Goal: Task Accomplishment & Management: Manage account settings

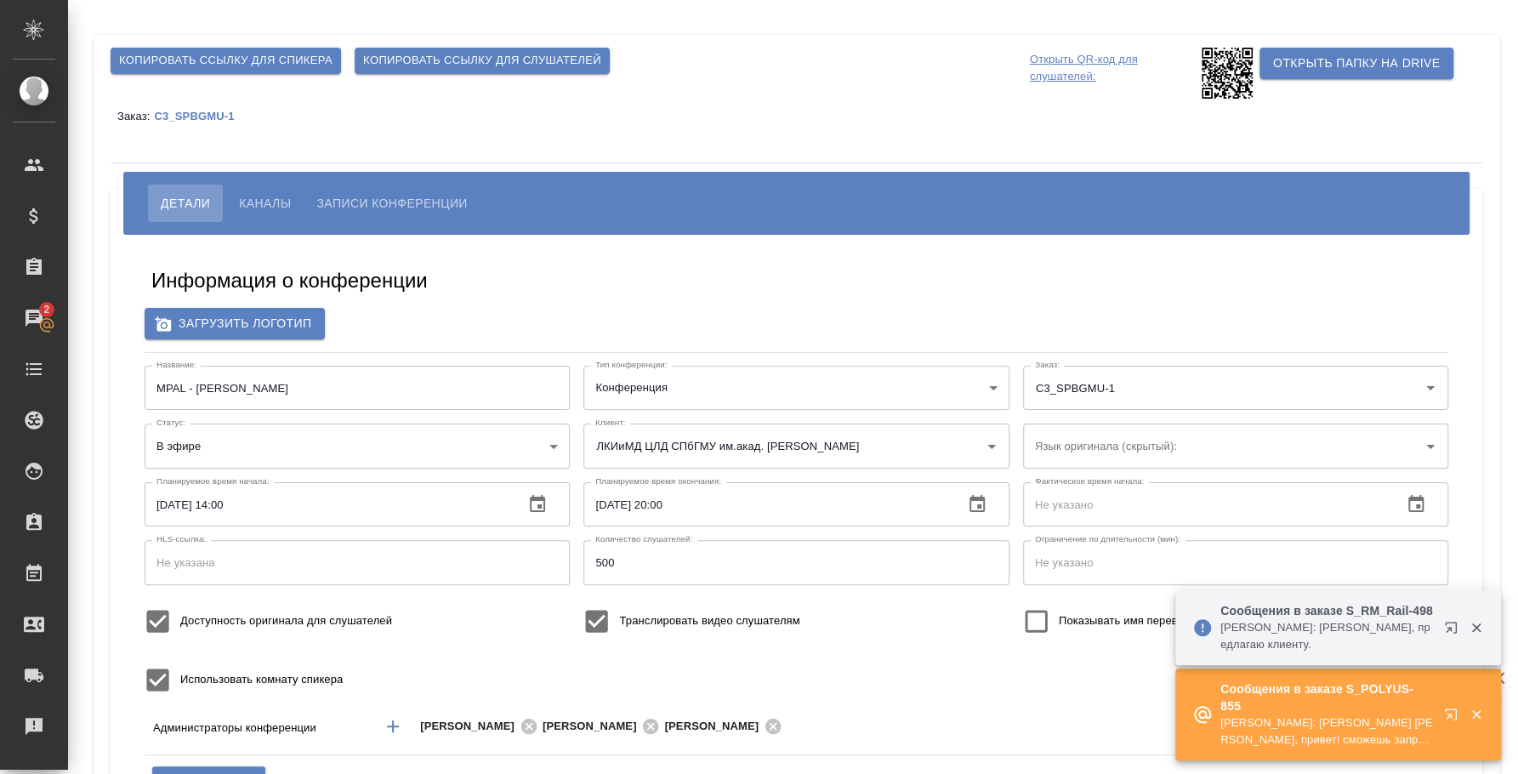
type input "бада"
click at [1510, 168] on div "Копировать ссылку для спикера Копировать ссылку для слушателей Открыть QR-код д…" at bounding box center [796, 548] width 1429 height 1096
click at [1446, 712] on icon "button" at bounding box center [1454, 717] width 20 height 20
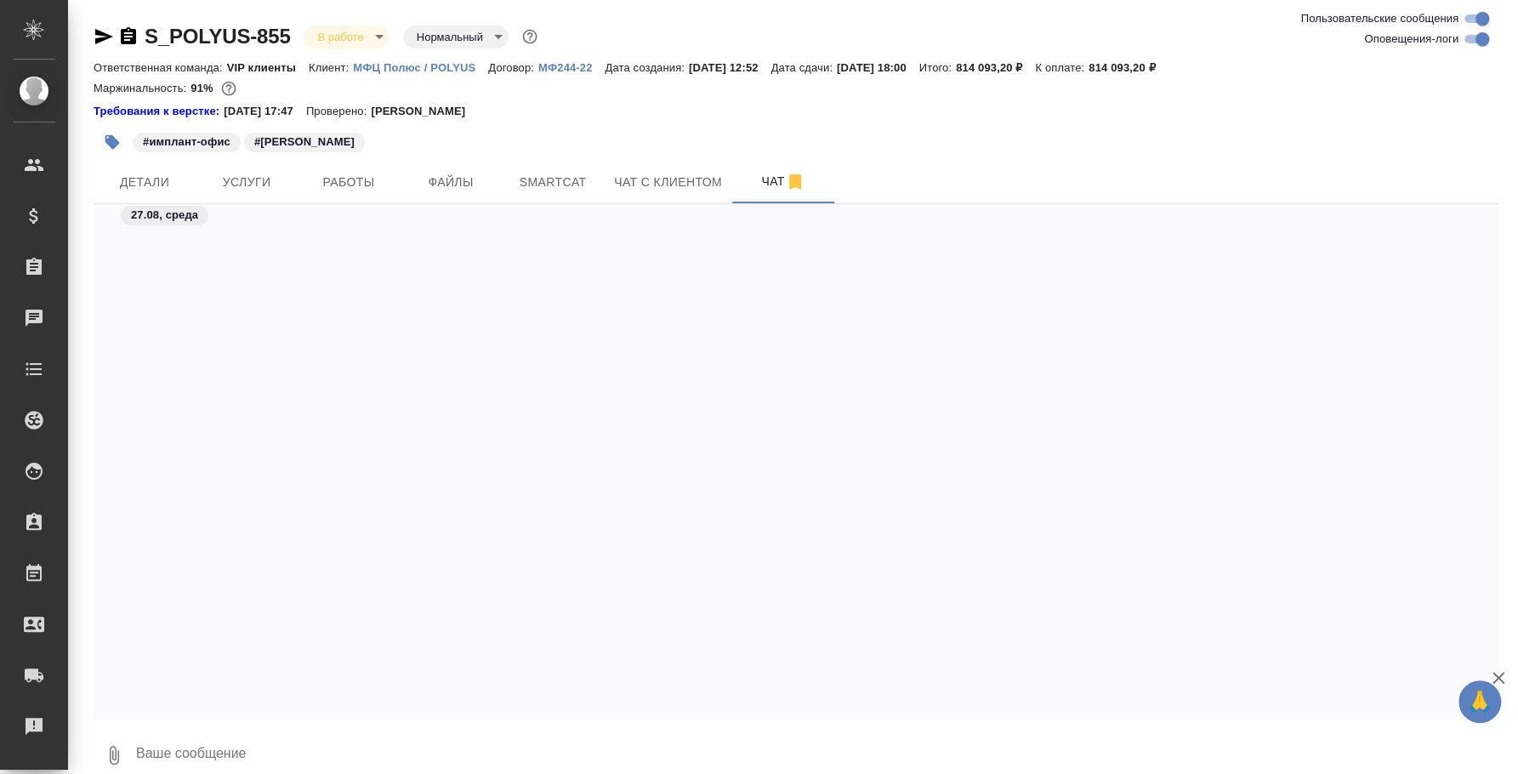
scroll to position [10565, 0]
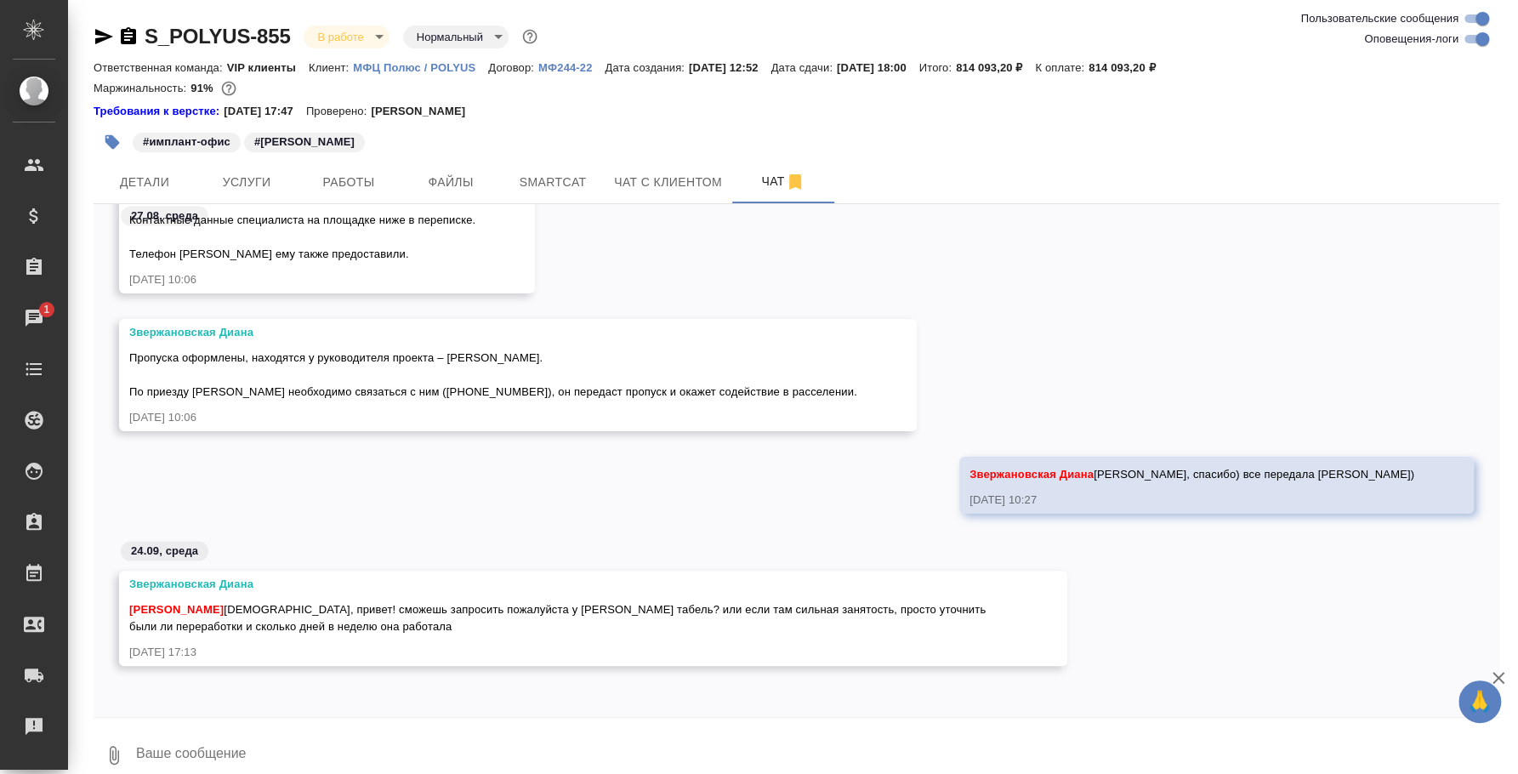
click at [377, 730] on textarea at bounding box center [816, 755] width 1365 height 58
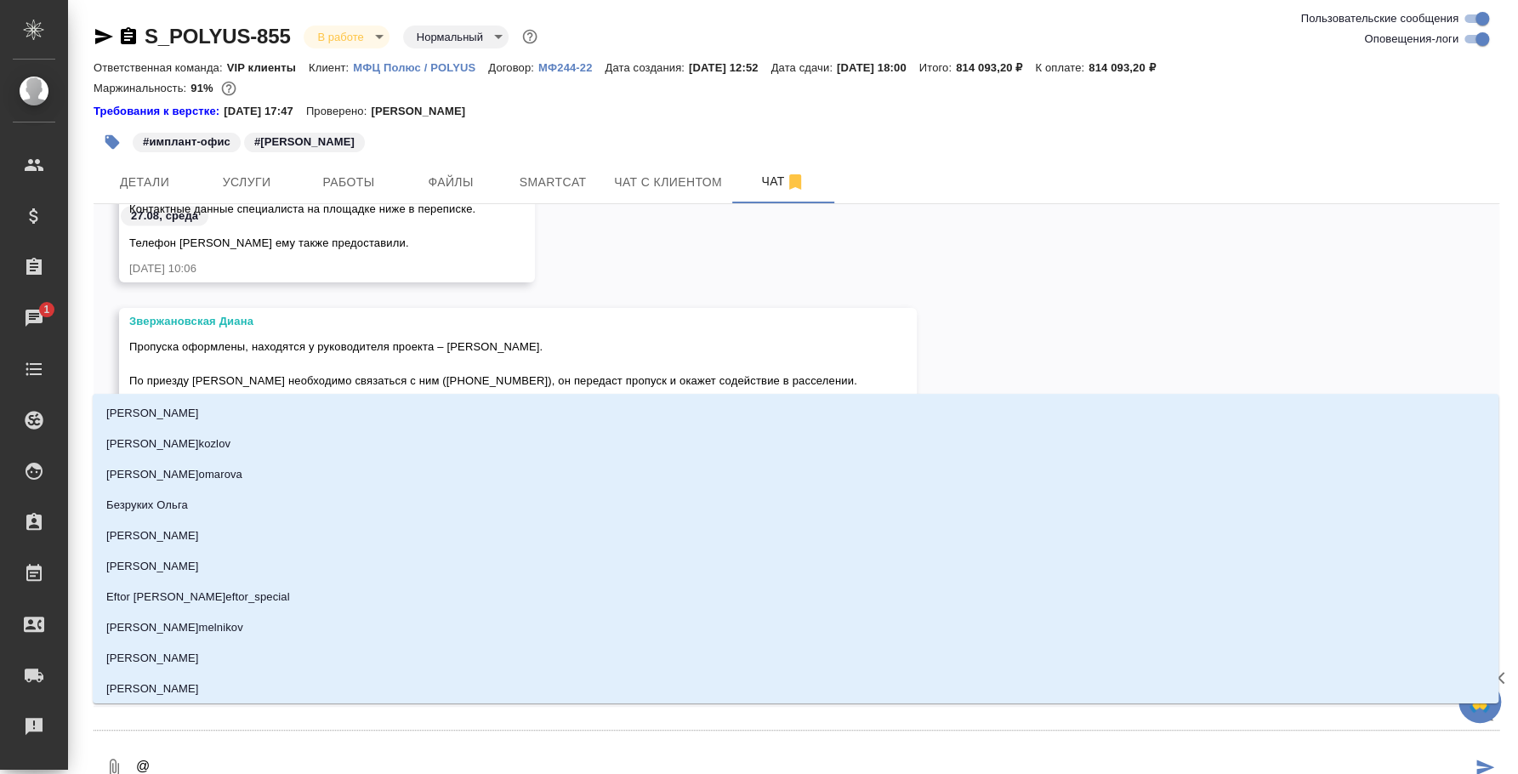
type textarea "@l"
type input "l"
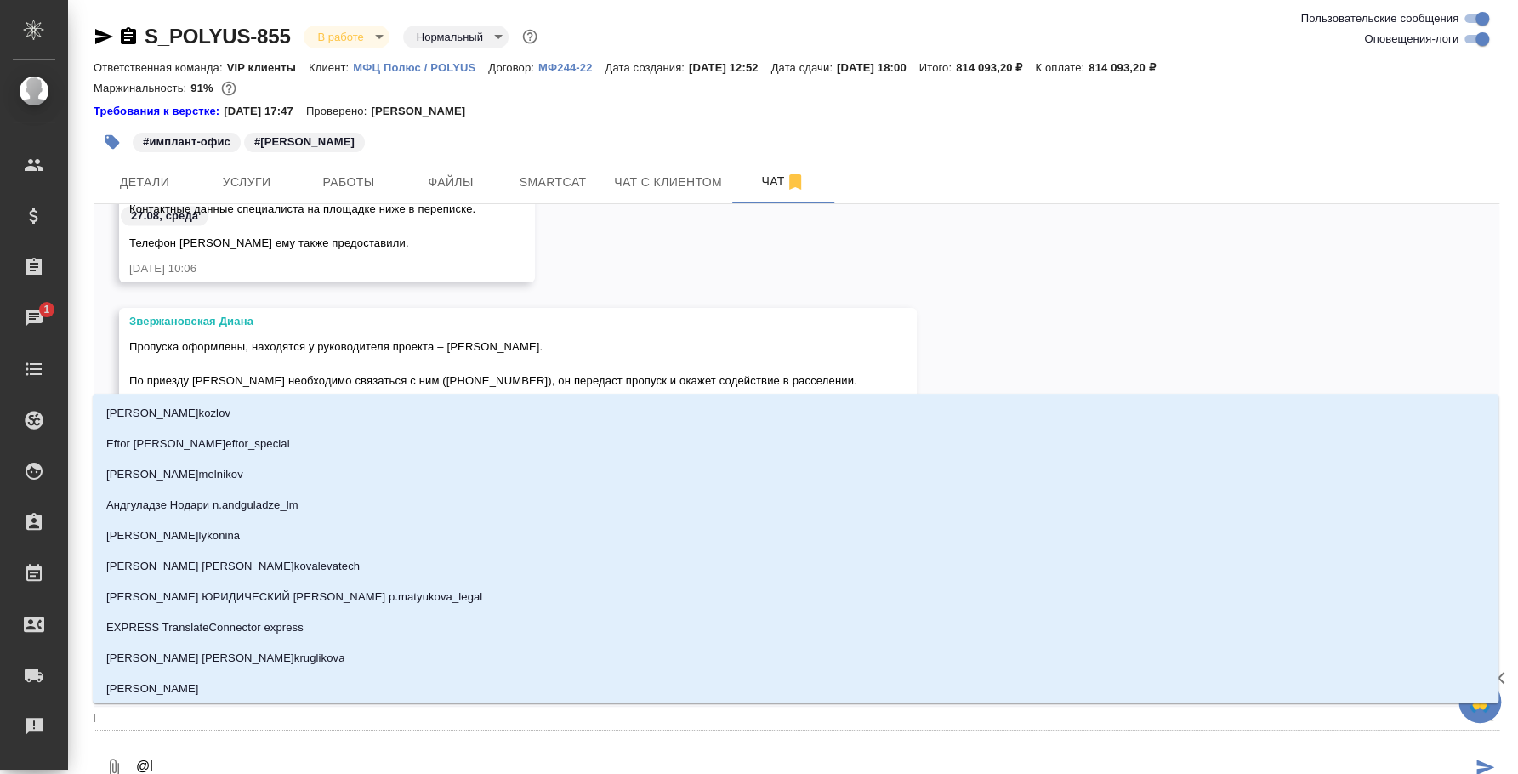
type textarea "@"
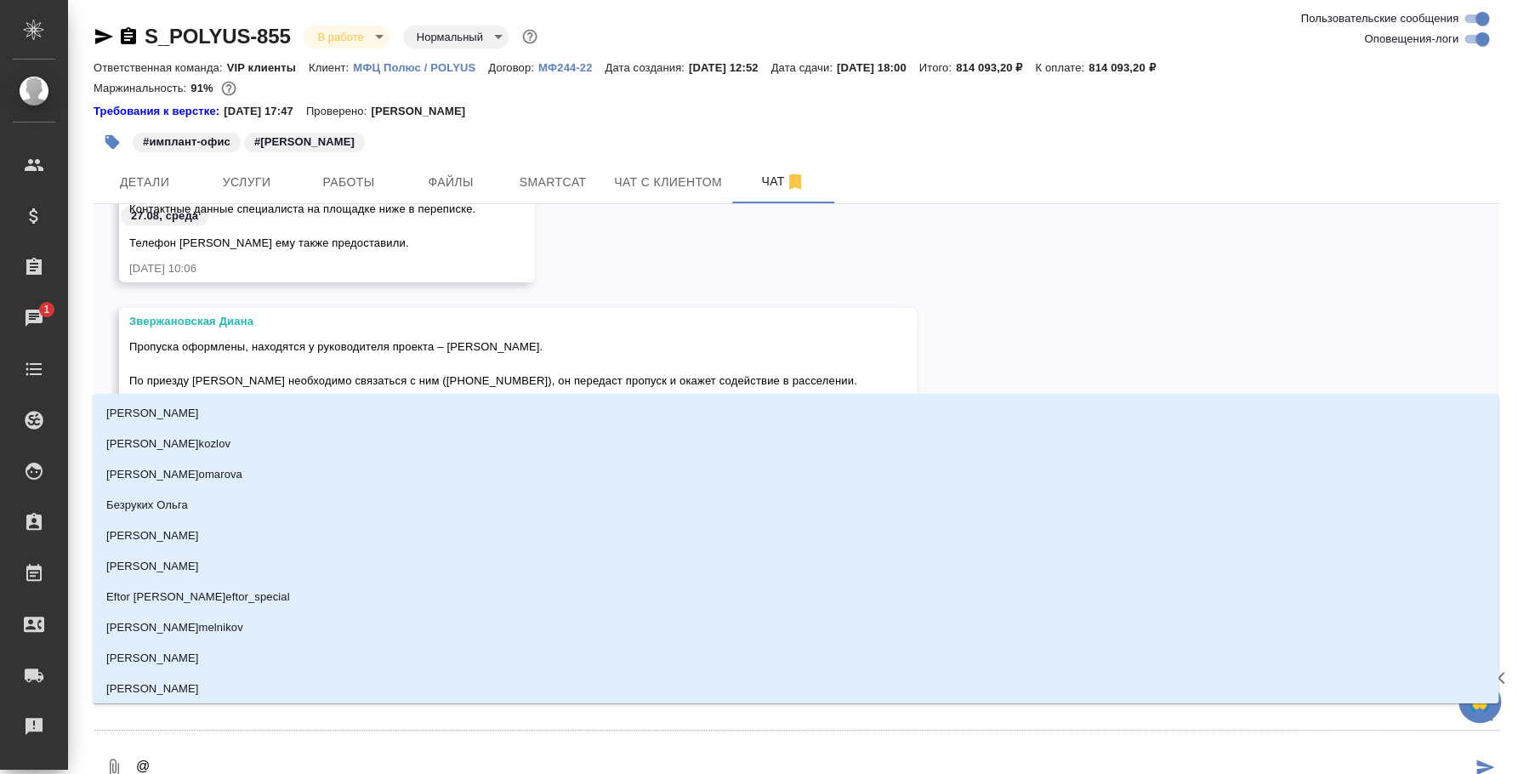
type textarea "@z"
type input "z"
type textarea "@z'v"
type input "z'v"
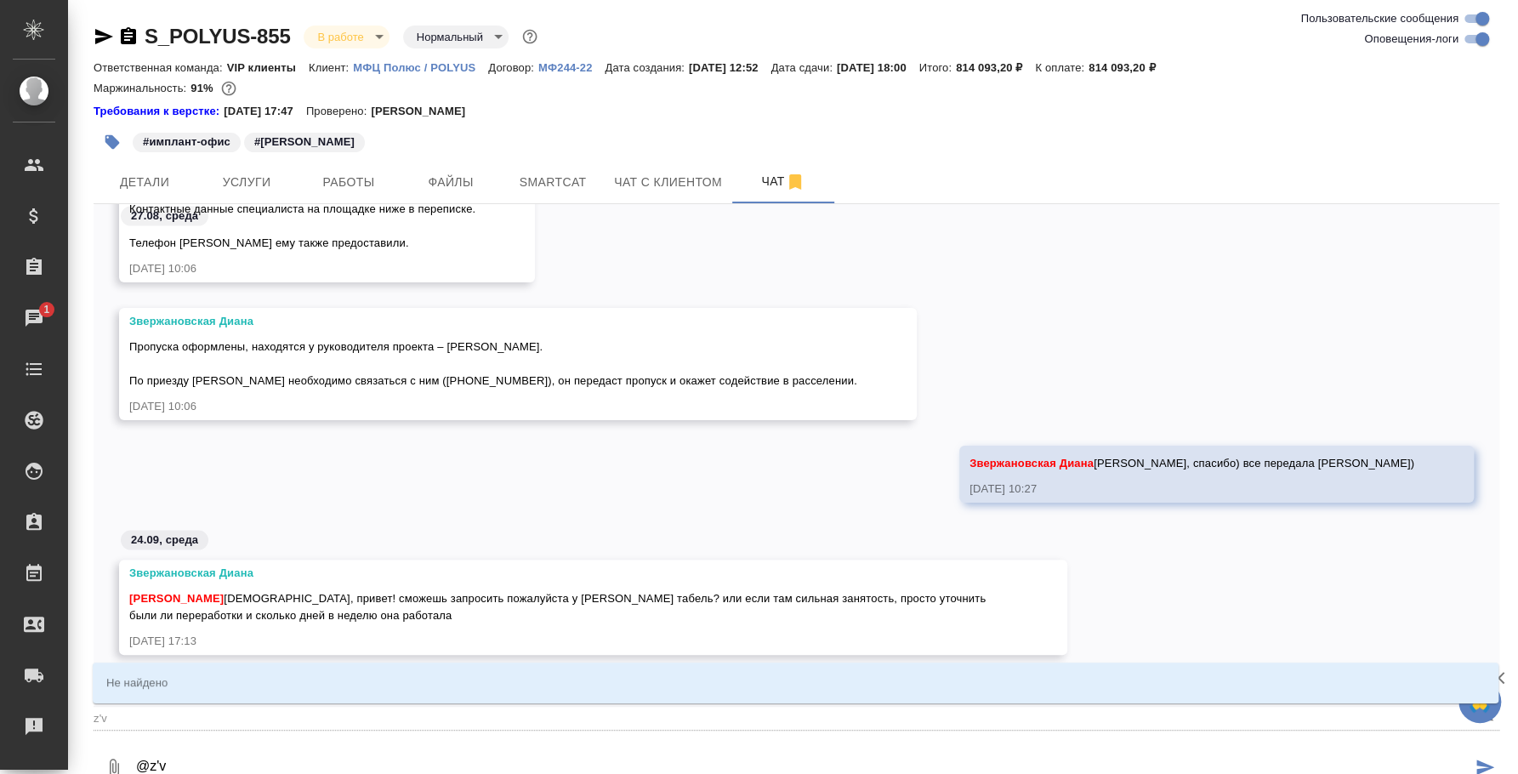
type textarea "@z"
type input "z"
type textarea "@"
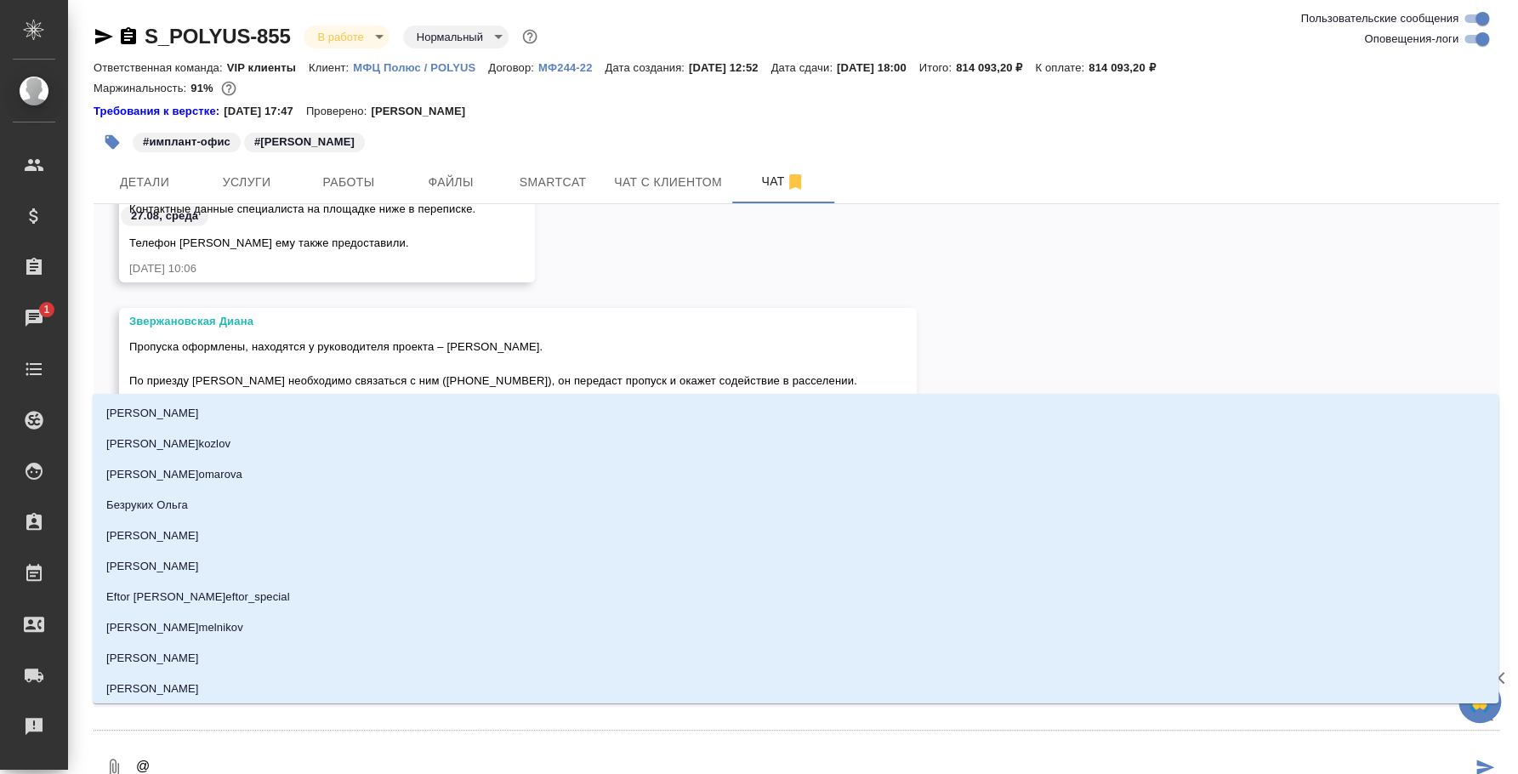
type textarea "@я"
type input "я"
type textarea "@ям"
type input "ям"
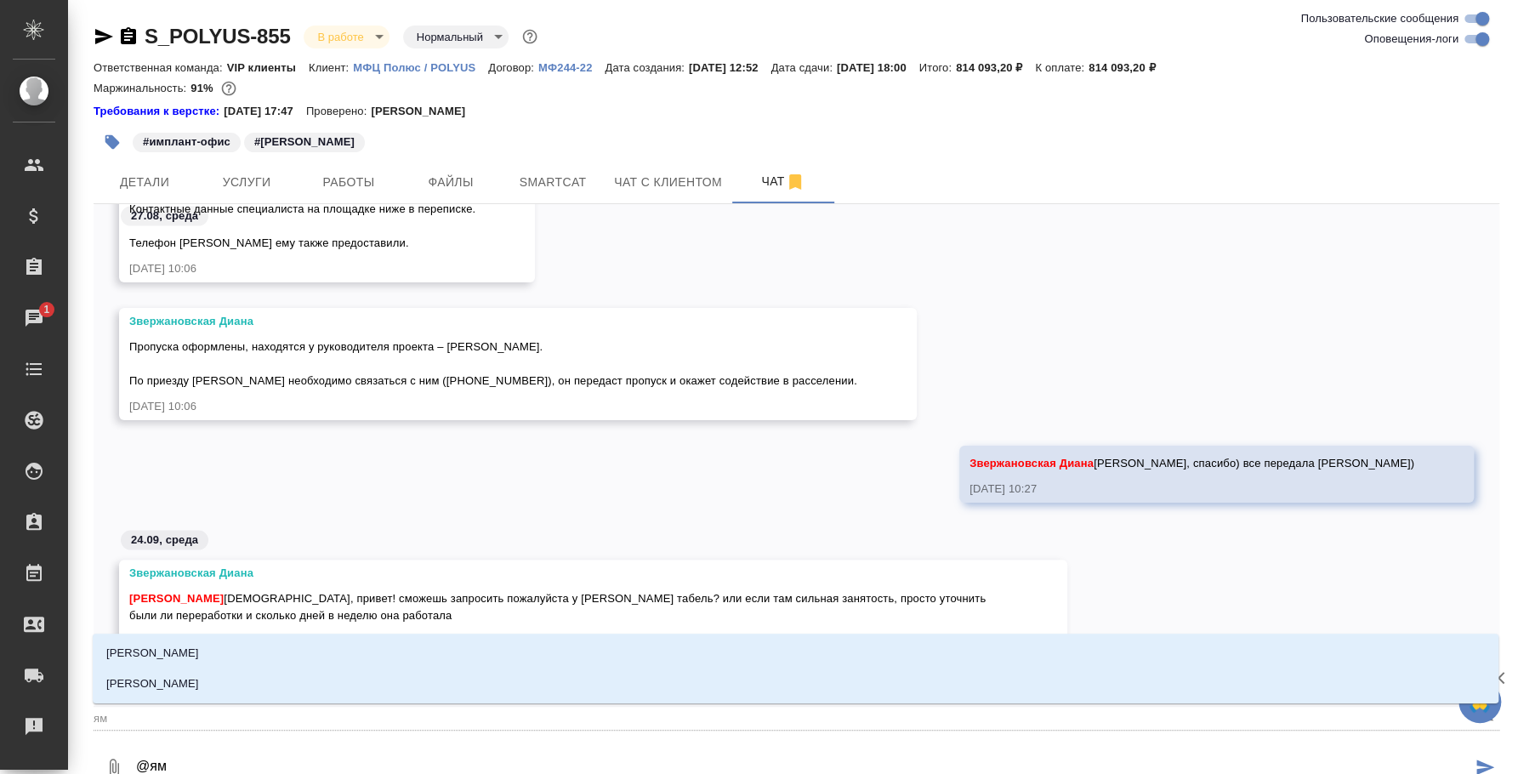
type textarea "@я"
type input "я"
type textarea "@"
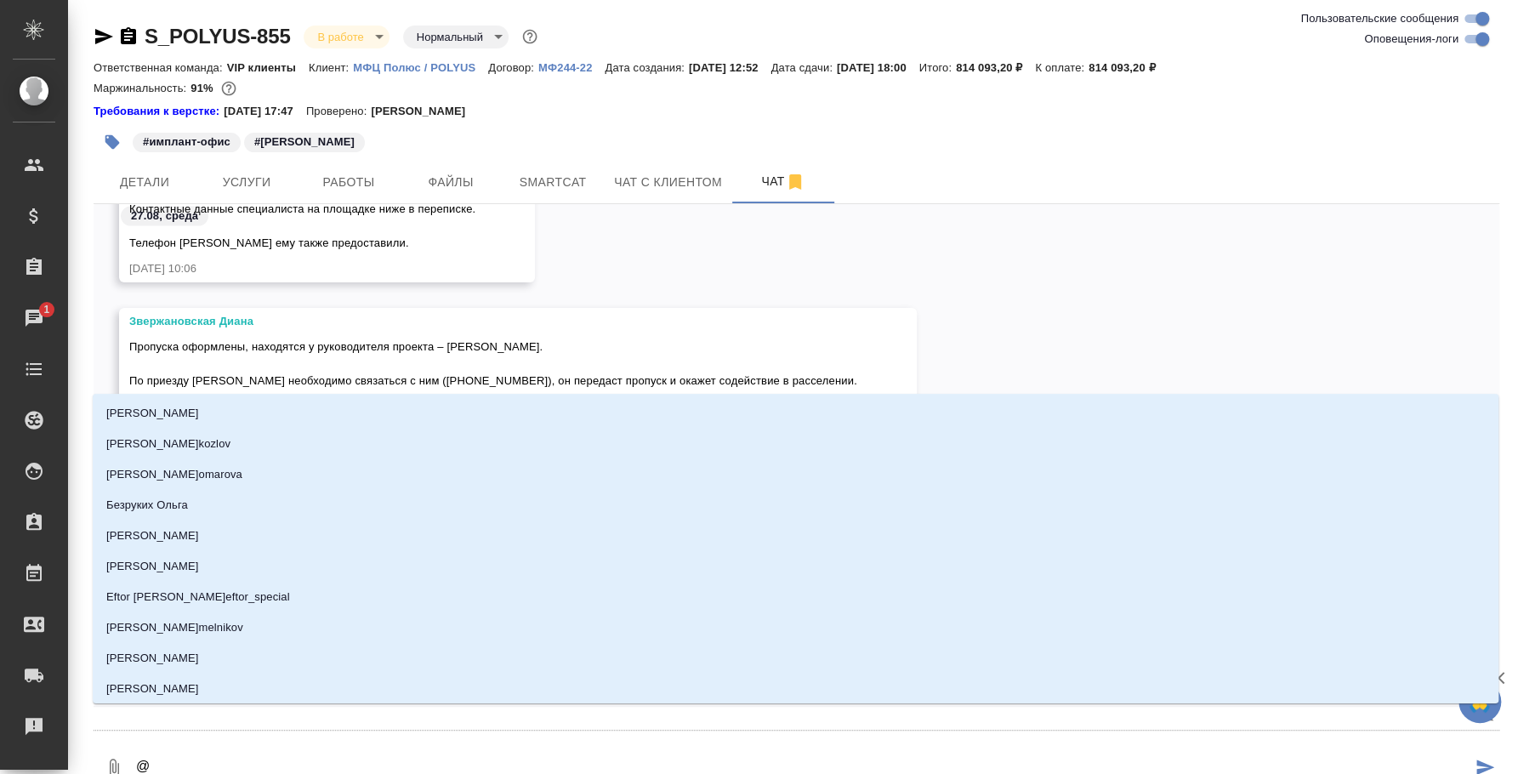
type textarea "@p"
type input "p"
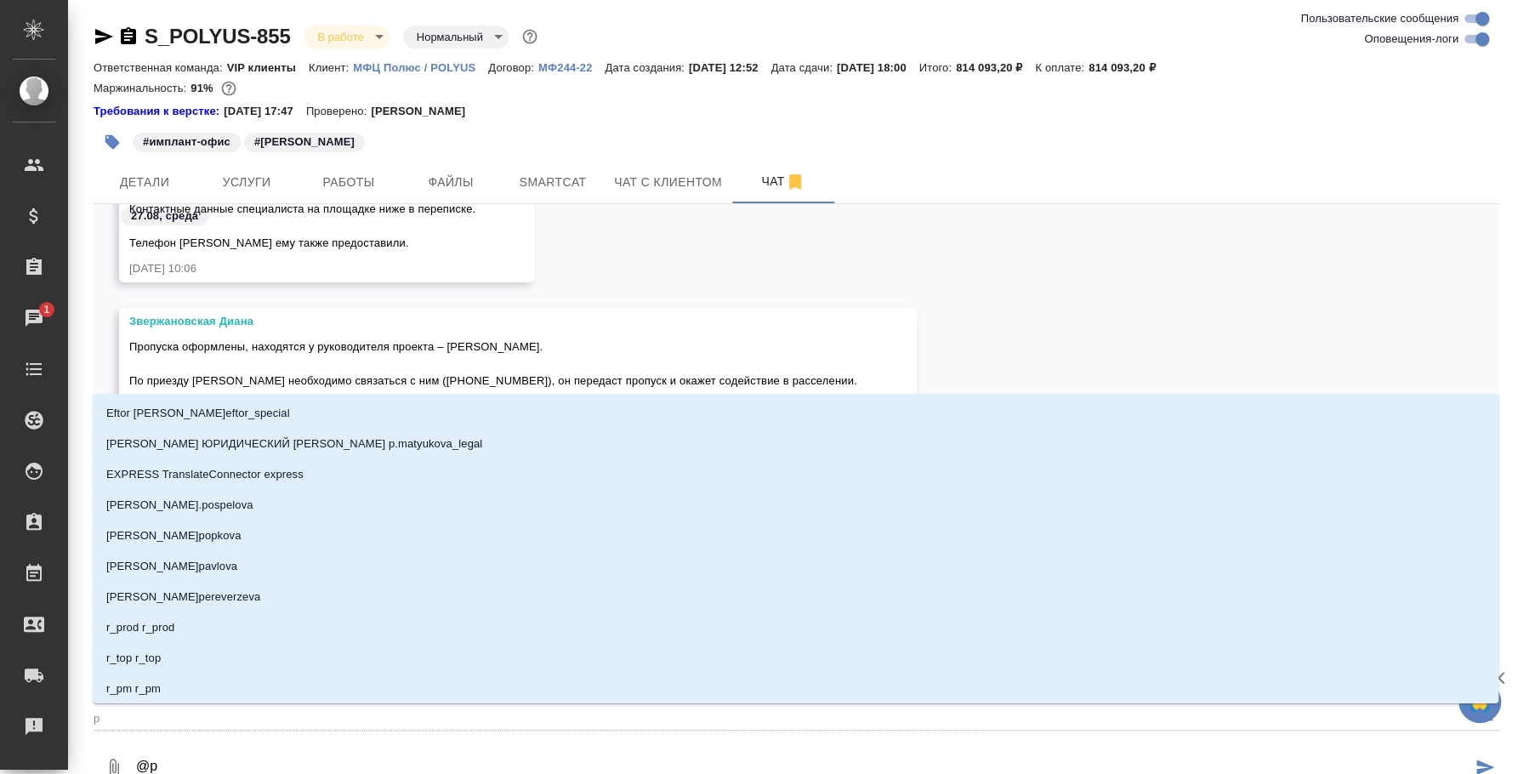
type textarea "@"
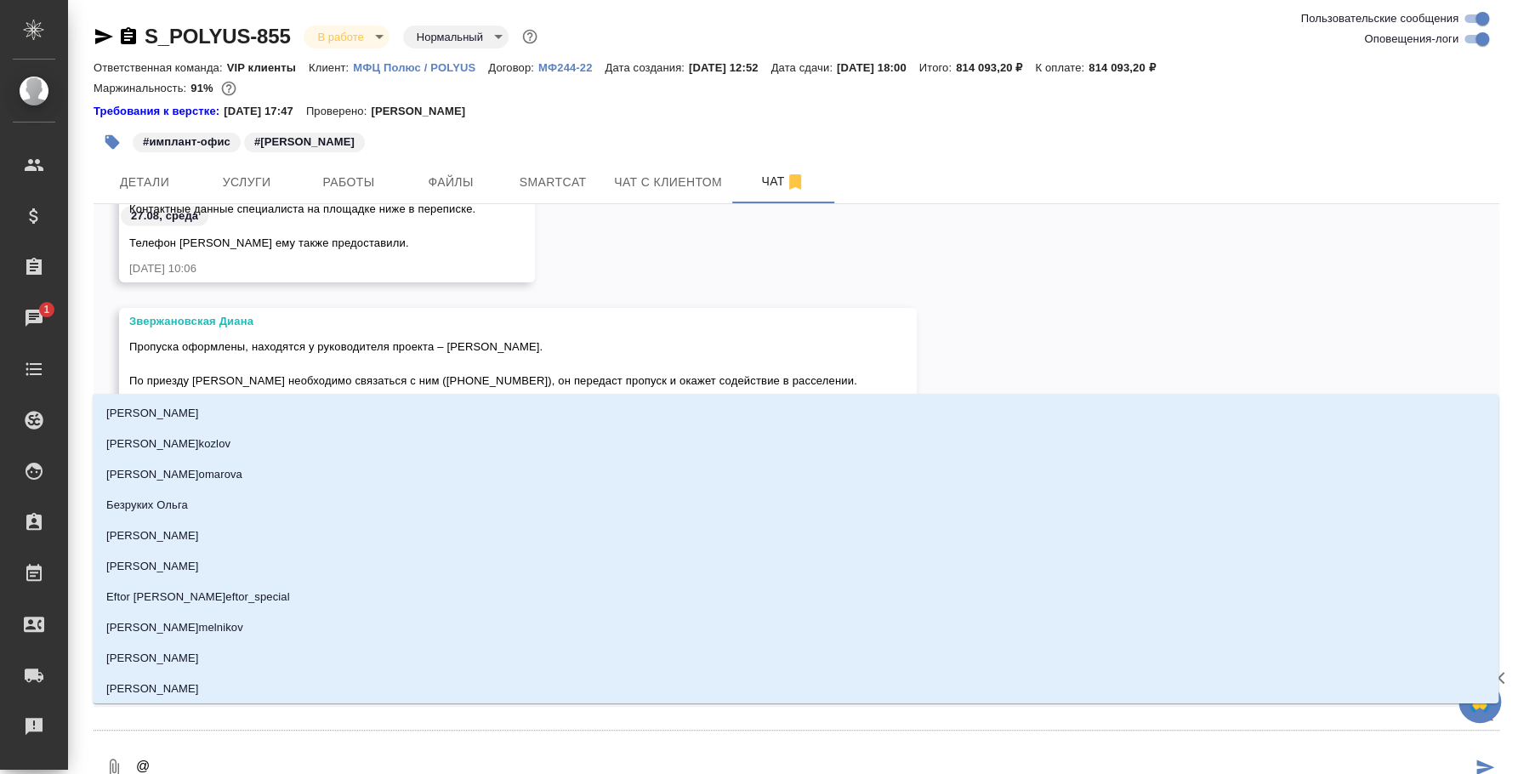
type textarea "@p"
type input "p"
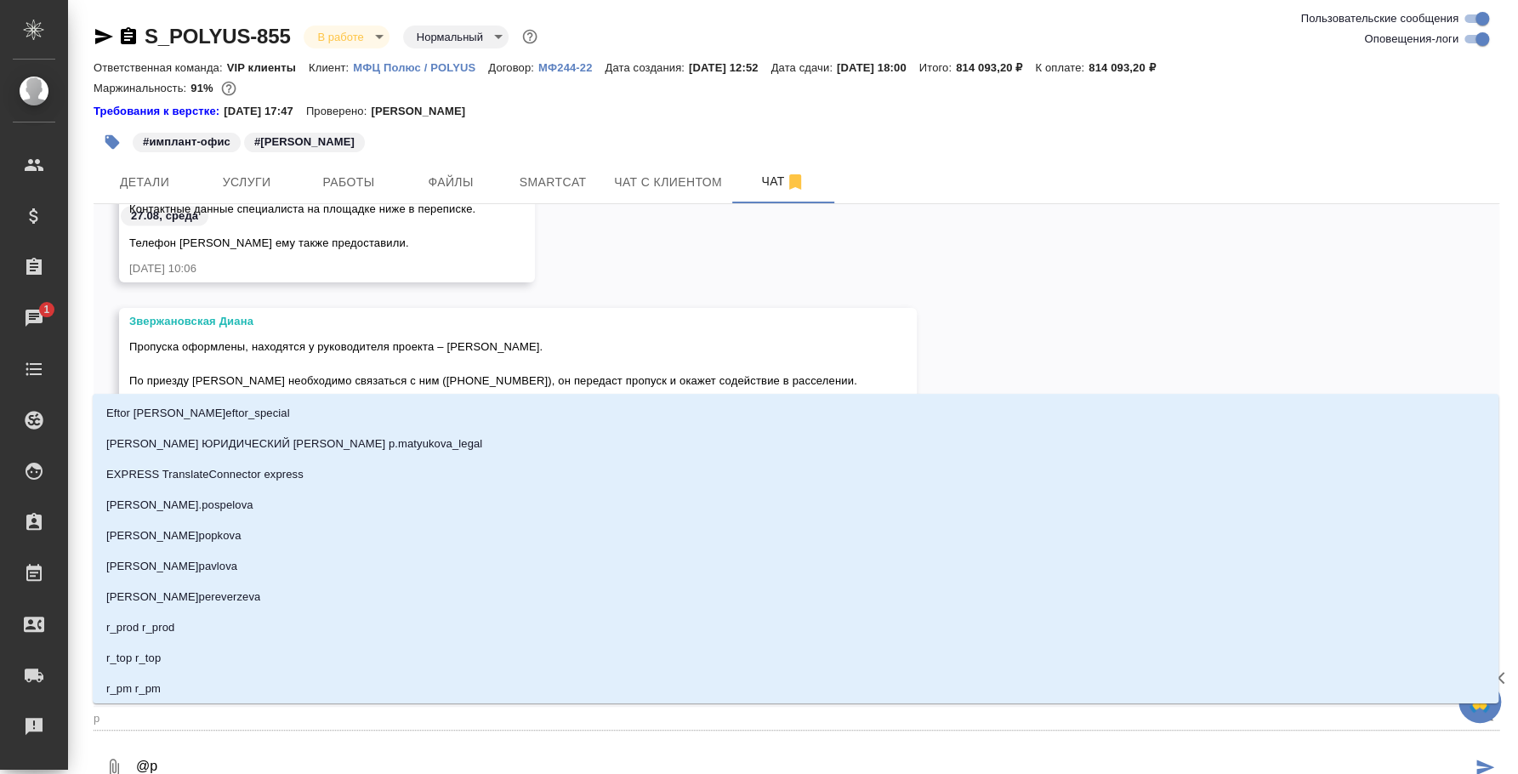
type textarea "@p'd"
type input "p'd"
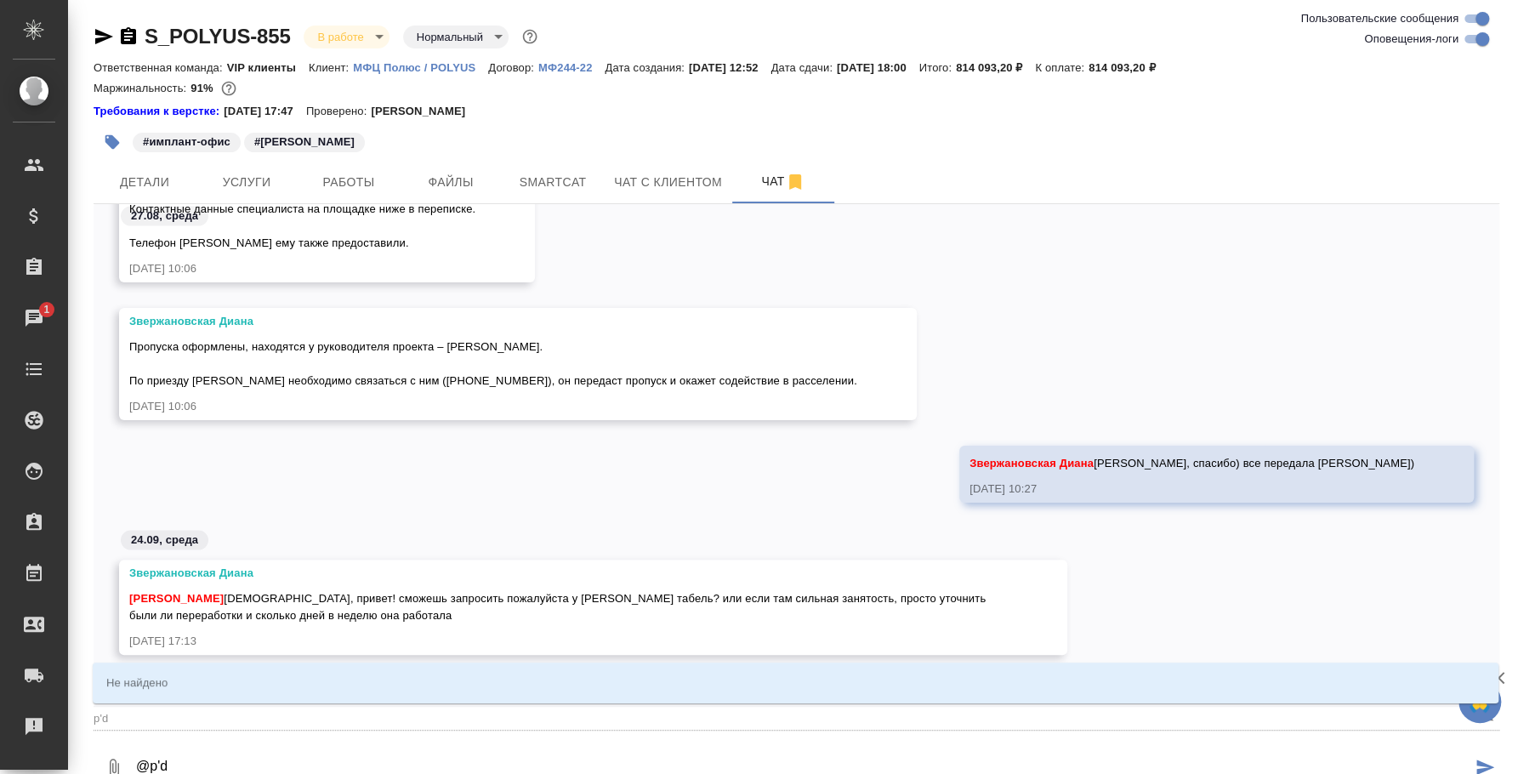
type textarea "@p"
type input "p"
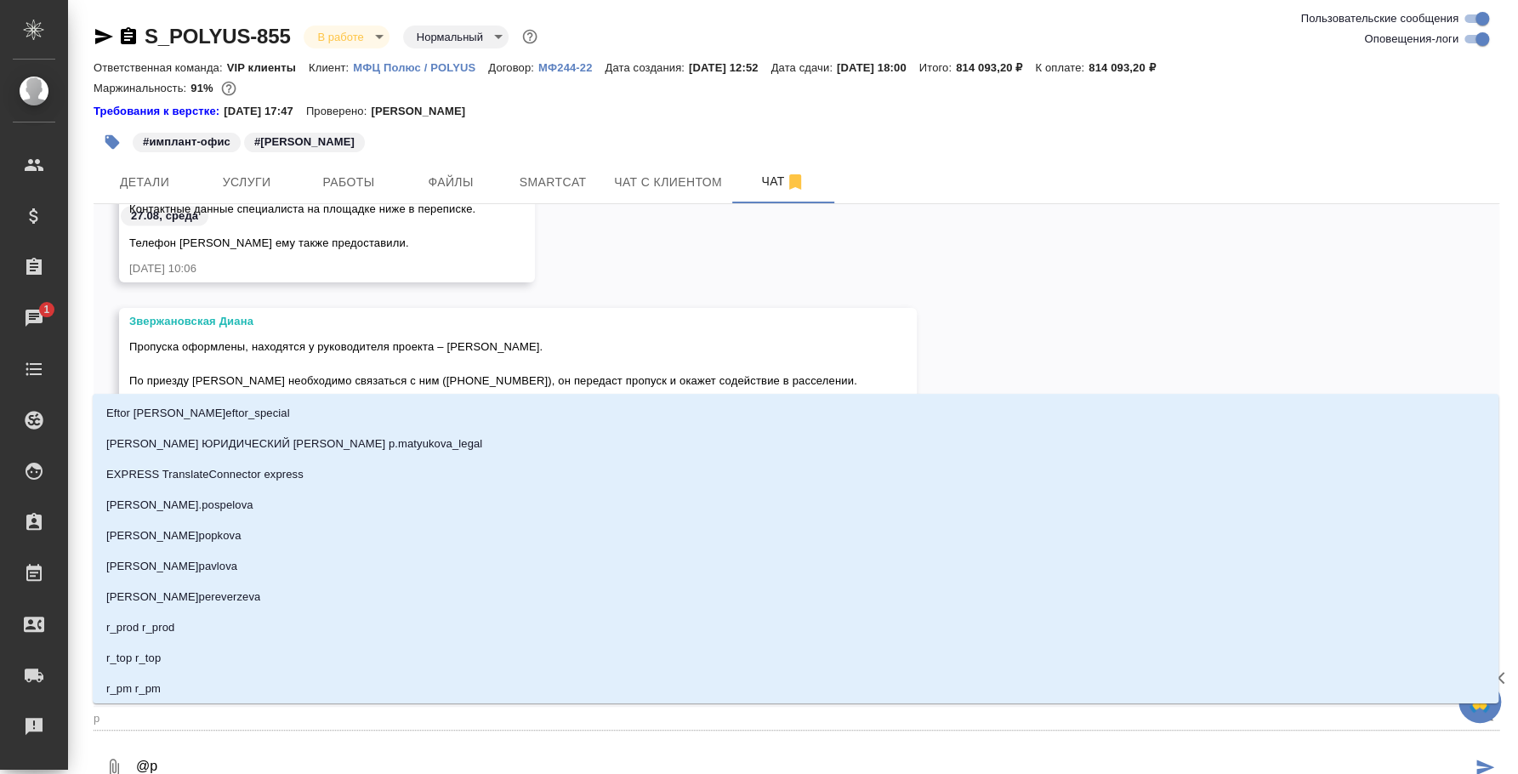
type textarea "@"
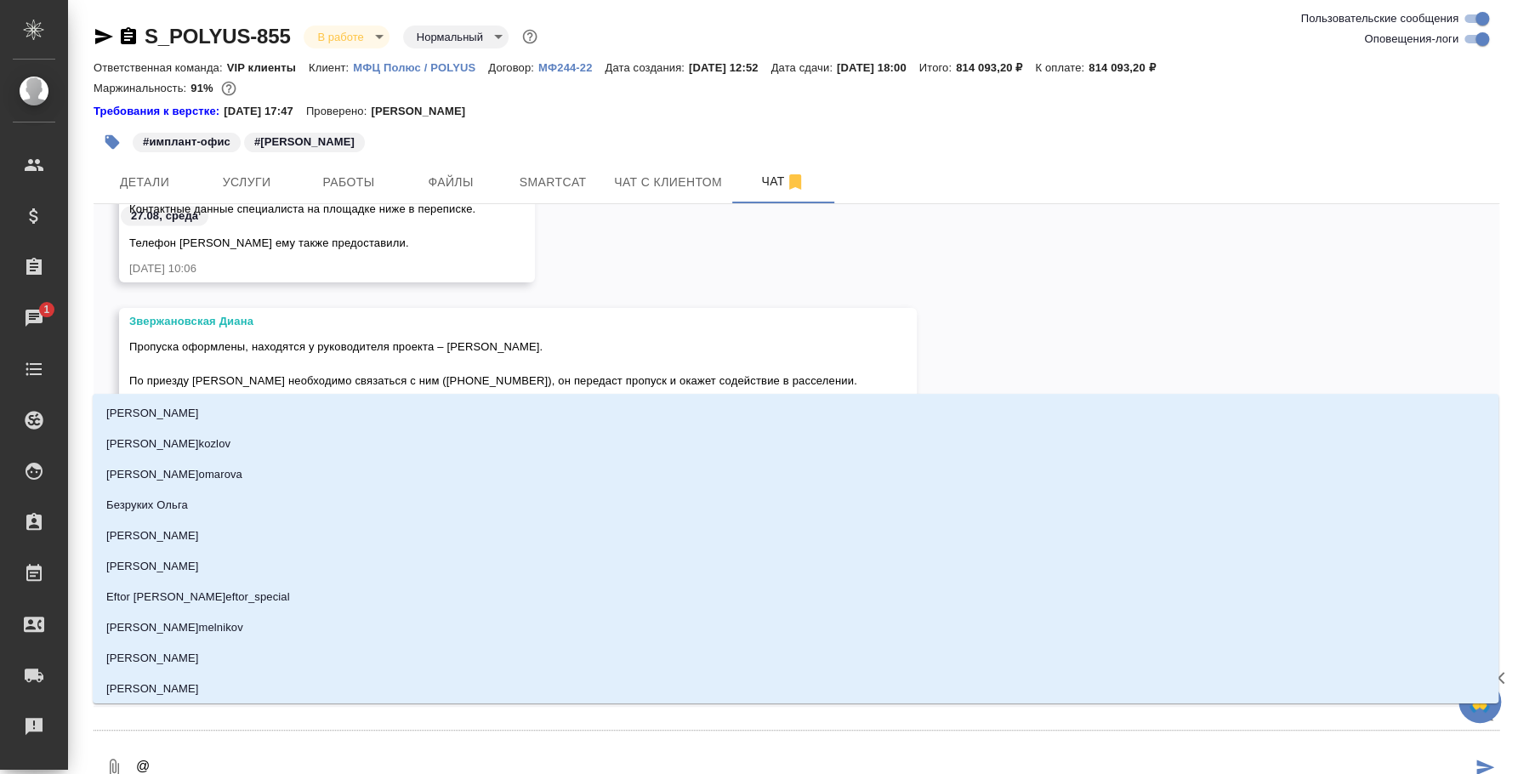
type textarea "@з"
type input "з"
type textarea "@зв"
type input "зв"
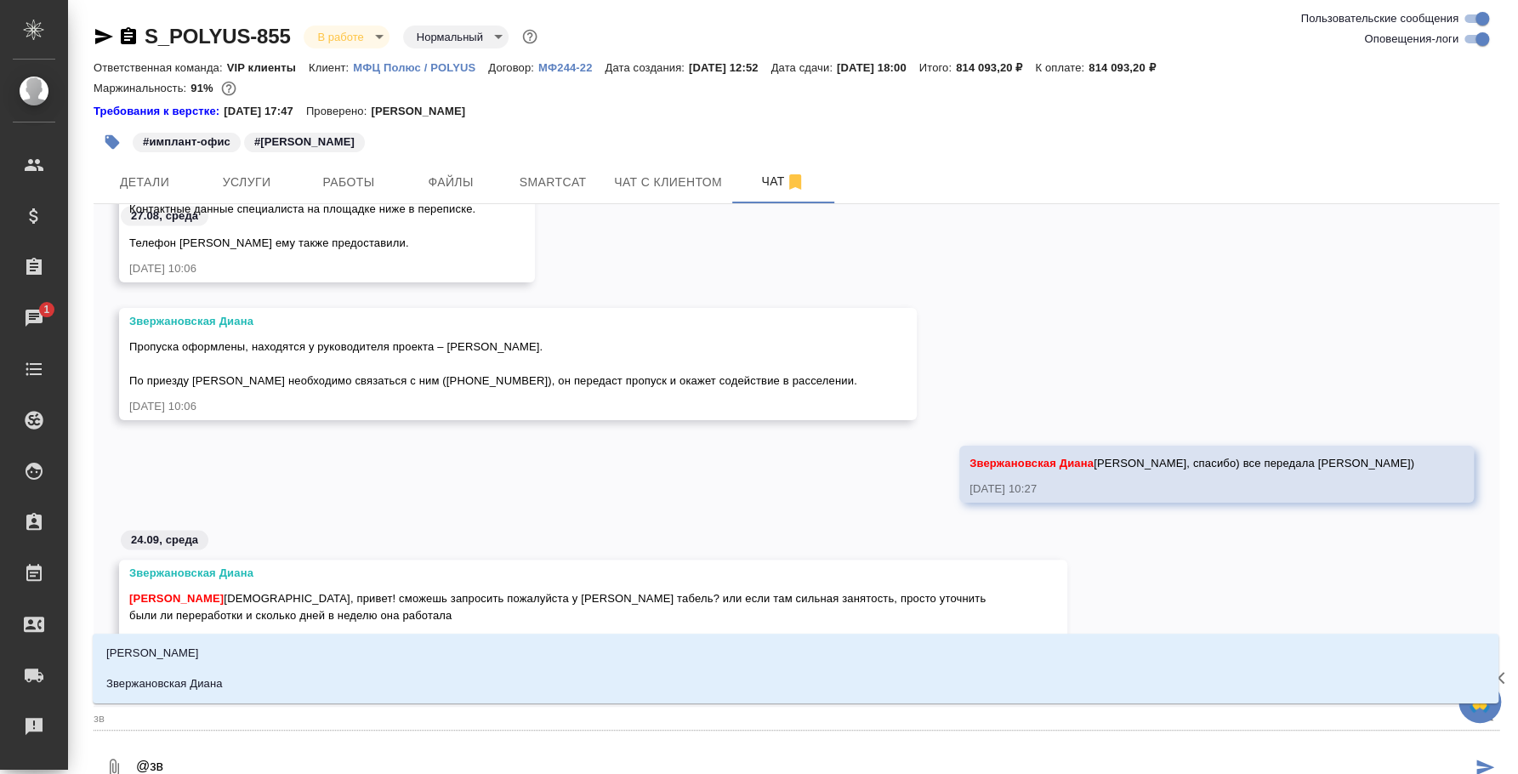
type textarea "@зве"
type input "зве"
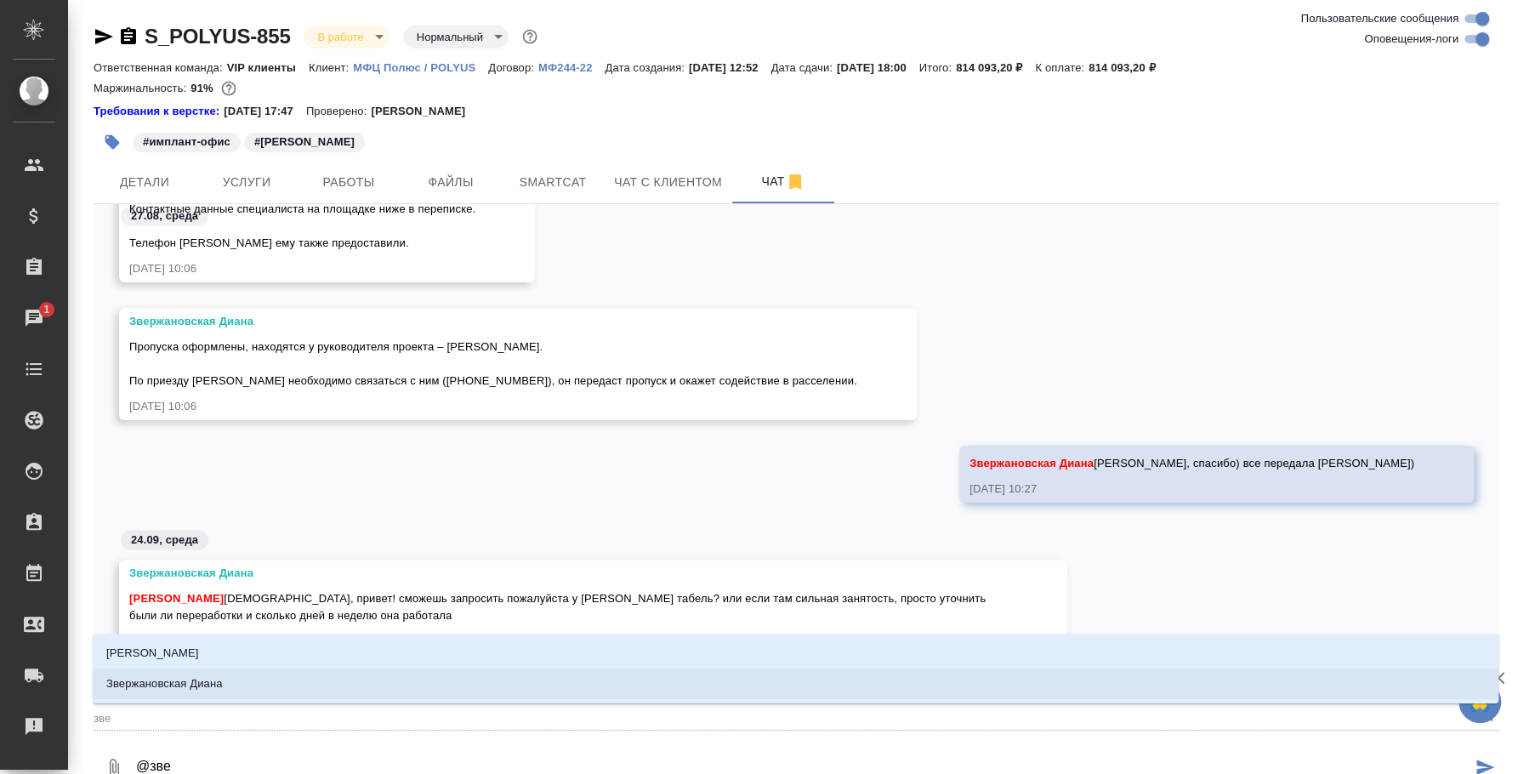
click at [366, 698] on li "Звержановская Диана" at bounding box center [796, 683] width 1406 height 31
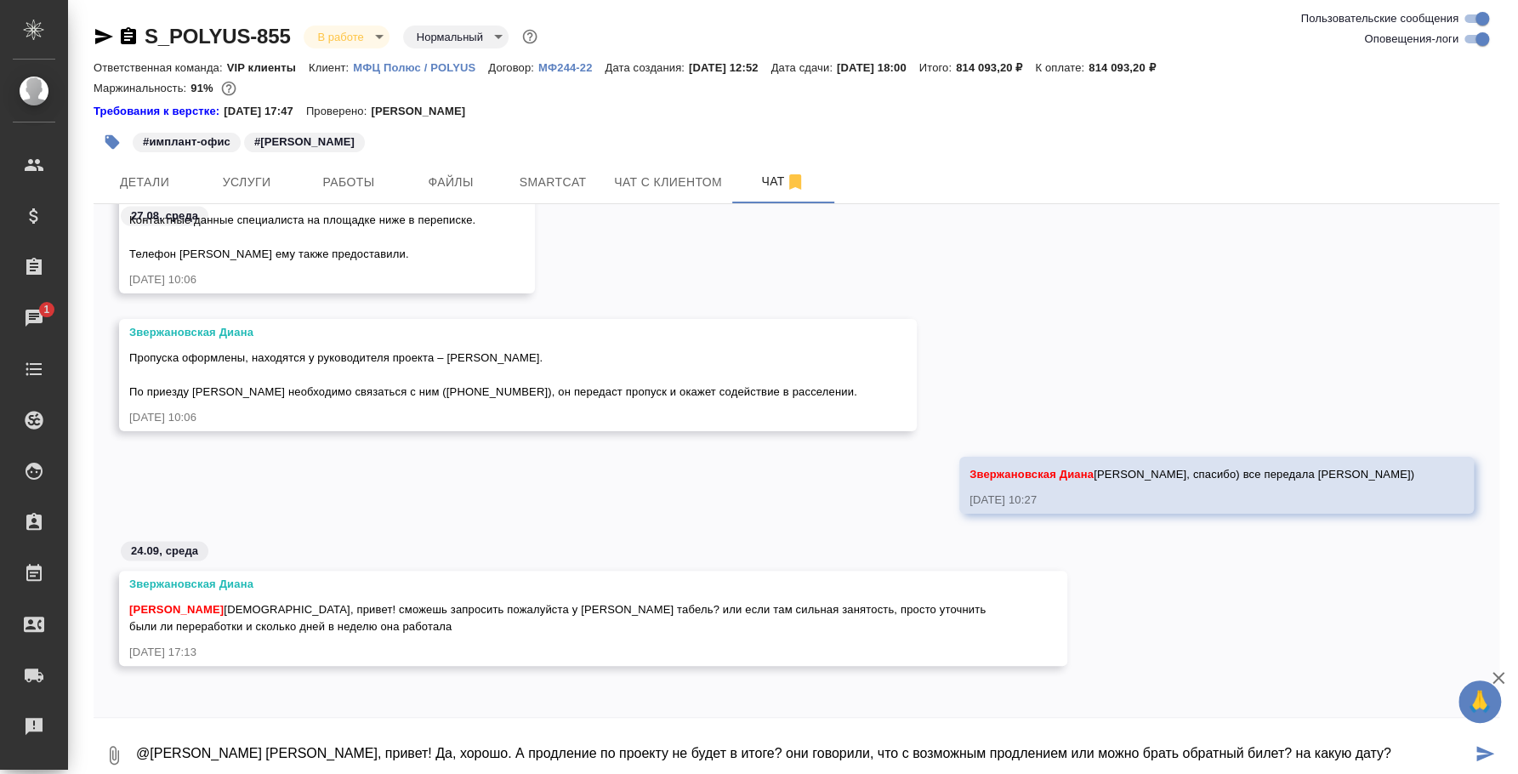
type textarea "@Звержановская Диана Диана, привет! Да, хорошо. А продление по проекту не будет…"
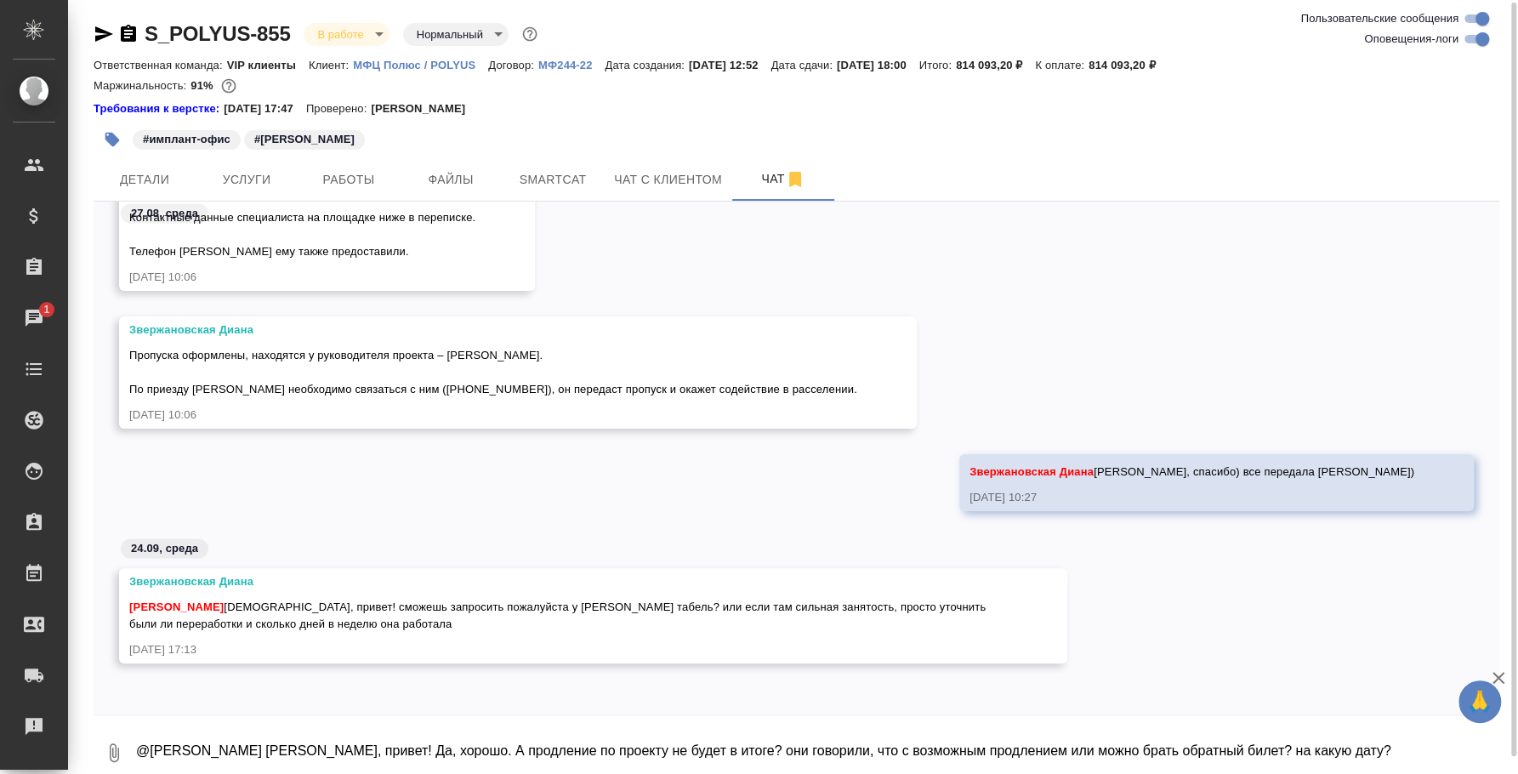
scroll to position [10664, 0]
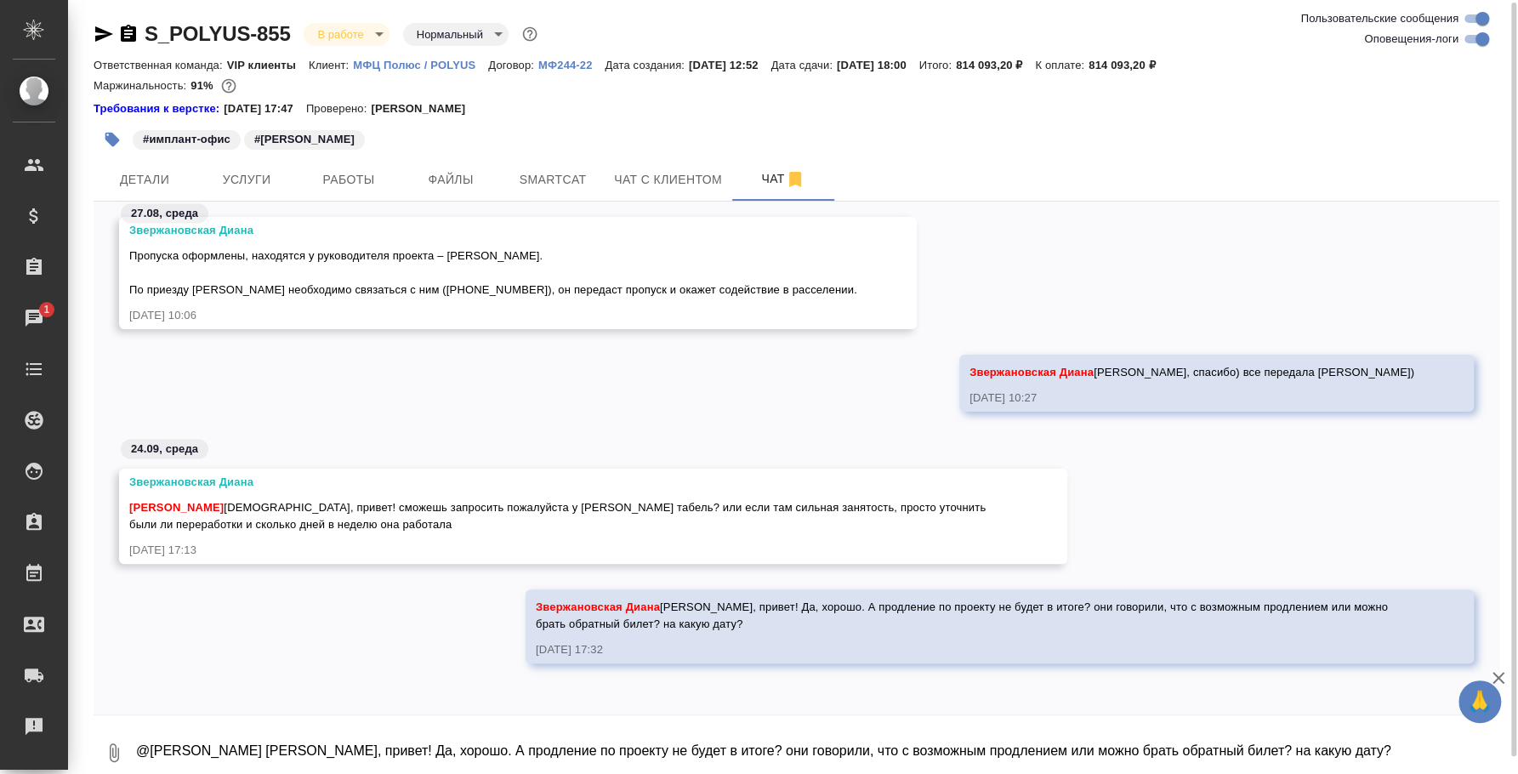
drag, startPoint x: 230, startPoint y: 505, endPoint x: 298, endPoint y: 532, distance: 73.3
click at [298, 532] on div "Звержановская Диана Федотова Ирина Ира, привет! сможешь запросить пожалуйста у …" at bounding box center [568, 516] width 878 height 85
copy div "Ира, привет! сможешь запросить пожалуйста у Анны табель? или если там сильная з…"
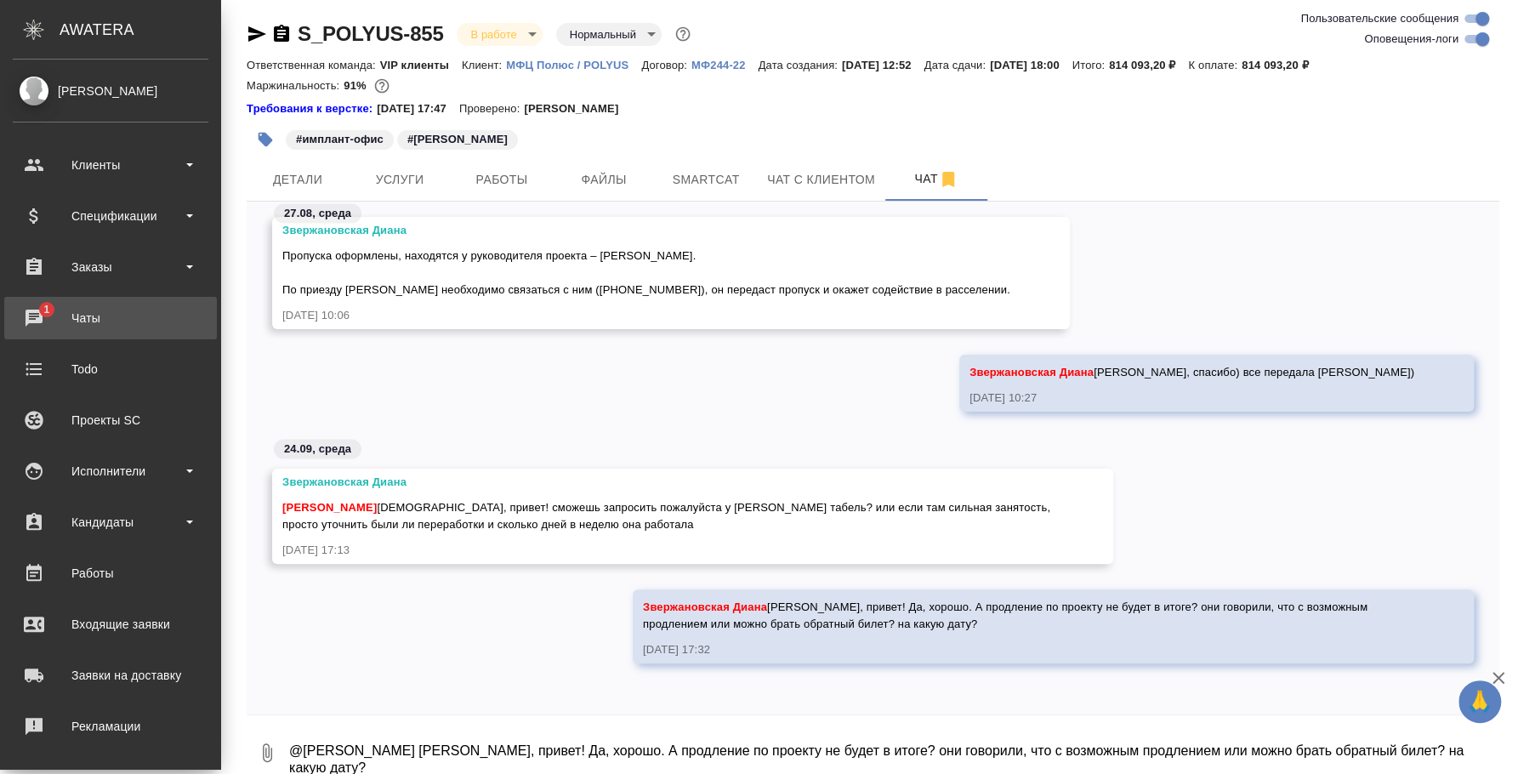
click at [41, 321] on div "Чаты" at bounding box center [111, 318] width 196 height 26
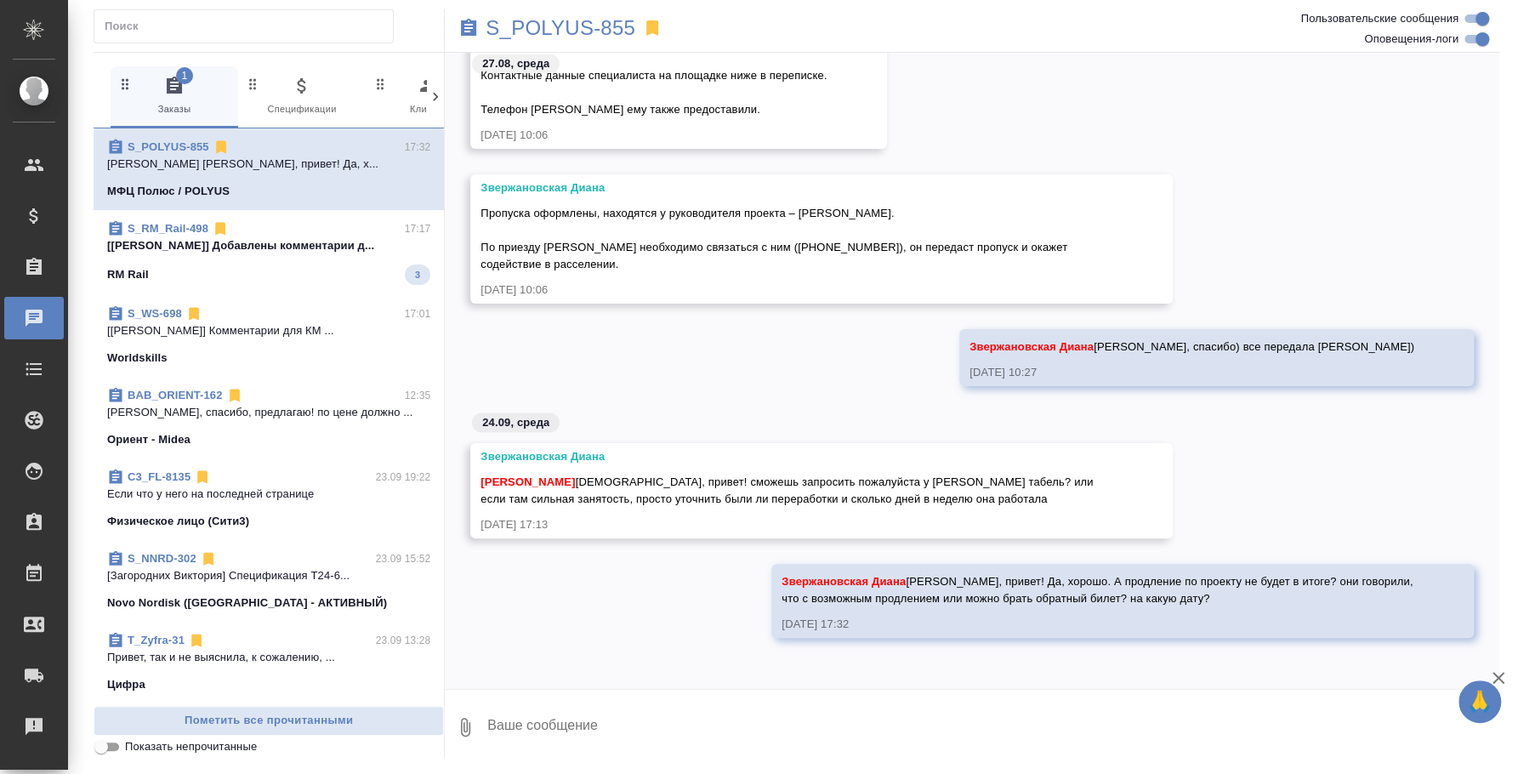
click at [298, 267] on div "RM Rail 3" at bounding box center [268, 274] width 323 height 20
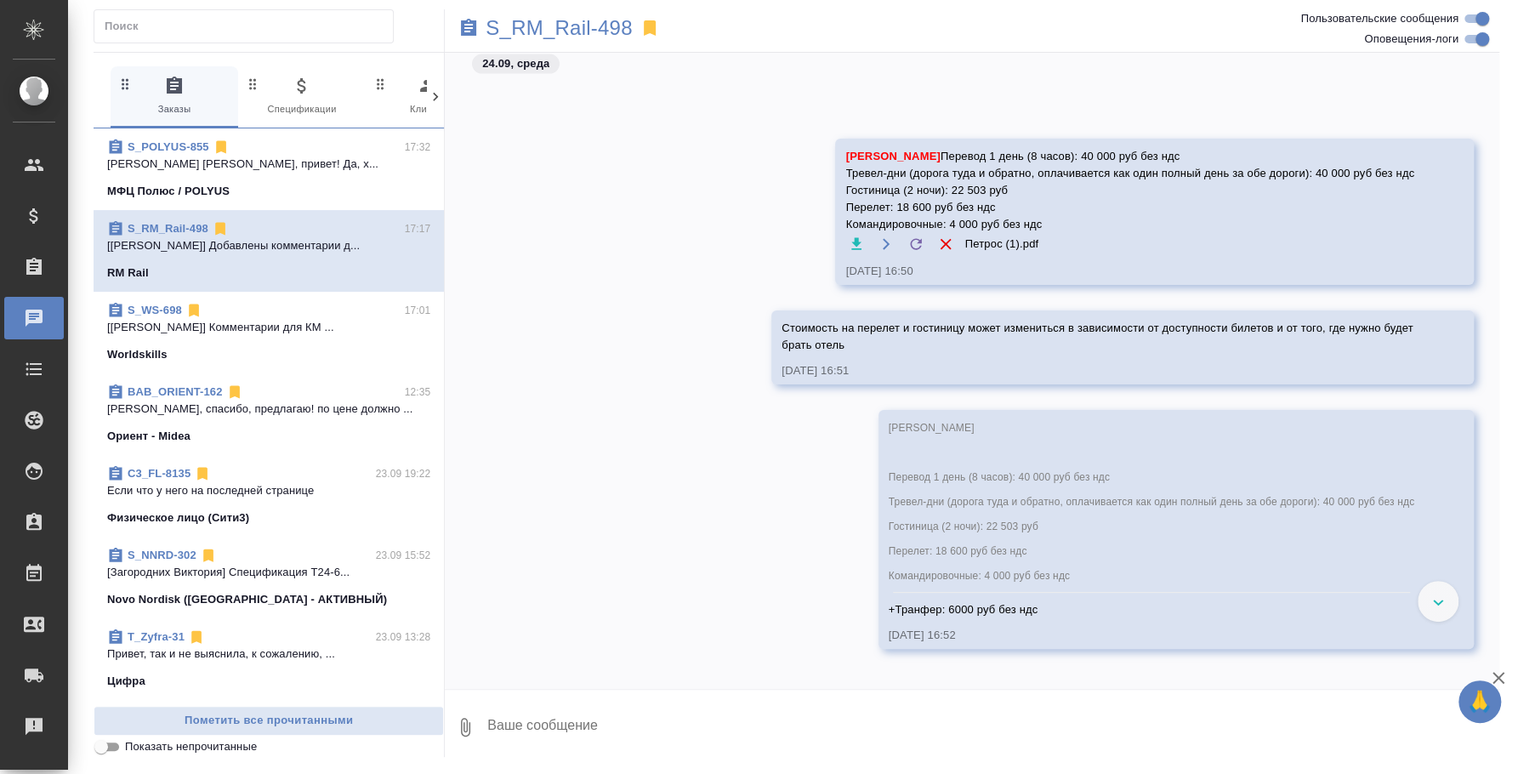
scroll to position [2235, 0]
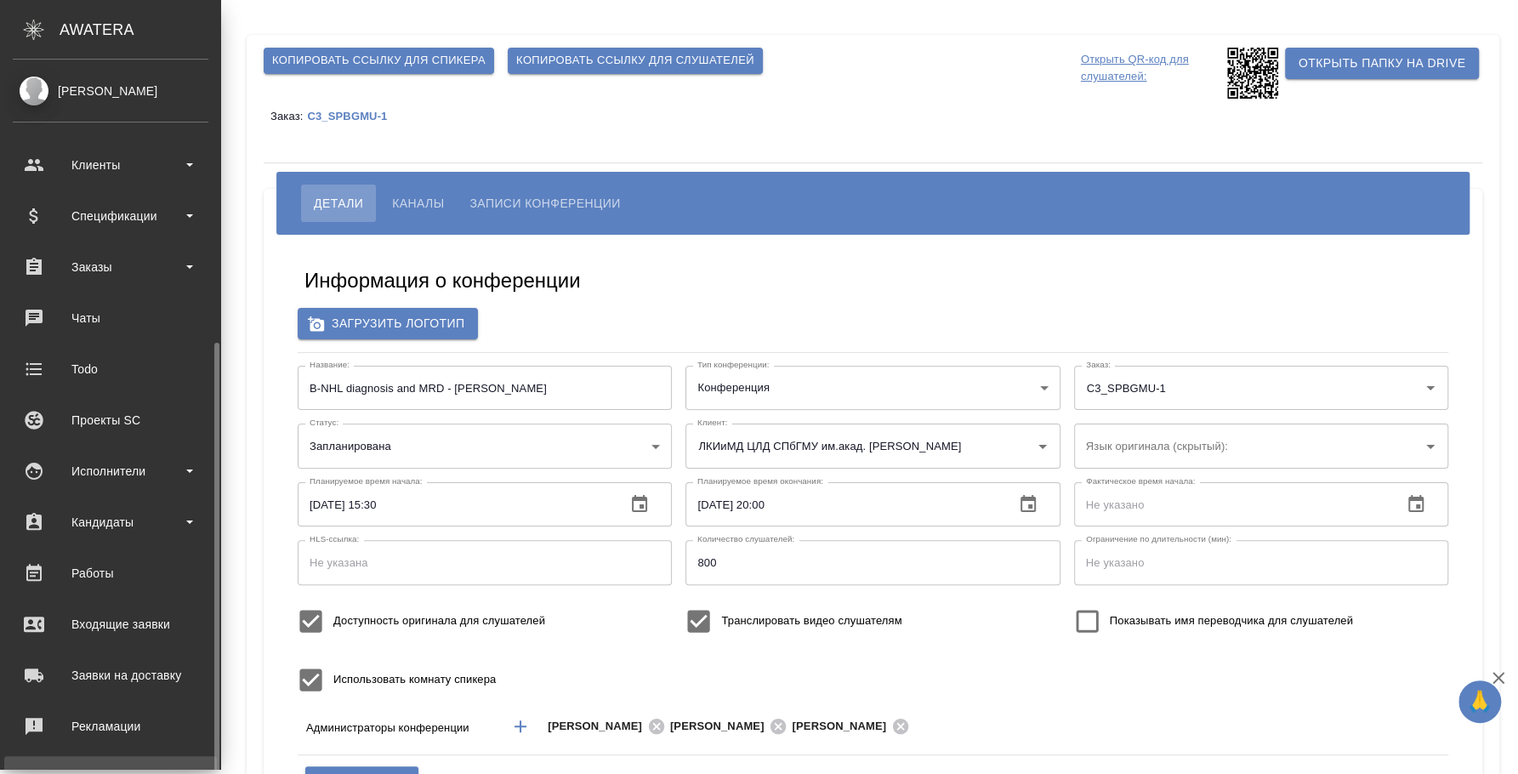
scroll to position [156, 0]
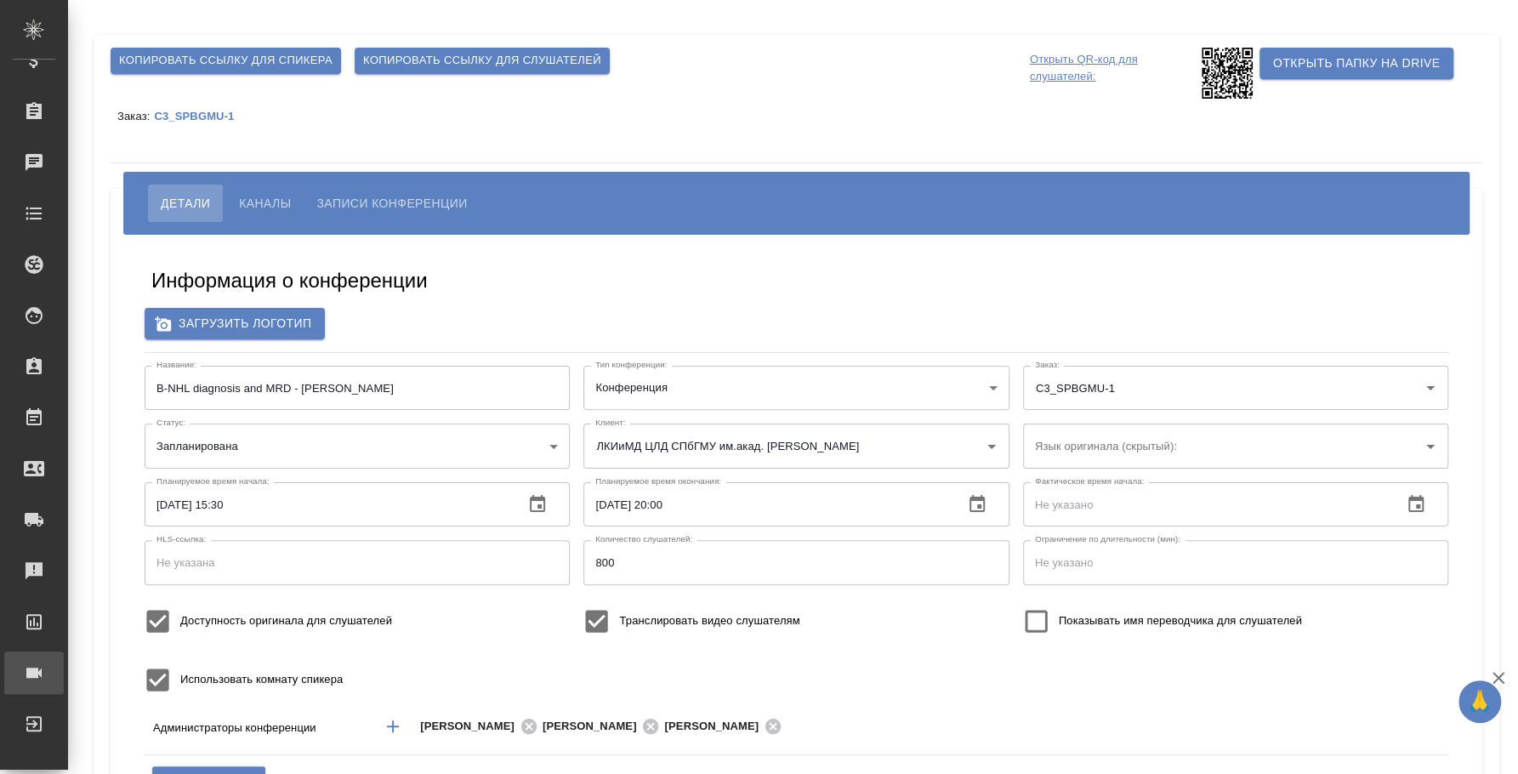
click at [64, 656] on link "Конференции" at bounding box center [34, 672] width 60 height 43
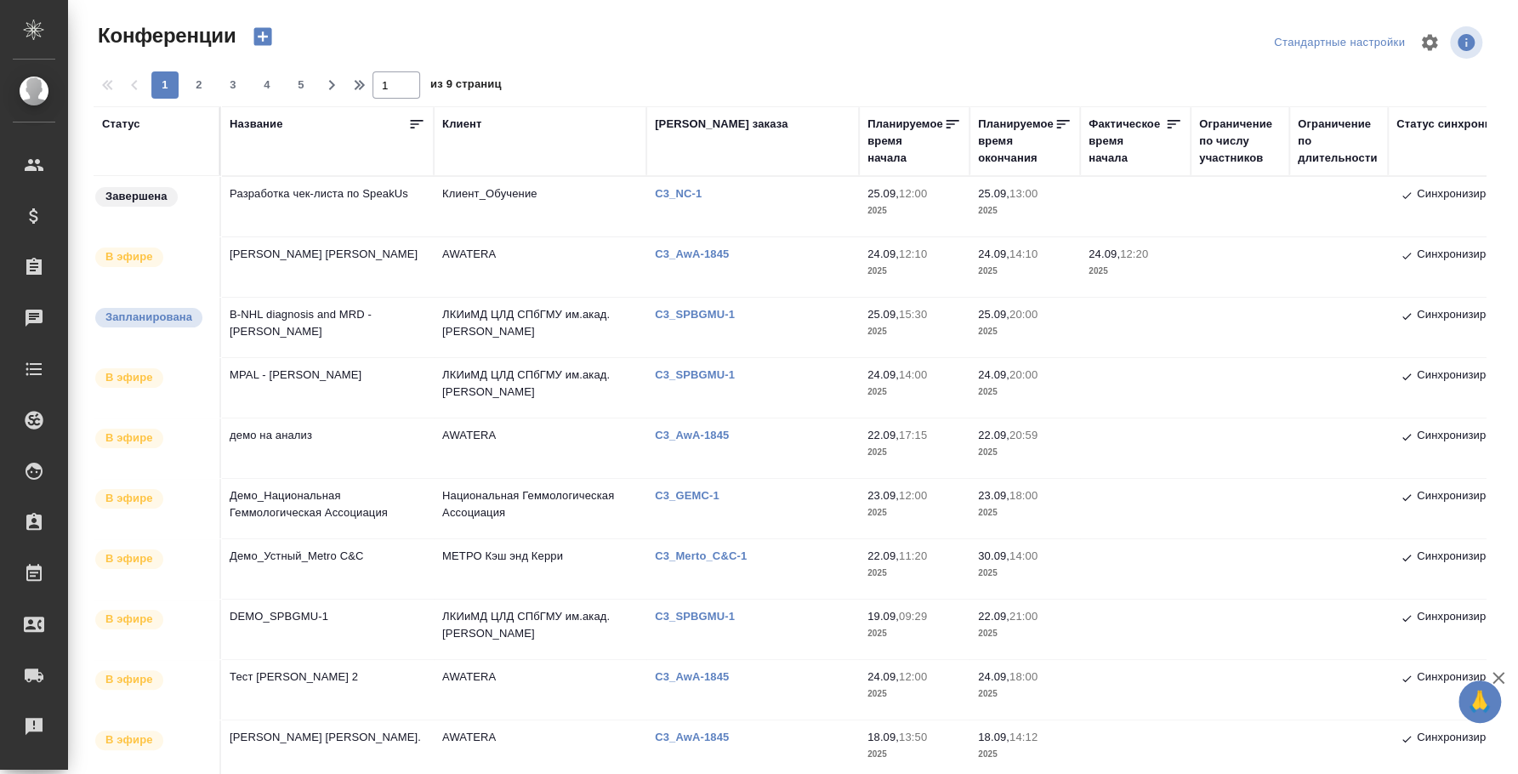
click at [310, 373] on td "MPAL - [PERSON_NAME]" at bounding box center [327, 388] width 213 height 60
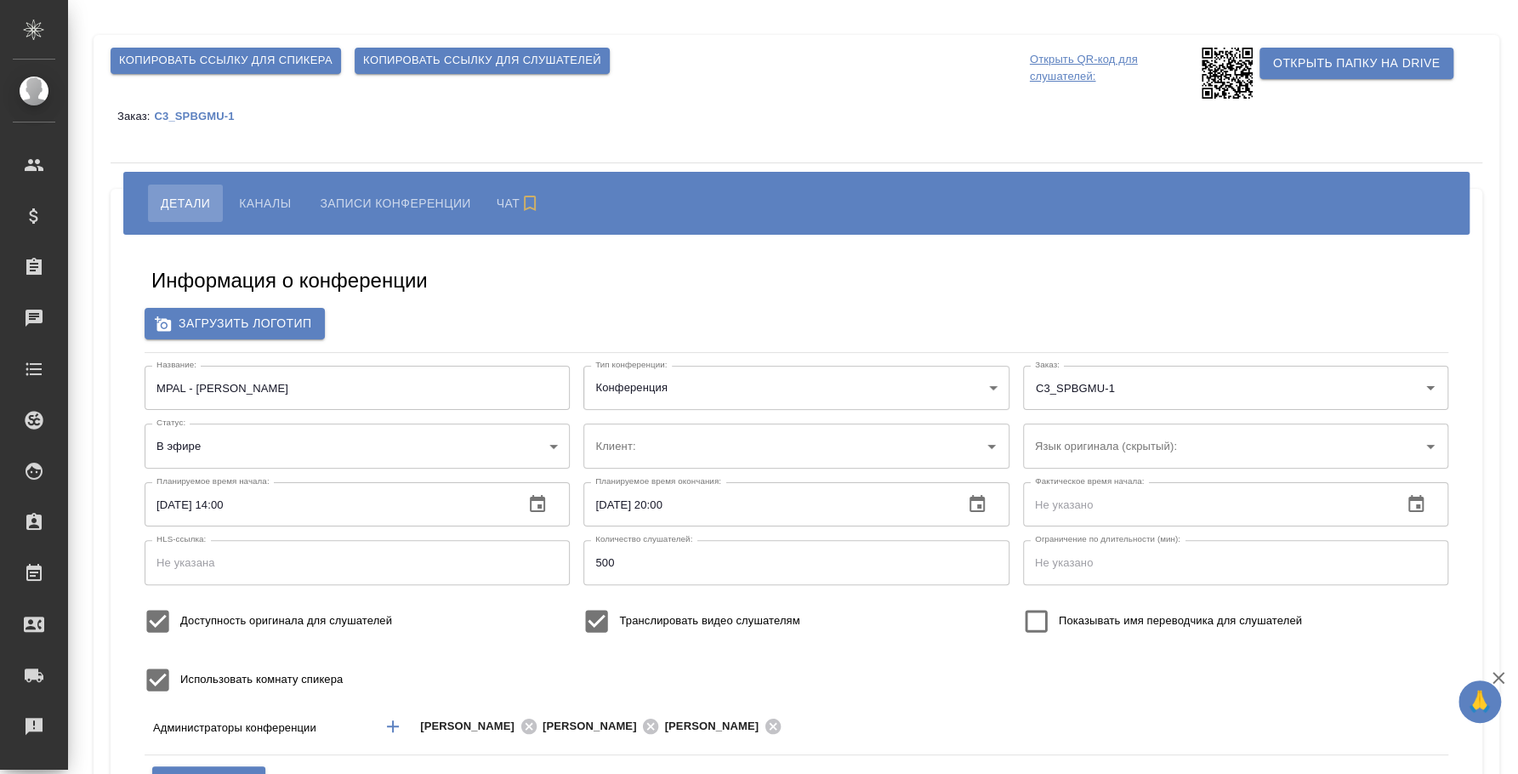
type input "ЛКИиМД ЦЛД СПбГМУ им.акад. [PERSON_NAME]"
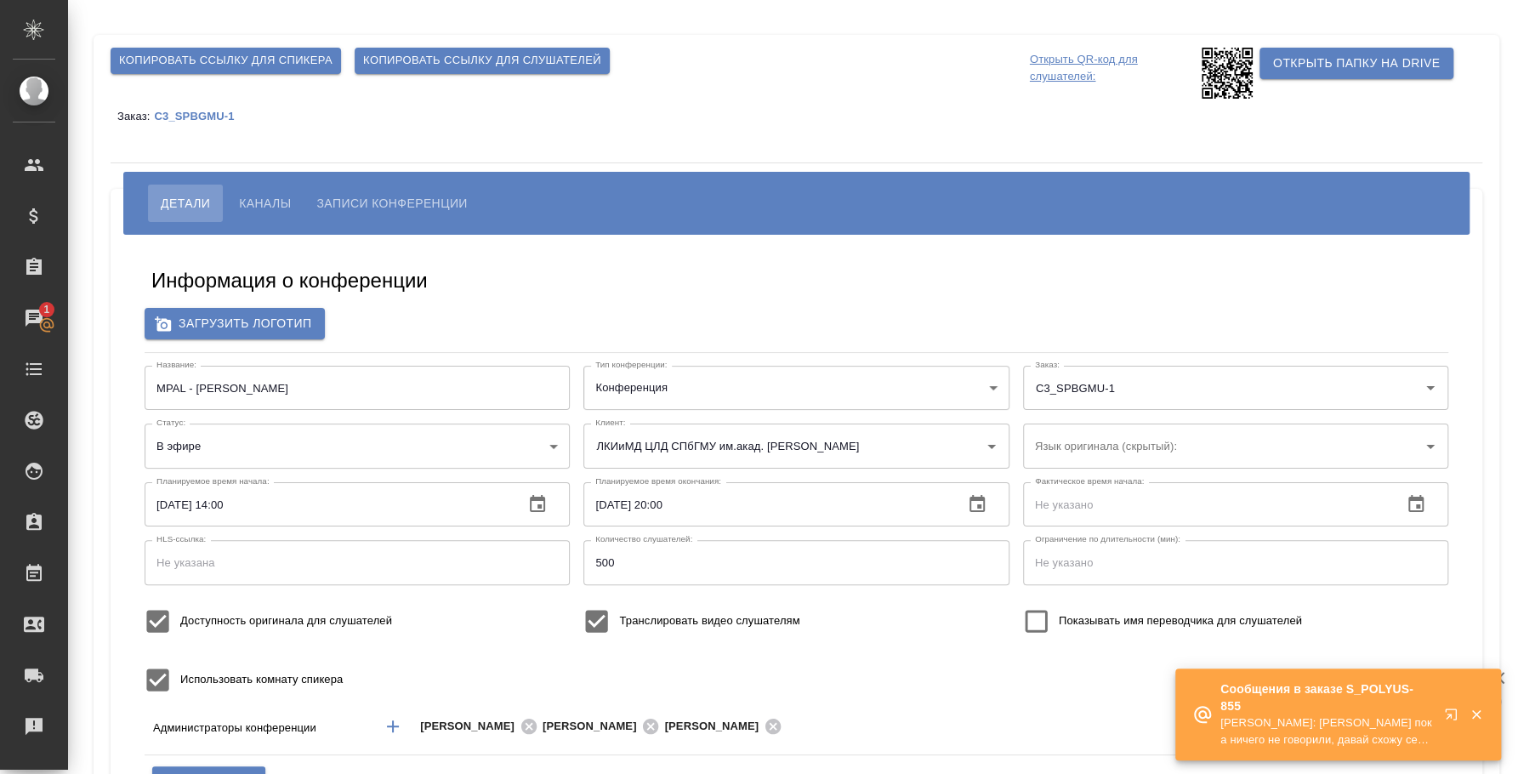
type input "бада"
click at [1446, 709] on icon "button" at bounding box center [1450, 713] width 11 height 11
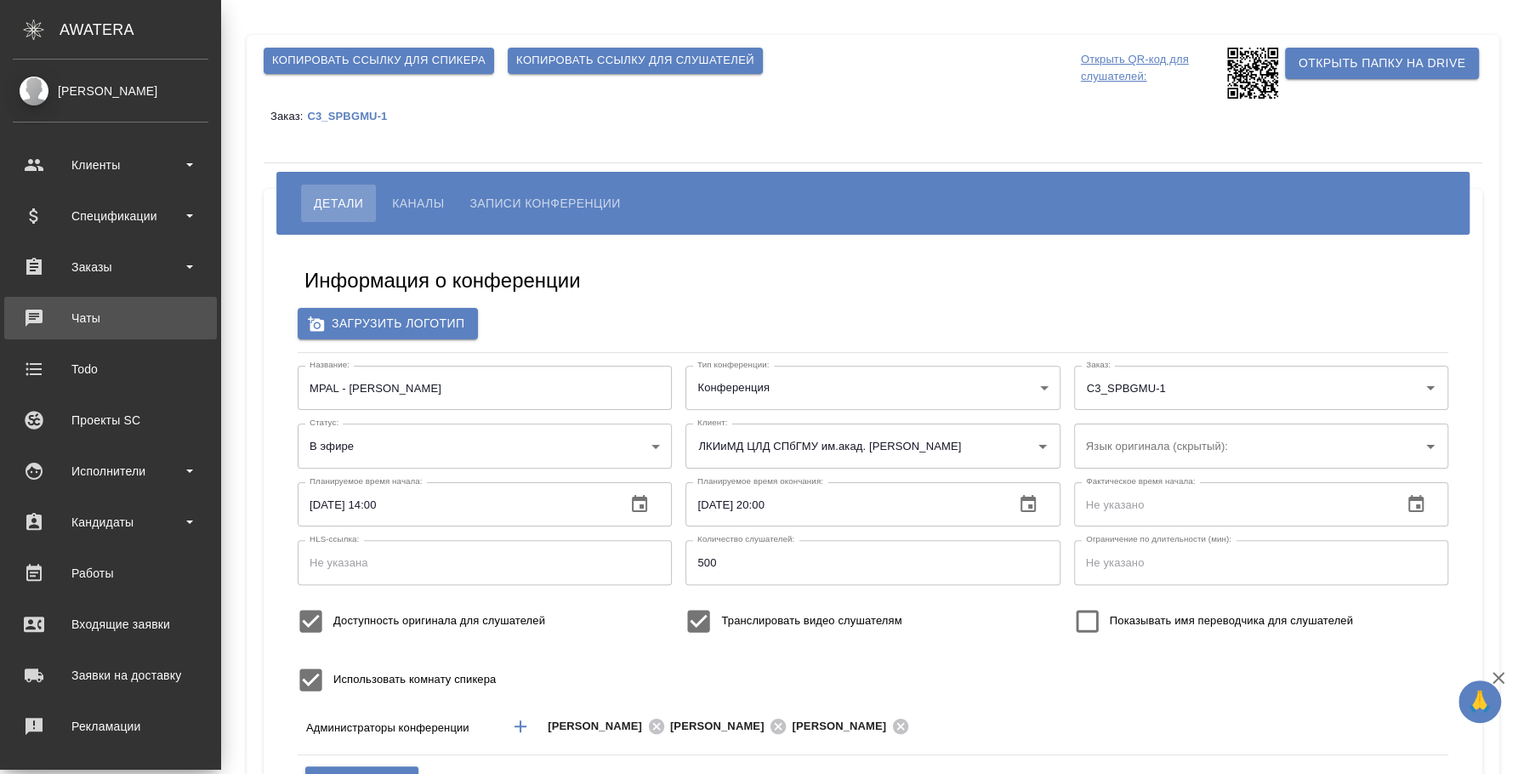
click at [128, 315] on div "Чаты" at bounding box center [111, 318] width 196 height 26
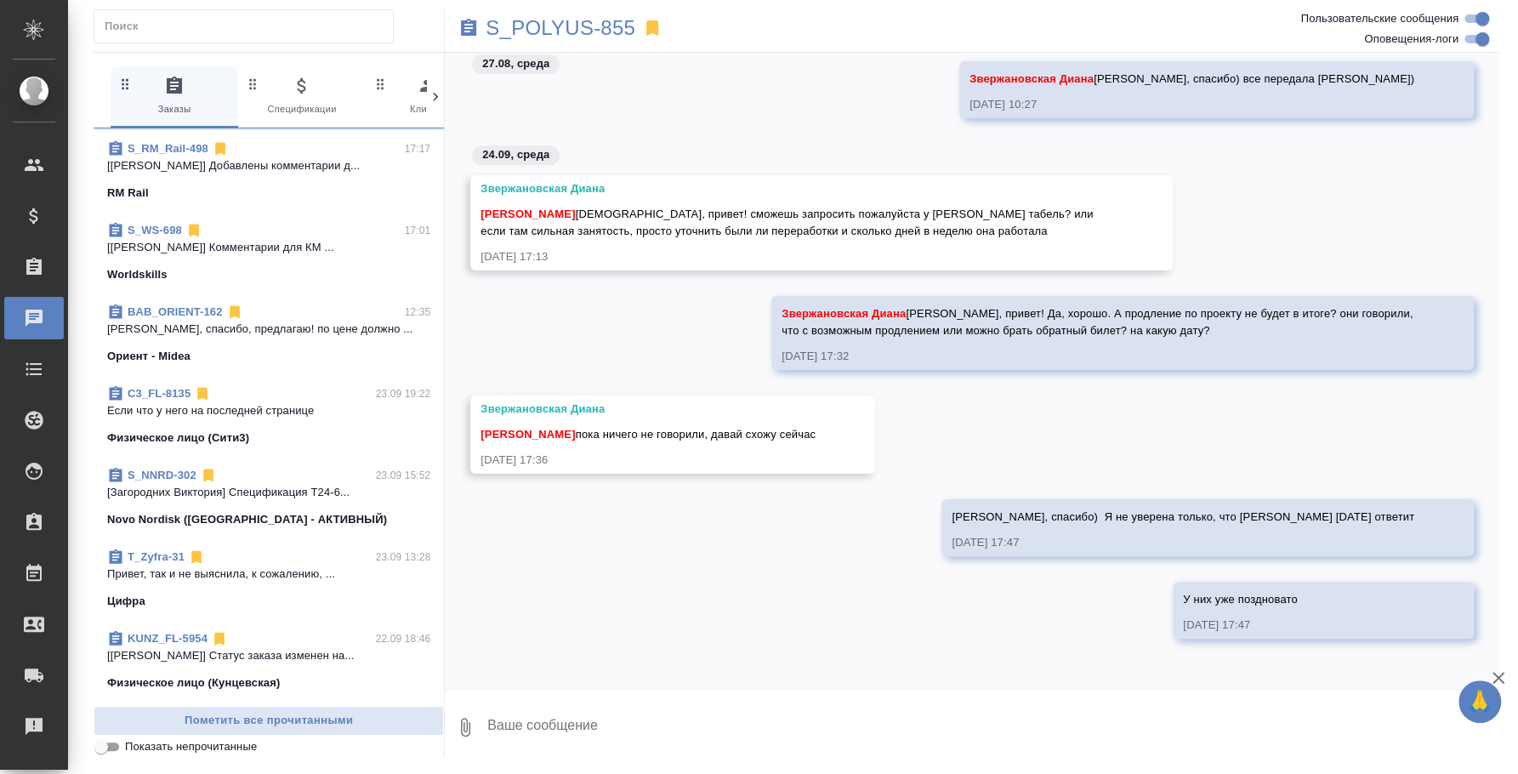
scroll to position [212, 0]
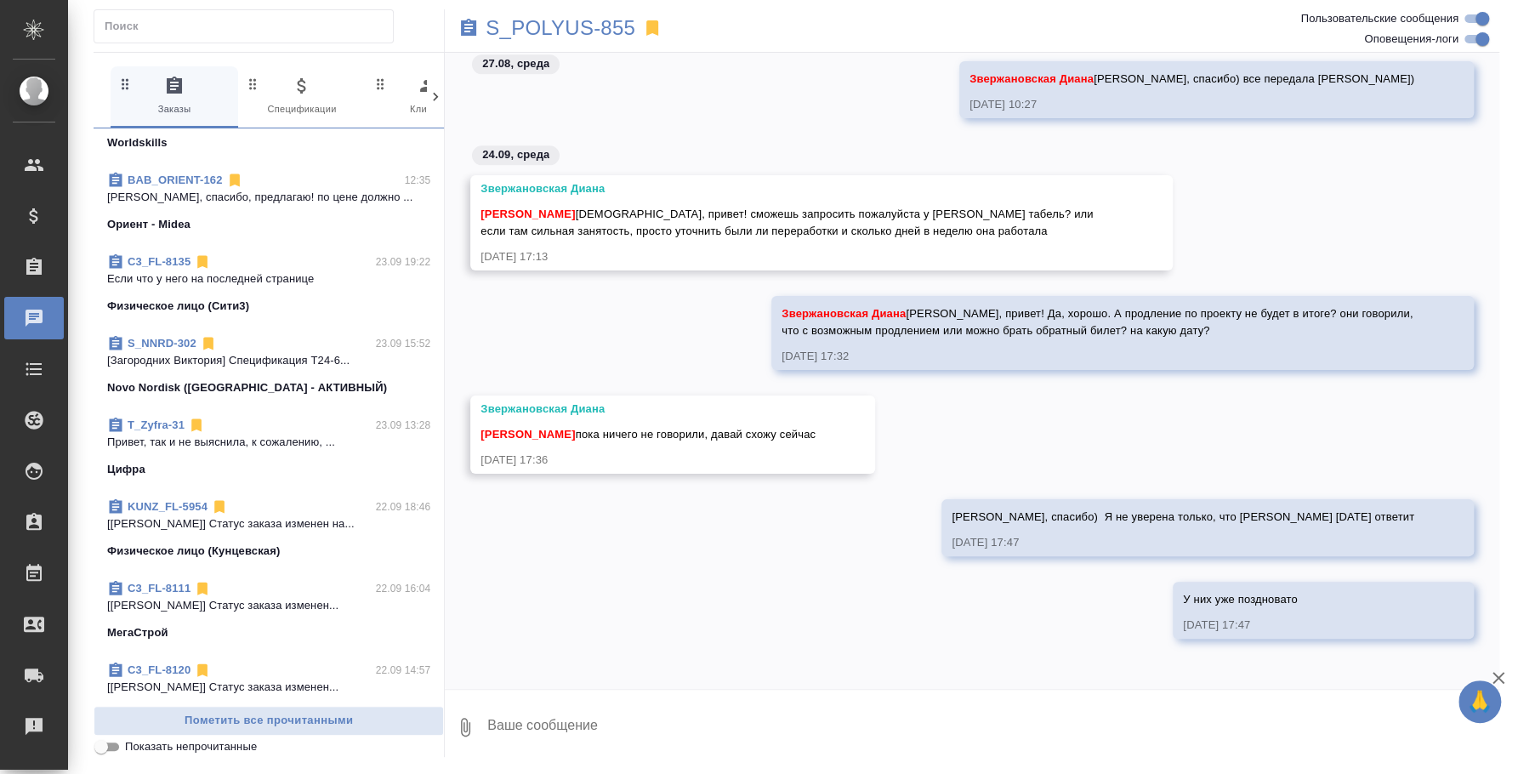
click at [230, 189] on p "Ира, спасибо, предлагаю! по цене должно ..." at bounding box center [268, 197] width 323 height 17
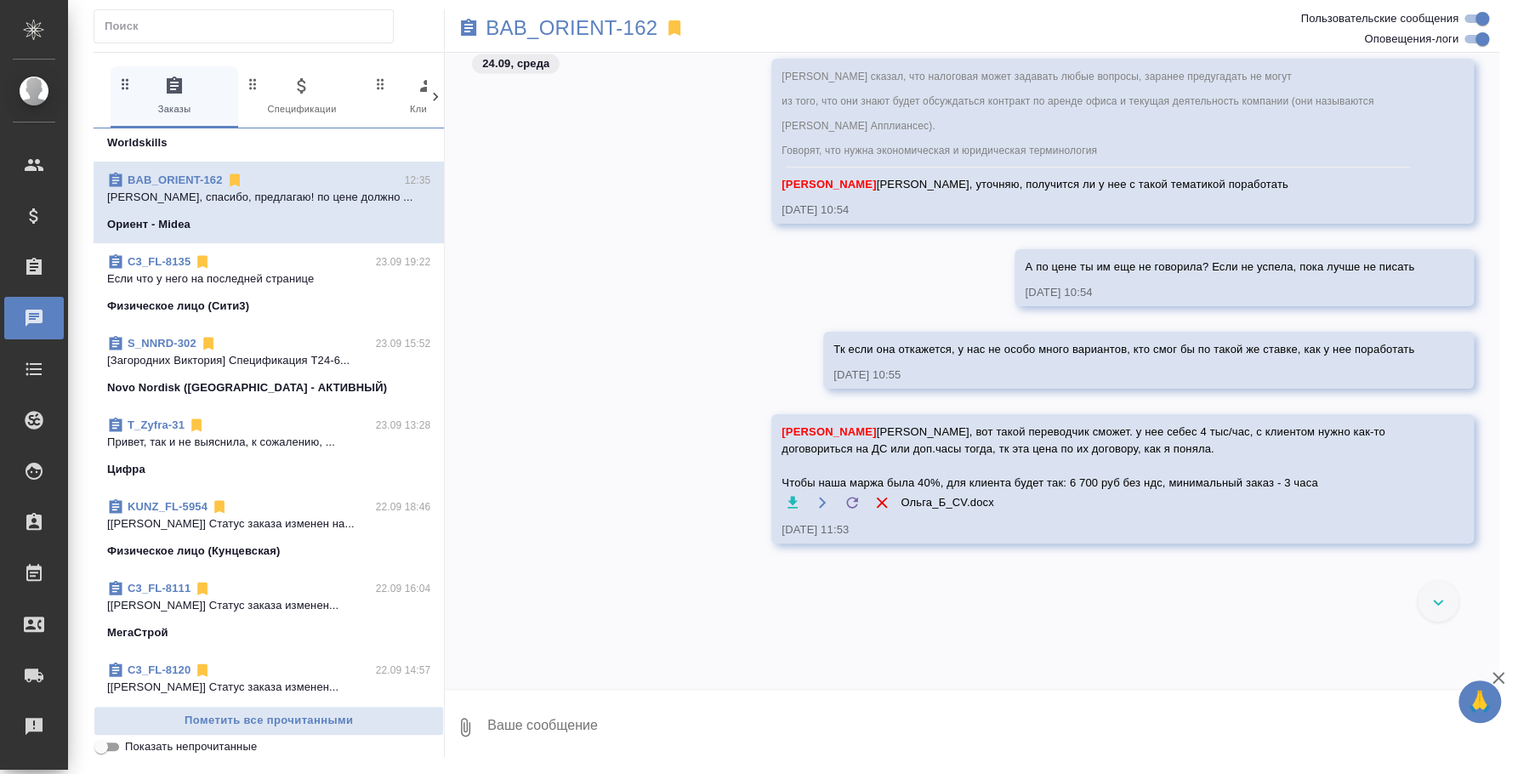
scroll to position [2341, 0]
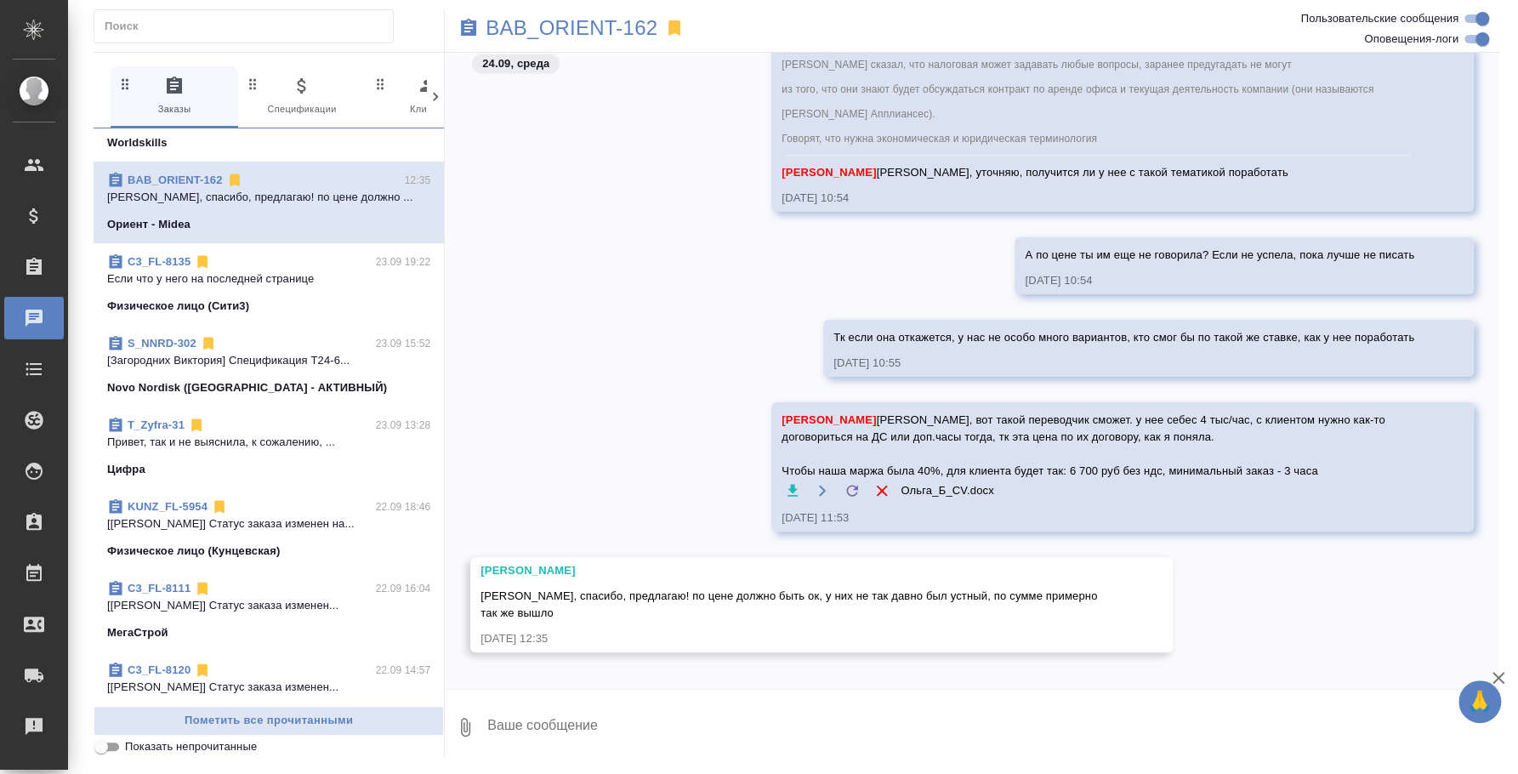
click at [629, 719] on textarea at bounding box center [993, 727] width 1014 height 58
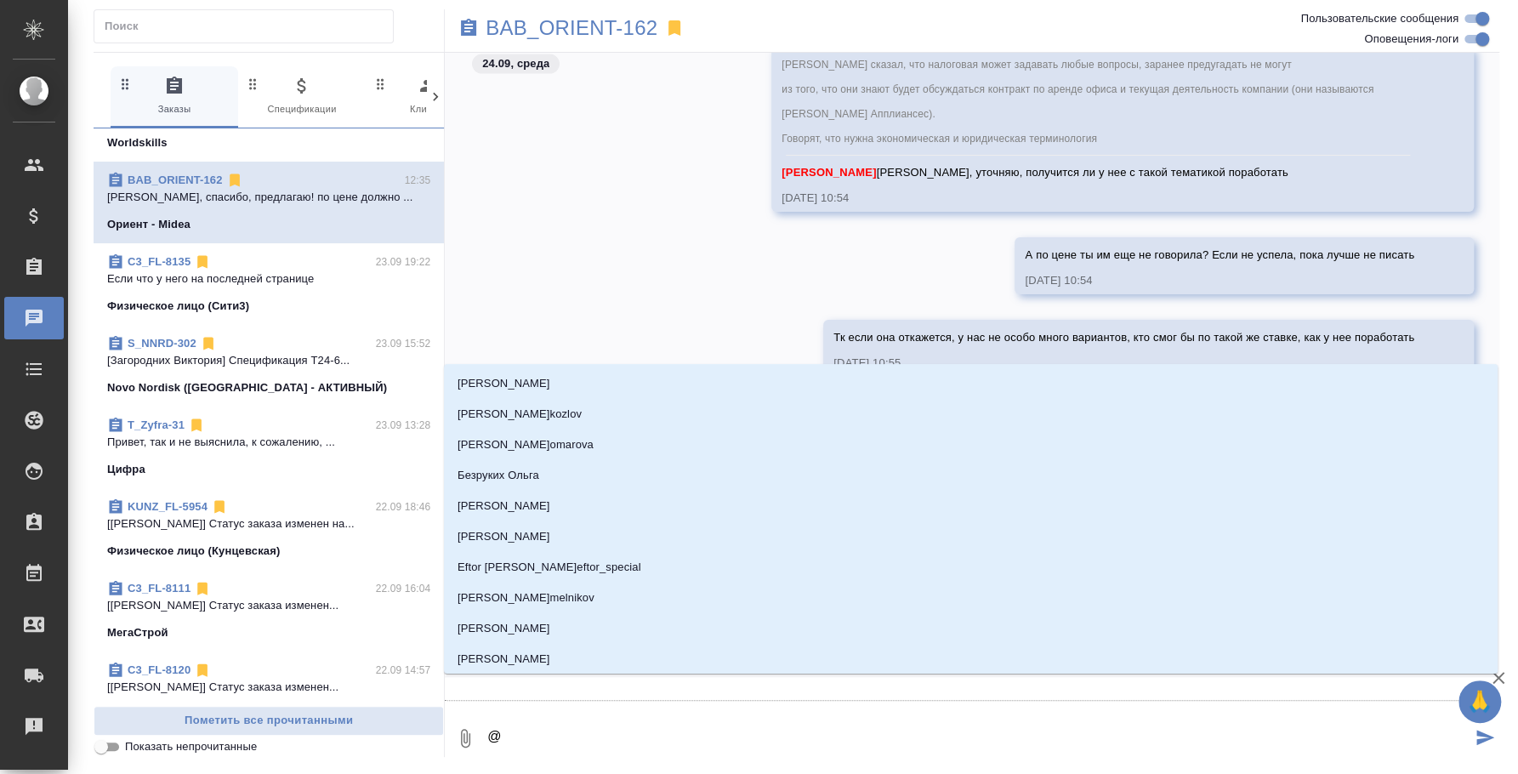
type textarea "@b"
type input "b"
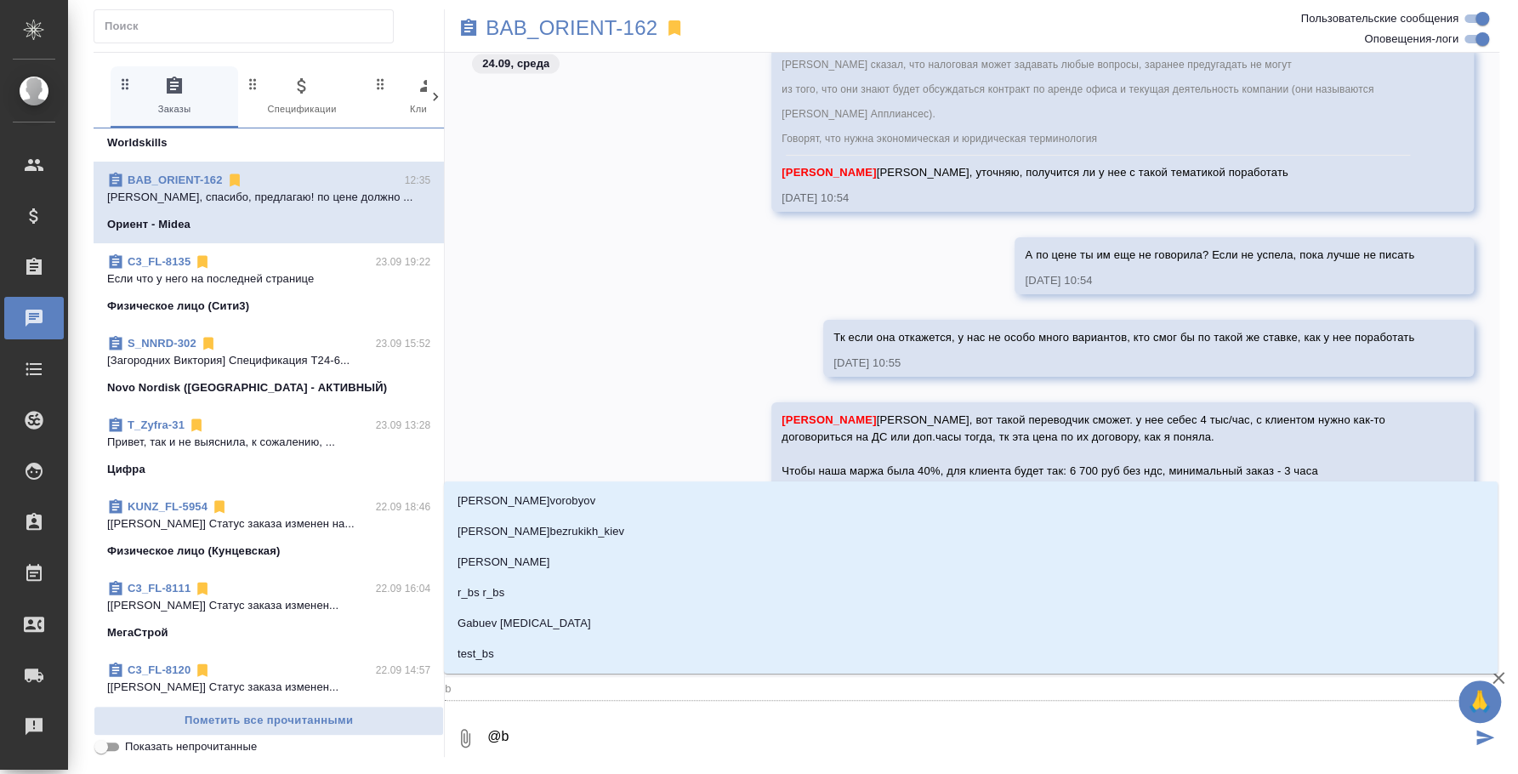
type textarea "@"
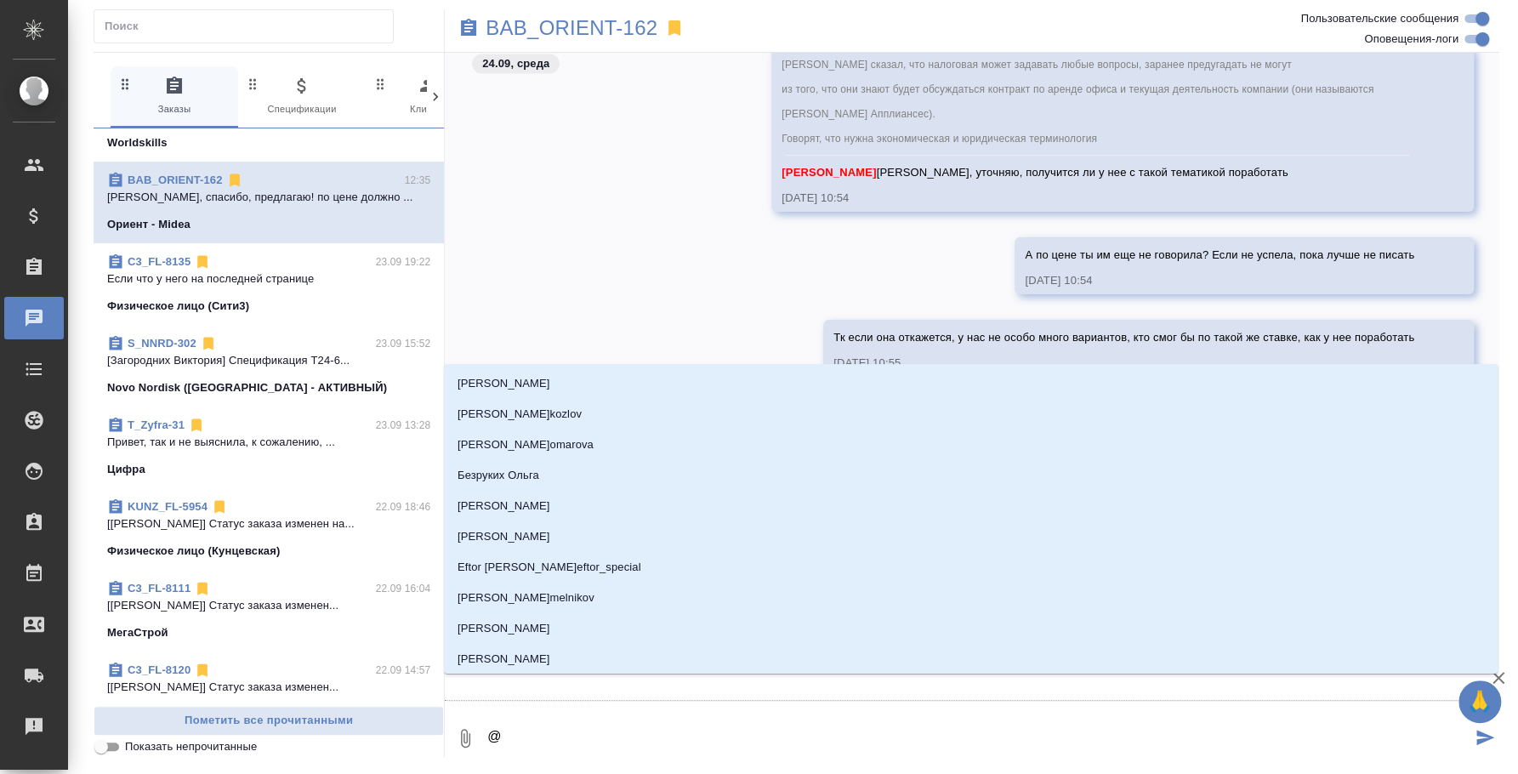
type textarea "@и"
type input "и"
type textarea "@ил"
type input "ил"
type textarea "@иль"
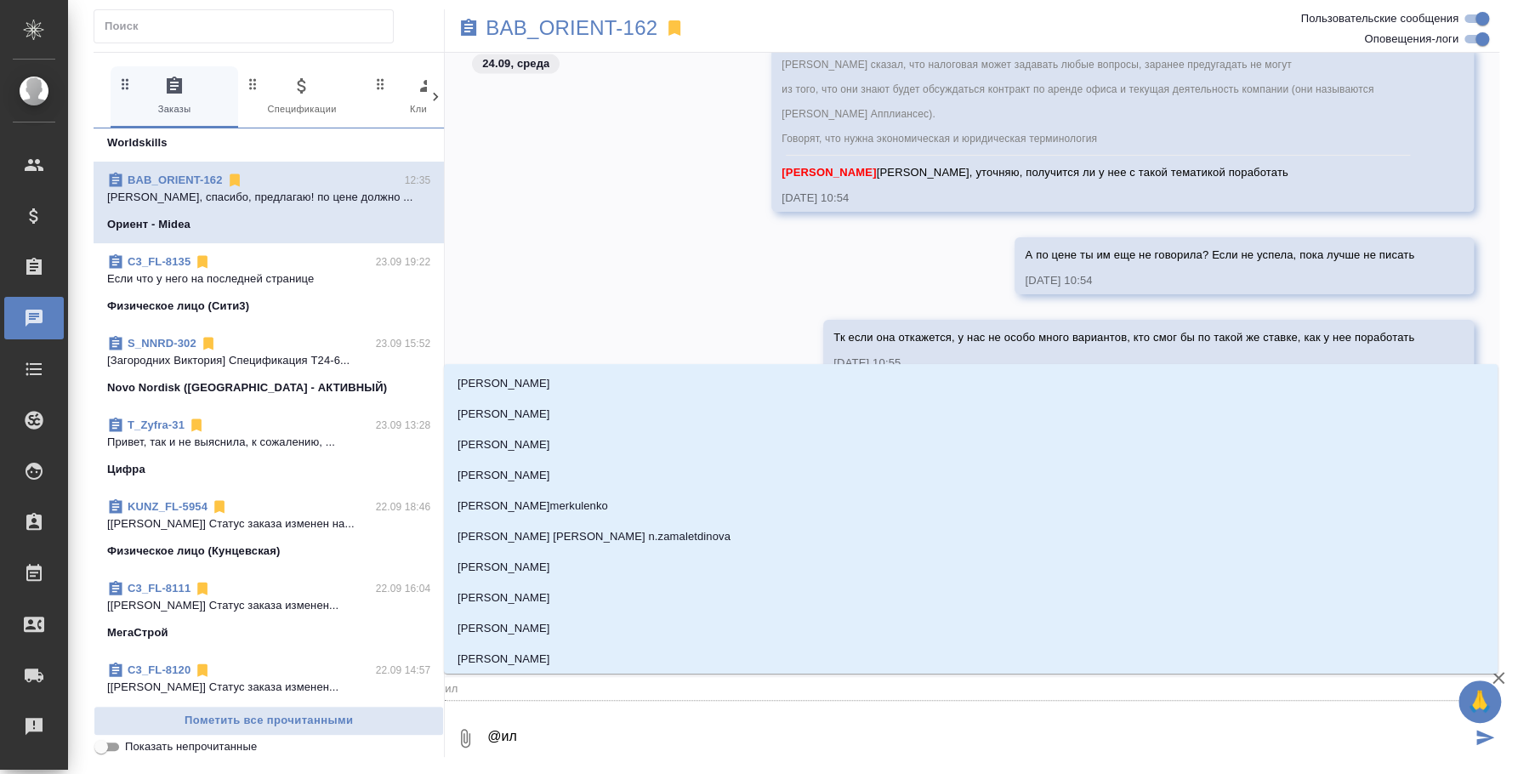
type input "иль"
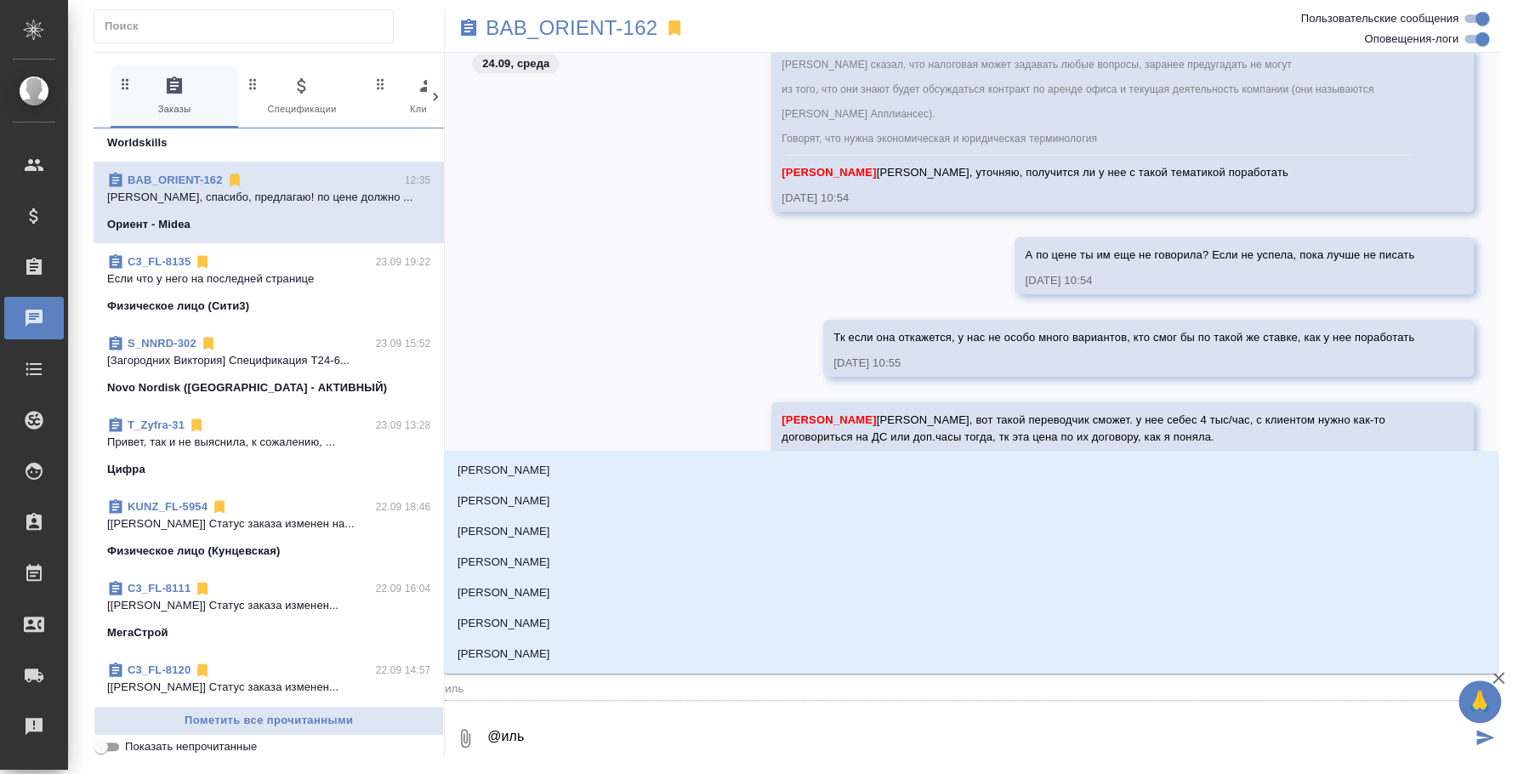
type textarea "@ильи"
type input "ильи"
type textarea "@ильин"
type input "ильин"
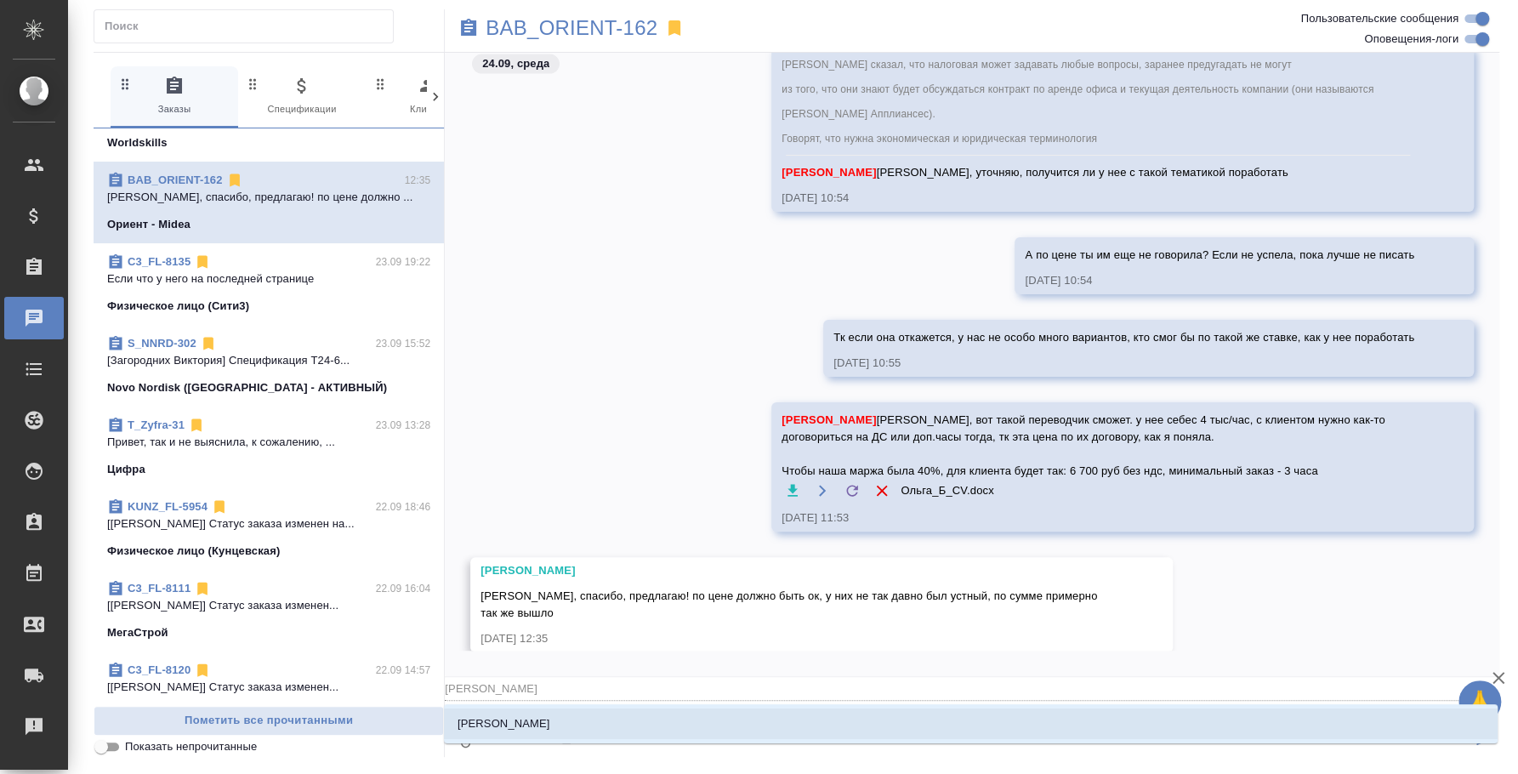
click at [656, 730] on li "Ильина Екатерина" at bounding box center [970, 723] width 1053 height 31
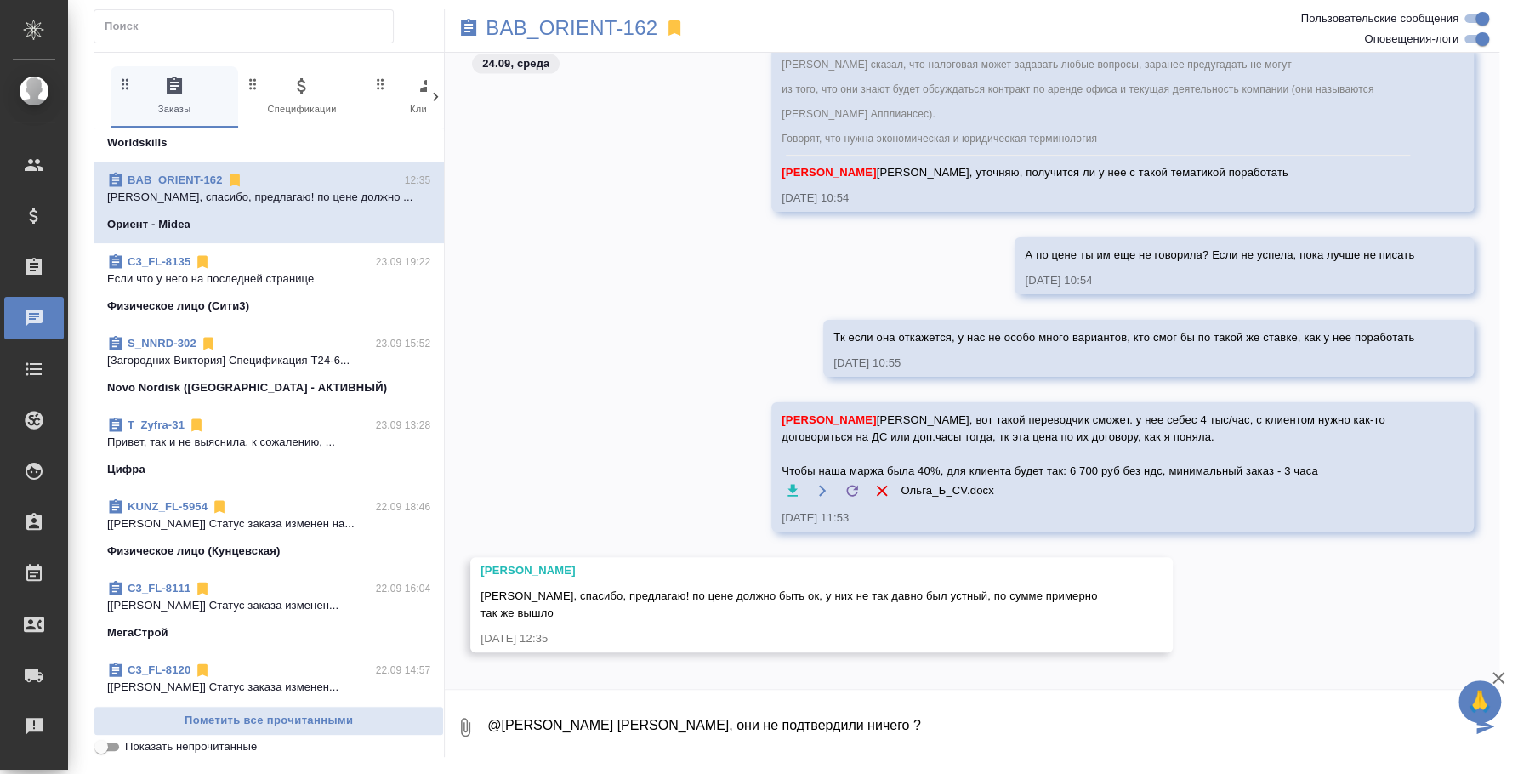
type textarea "@Ильина Екатерина Катя, они не подтвердили ничего ?"
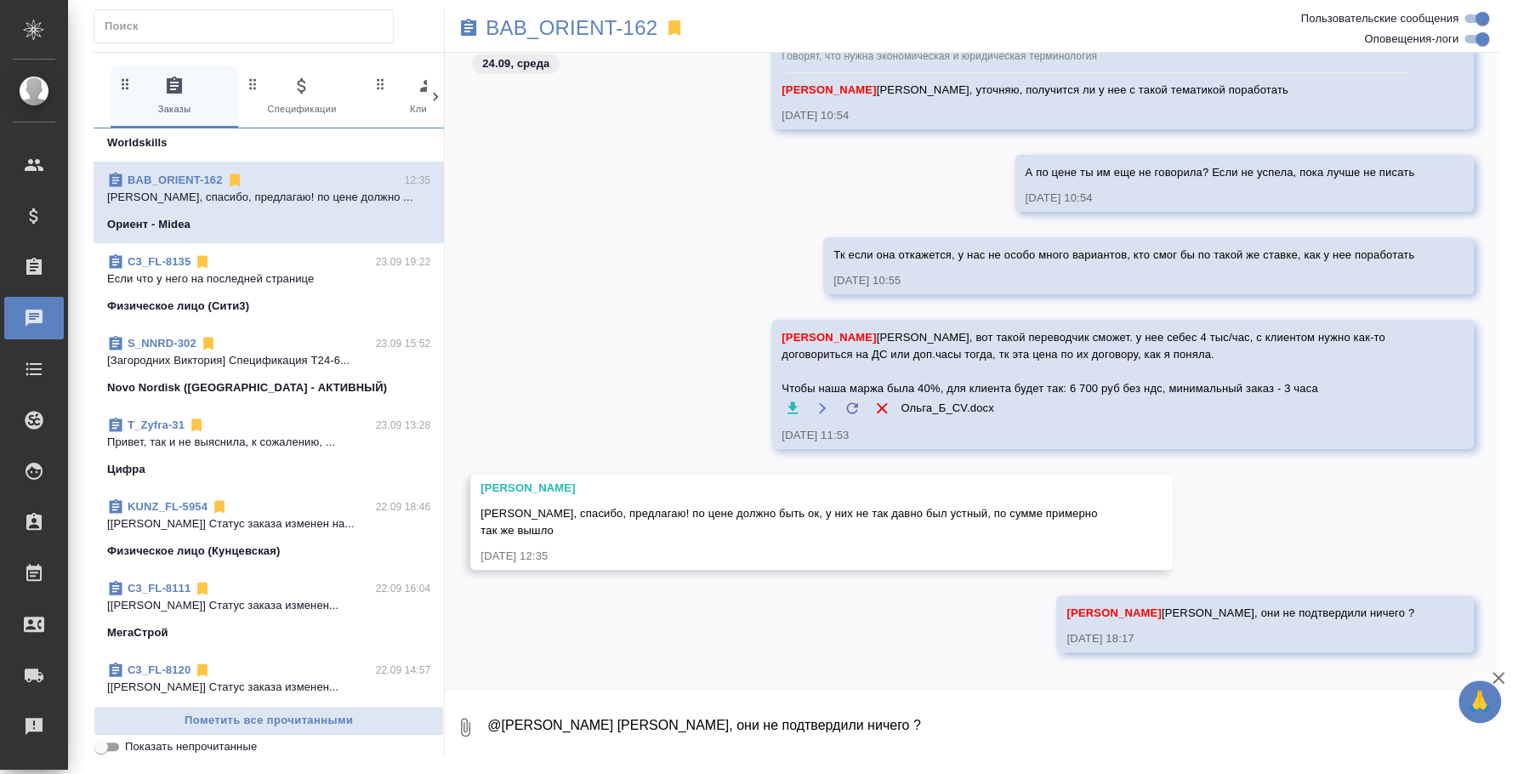
scroll to position [0, 0]
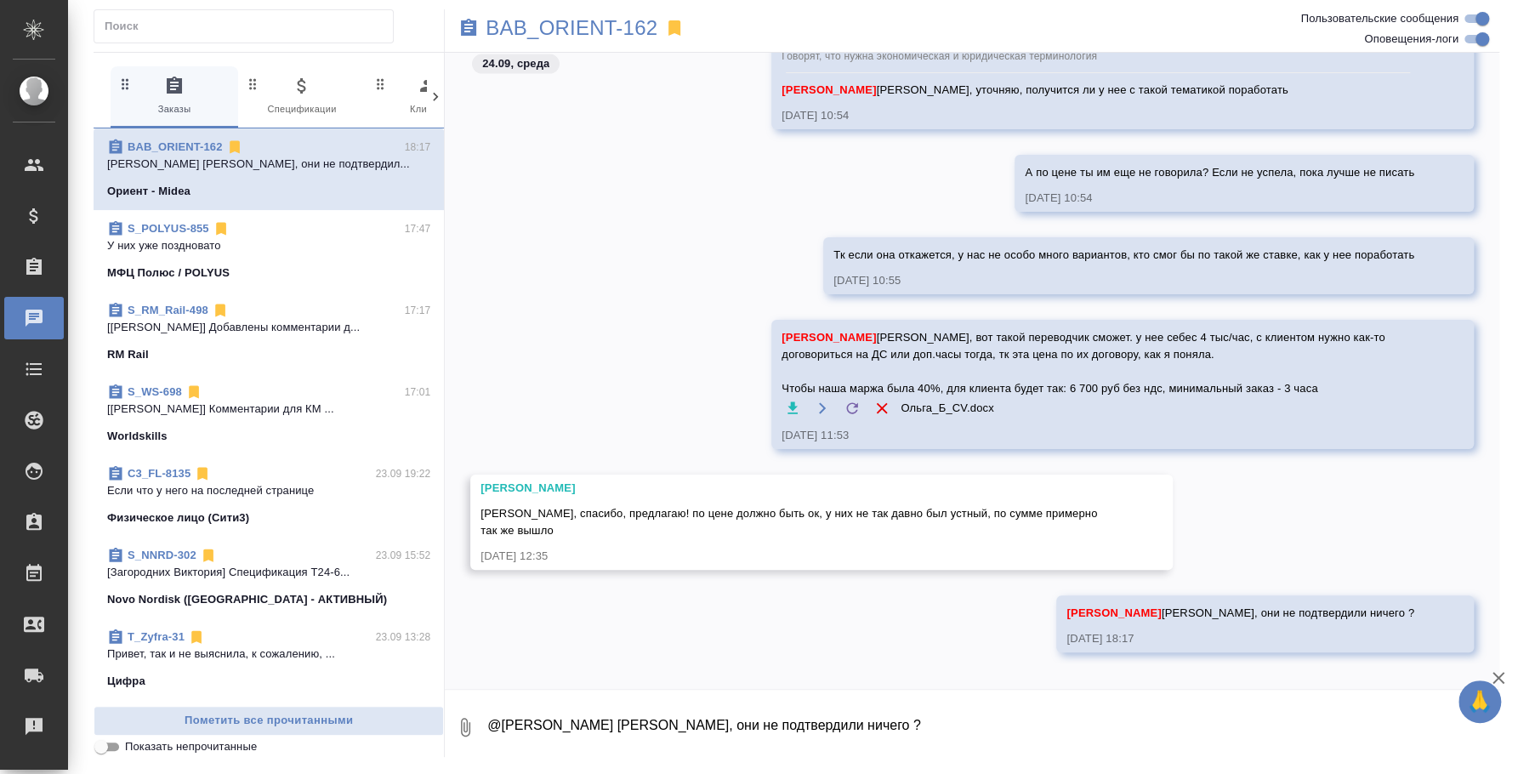
click at [300, 400] on p "[Никифорова Валерия] Комментарии для КМ ..." at bounding box center [268, 408] width 323 height 17
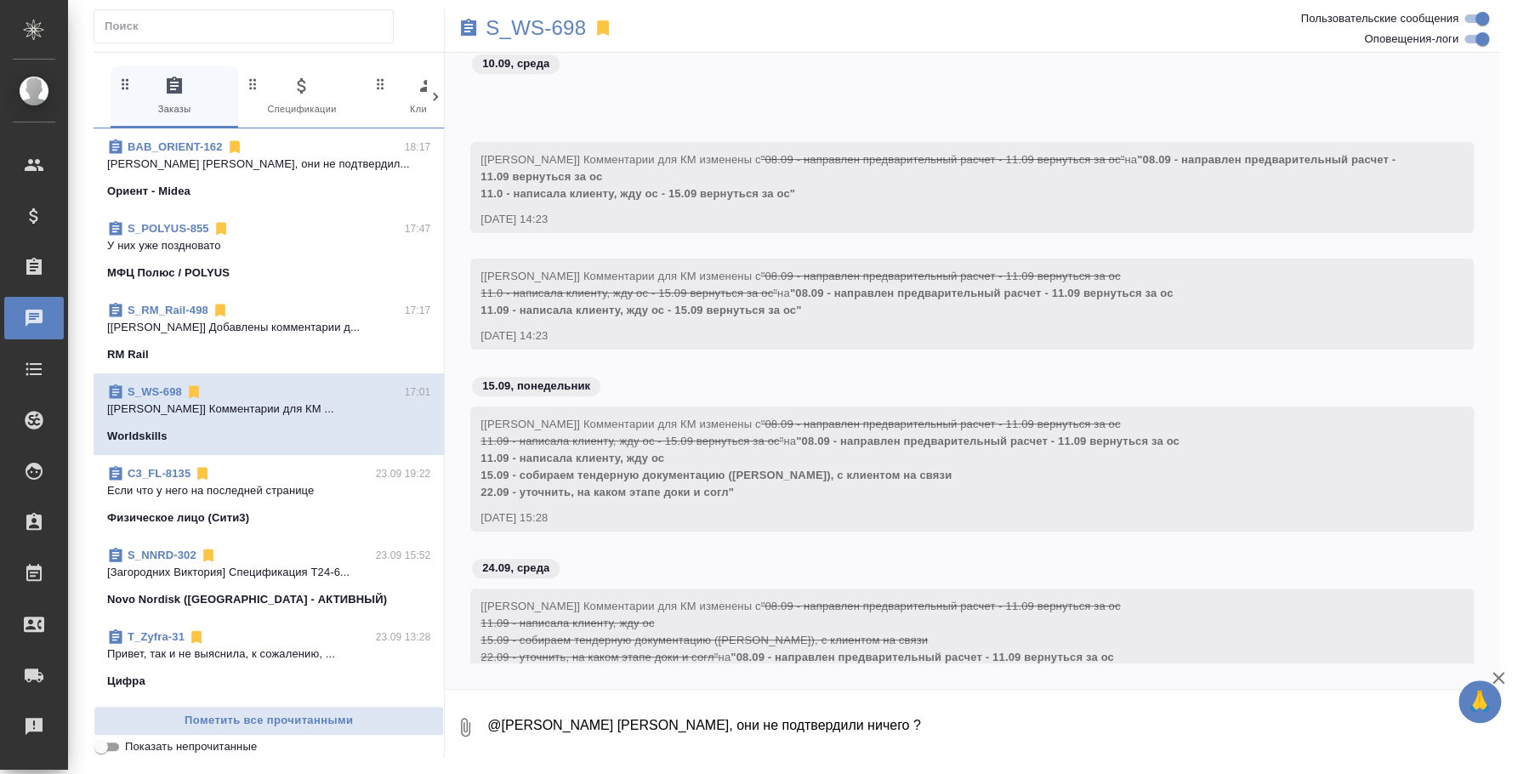
scroll to position [639, 0]
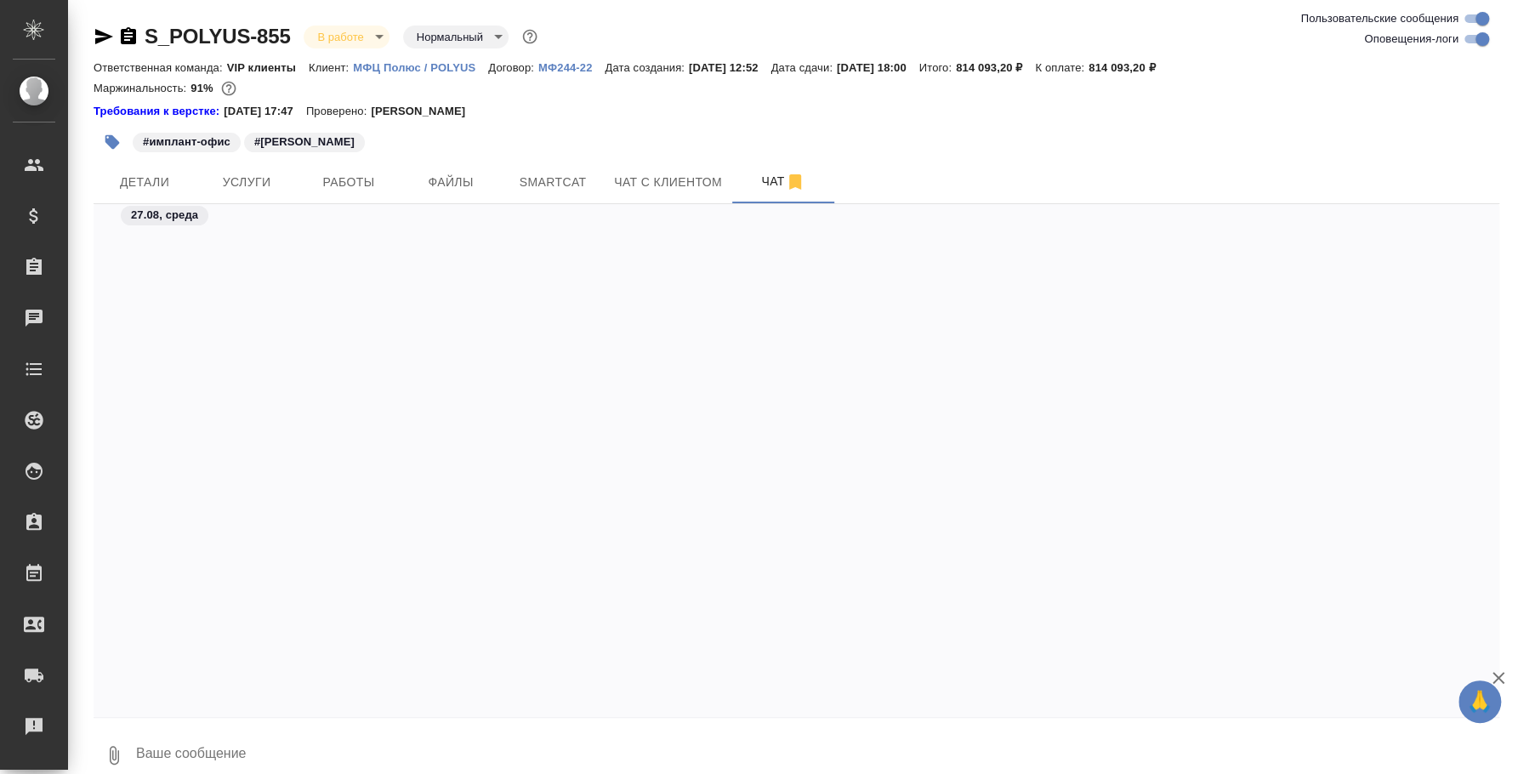
scroll to position [9424, 0]
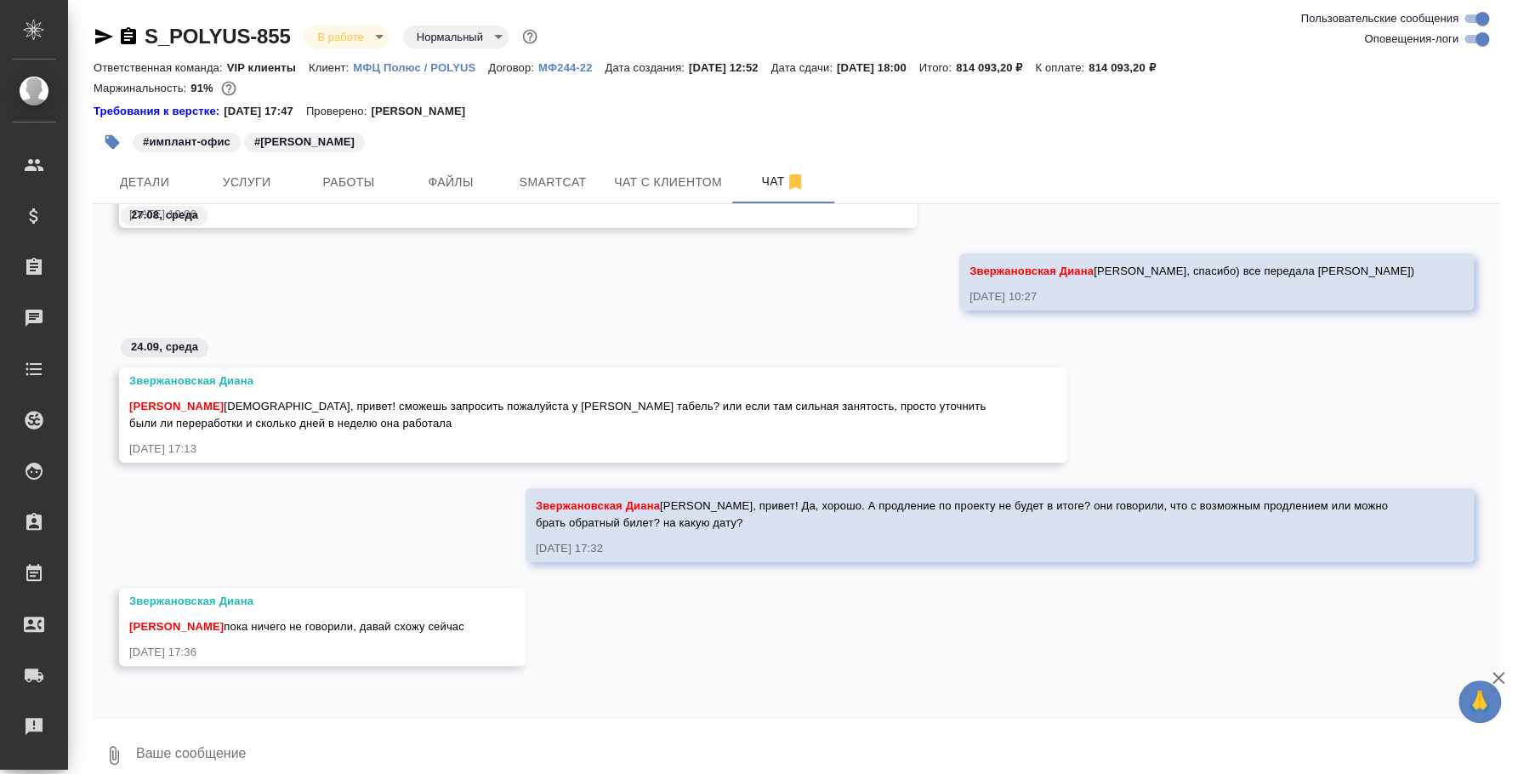
click at [392, 738] on textarea at bounding box center [816, 755] width 1365 height 58
type textarea "[PERSON_NAME]"
type textarea "[PERSON_NAME], спасибо) Я не уверена только, что [PERSON_NAME] [DATE] ответит"
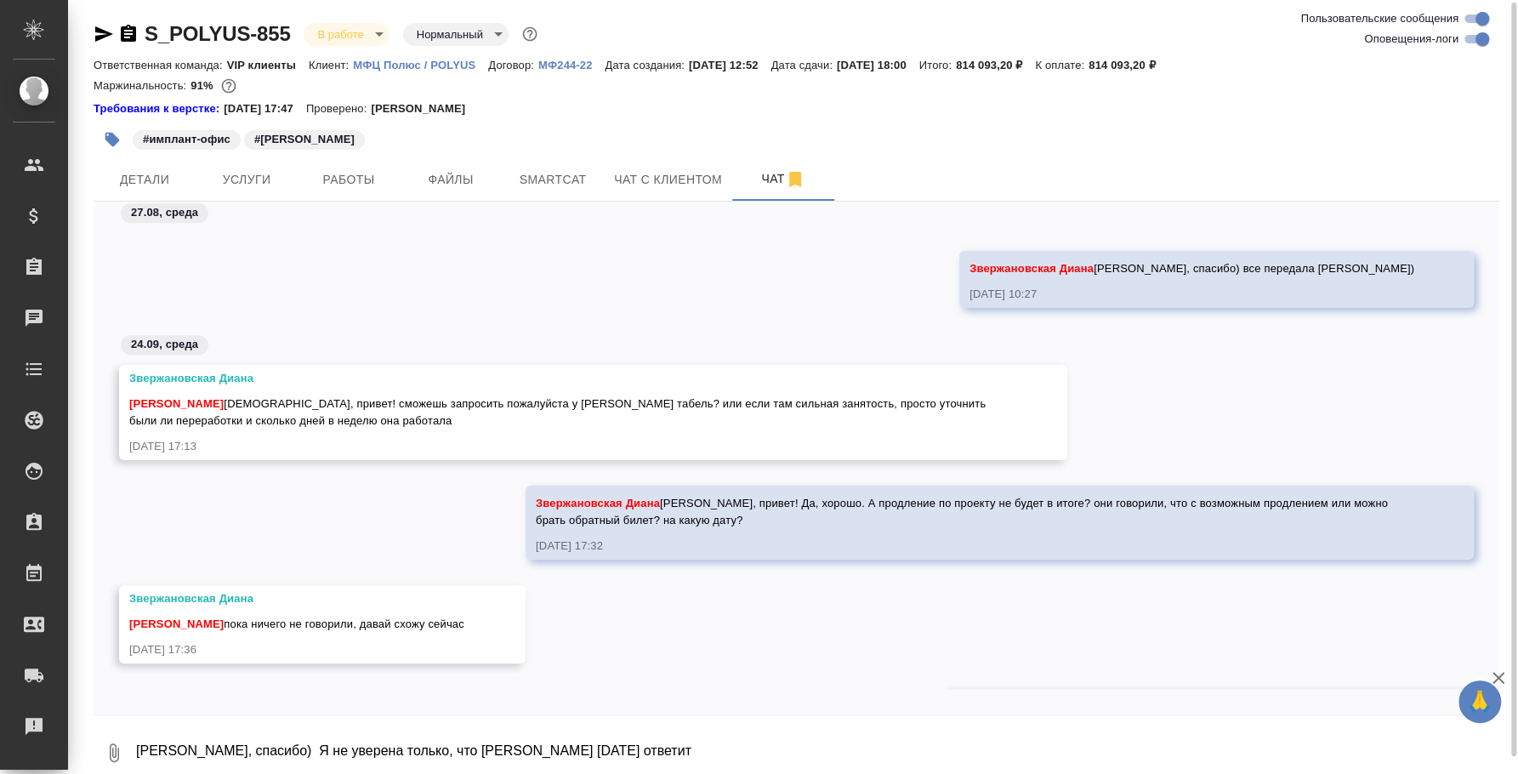
scroll to position [9507, 0]
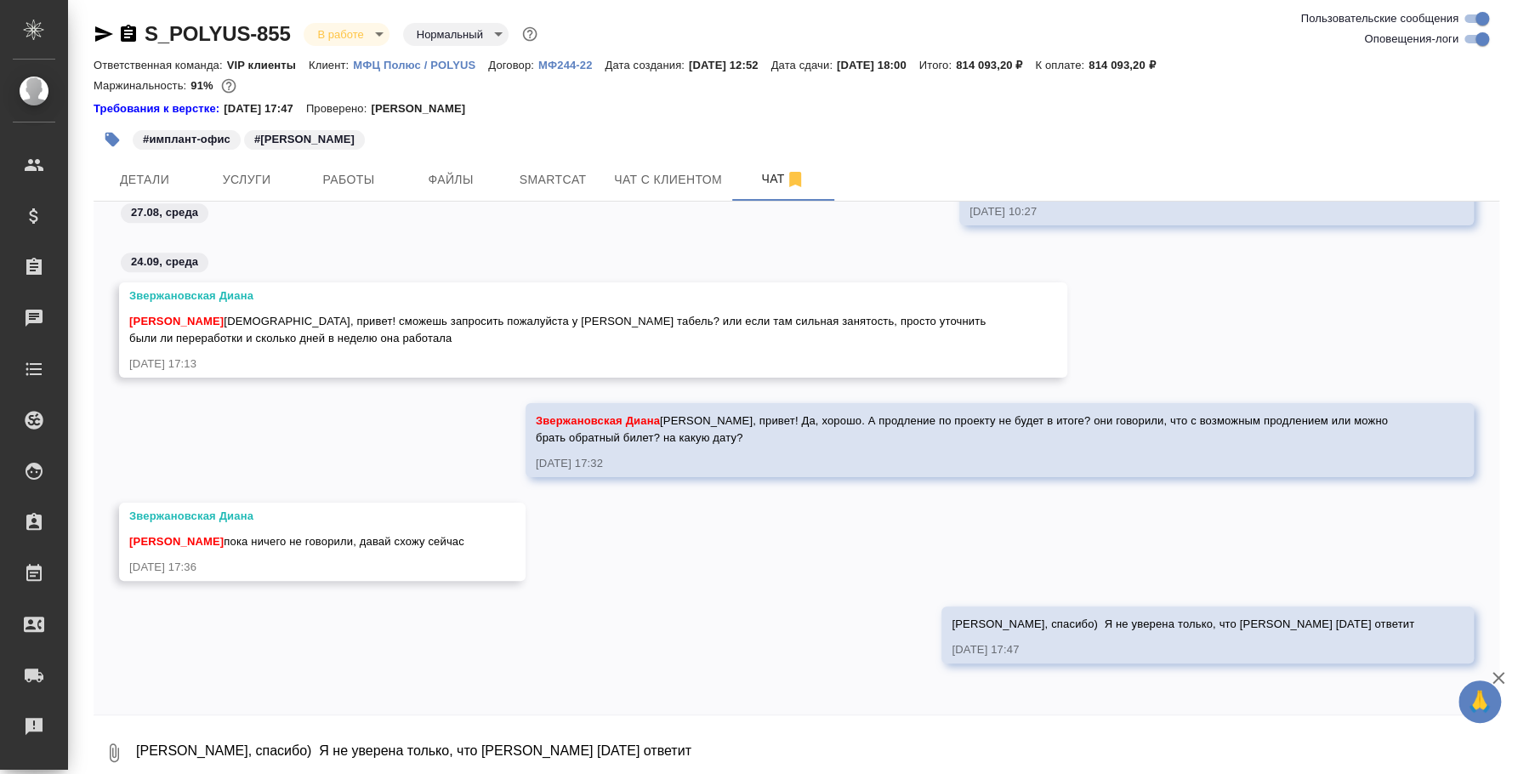
click at [681, 752] on textarea "[PERSON_NAME], спасибо) Я не уверена только, что [PERSON_NAME] [DATE] ответит" at bounding box center [816, 753] width 1365 height 58
type textarea "У них уже поздновато"
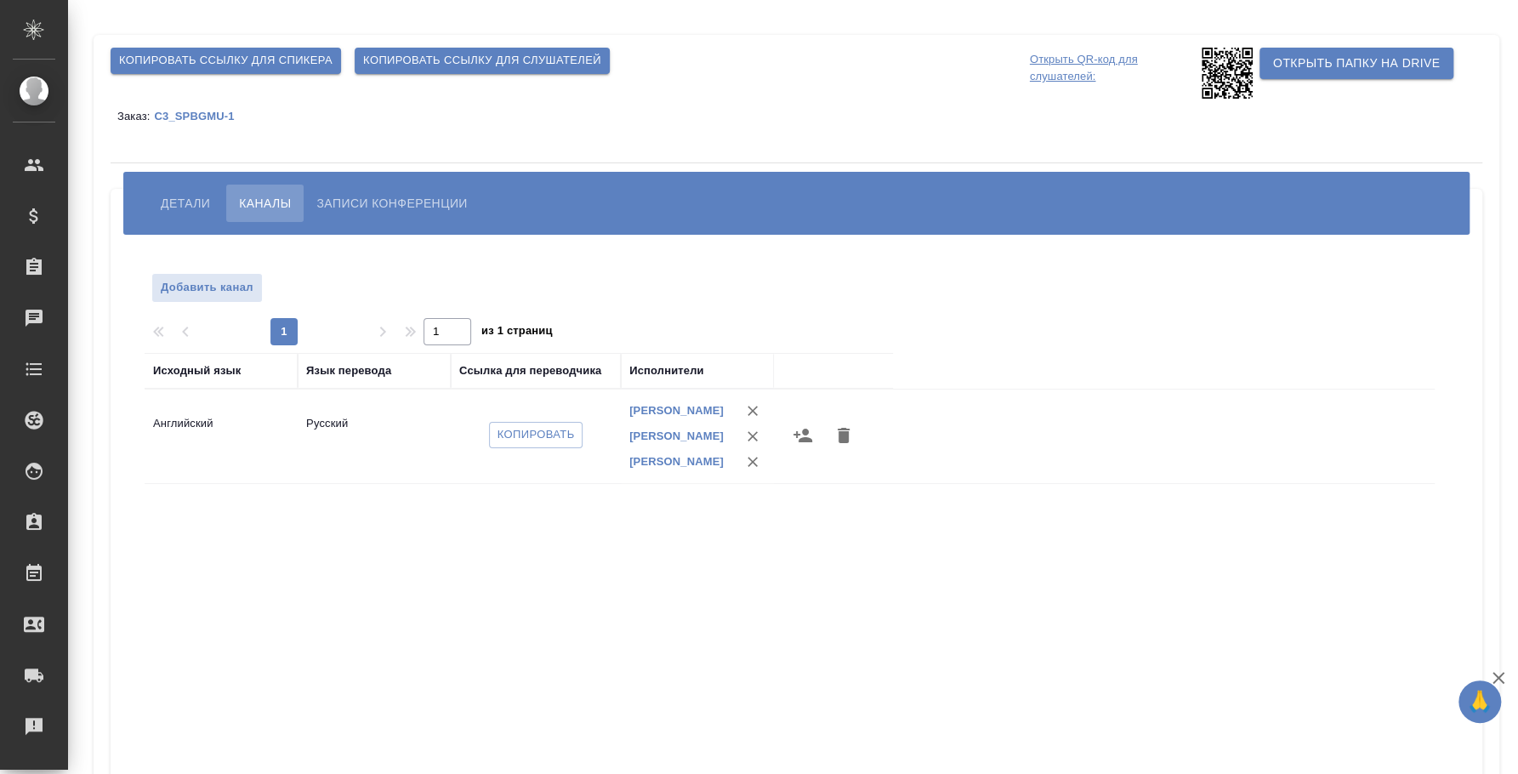
scroll to position [3, 0]
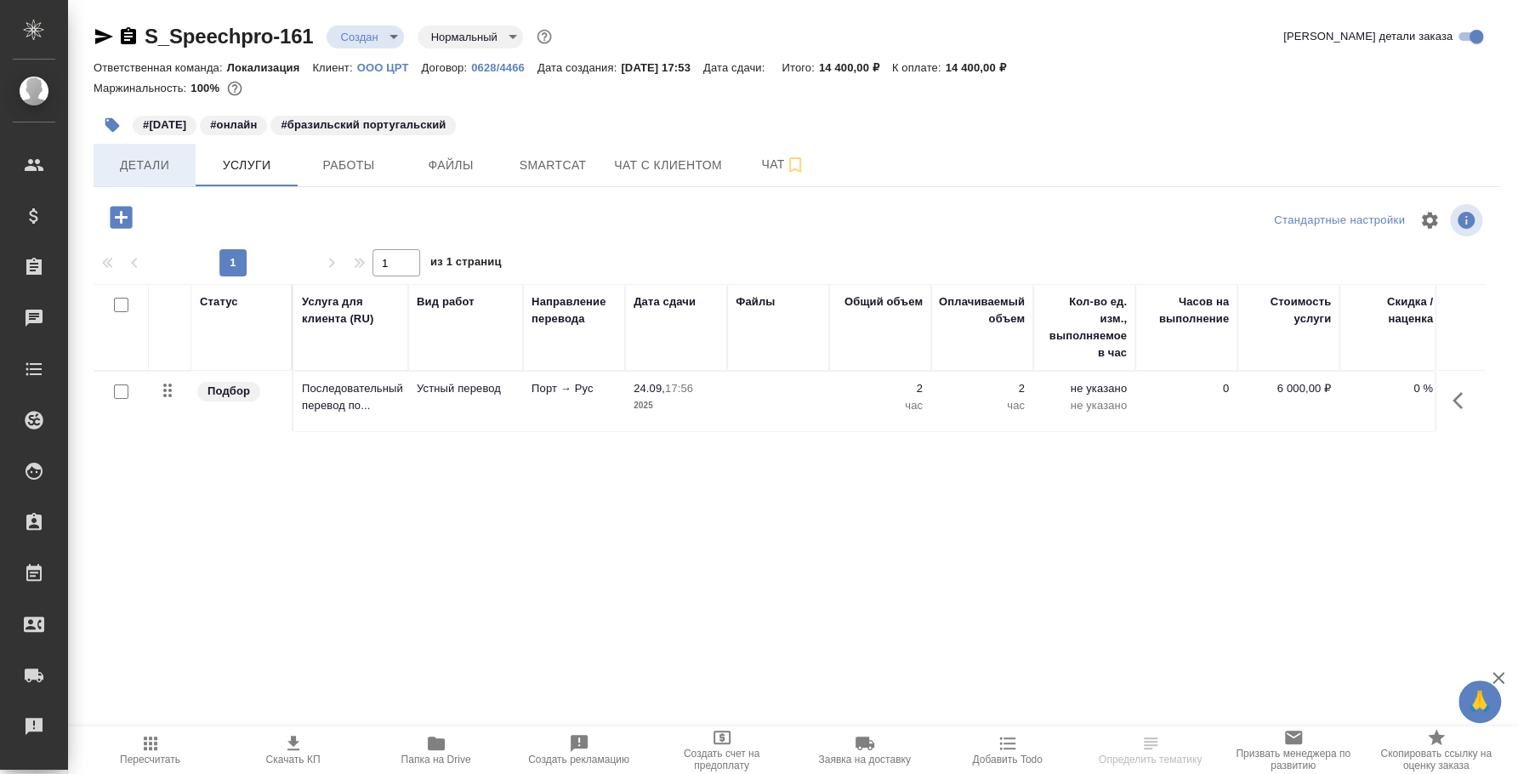
click at [173, 173] on span "Детали" at bounding box center [145, 165] width 82 height 21
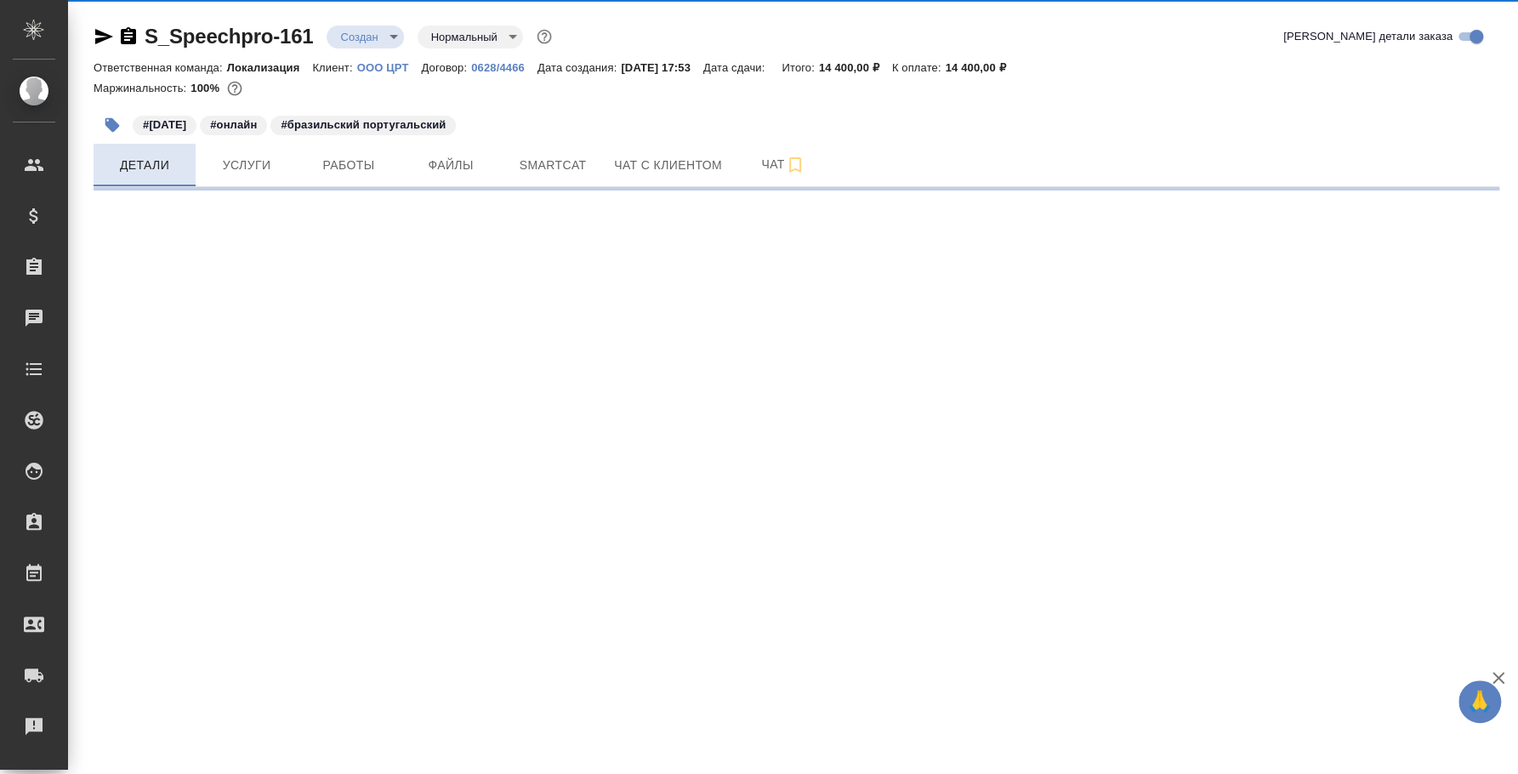
select select "RU"
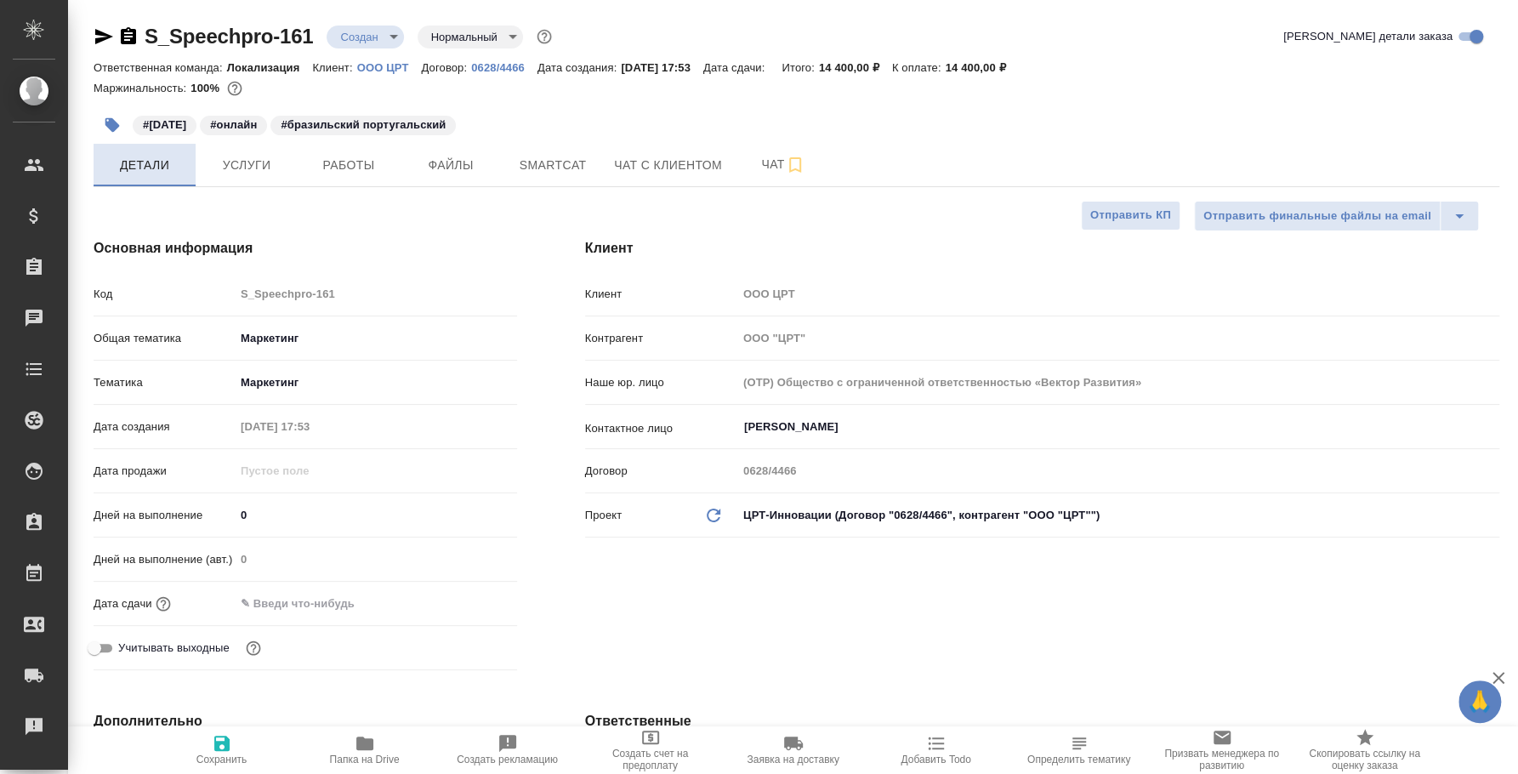
type textarea "x"
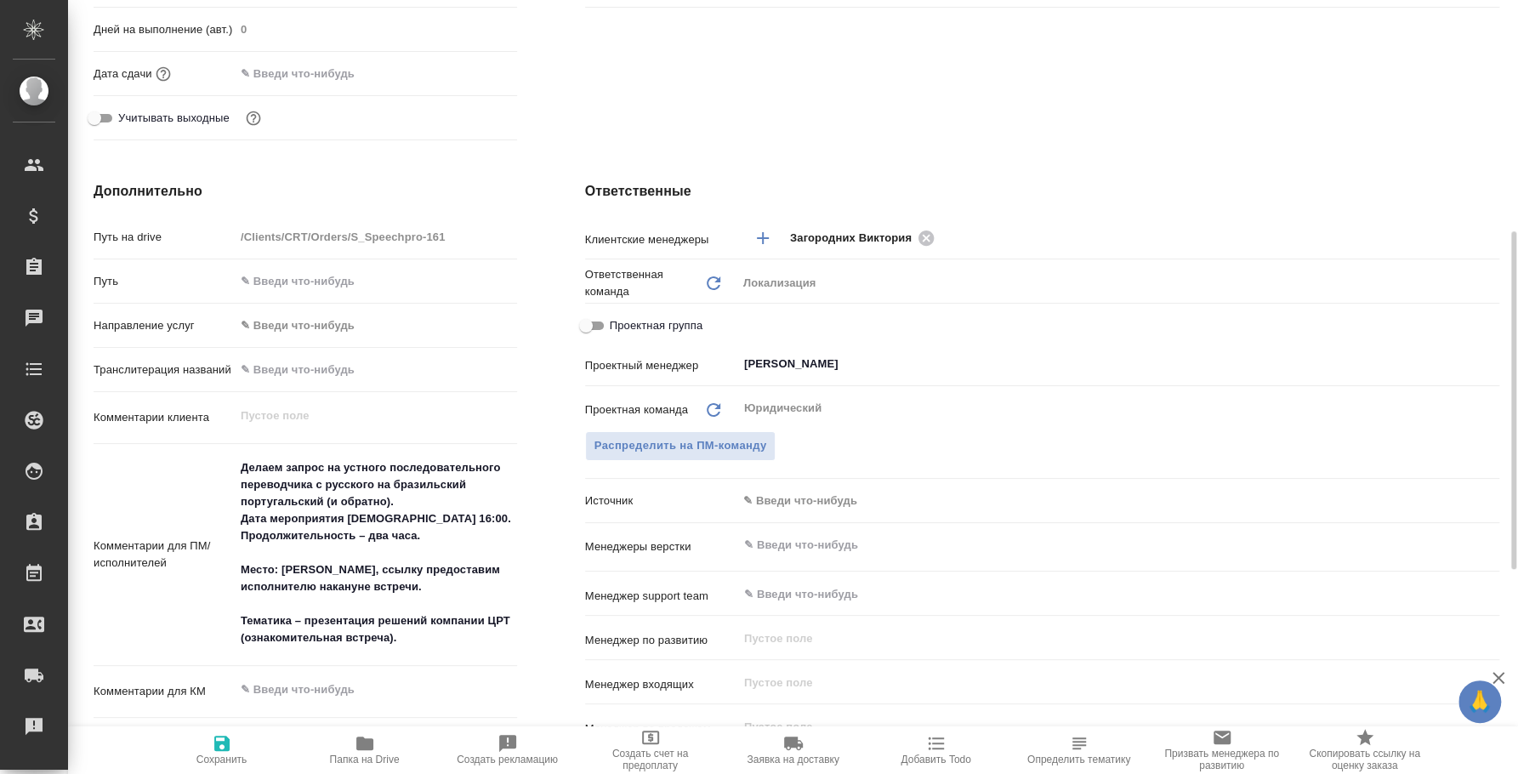
scroll to position [636, 0]
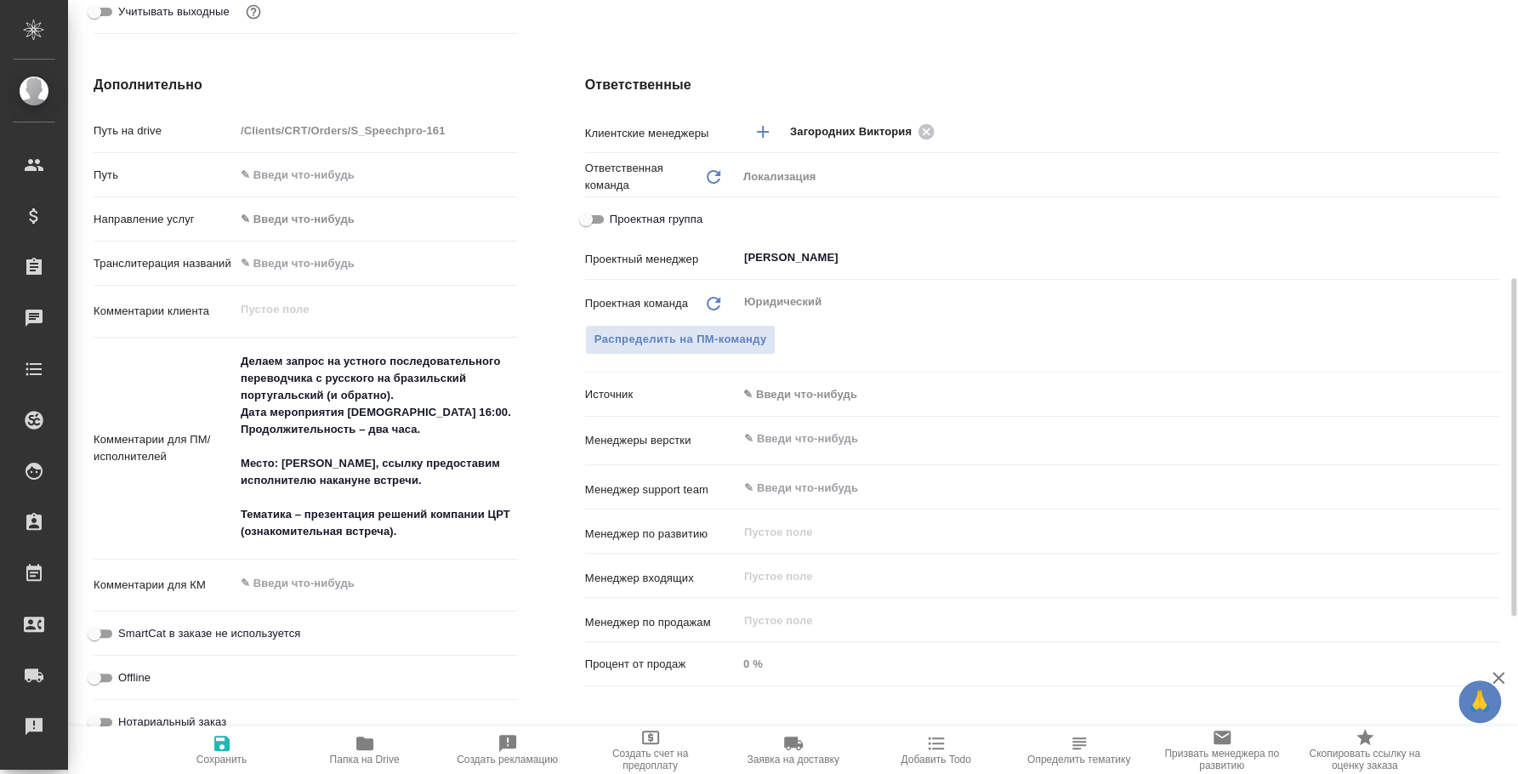
type textarea "x"
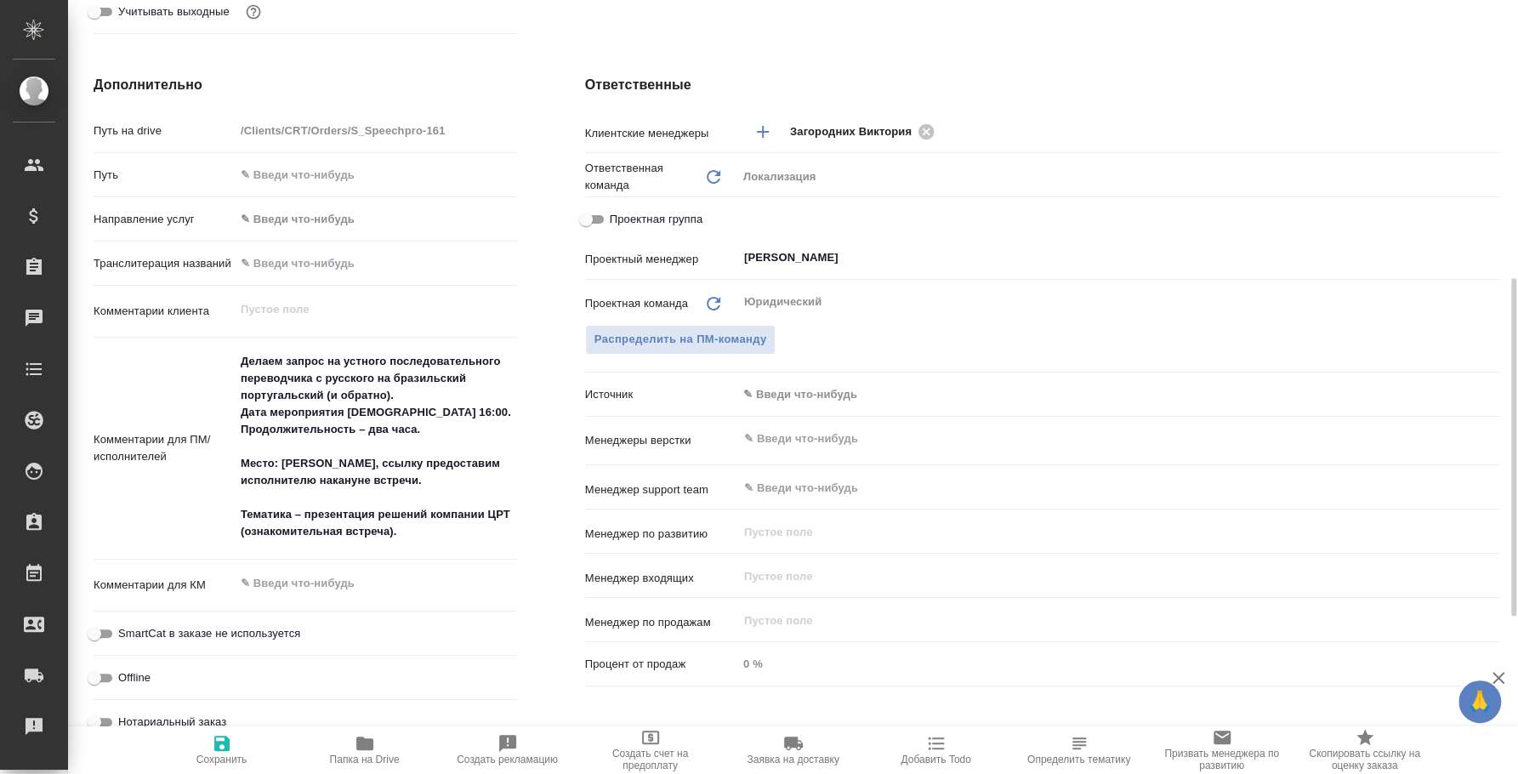
type textarea "x"
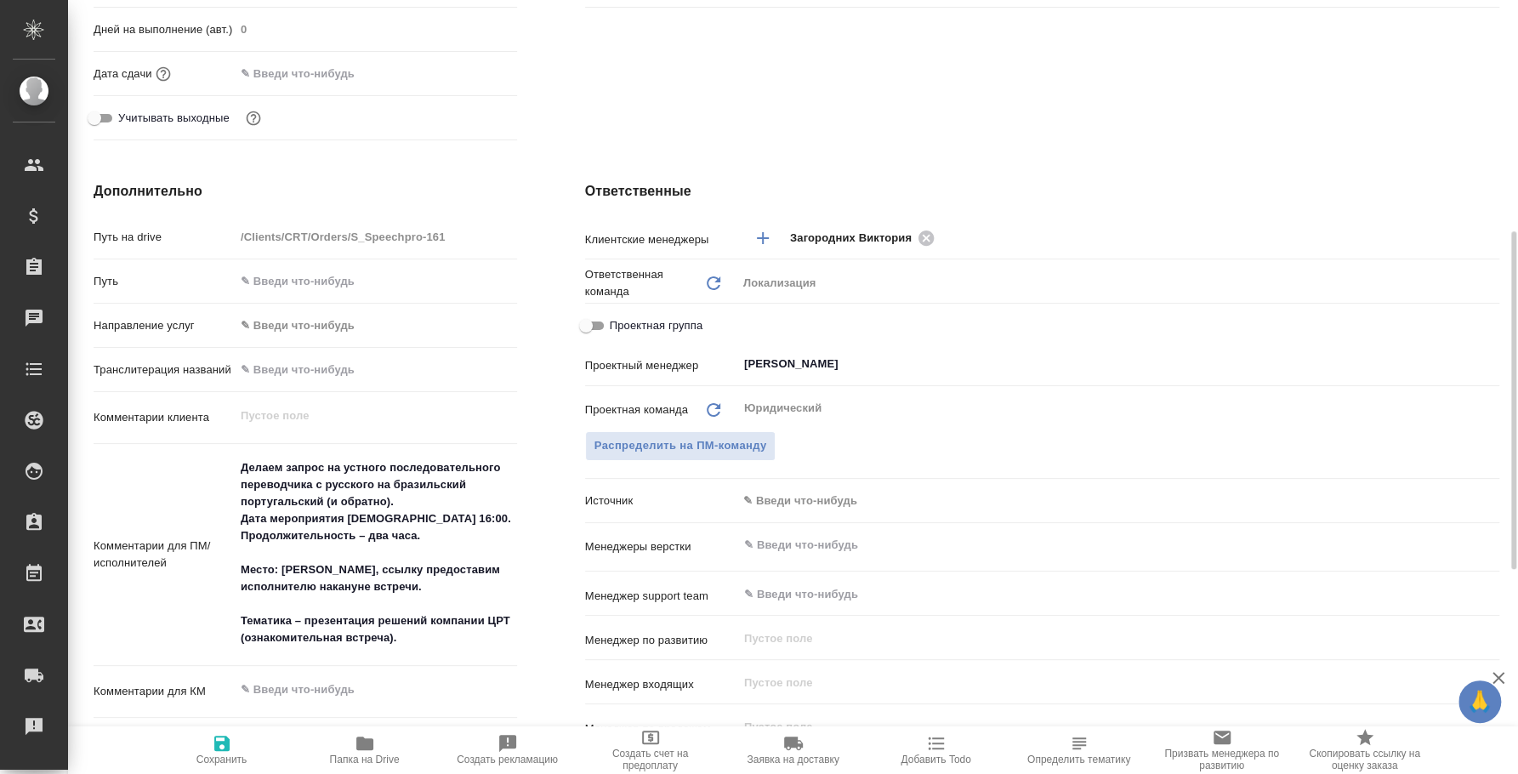
scroll to position [0, 0]
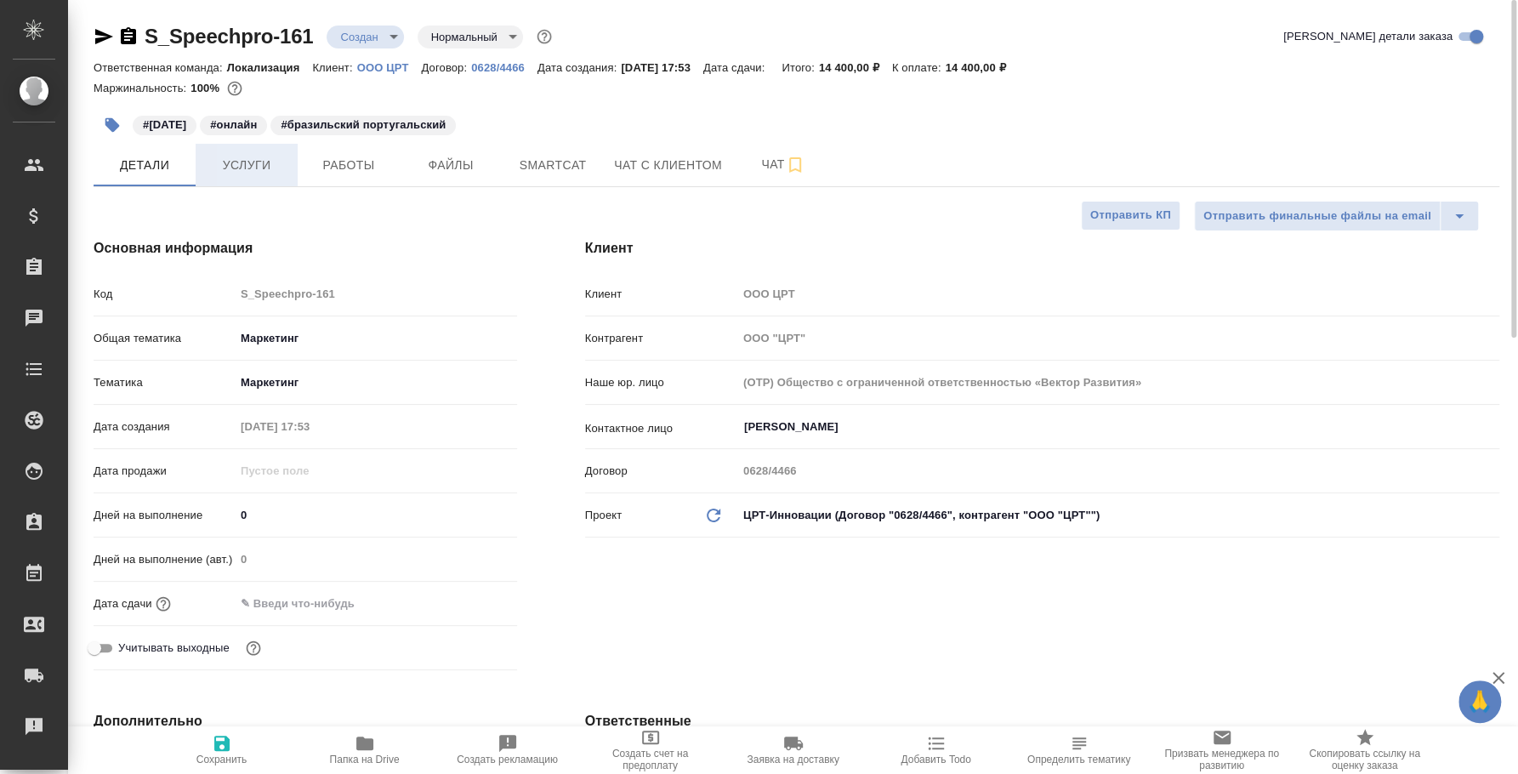
click at [283, 173] on span "Услуги" at bounding box center [247, 165] width 82 height 21
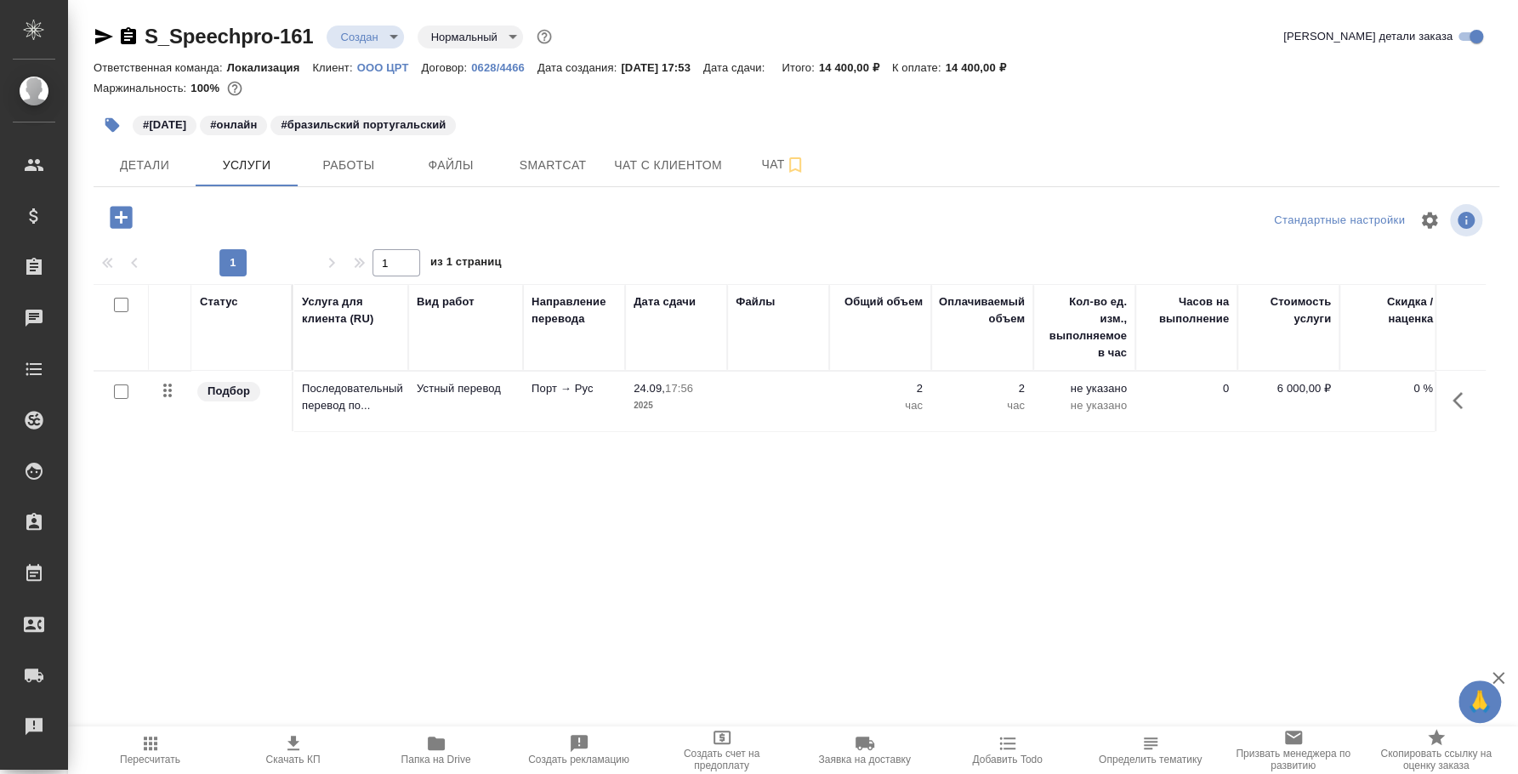
scroll to position [0, 211]
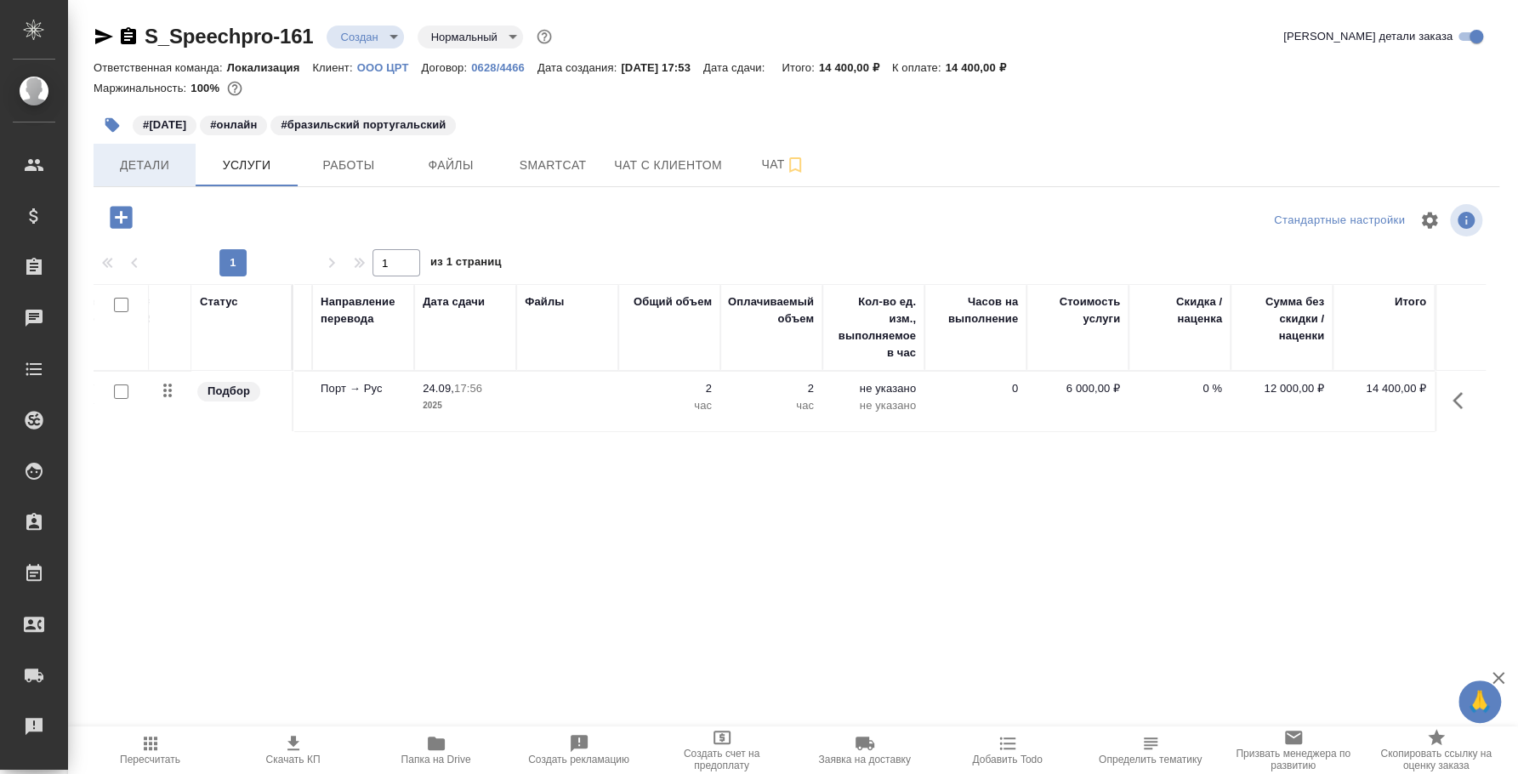
click at [163, 169] on span "Детали" at bounding box center [145, 165] width 82 height 21
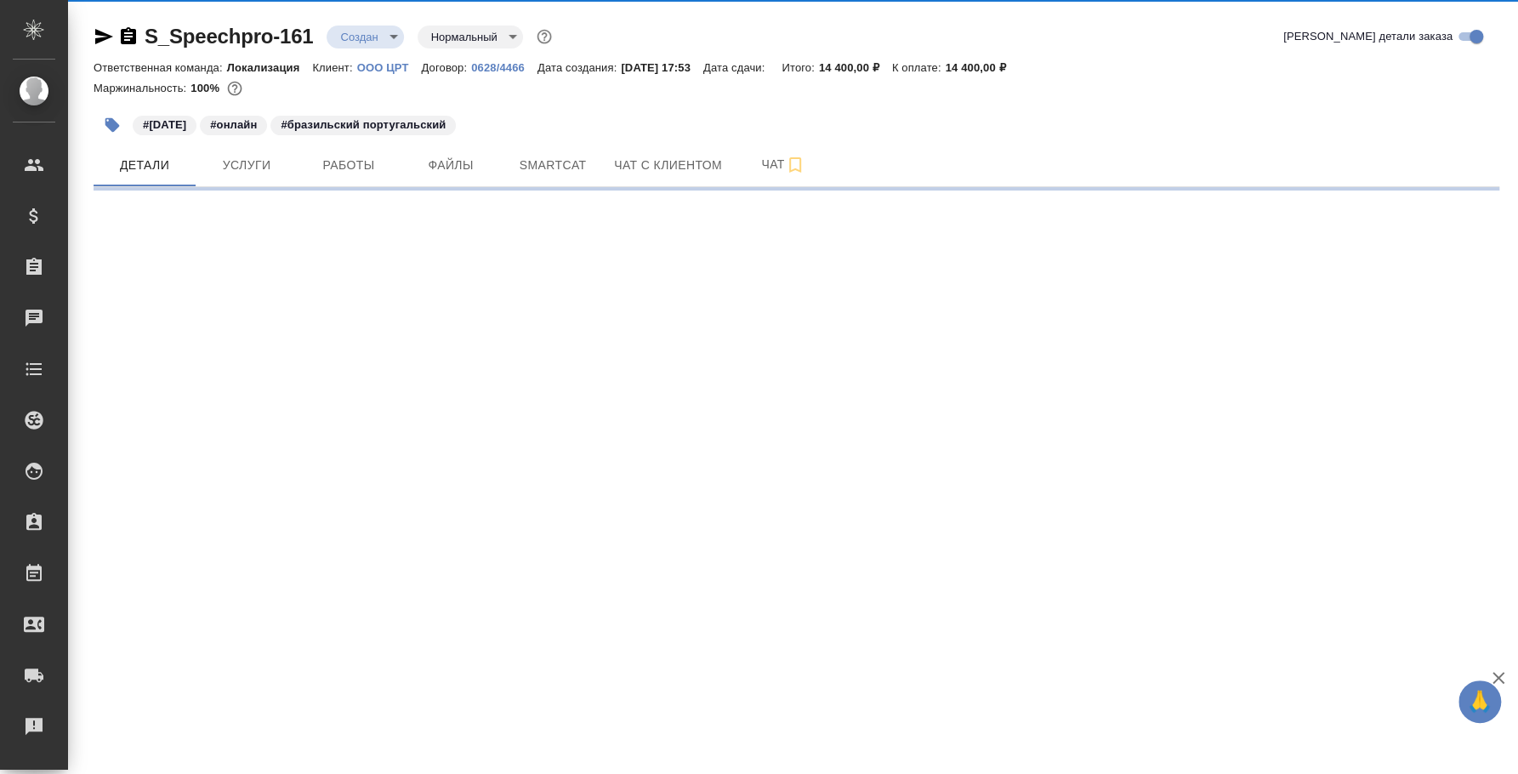
select select "RU"
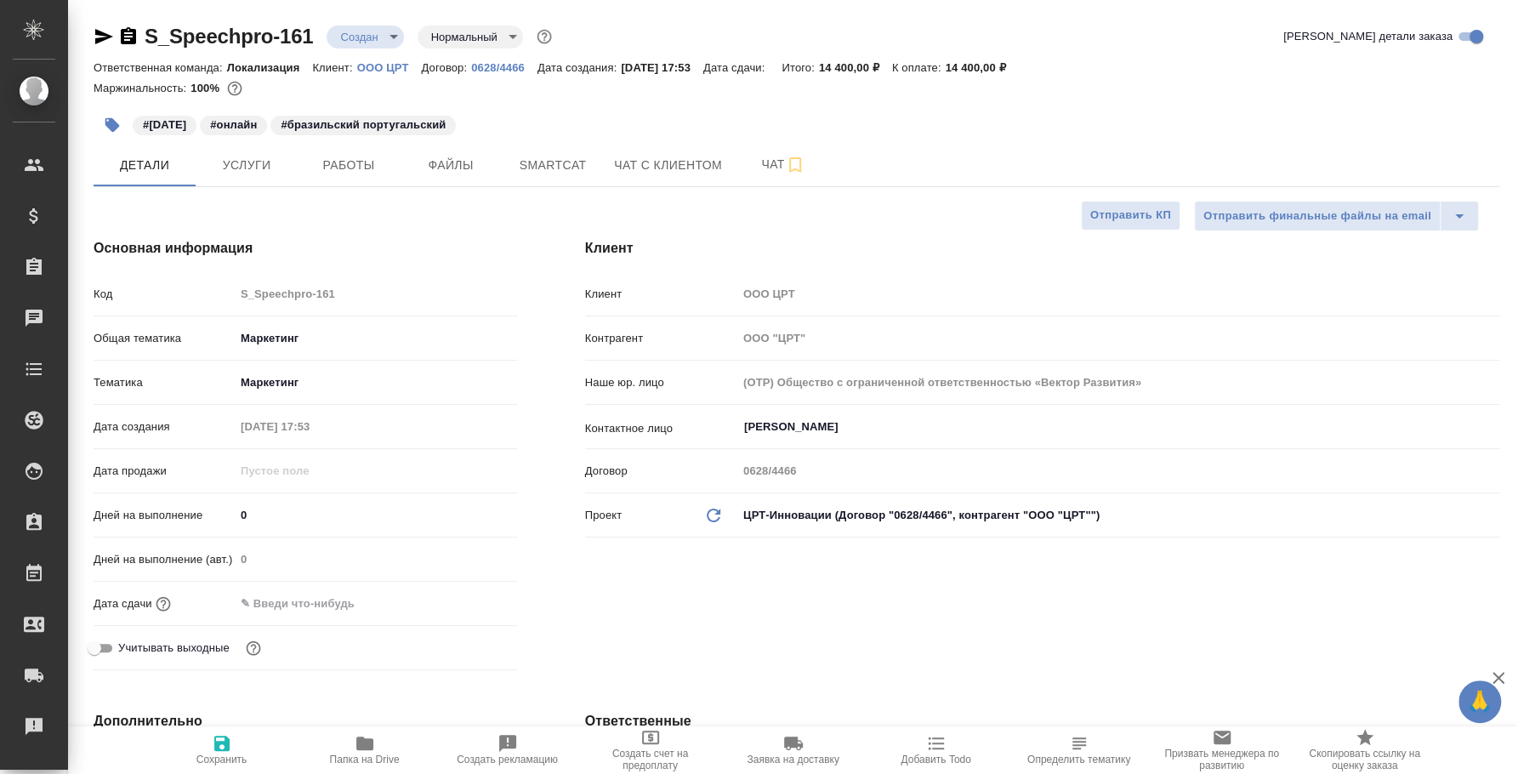
type textarea "x"
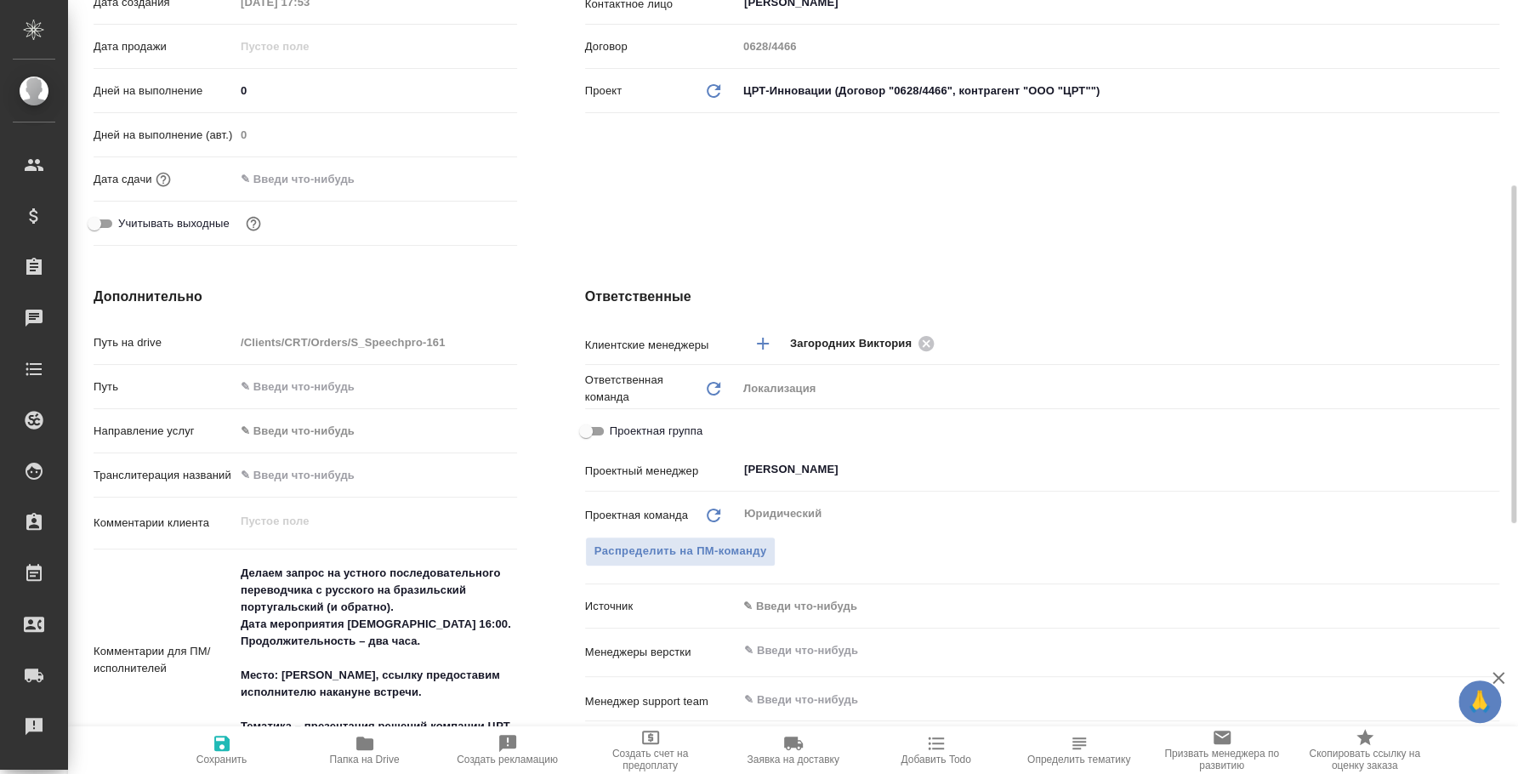
scroll to position [636, 0]
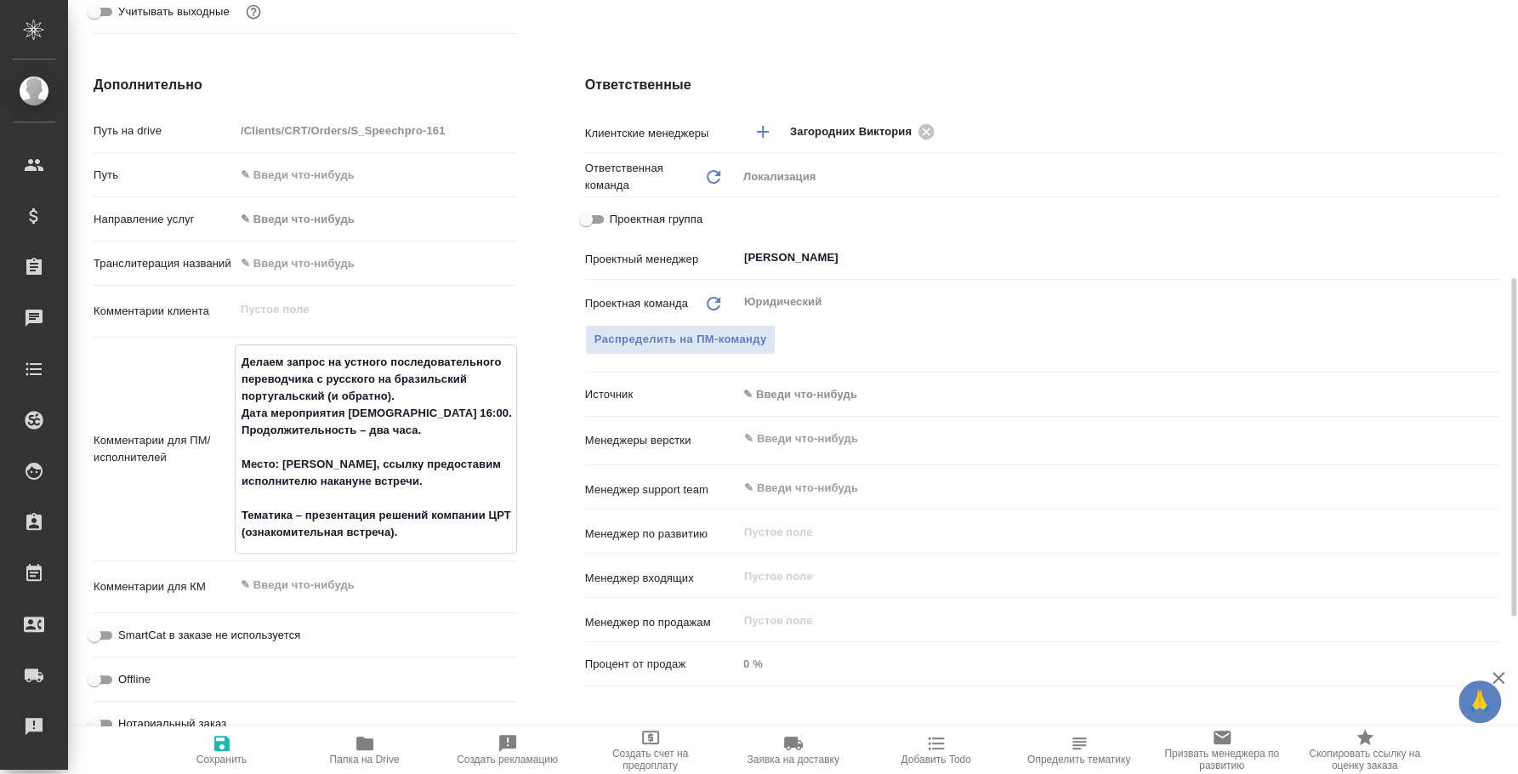
type textarea "x"
drag, startPoint x: 244, startPoint y: 352, endPoint x: 443, endPoint y: 545, distance: 277.2
click at [443, 545] on textarea "Делаем запрос на устного последовательного переводчика с русского на бразильски…" at bounding box center [376, 447] width 281 height 199
type textarea "x"
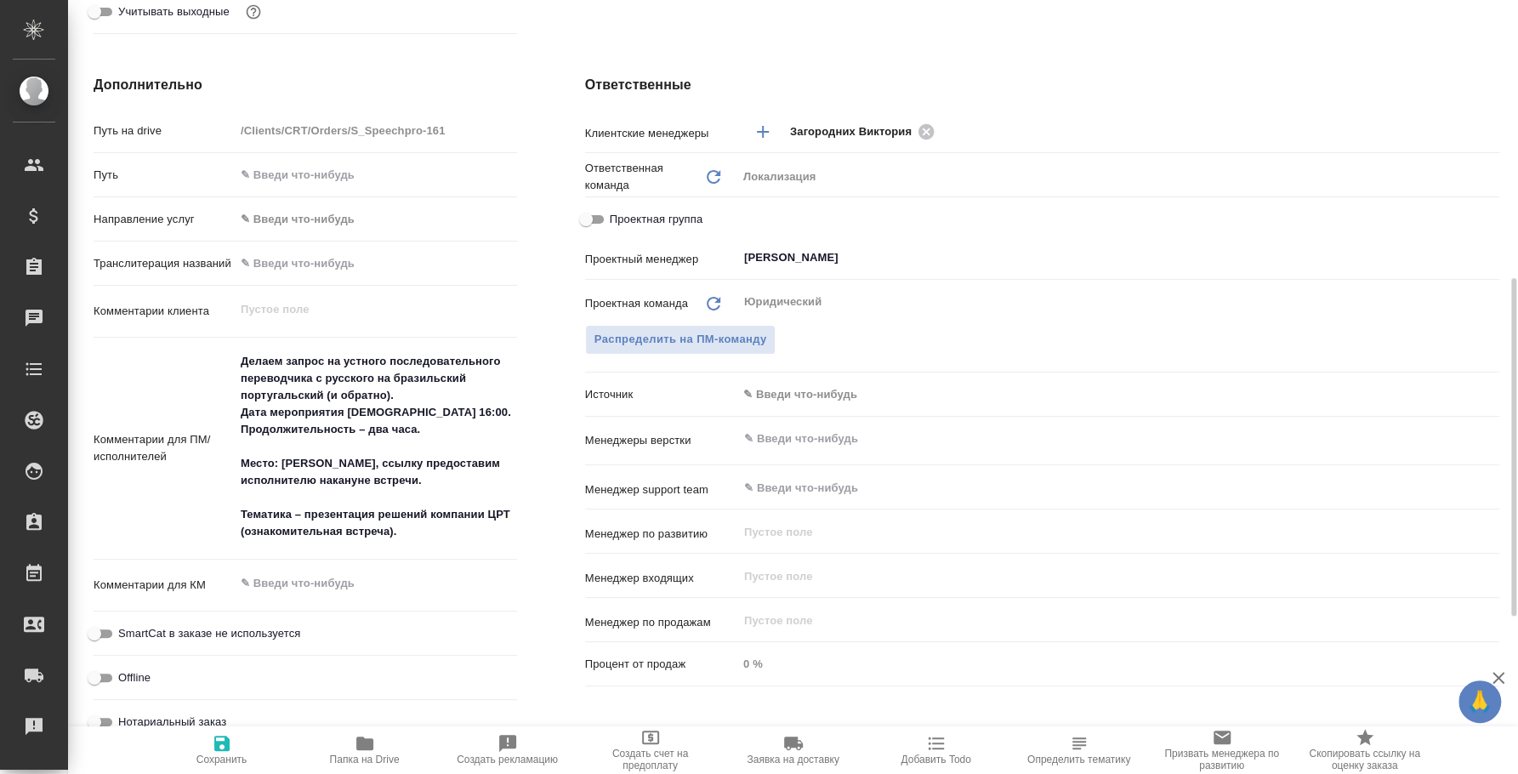
type textarea "x"
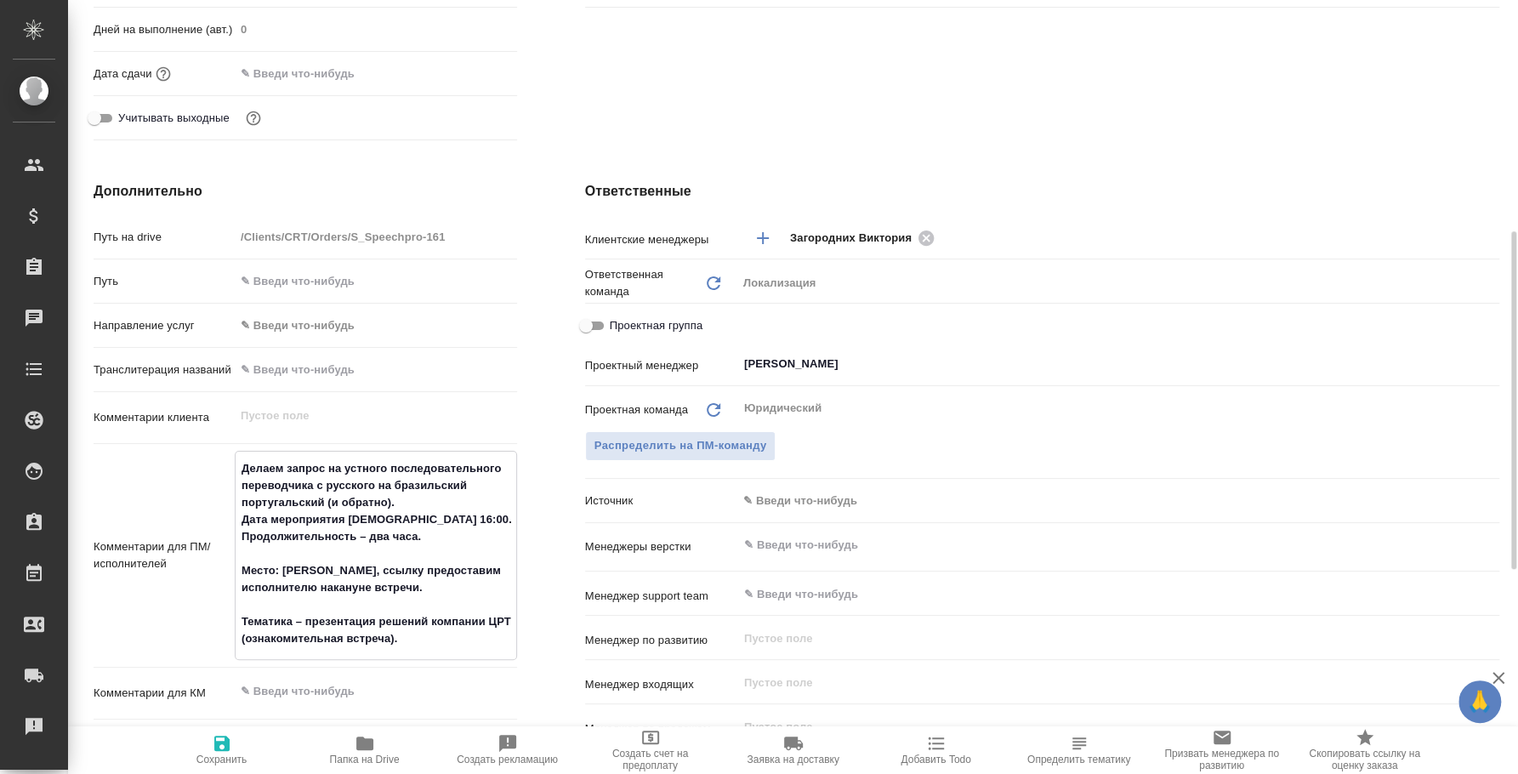
scroll to position [0, 0]
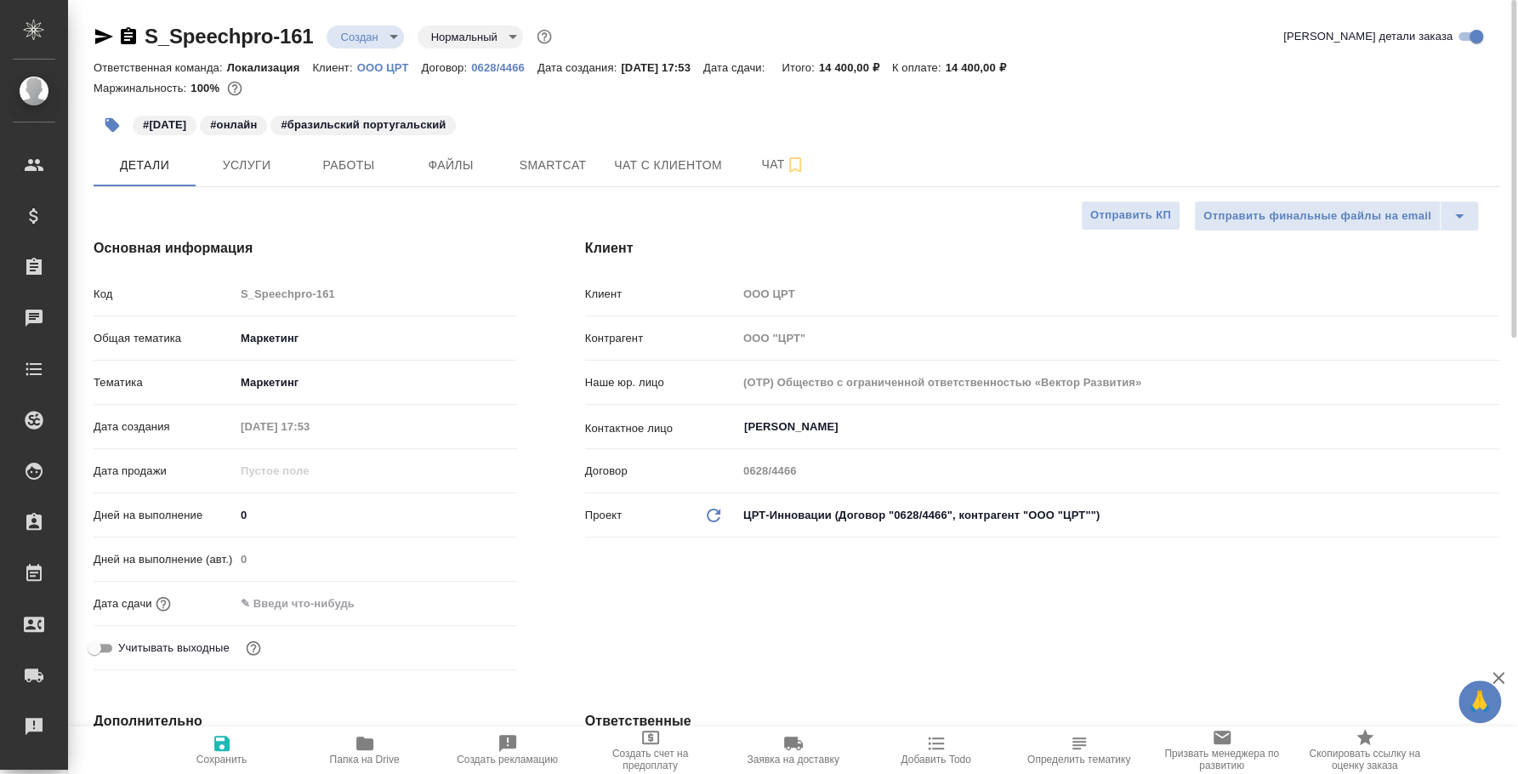
type textarea "x"
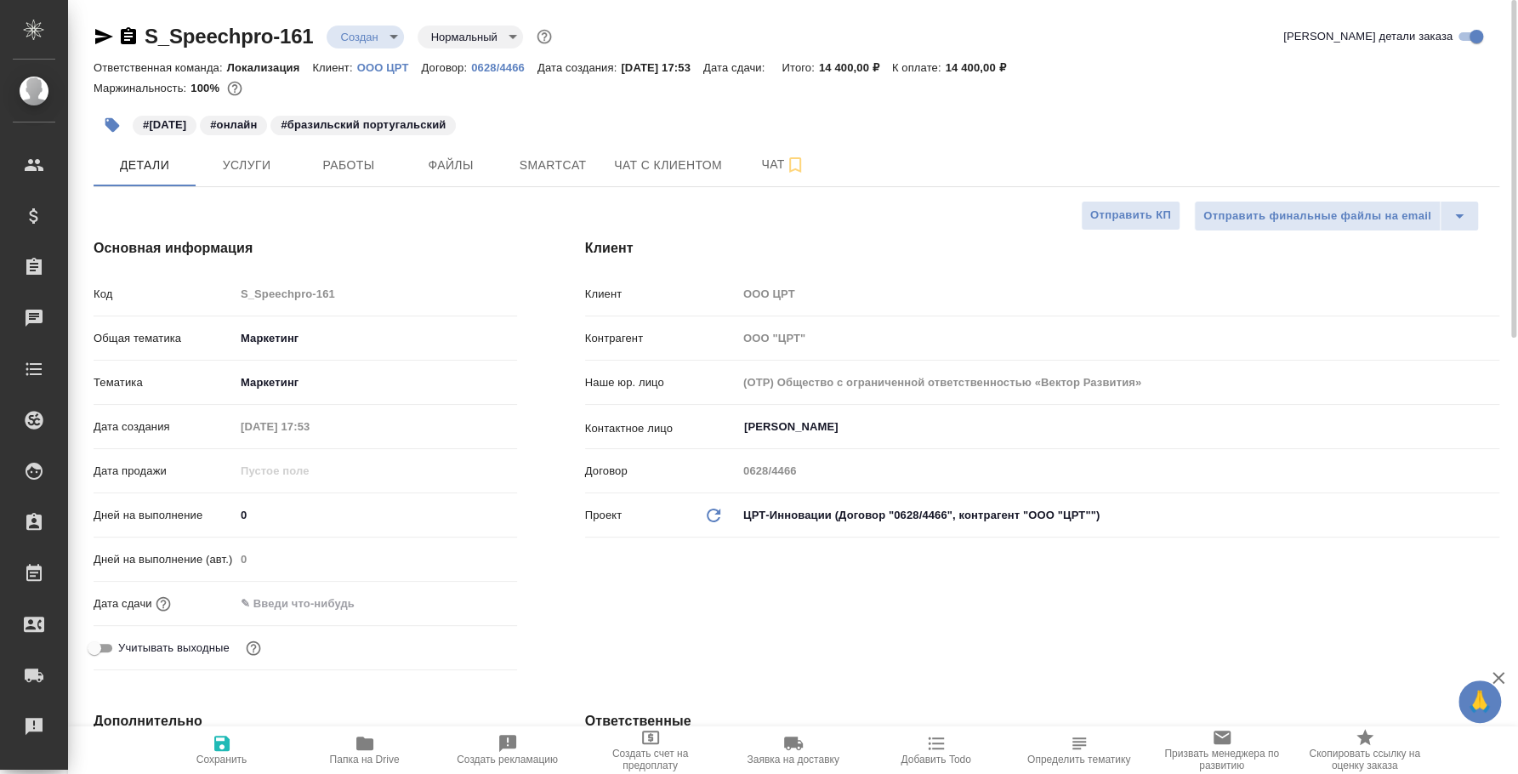
type textarea "x"
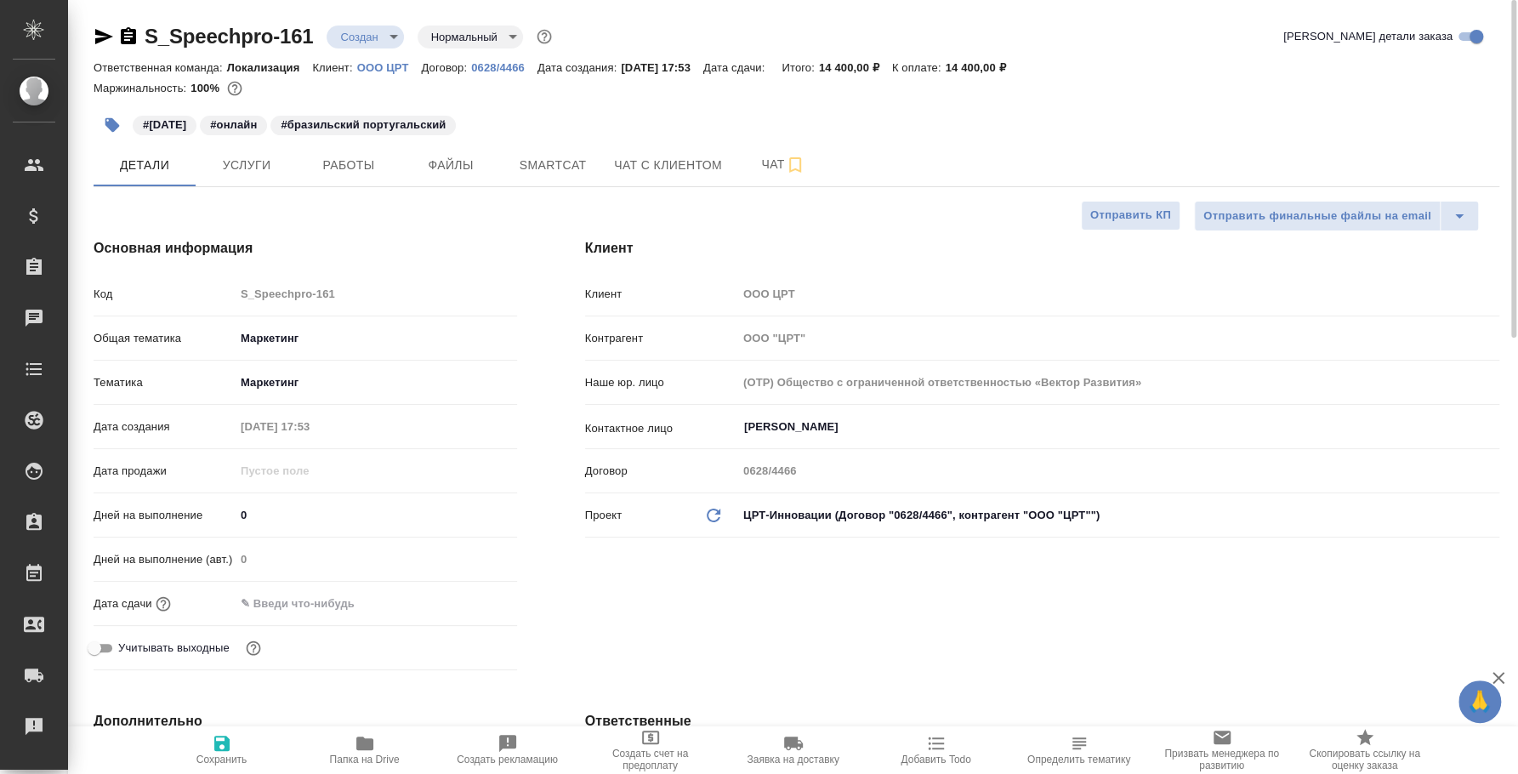
type textarea "x"
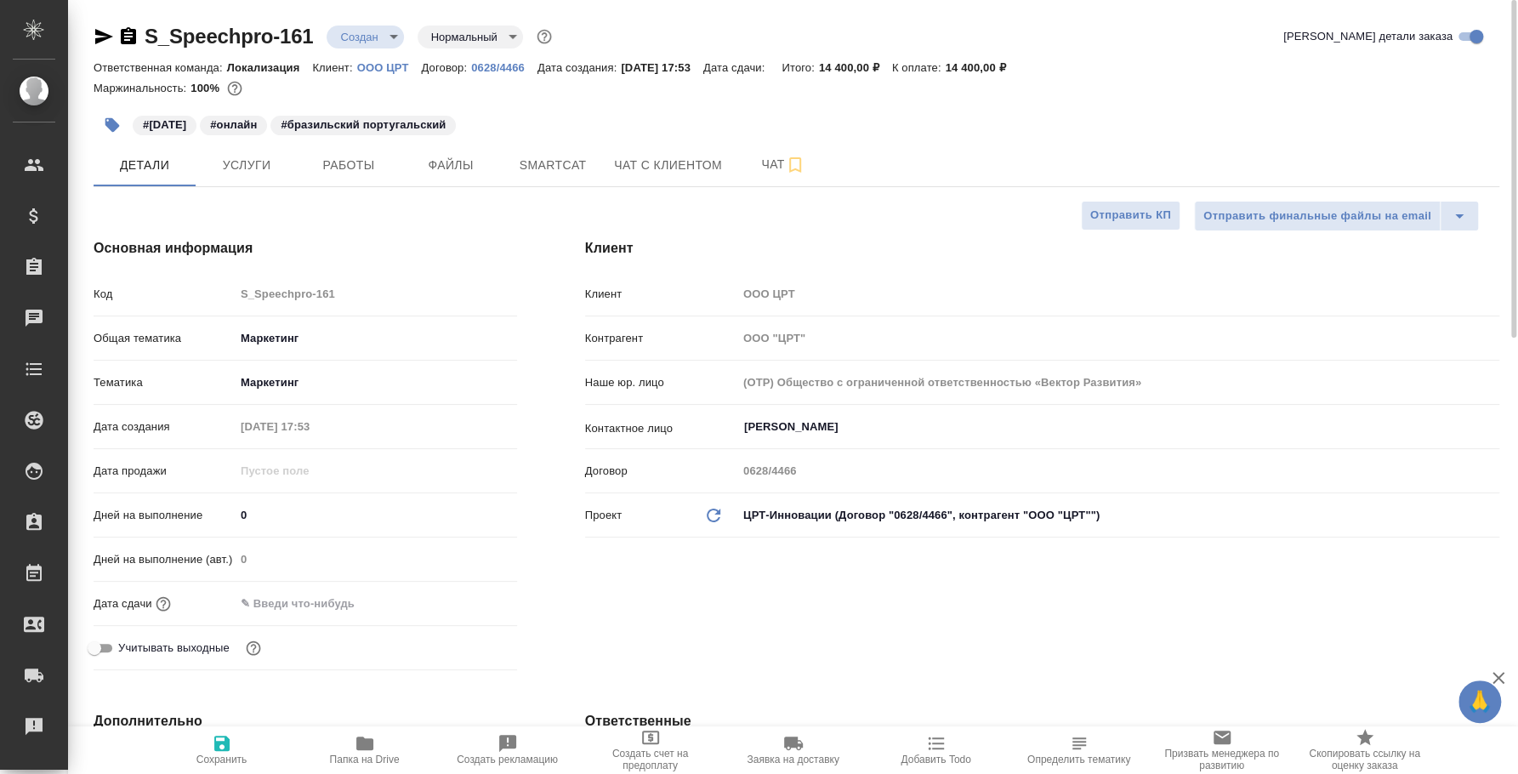
type textarea "x"
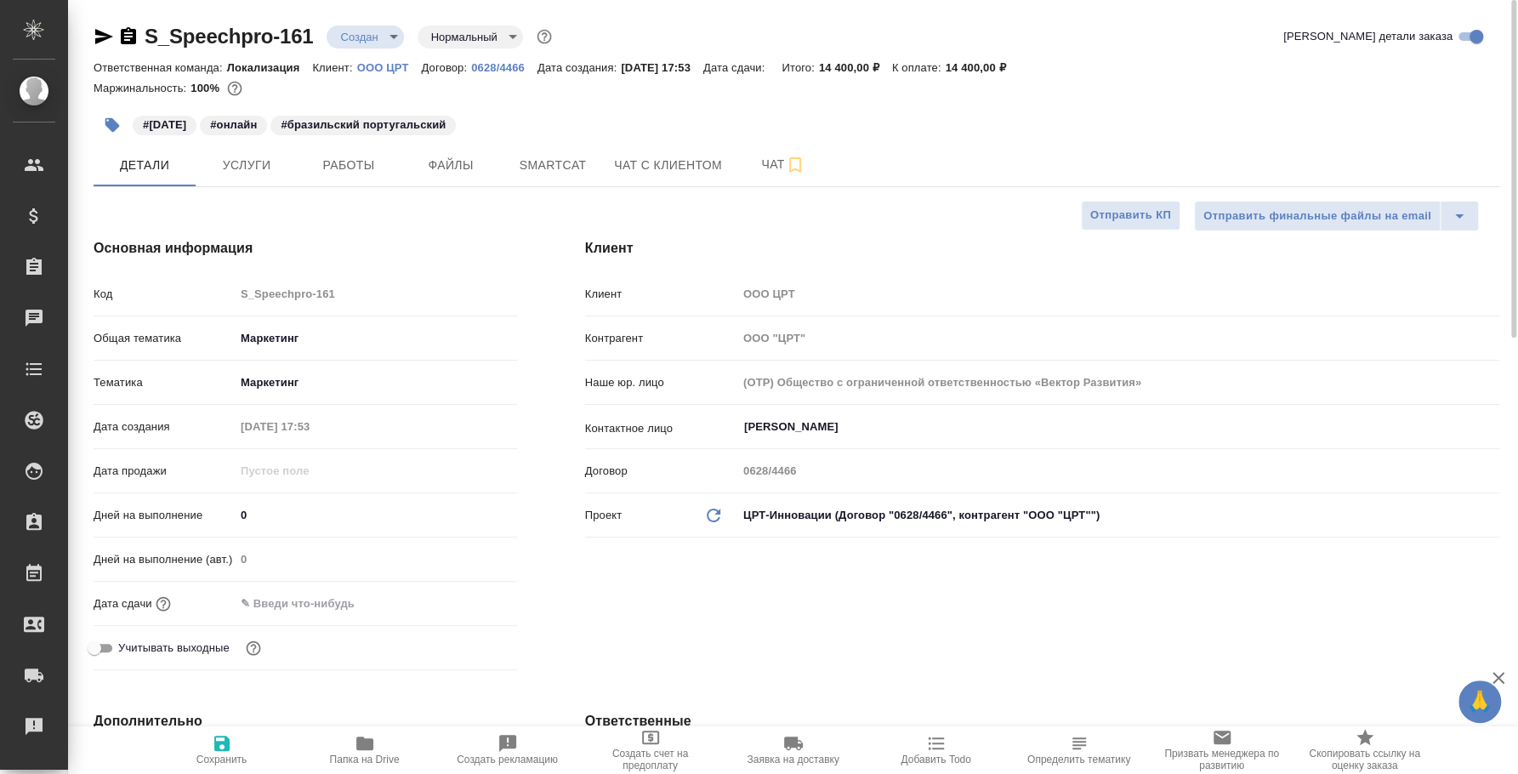
type textarea "x"
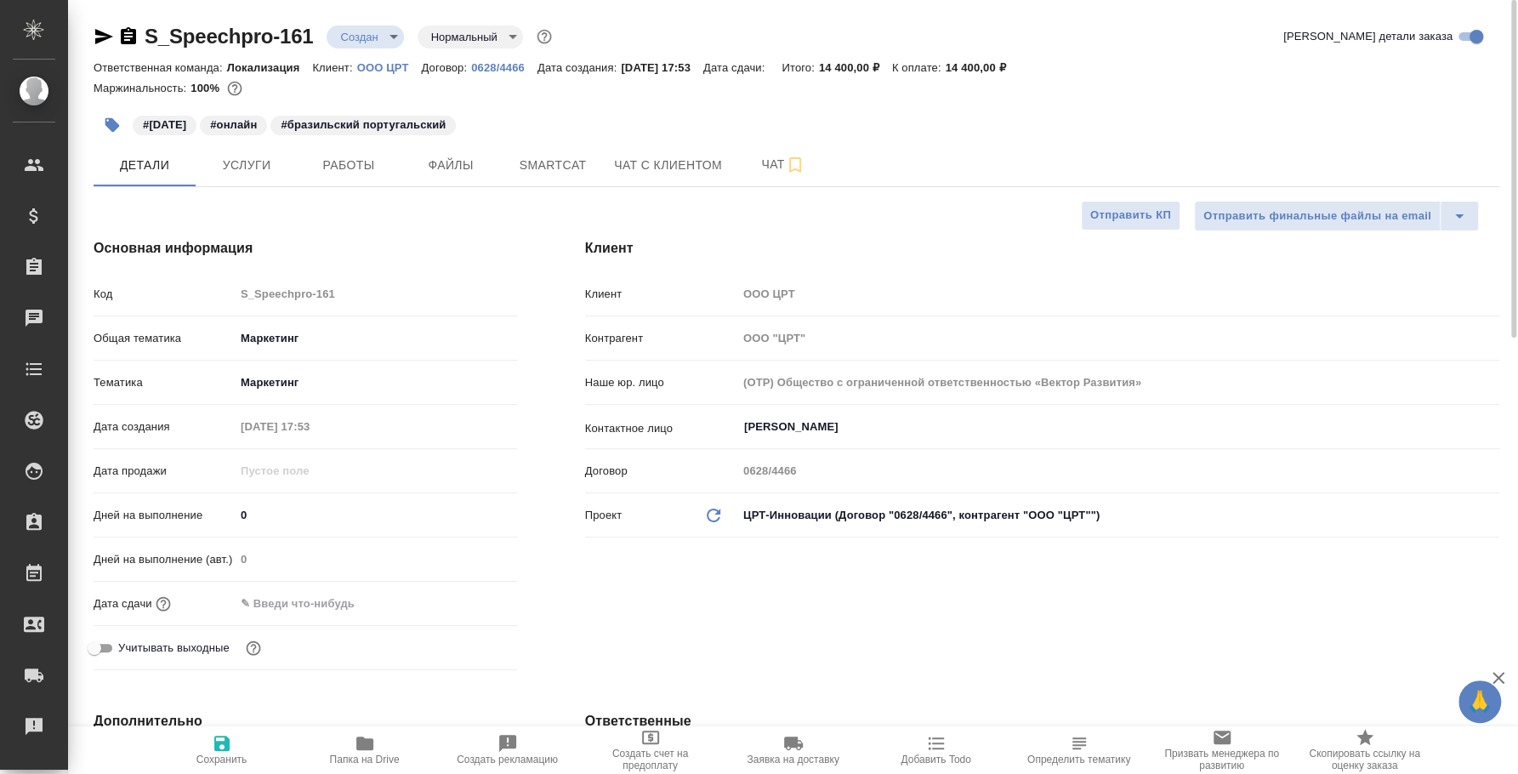
type textarea "x"
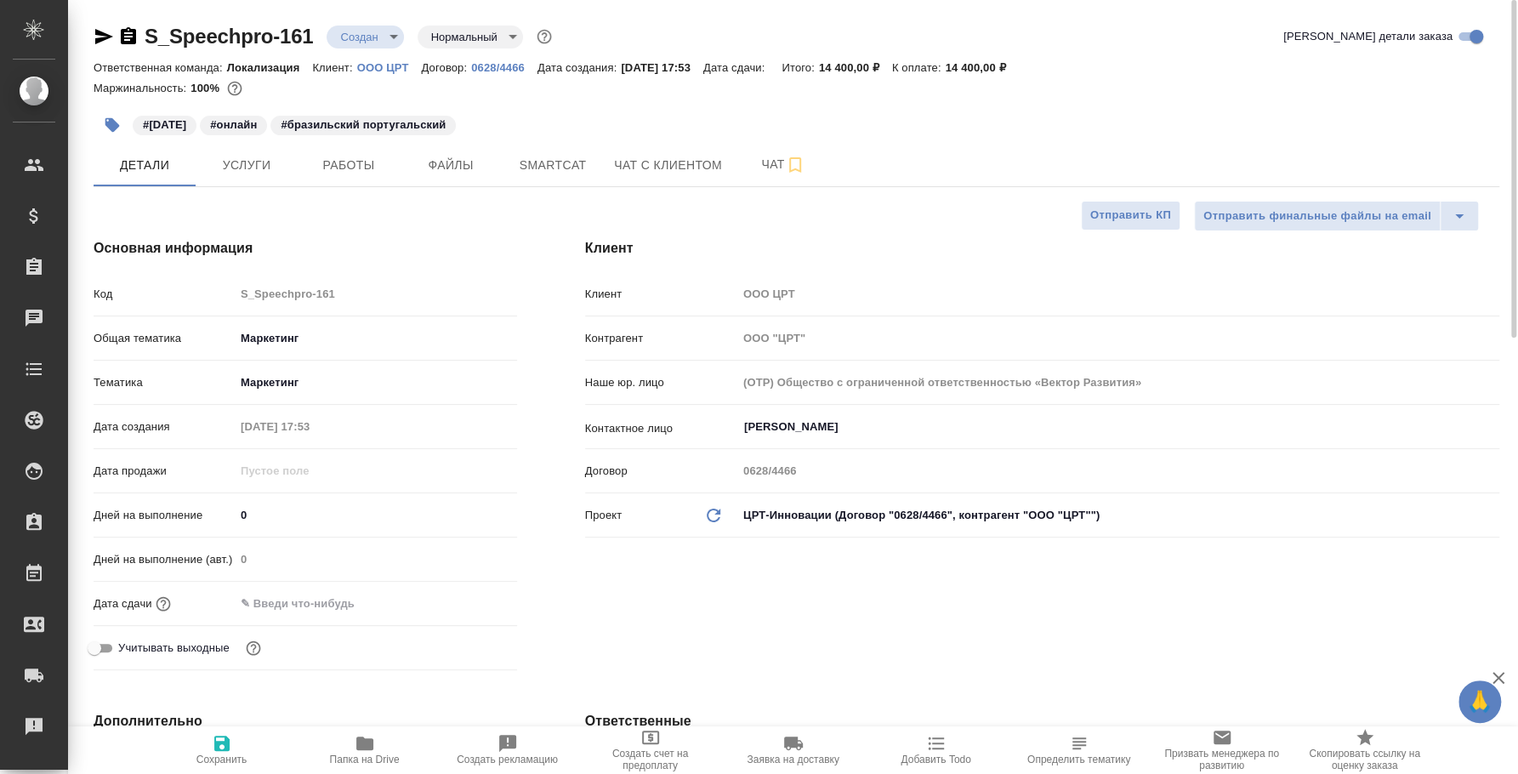
type textarea "x"
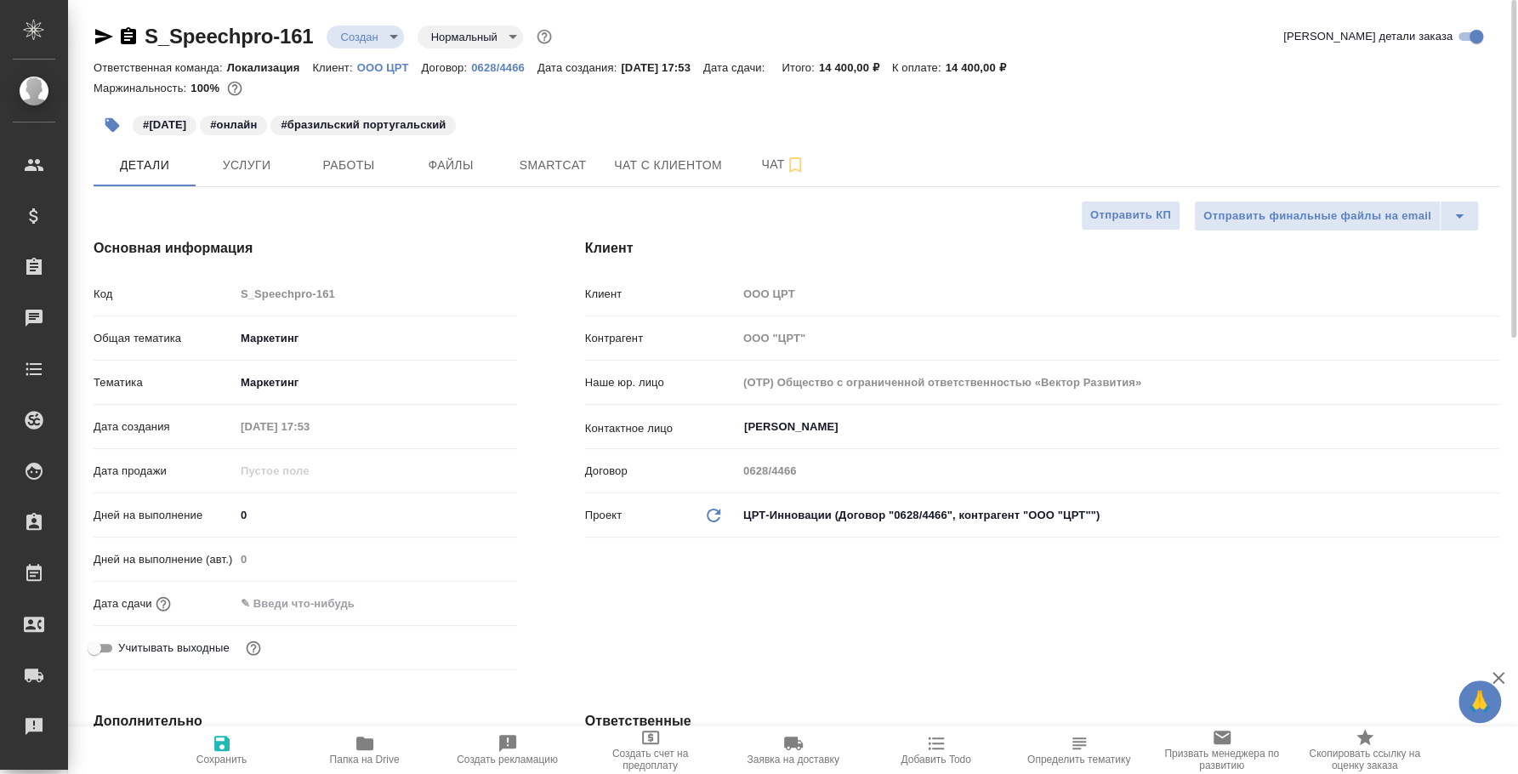
type textarea "x"
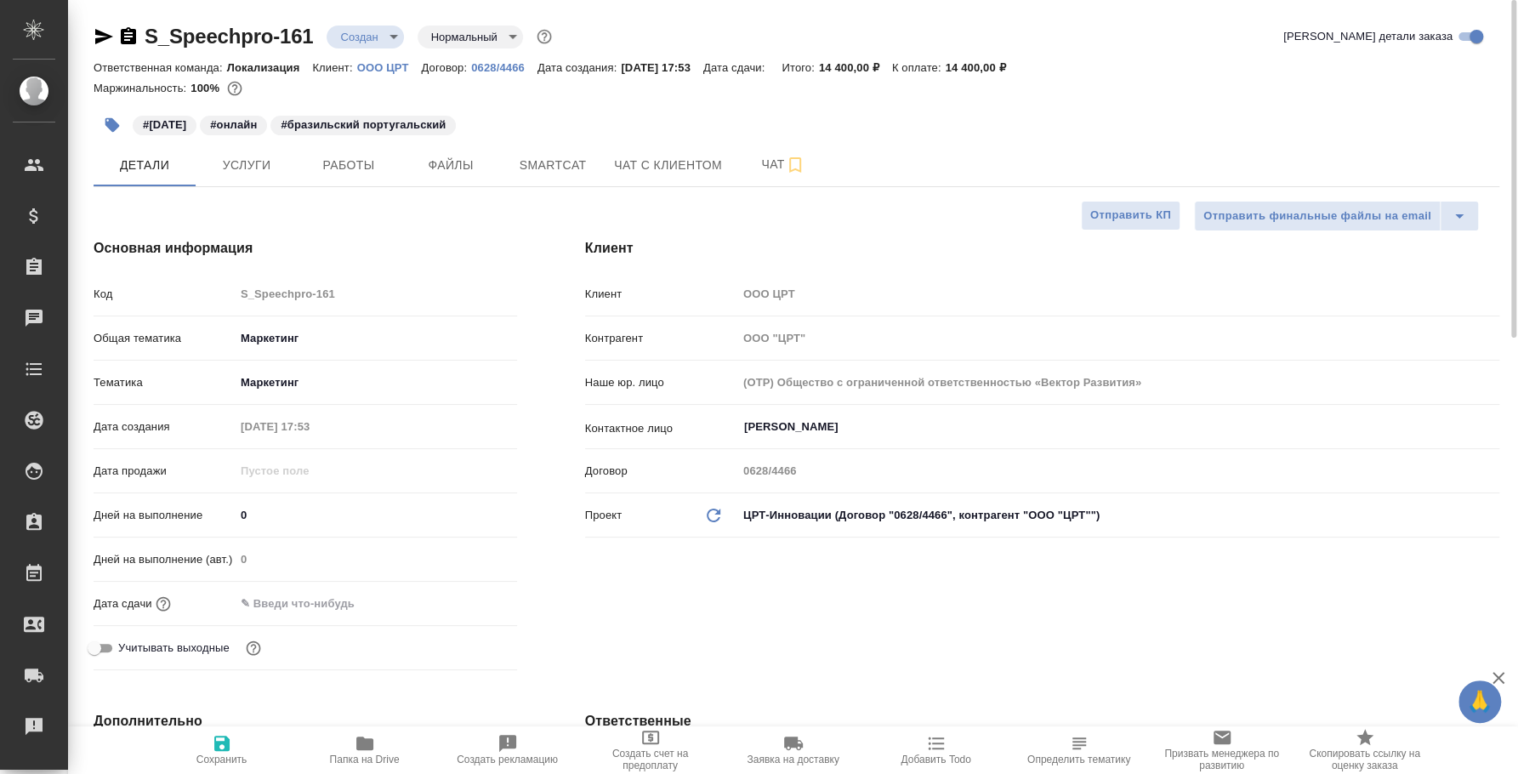
type textarea "x"
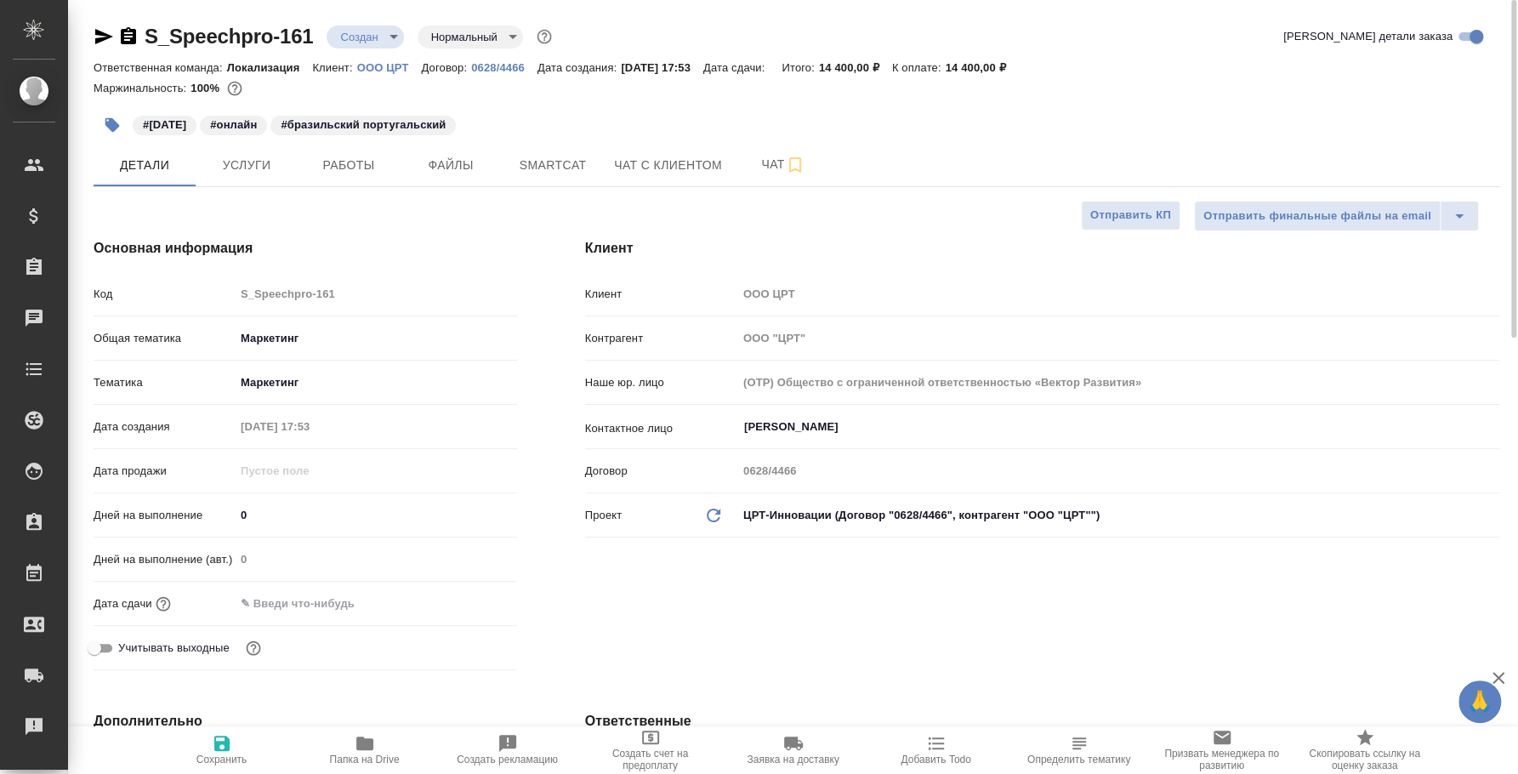
type textarea "x"
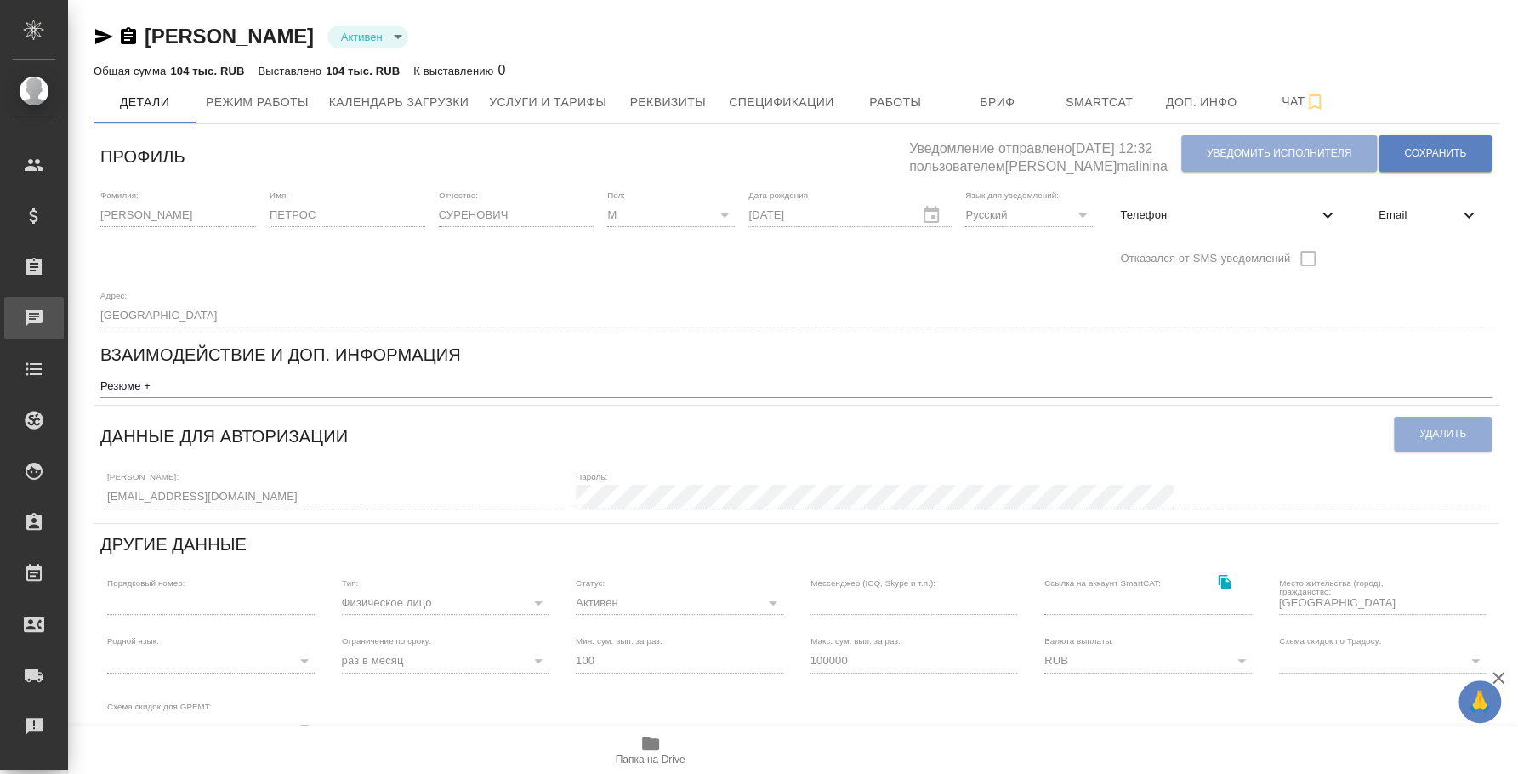
click at [34, 325] on div "Чаты" at bounding box center [12, 318] width 43 height 26
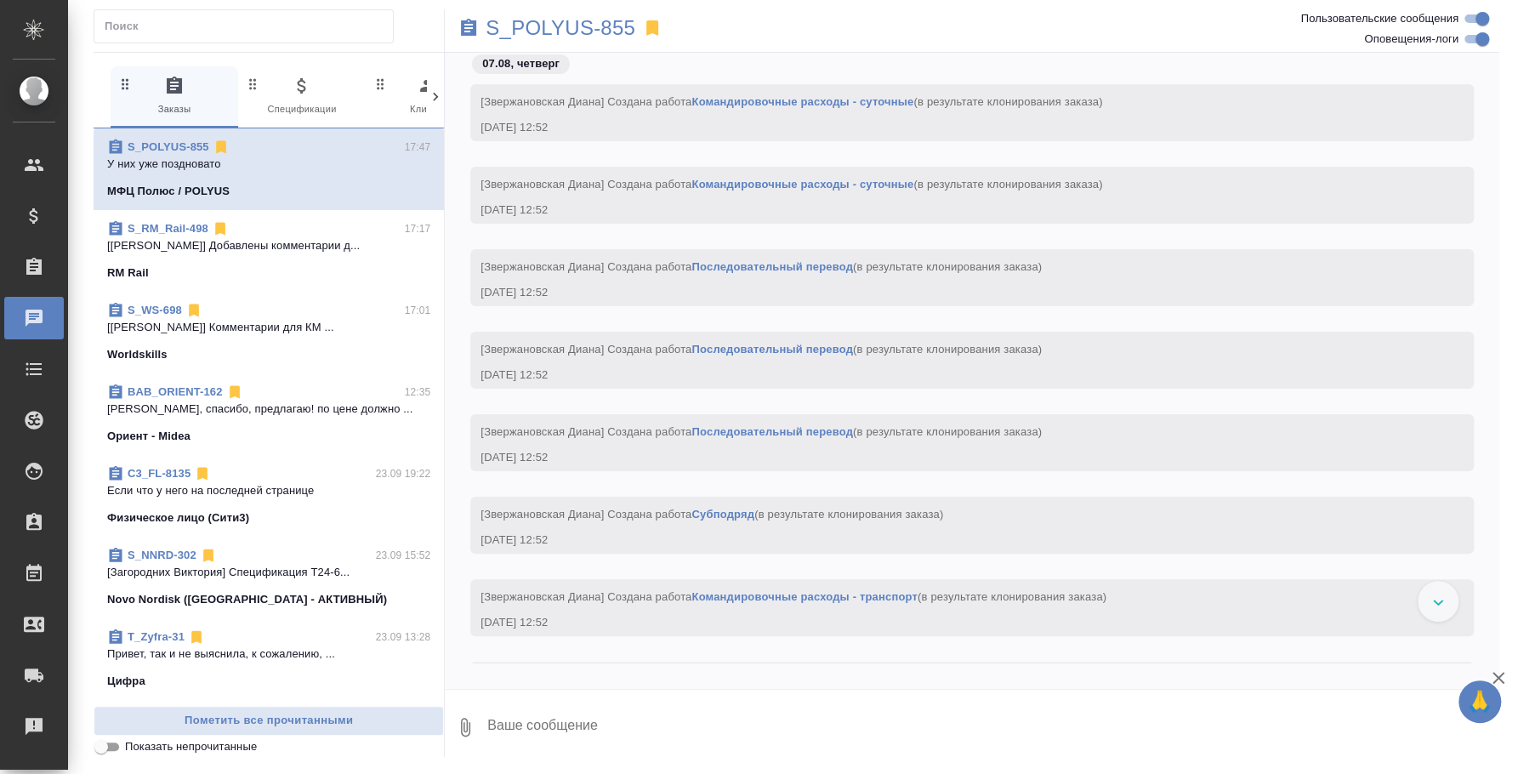
scroll to position [9482, 0]
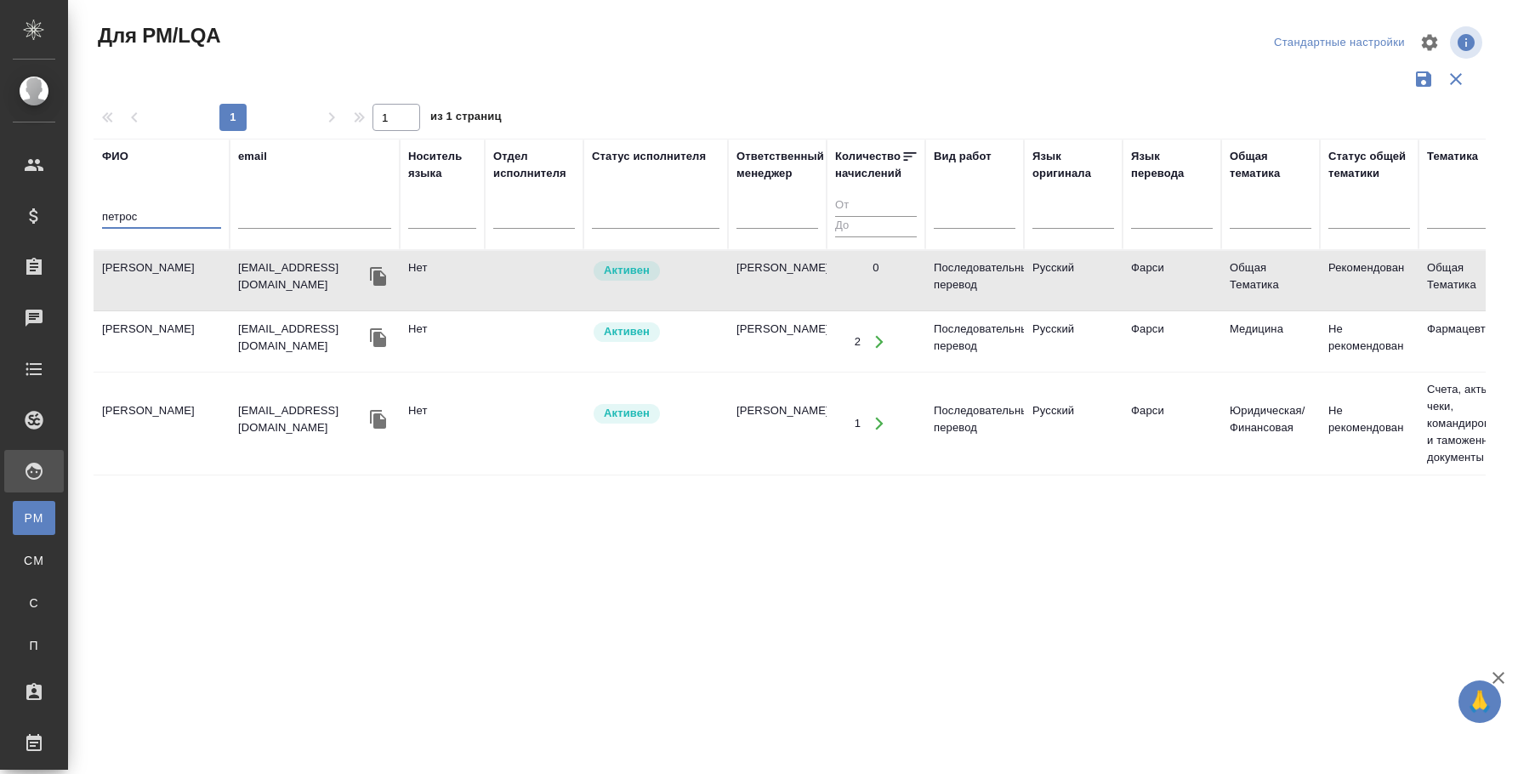
click at [158, 208] on input "петрос" at bounding box center [161, 217] width 119 height 21
click at [157, 207] on input "петрос" at bounding box center [161, 217] width 119 height 21
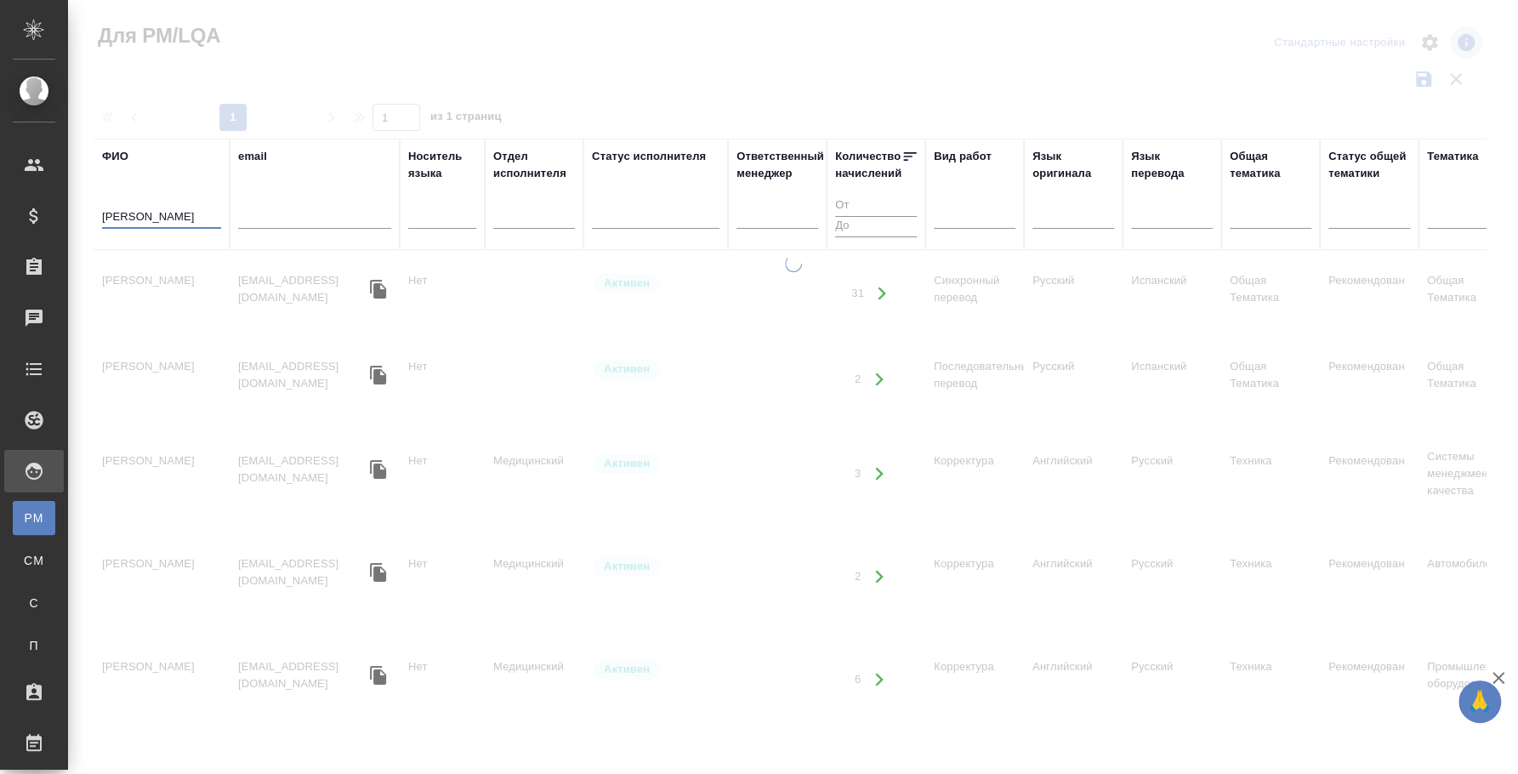
type input "[PERSON_NAME]"
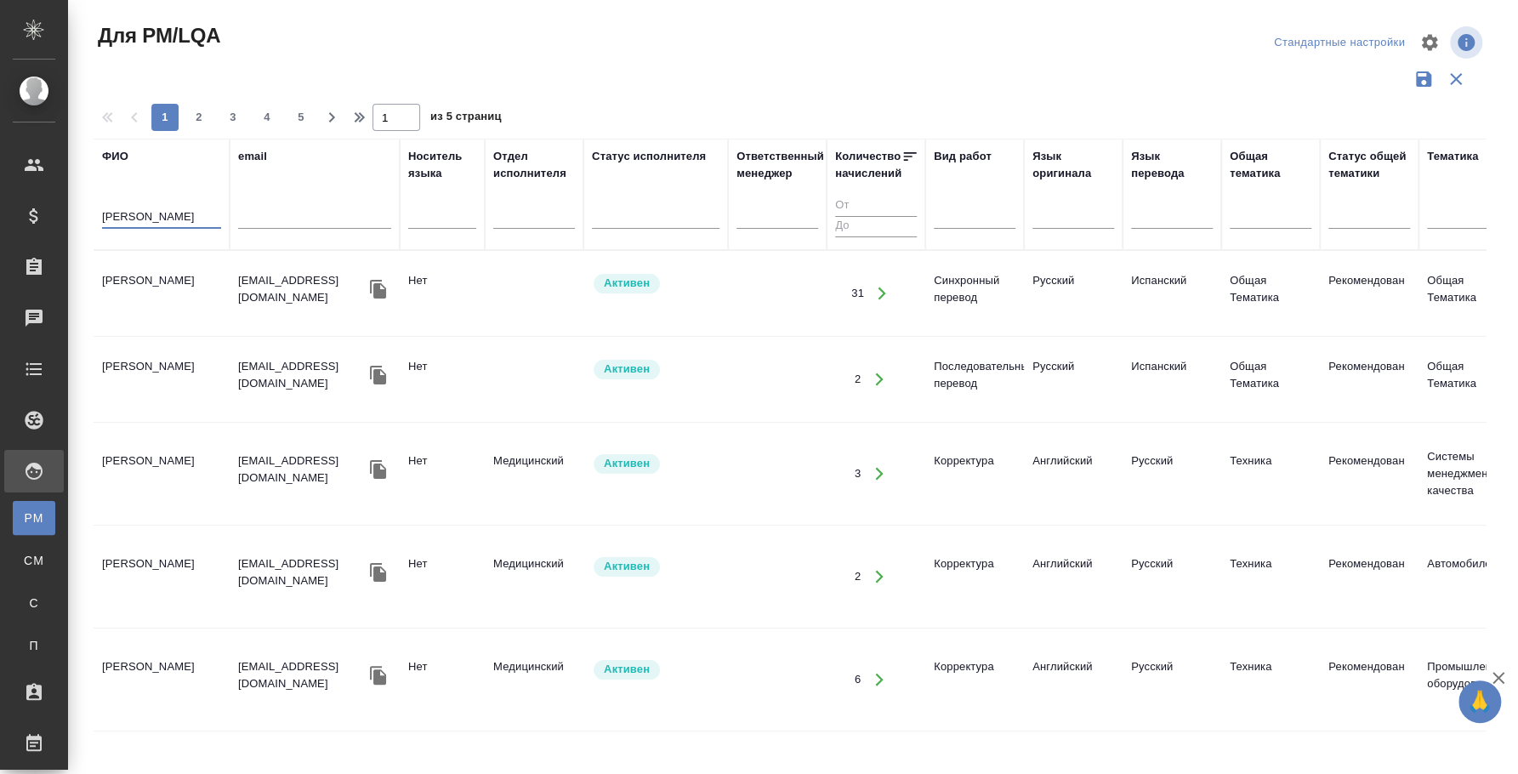
click at [159, 290] on td "Лебедев Александр Леонидович" at bounding box center [162, 294] width 136 height 60
click at [164, 290] on td "Лебедев Александр Леонидович" at bounding box center [162, 294] width 136 height 60
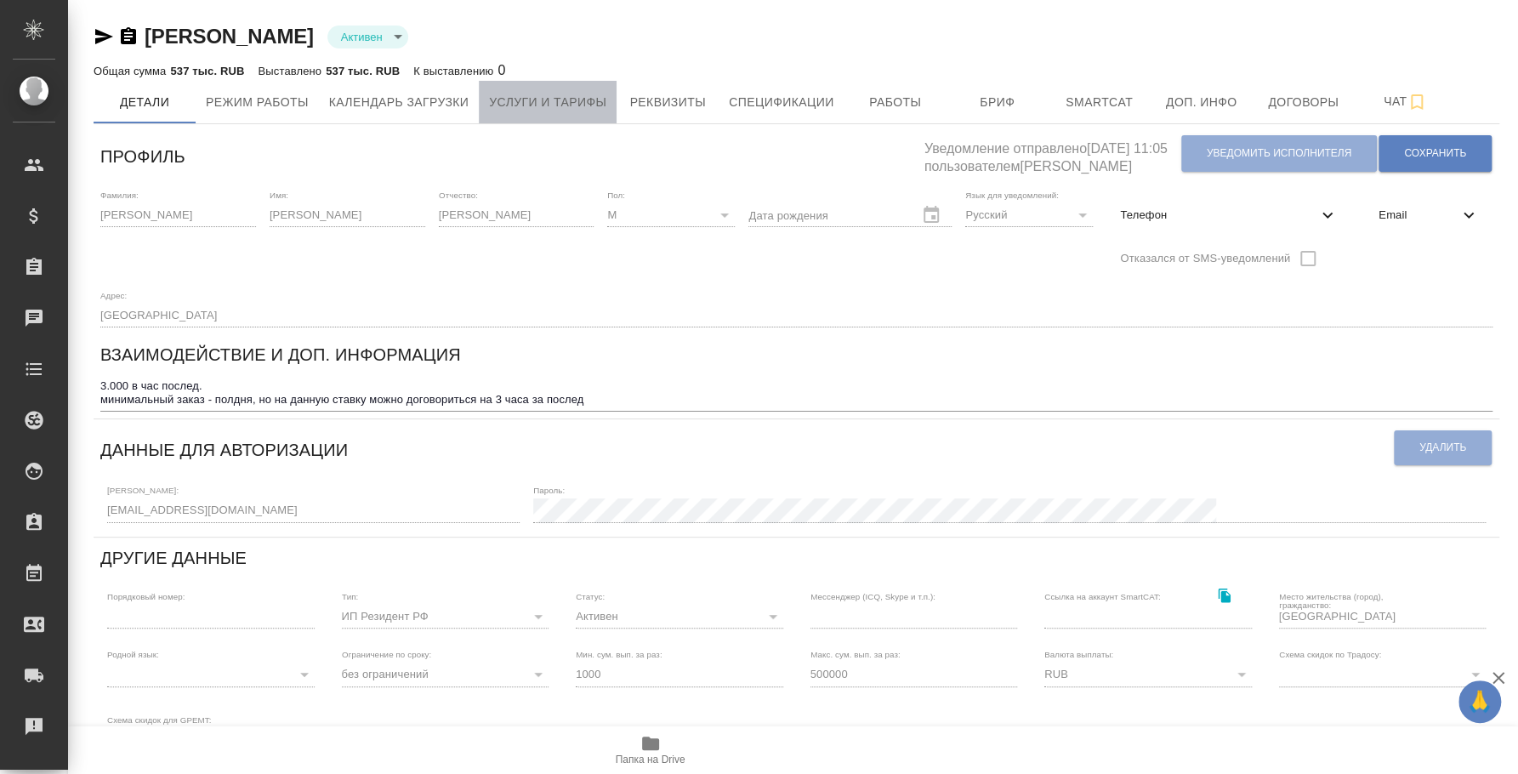
click at [590, 98] on span "Услуги и тарифы" at bounding box center [547, 102] width 117 height 21
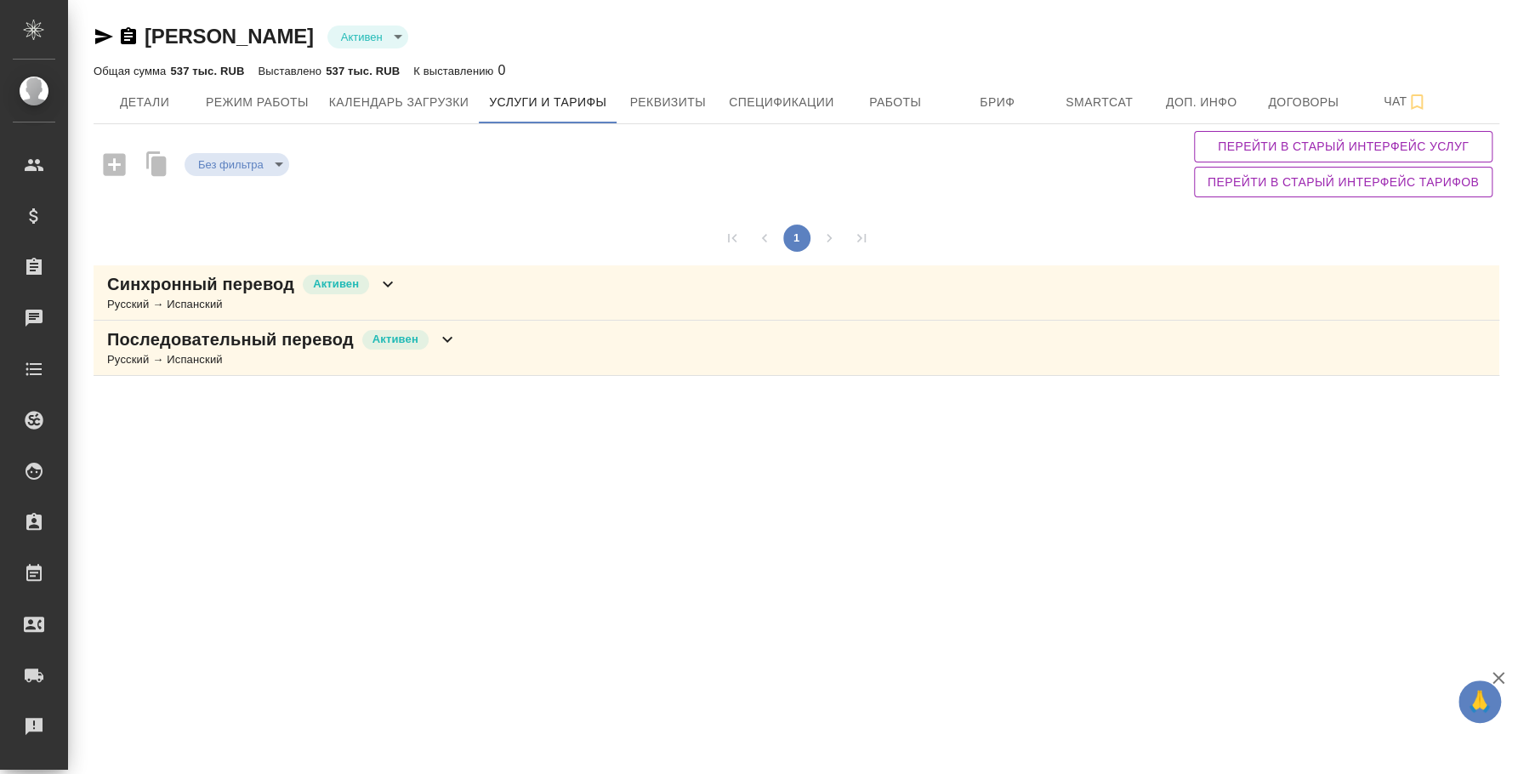
click at [517, 330] on div "Последовательный перевод Активен Русский → Испанский" at bounding box center [797, 348] width 1406 height 55
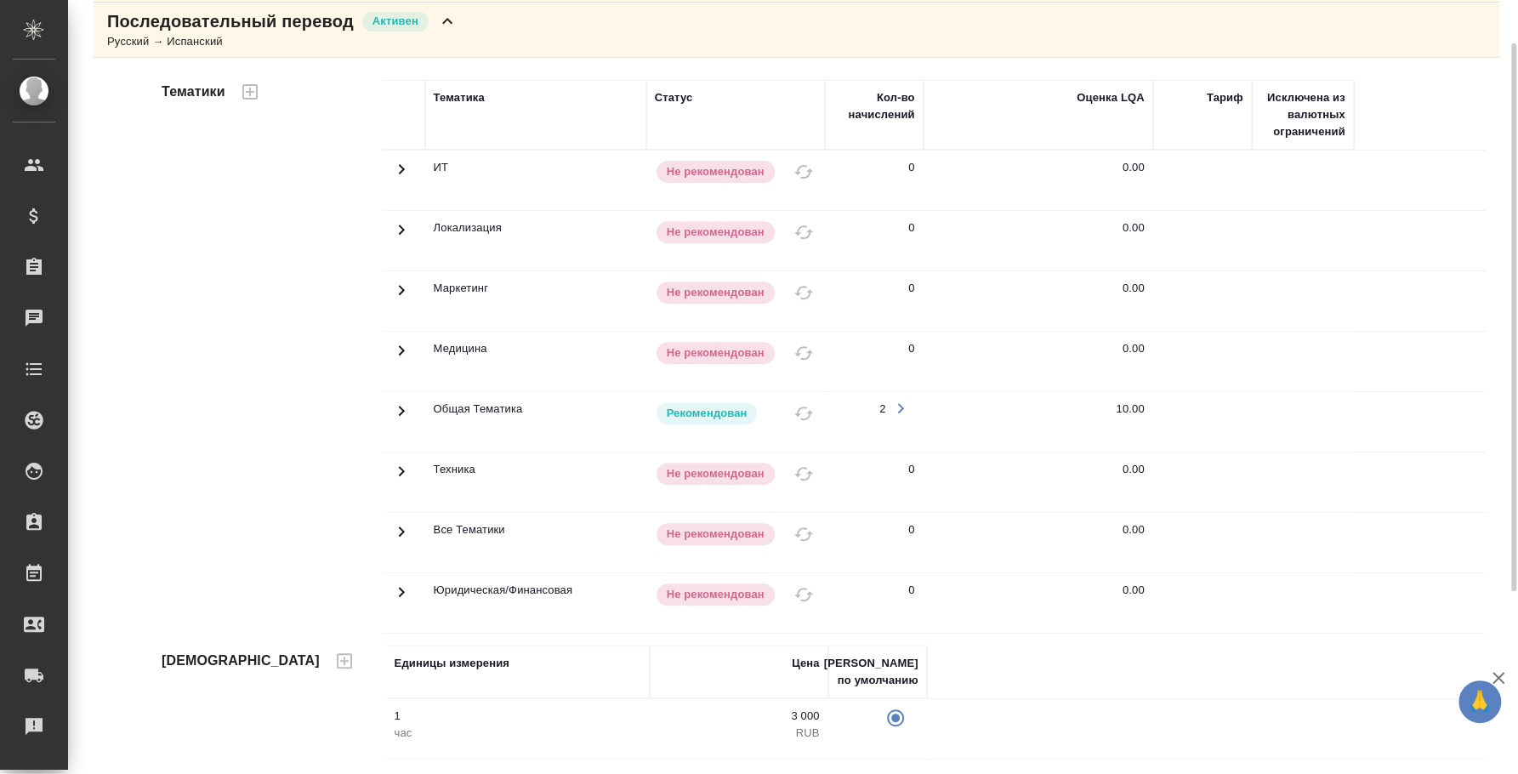
scroll to position [212, 0]
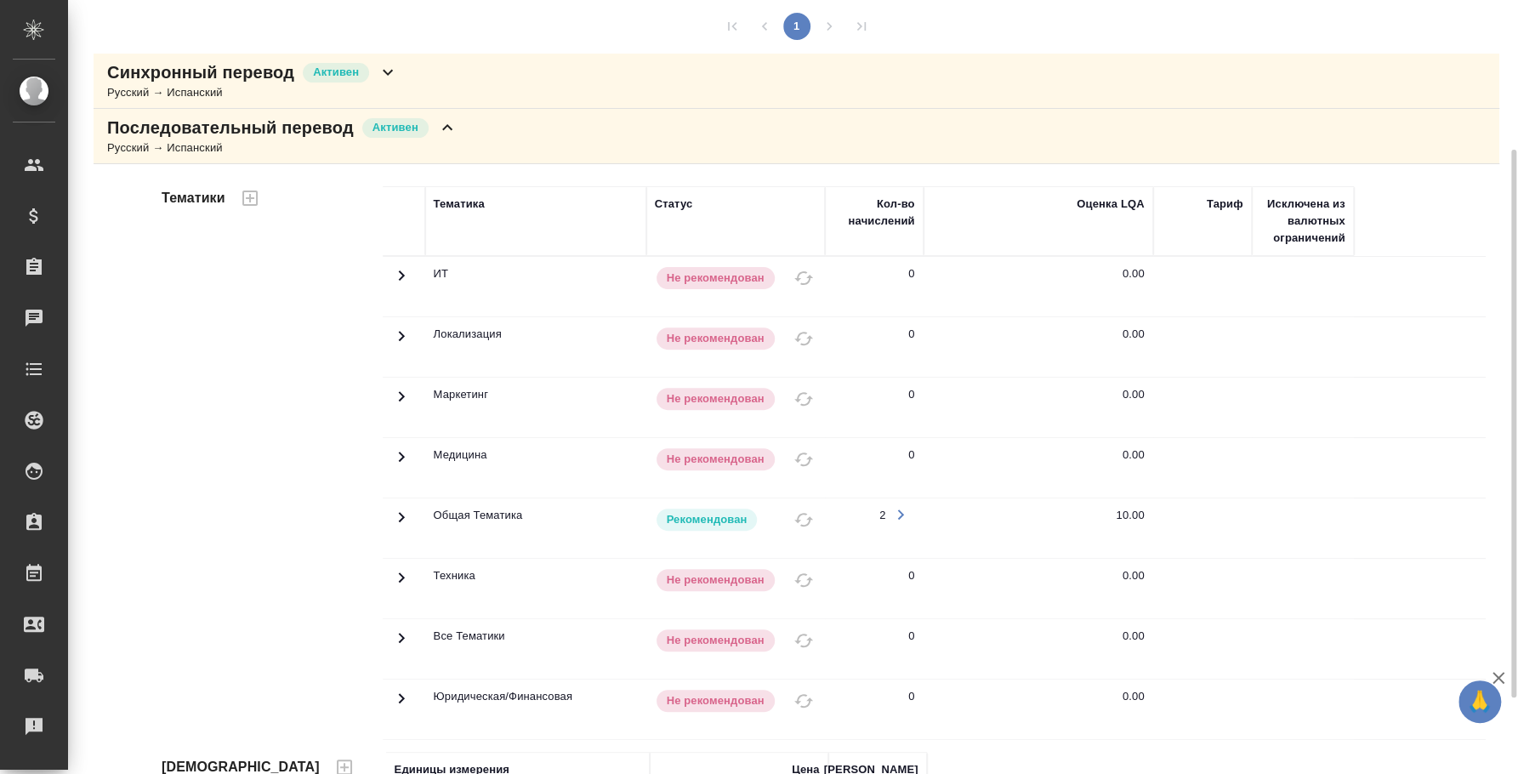
click at [497, 140] on div "Последовательный перевод Активен Русский → Испанский" at bounding box center [797, 136] width 1406 height 55
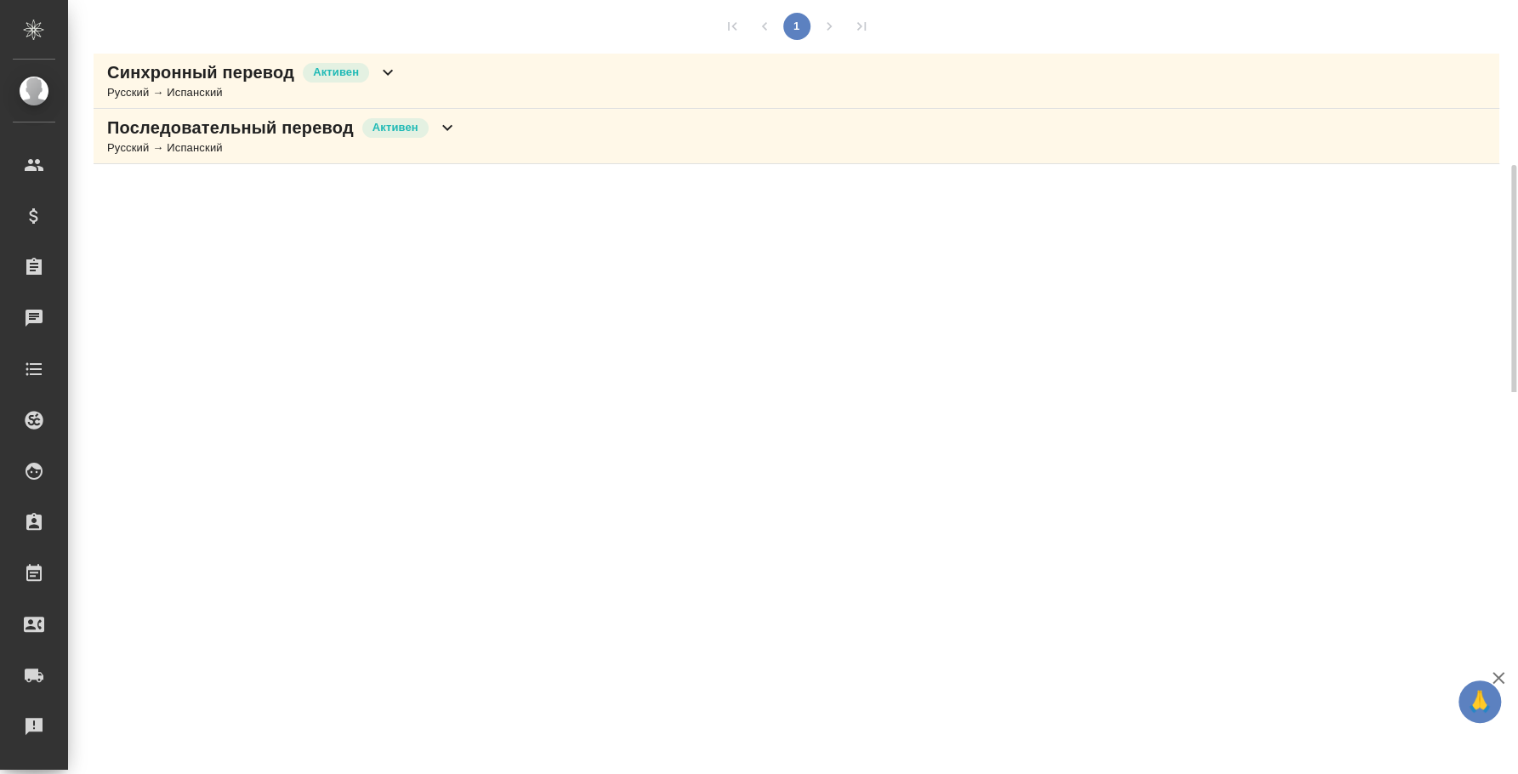
scroll to position [208, 0]
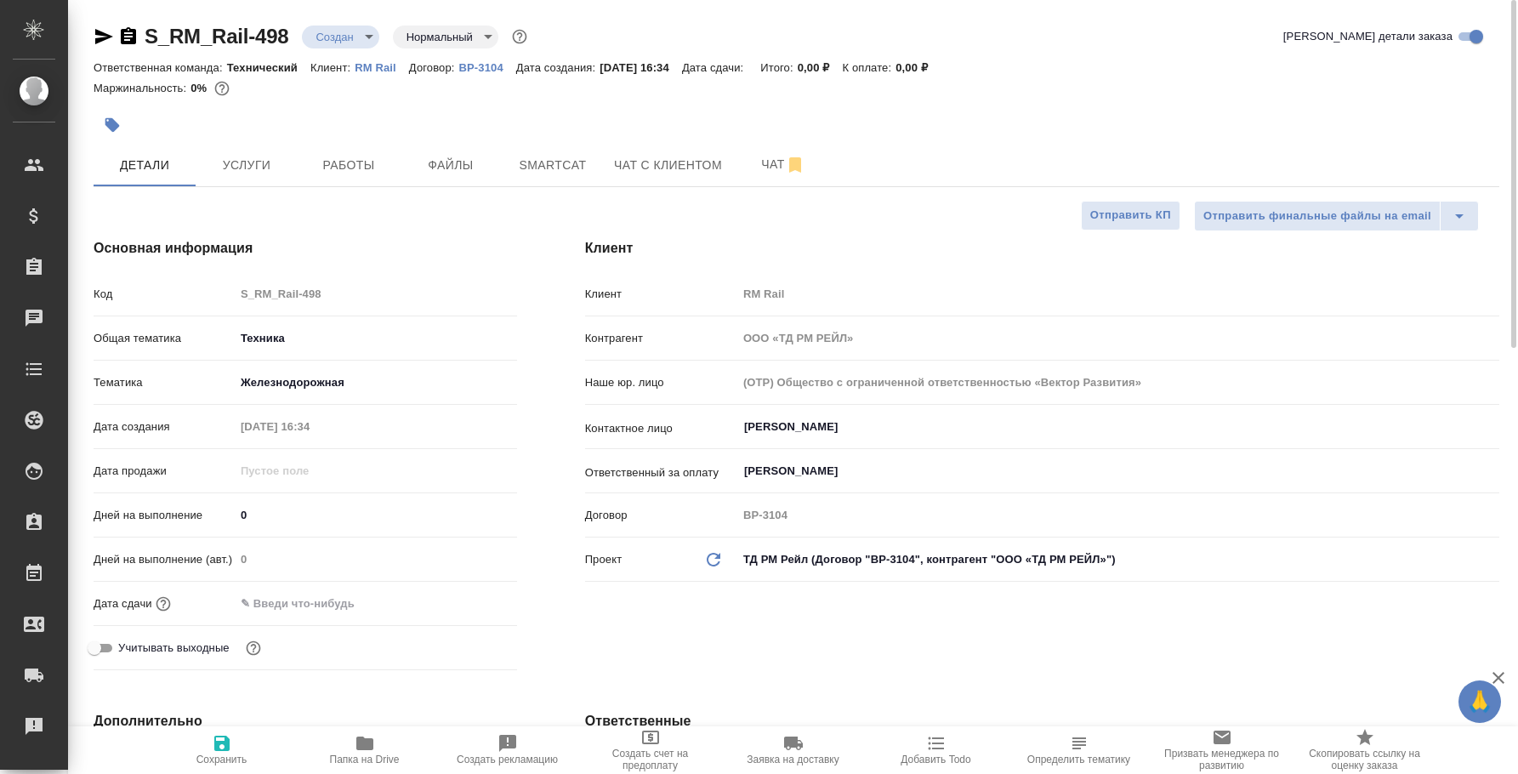
select select "RU"
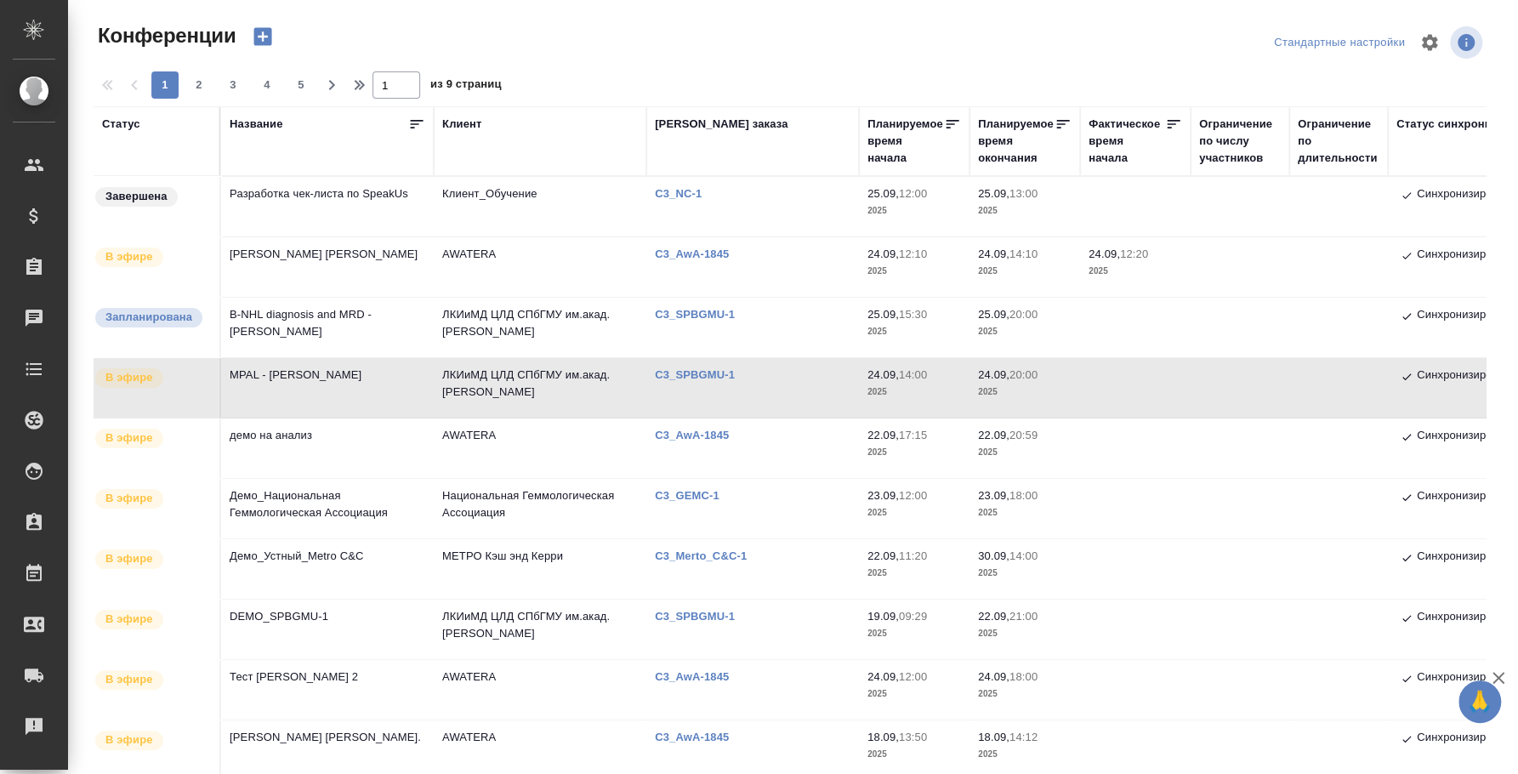
click at [316, 372] on td "MPAL - [PERSON_NAME]" at bounding box center [327, 388] width 213 height 60
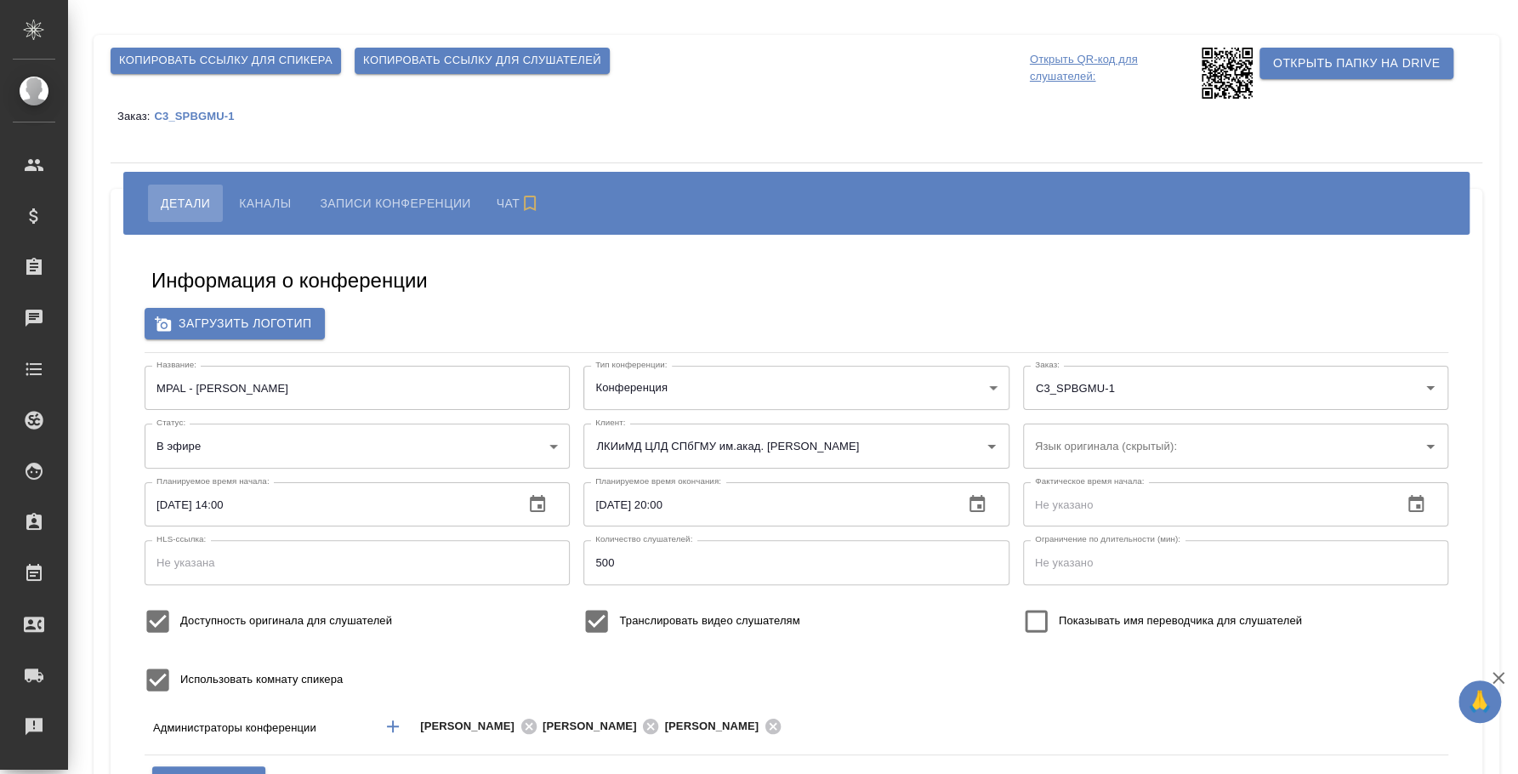
type input "ЛКИиМД ЦЛД СПбГМУ им.акад. [PERSON_NAME]"
type input "бада"
click at [556, 448] on body "🙏 .cls-1 fill:#fff; AWATERA Fedotova Irina Клиенты Спецификации Заказы Чаты Tod…" at bounding box center [759, 387] width 1518 height 774
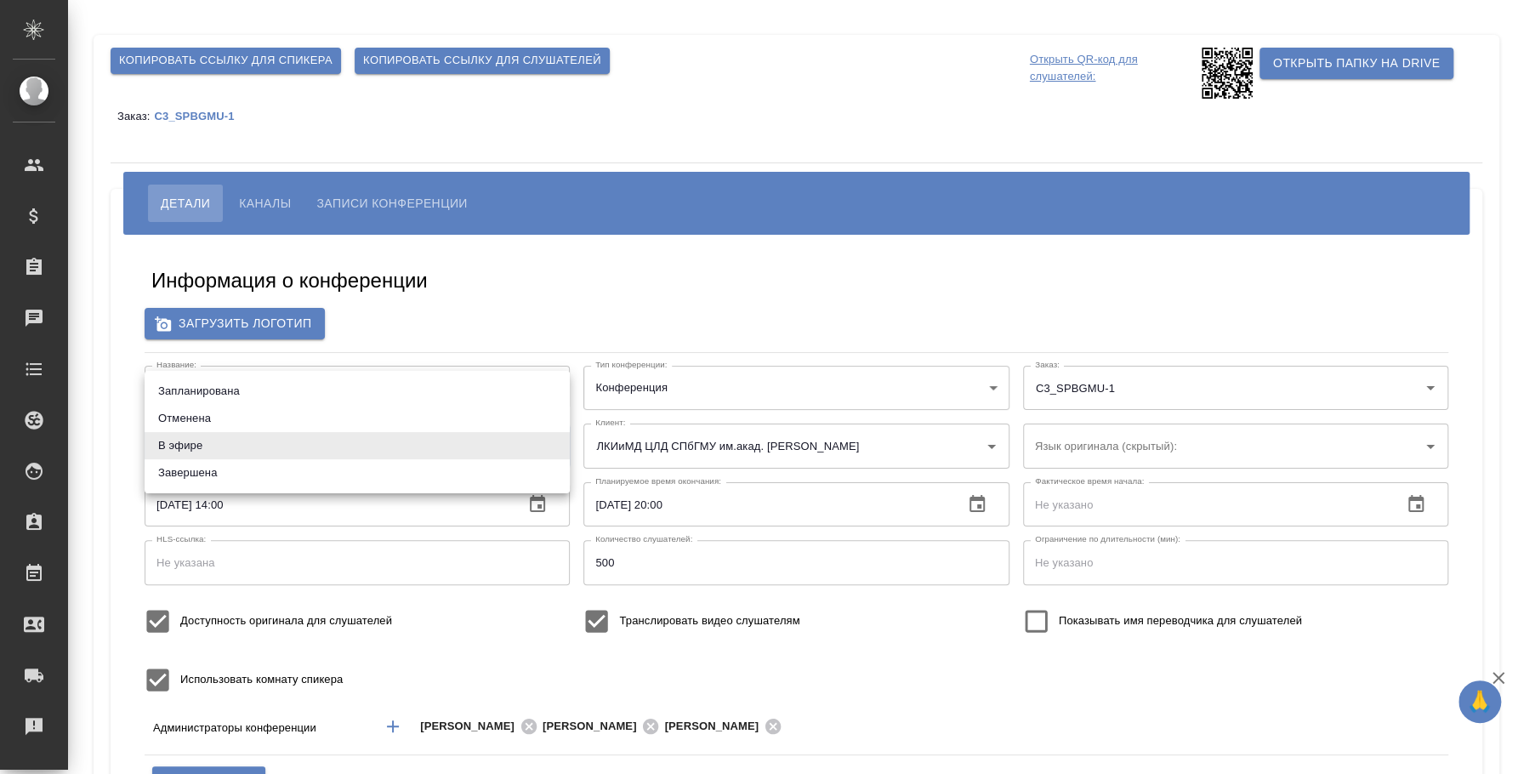
click at [483, 478] on li "Завершена" at bounding box center [357, 472] width 425 height 27
type input "ended"
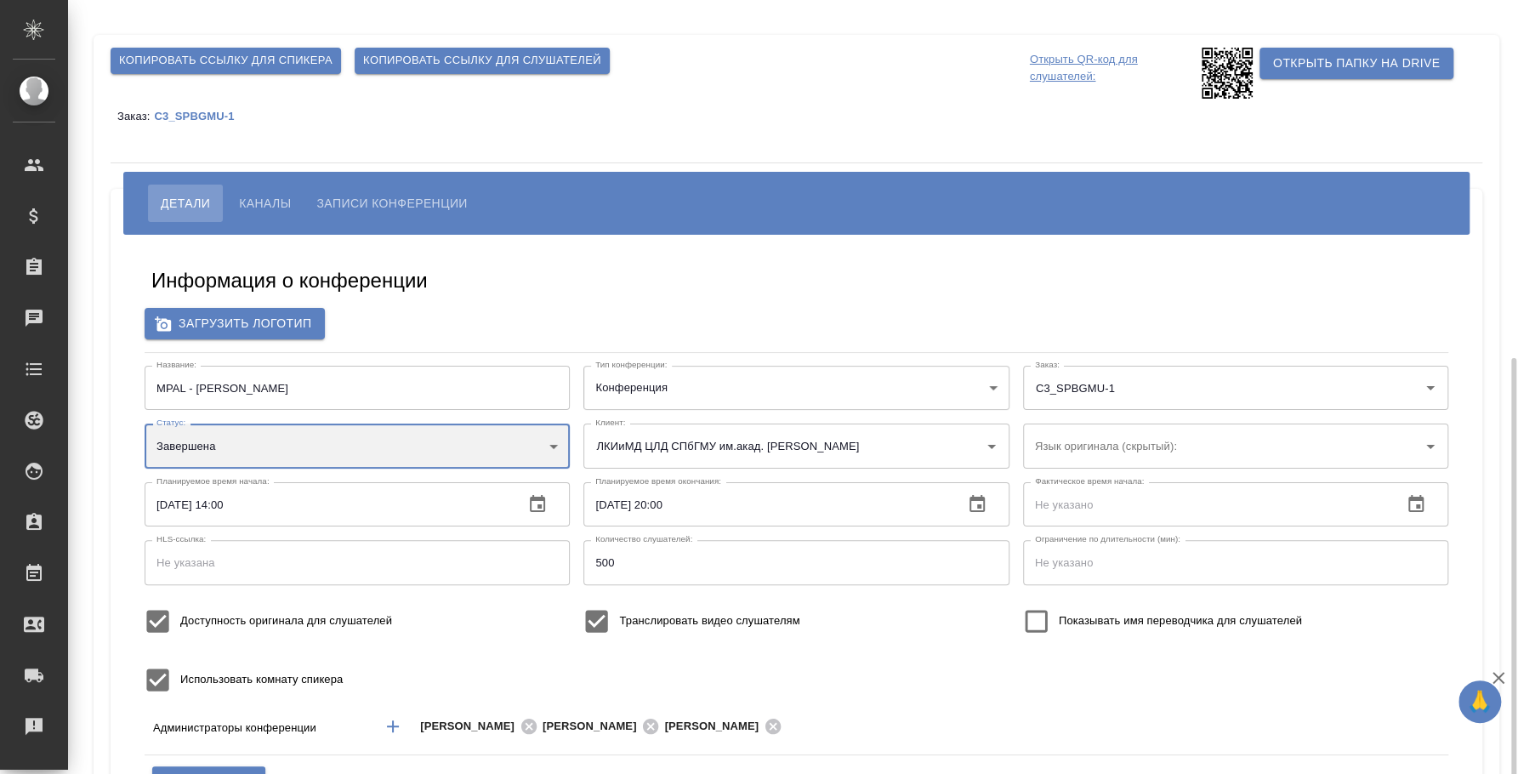
scroll to position [212, 0]
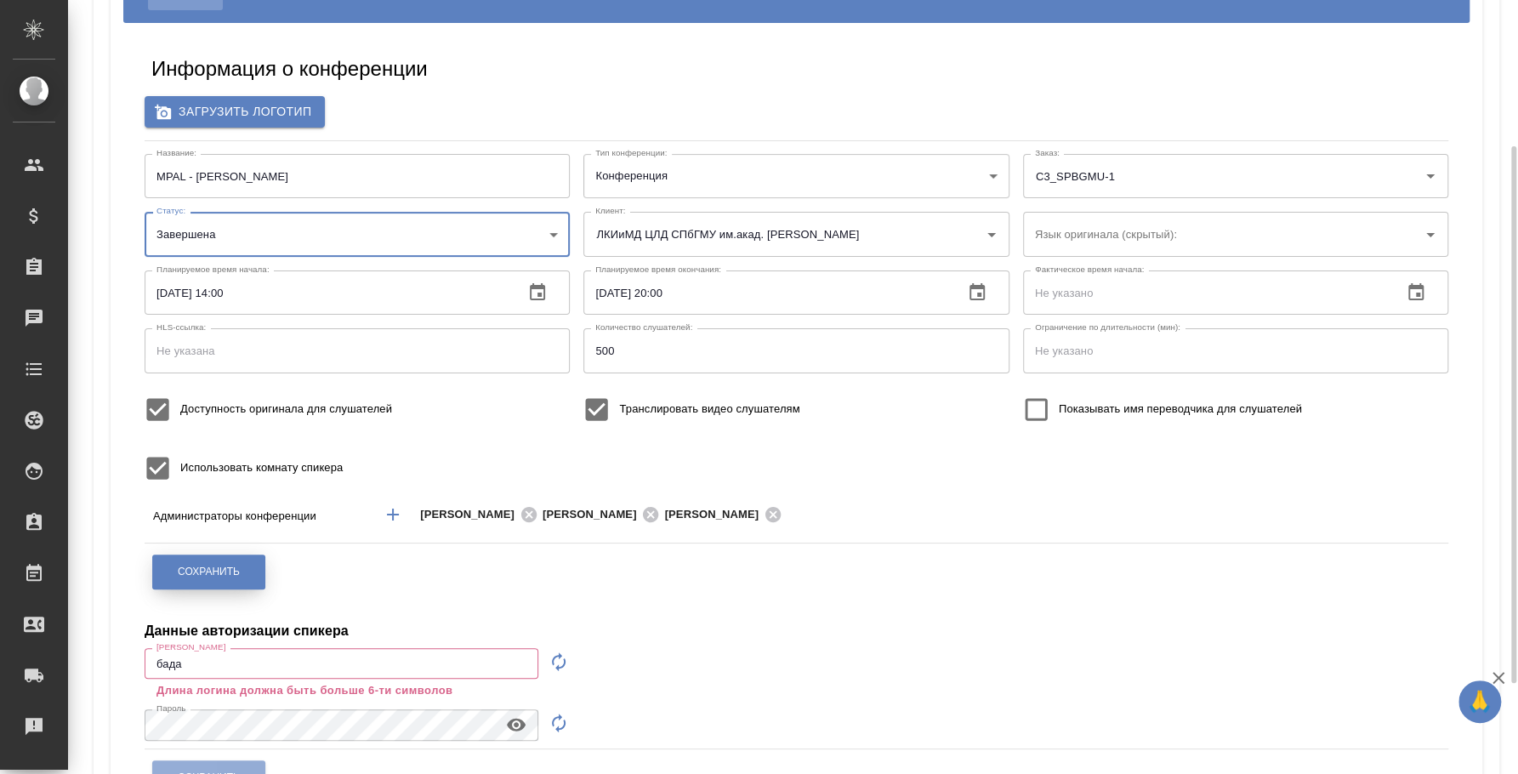
click at [247, 576] on button "Сохранить" at bounding box center [208, 571] width 113 height 35
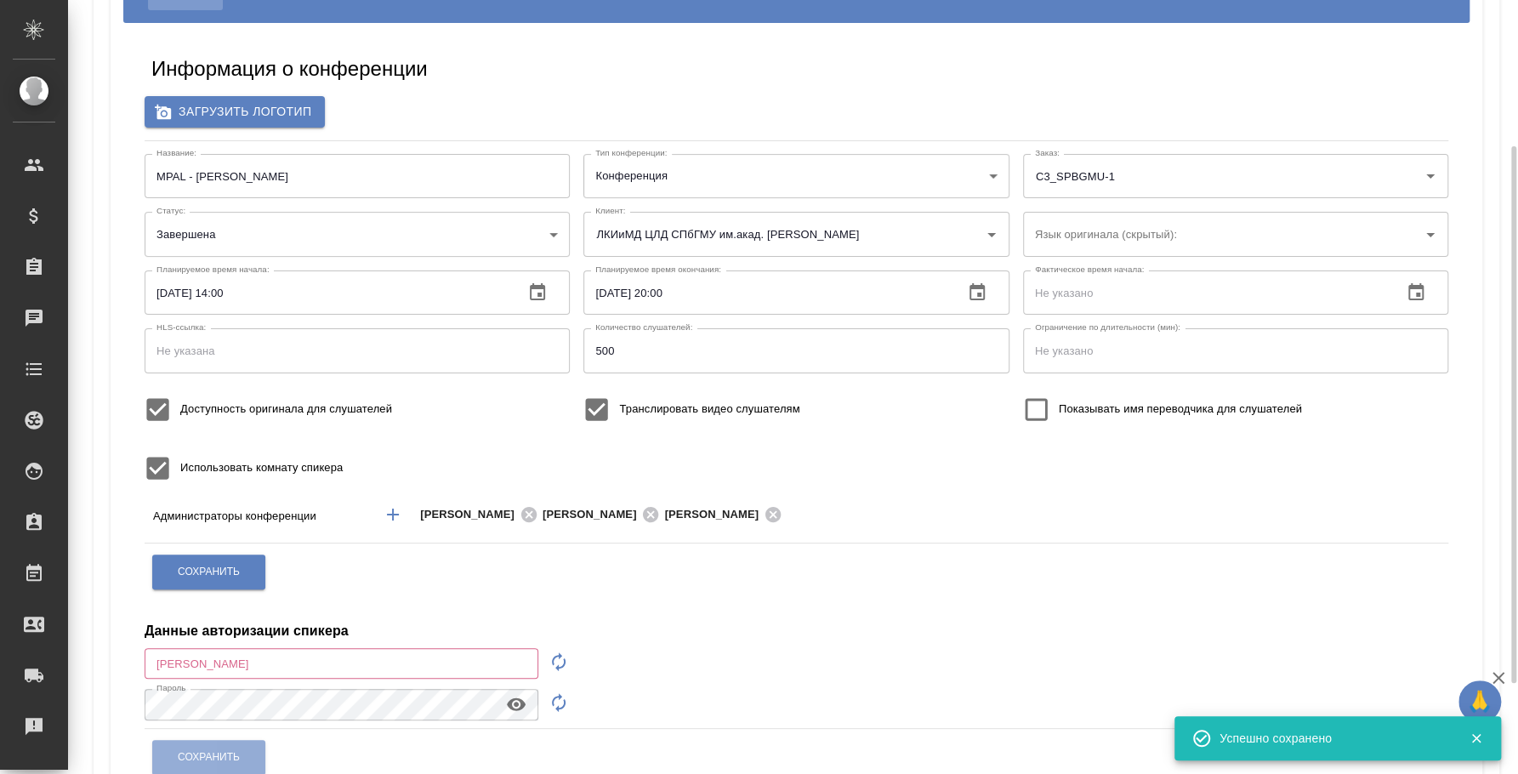
scroll to position [0, 0]
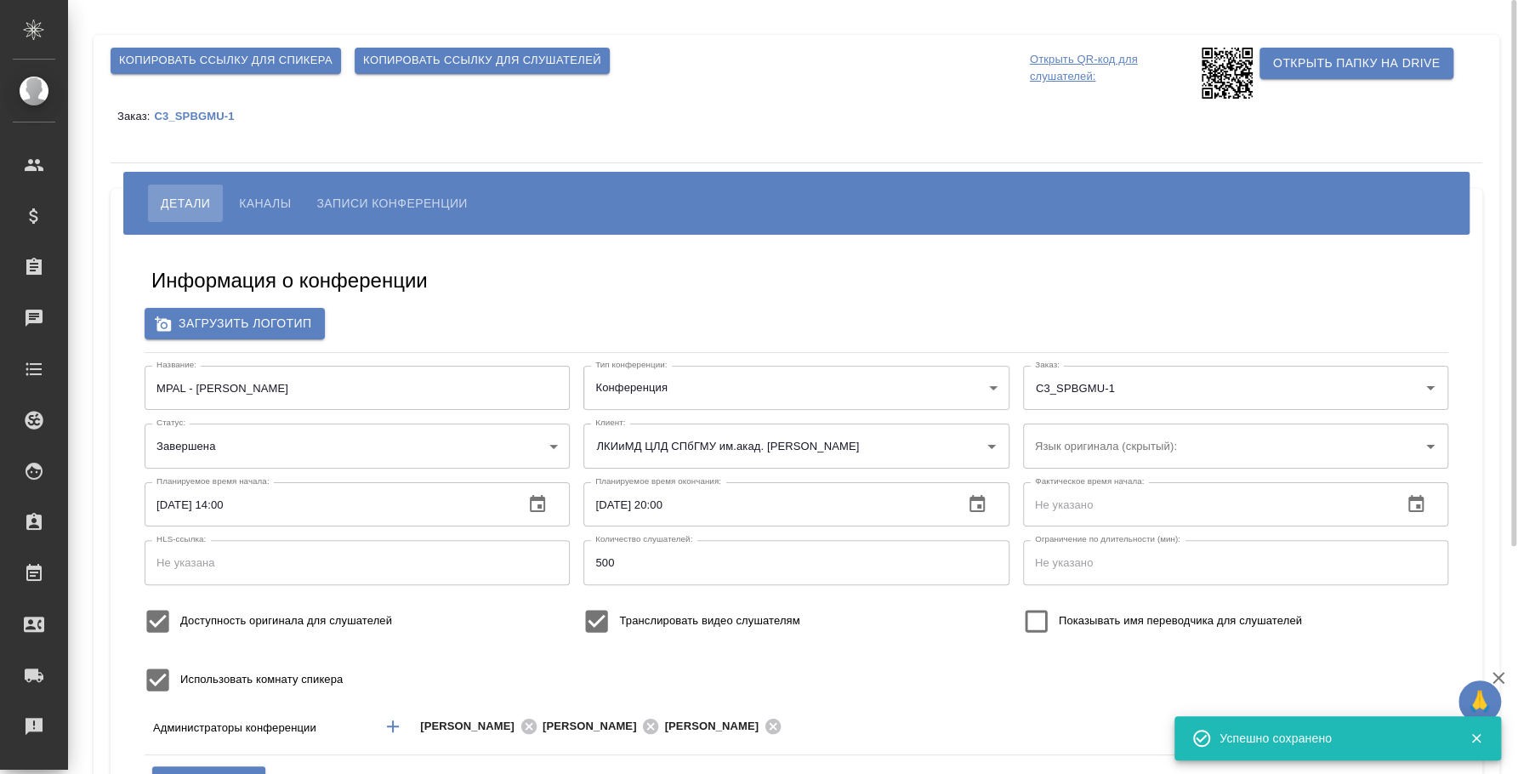
click at [405, 186] on button "Записи конференции" at bounding box center [392, 203] width 176 height 37
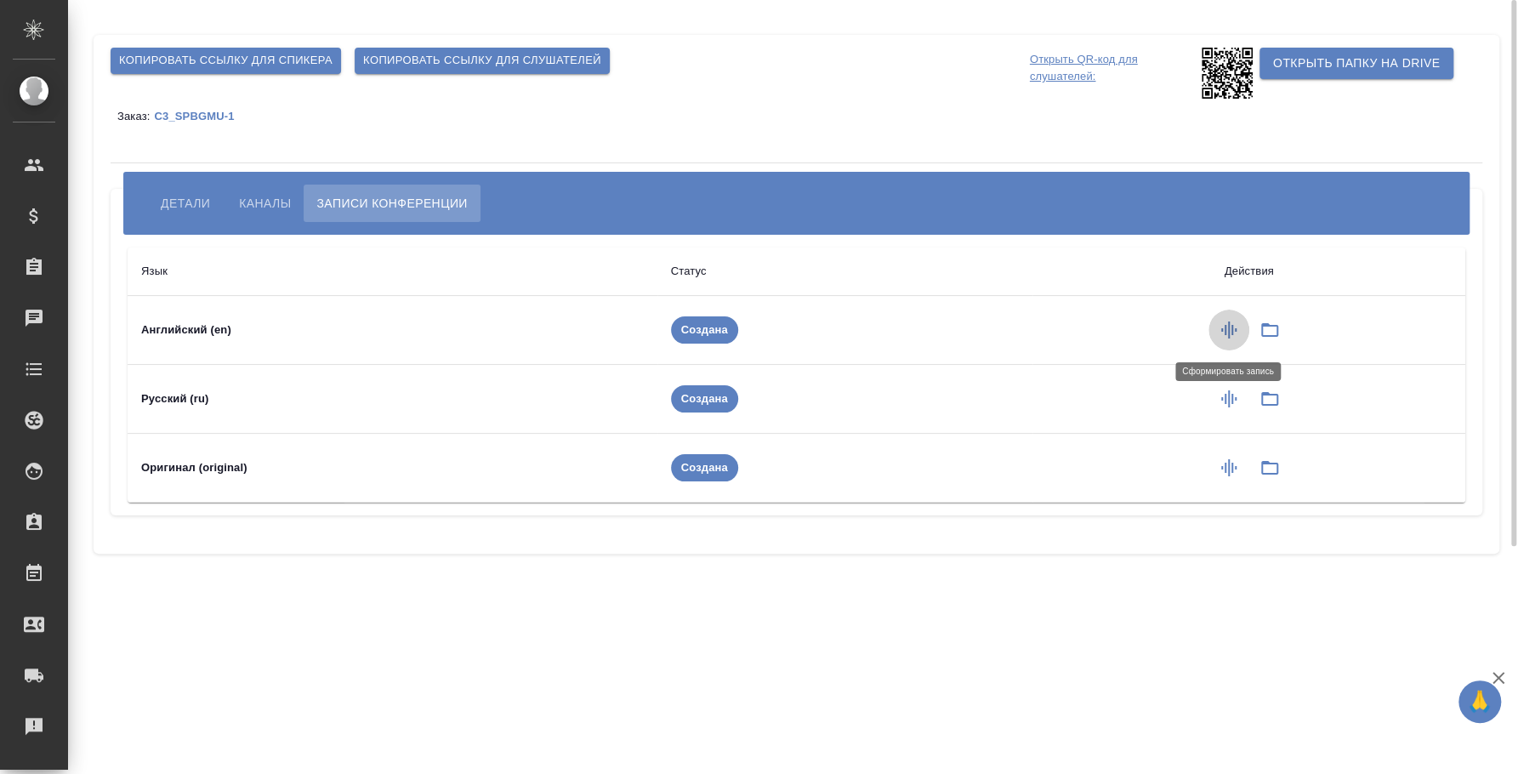
click at [1223, 331] on icon "button" at bounding box center [1228, 330] width 20 height 20
click at [1224, 334] on icon "button" at bounding box center [1228, 329] width 15 height 17
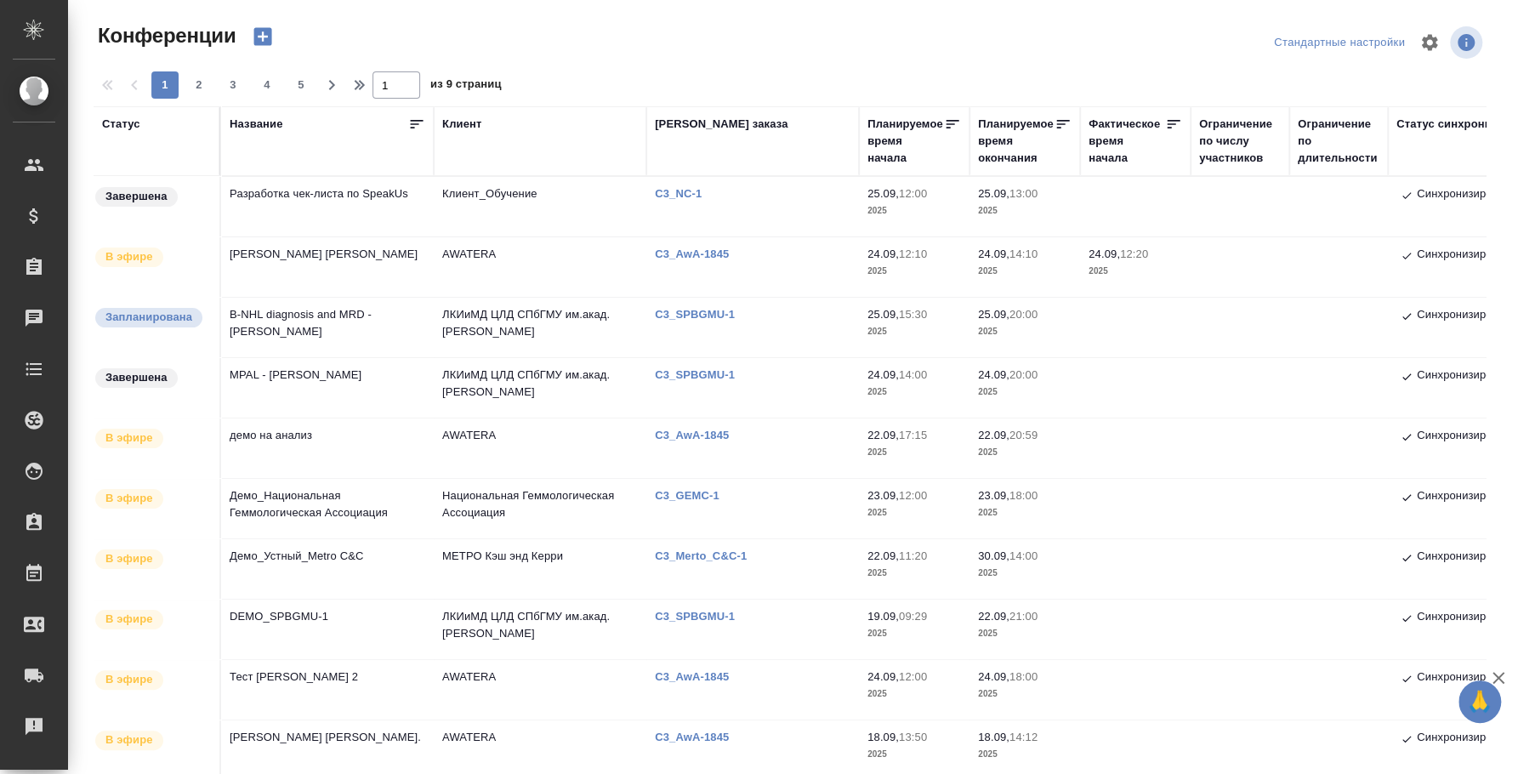
click at [315, 377] on td "MPAL - [PERSON_NAME]" at bounding box center [327, 388] width 213 height 60
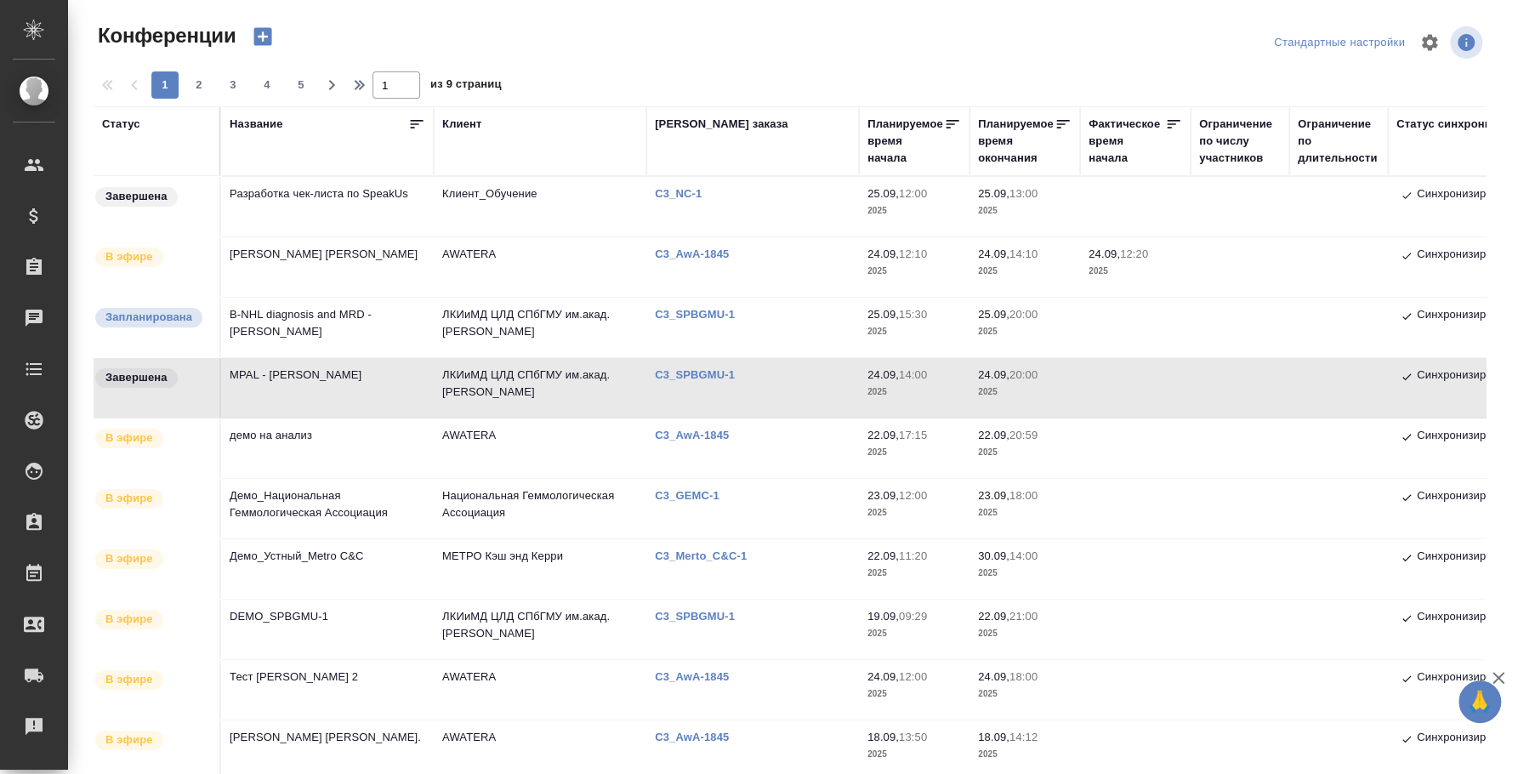
click at [315, 377] on td "MPAL - [PERSON_NAME]" at bounding box center [327, 388] width 213 height 60
click at [269, 381] on td "MPAL - [PERSON_NAME]" at bounding box center [327, 388] width 213 height 60
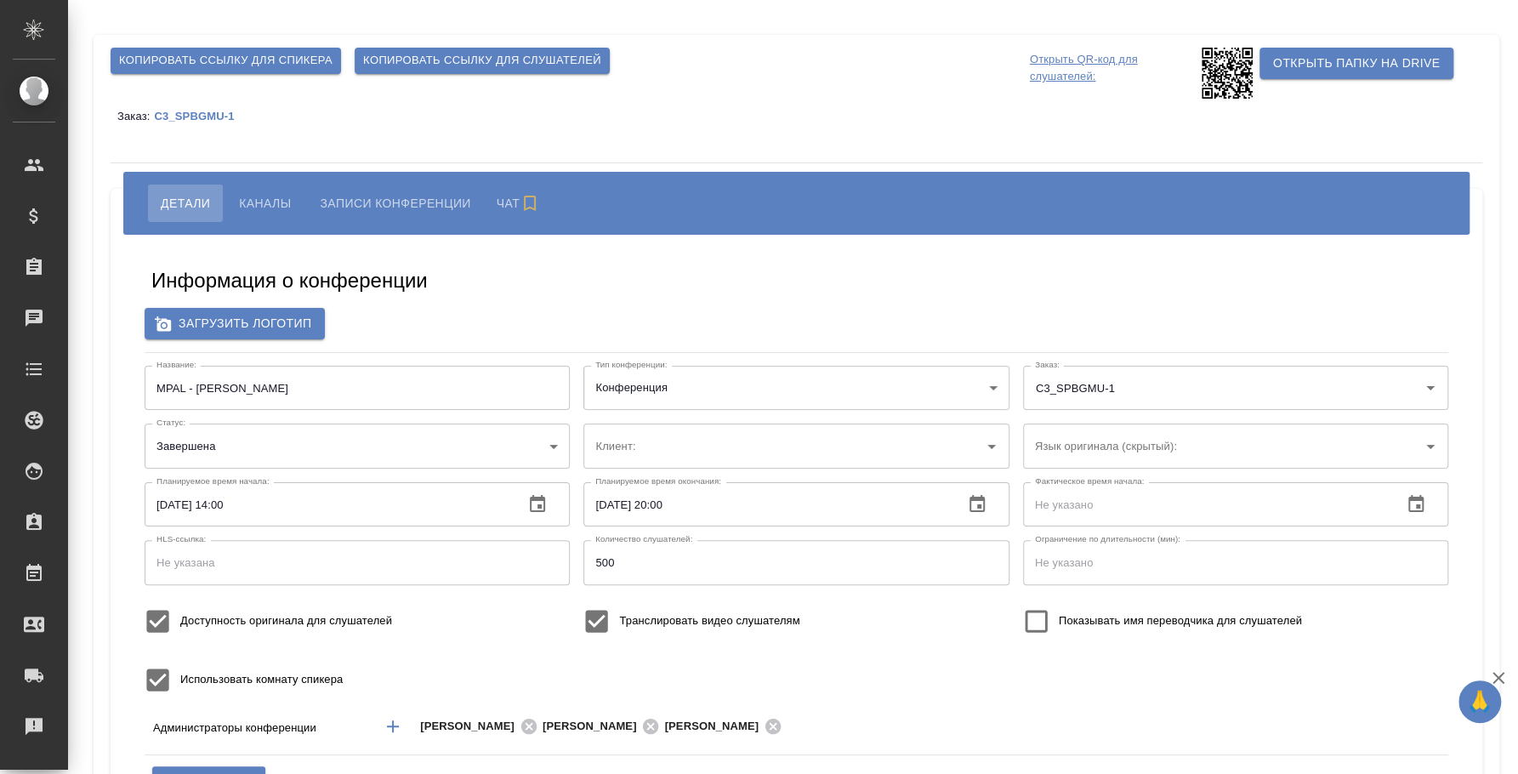
type input "бада"
click at [271, 202] on span "Каналы" at bounding box center [265, 203] width 52 height 20
type input "ЛКИиМД ЦЛД СПбГМУ им.акад. [PERSON_NAME]"
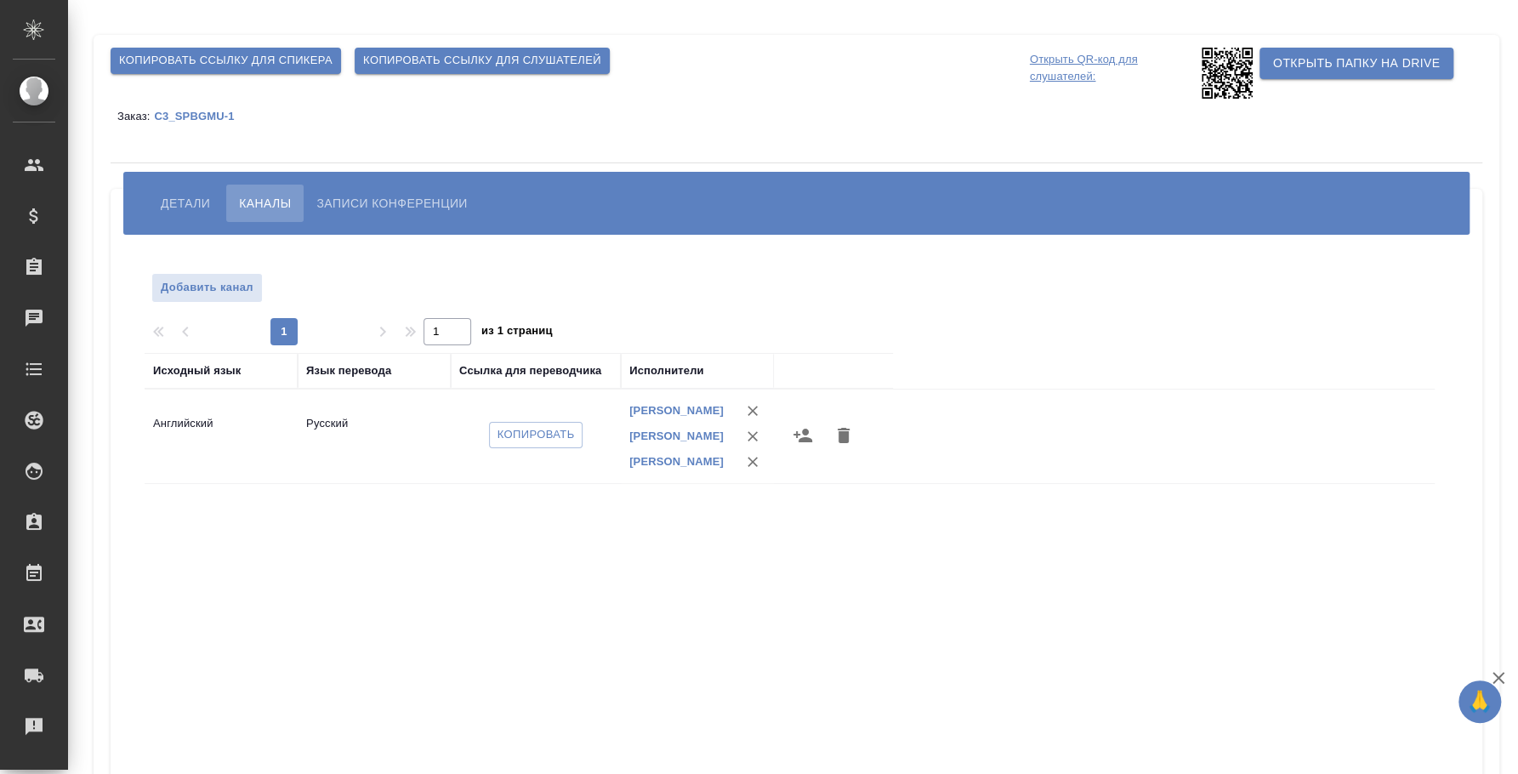
click at [366, 203] on span "Записи конференции" at bounding box center [391, 203] width 150 height 20
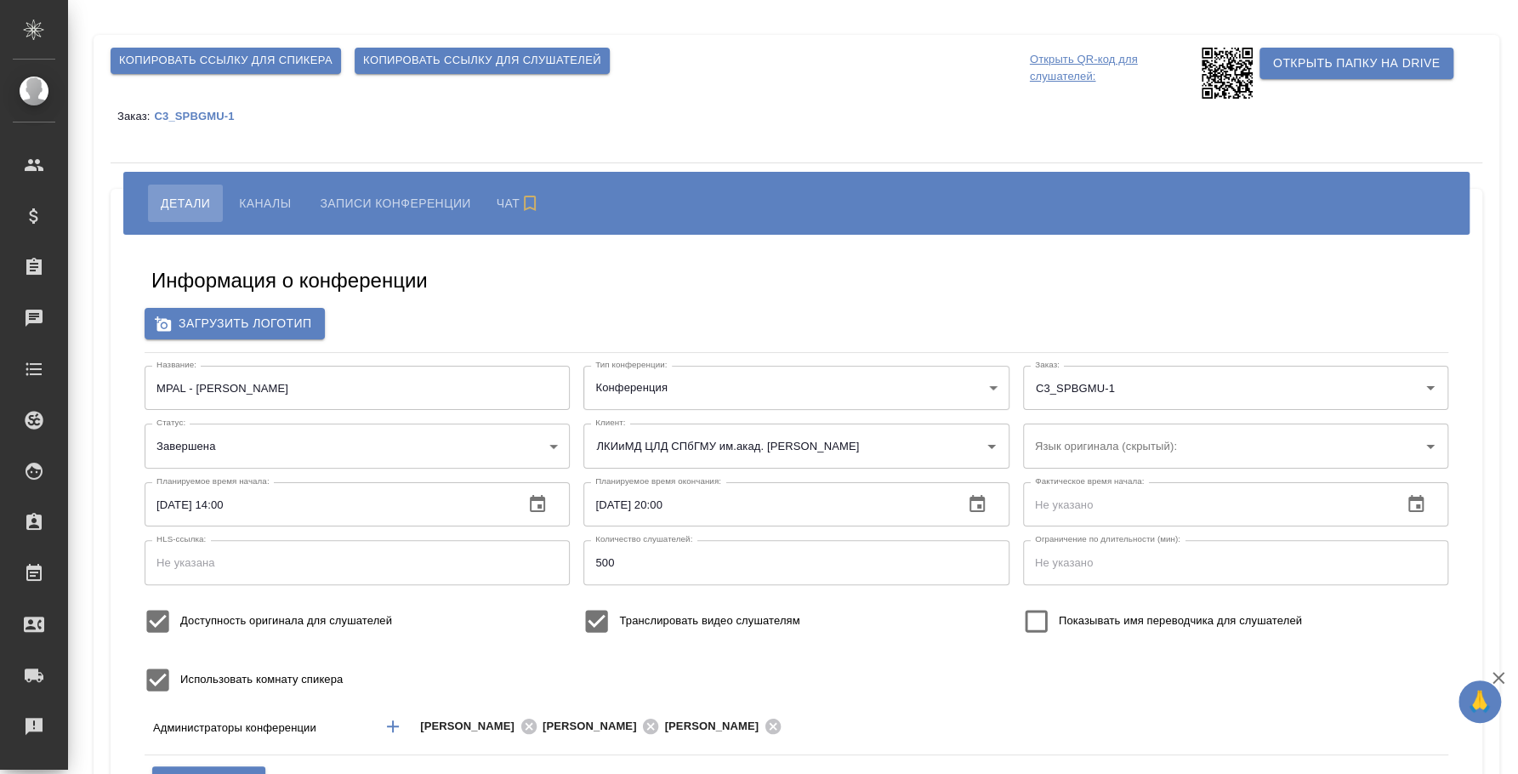
type input "ЛКИиМД ЦЛД СПбГМУ им.акад. [PERSON_NAME]"
type input "бада"
click at [273, 202] on span "Каналы" at bounding box center [265, 203] width 52 height 20
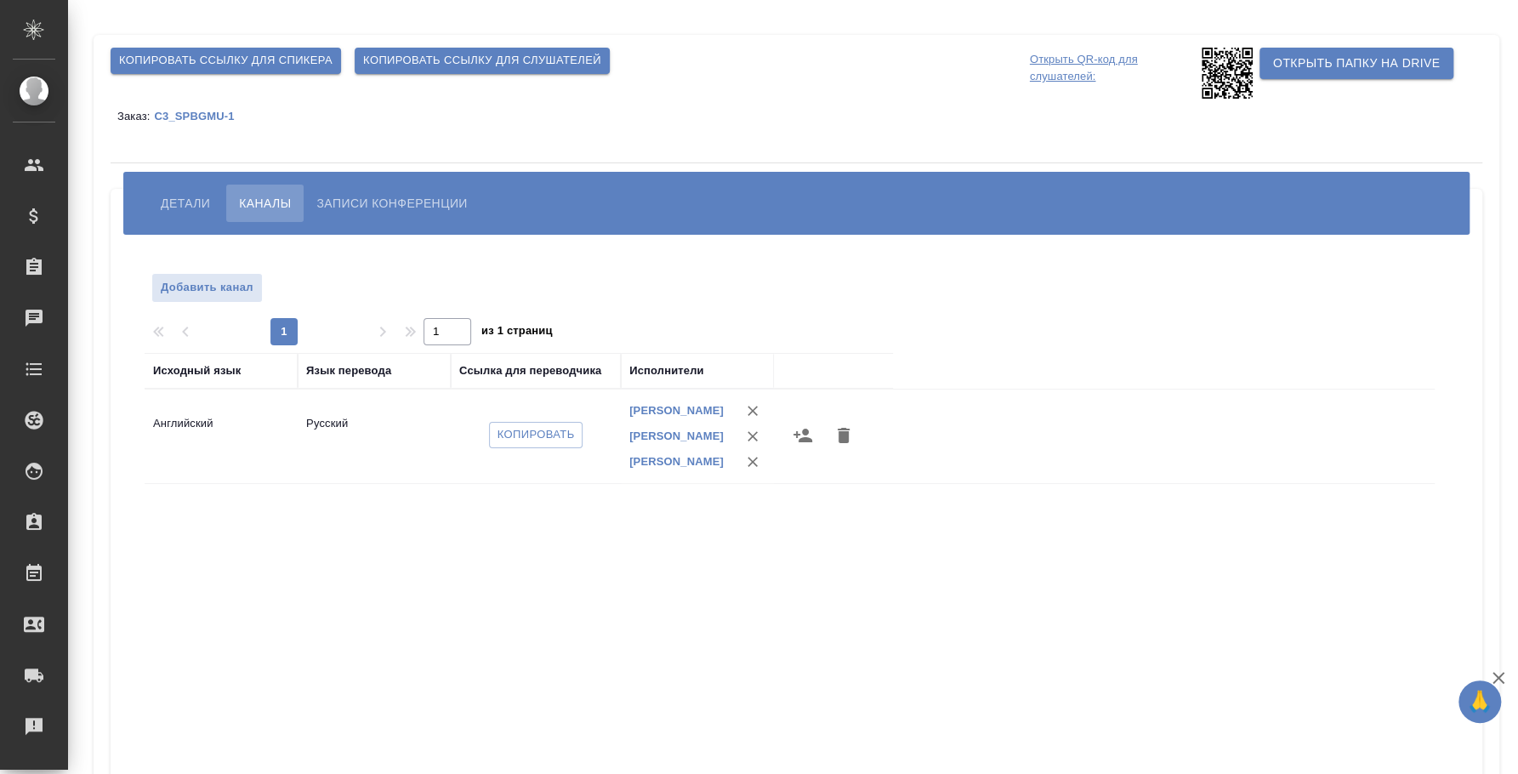
click at [338, 206] on span "Записи конференции" at bounding box center [391, 203] width 150 height 20
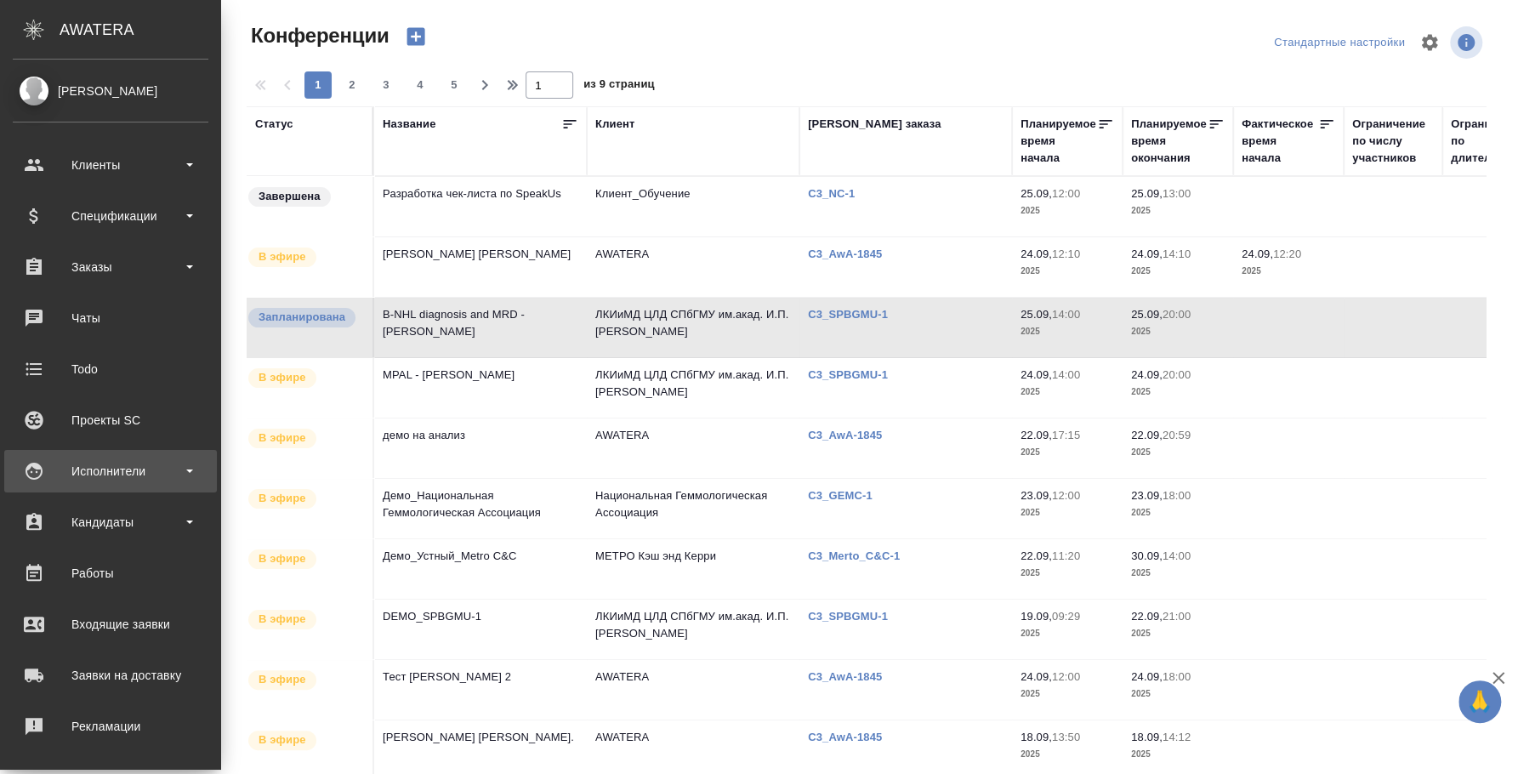
click at [132, 464] on div "Исполнители" at bounding box center [111, 471] width 196 height 26
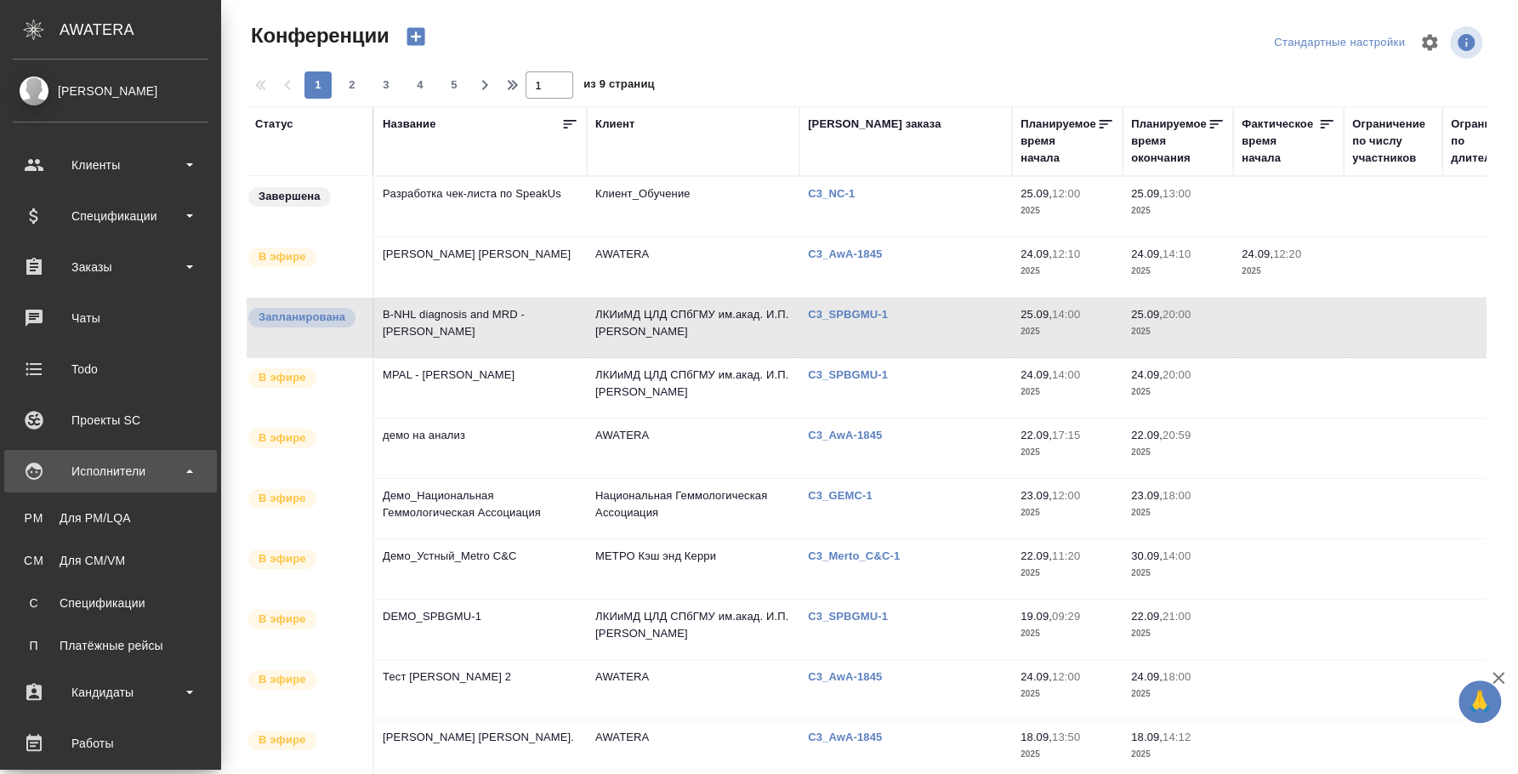
click at [150, 471] on div "Исполнители" at bounding box center [111, 471] width 196 height 26
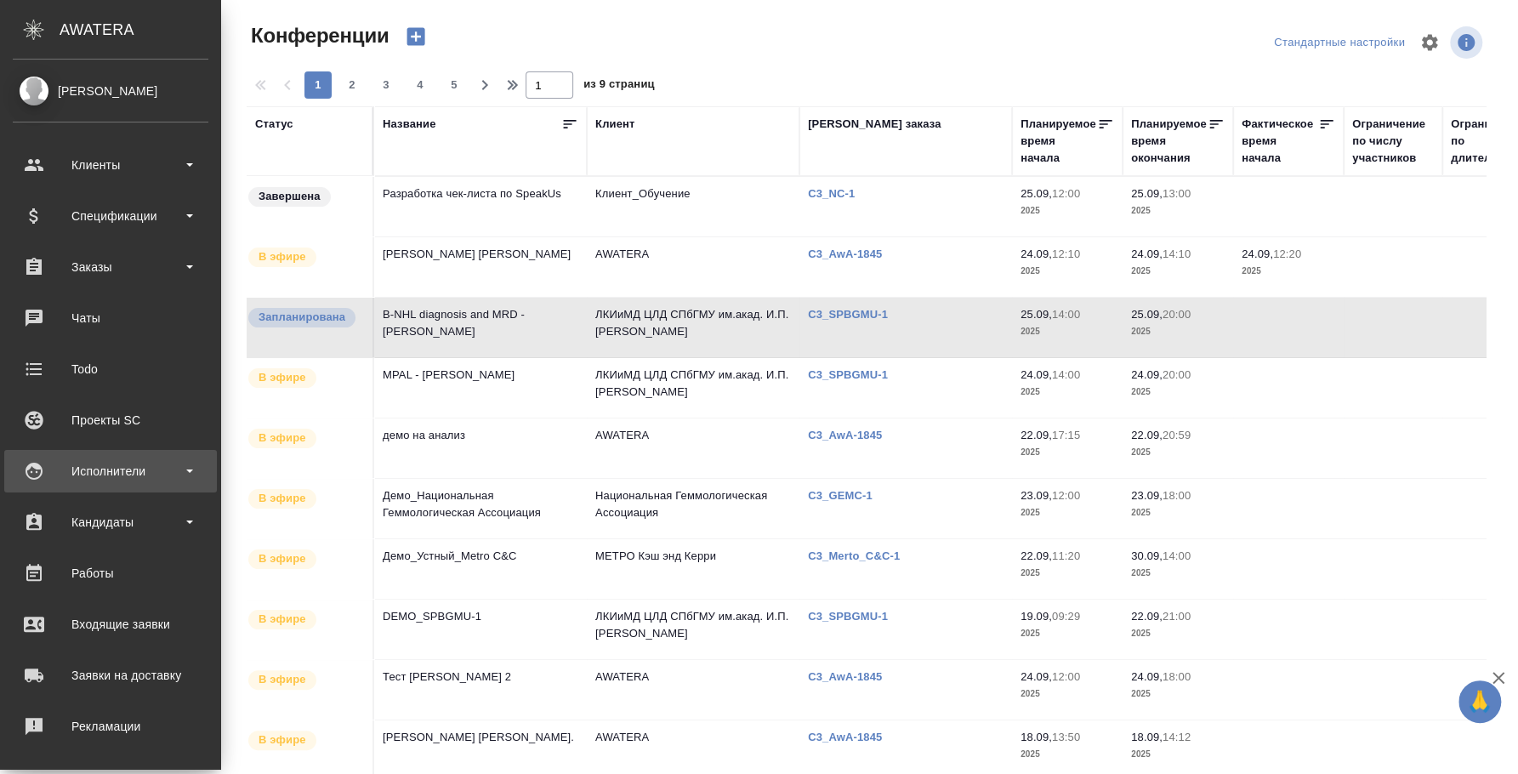
click at [82, 463] on div "Исполнители" at bounding box center [111, 471] width 196 height 26
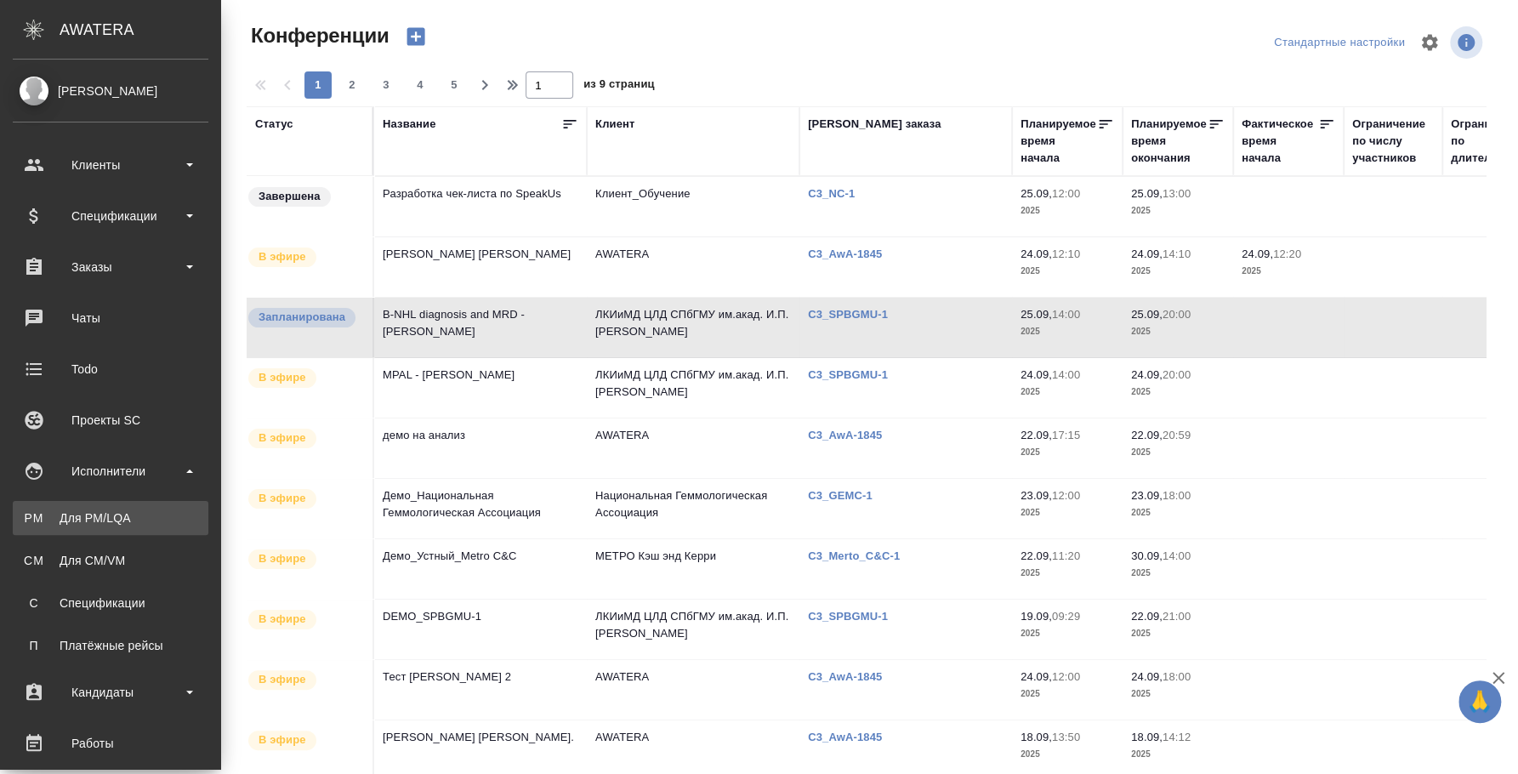
click at [87, 516] on div "Для PM/LQA" at bounding box center [110, 517] width 179 height 17
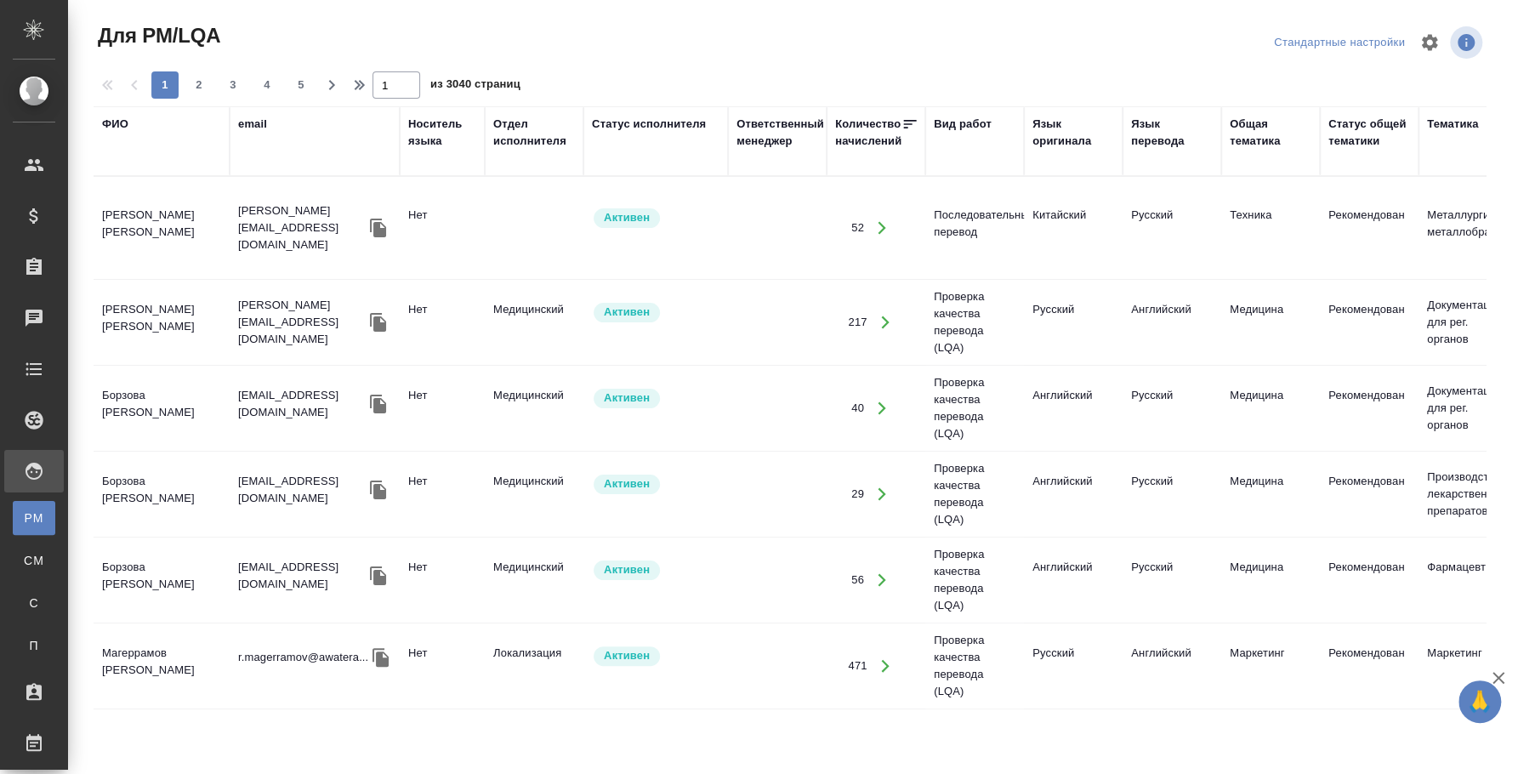
click at [111, 122] on div "ФИО" at bounding box center [115, 124] width 26 height 17
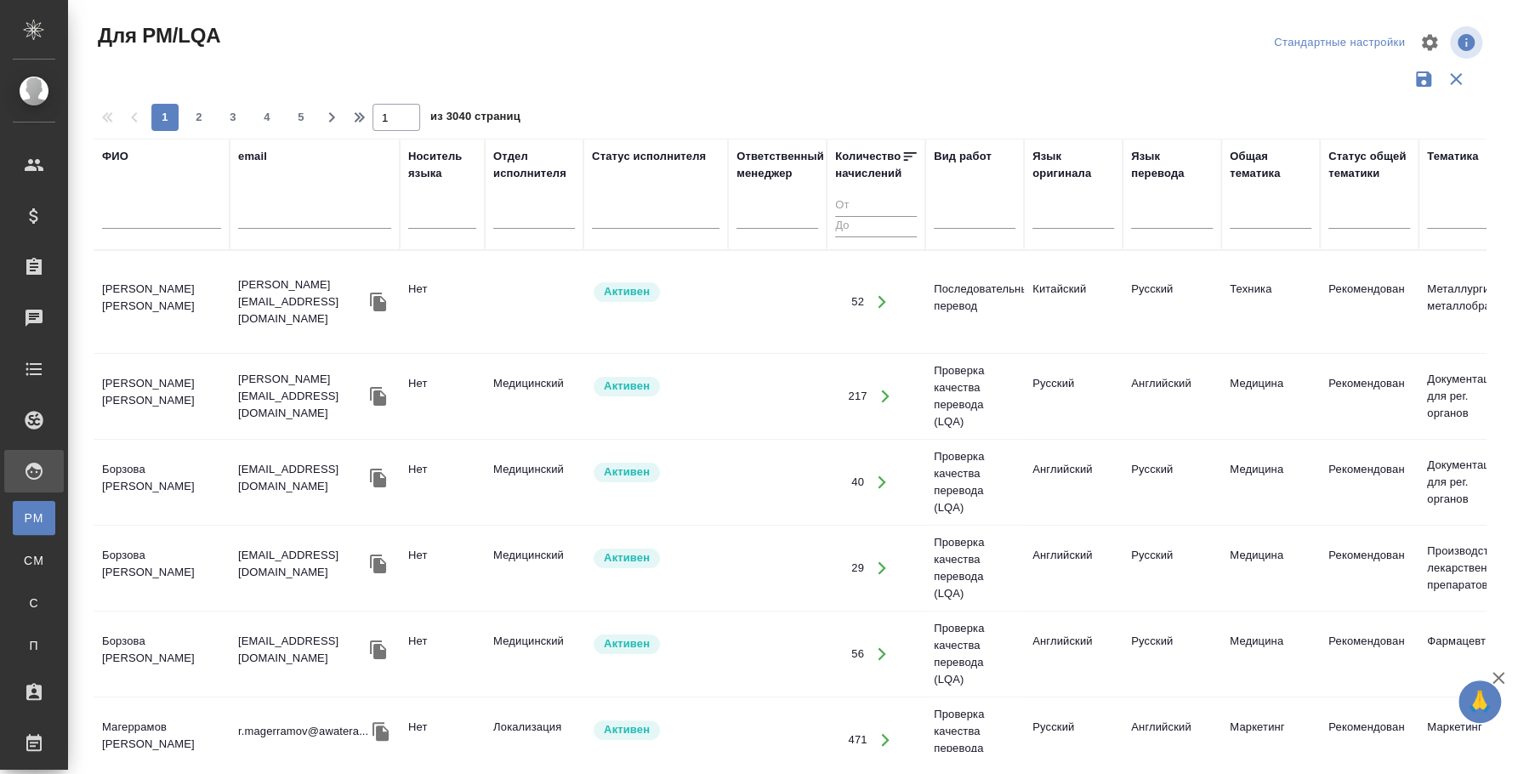
click at [111, 224] on input "text" at bounding box center [161, 217] width 119 height 21
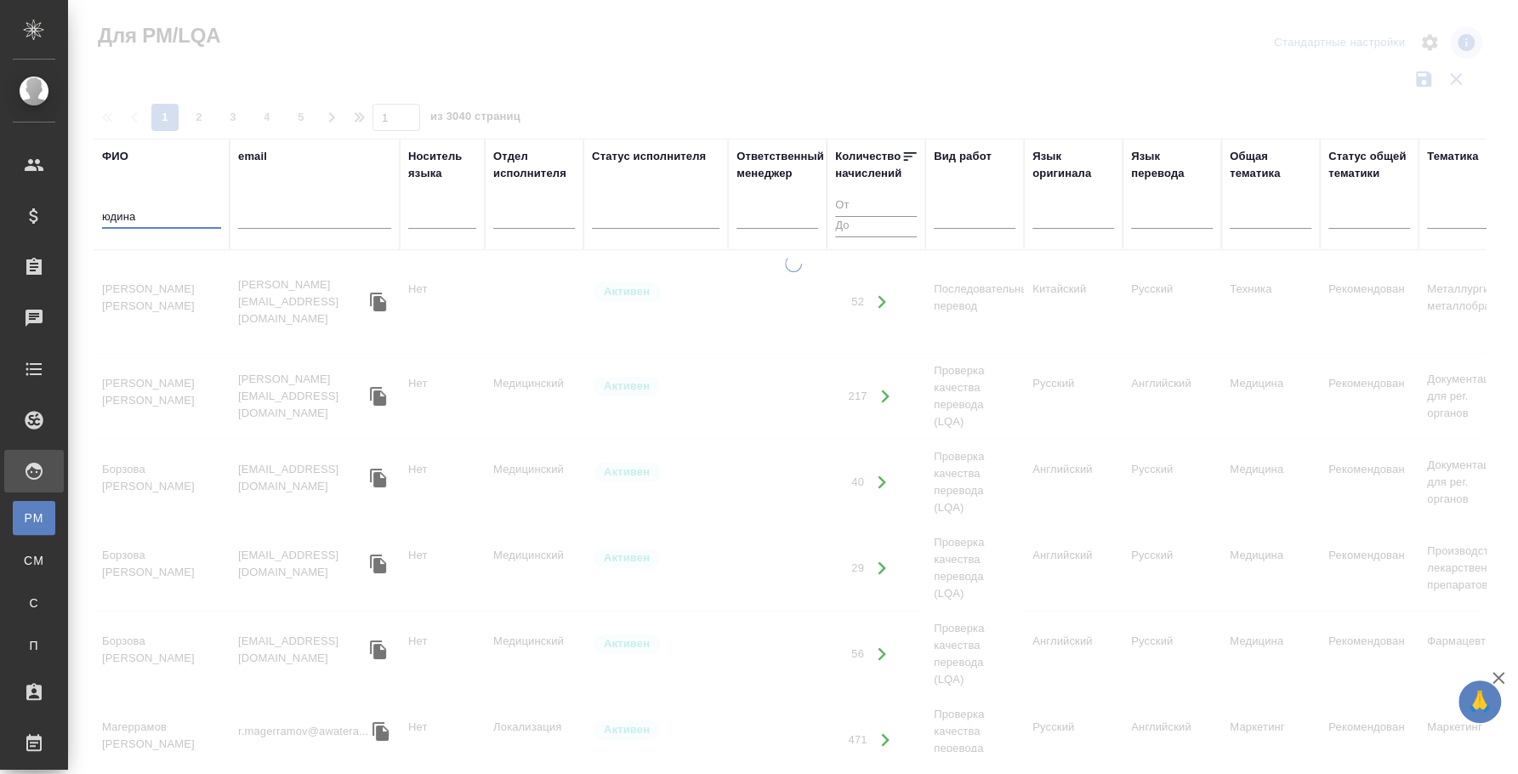
type input "юдина"
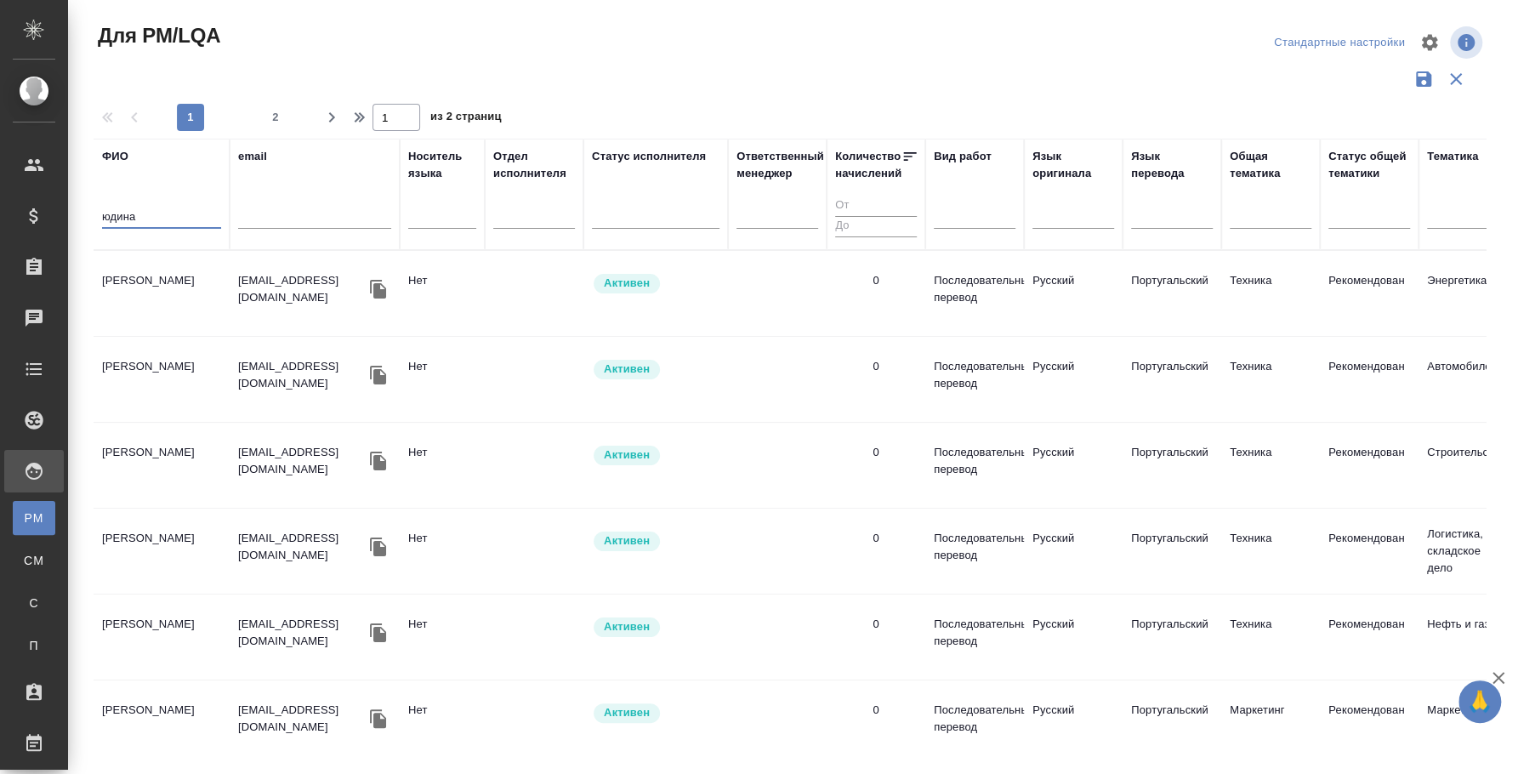
click at [165, 285] on td "Юдина Ольга" at bounding box center [162, 294] width 136 height 60
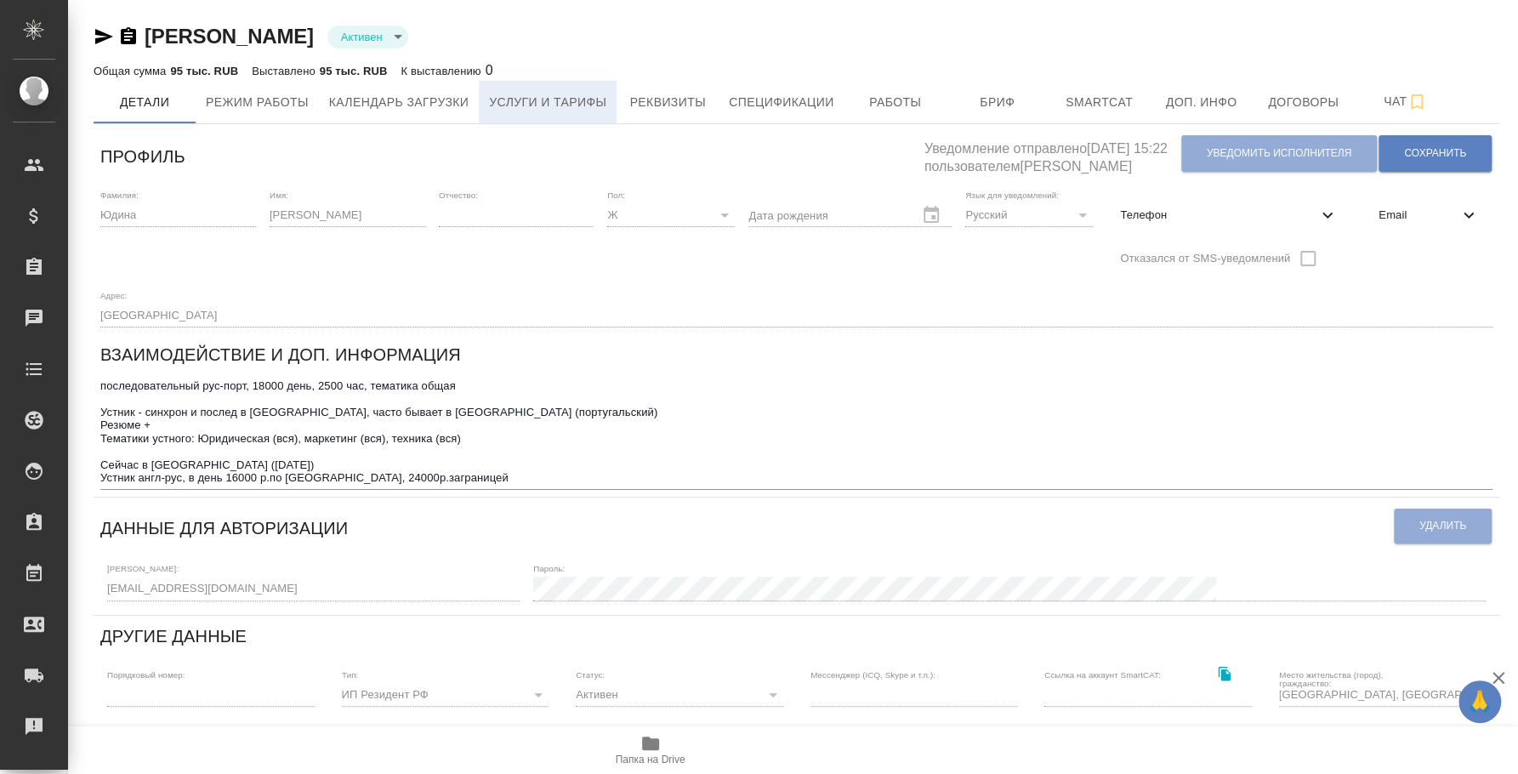
click at [551, 104] on span "Услуги и тарифы" at bounding box center [547, 102] width 117 height 21
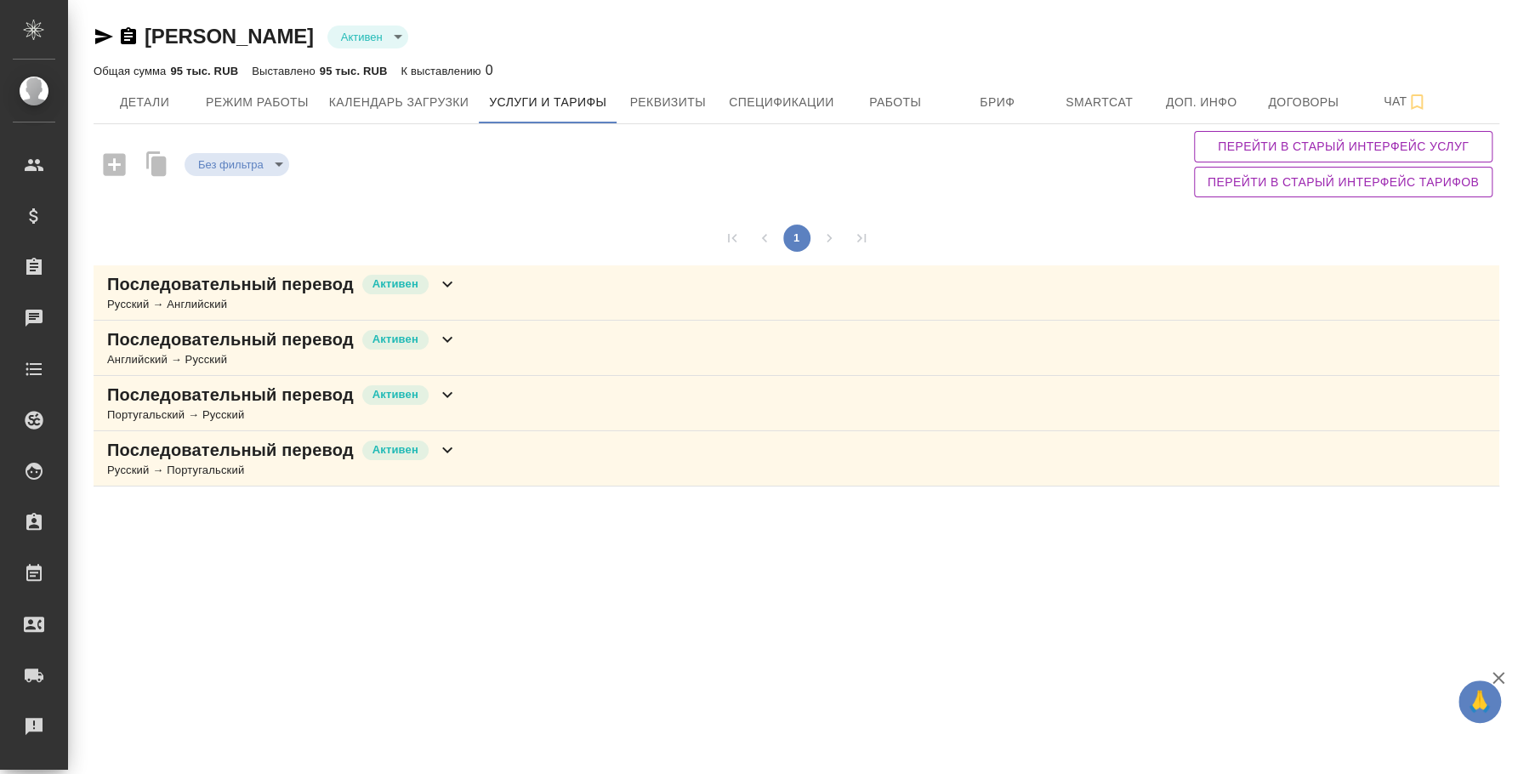
click at [511, 418] on div "Последовательный перевод Активен Португальский → Русский" at bounding box center [797, 403] width 1406 height 55
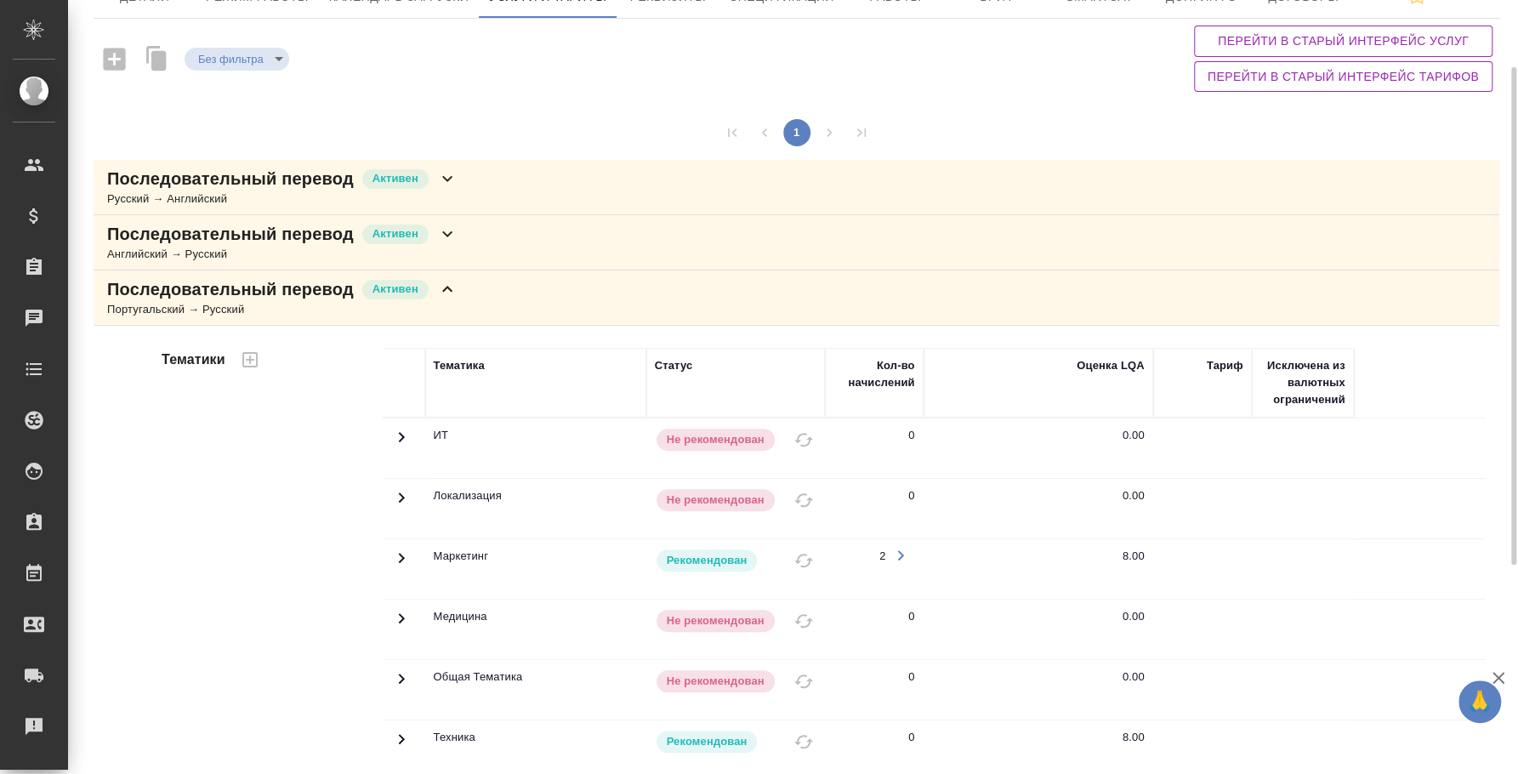
scroll to position [424, 0]
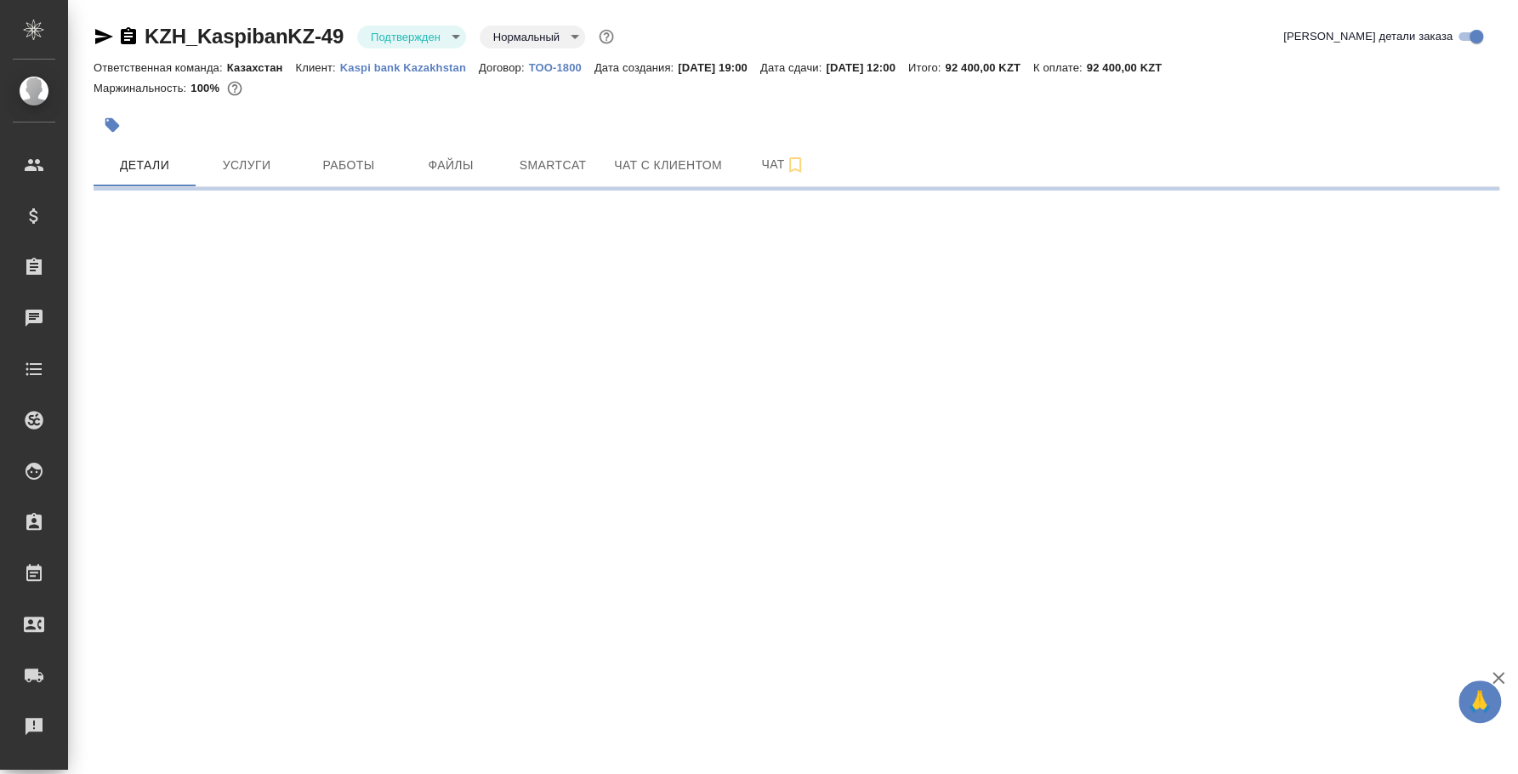
select select "RU"
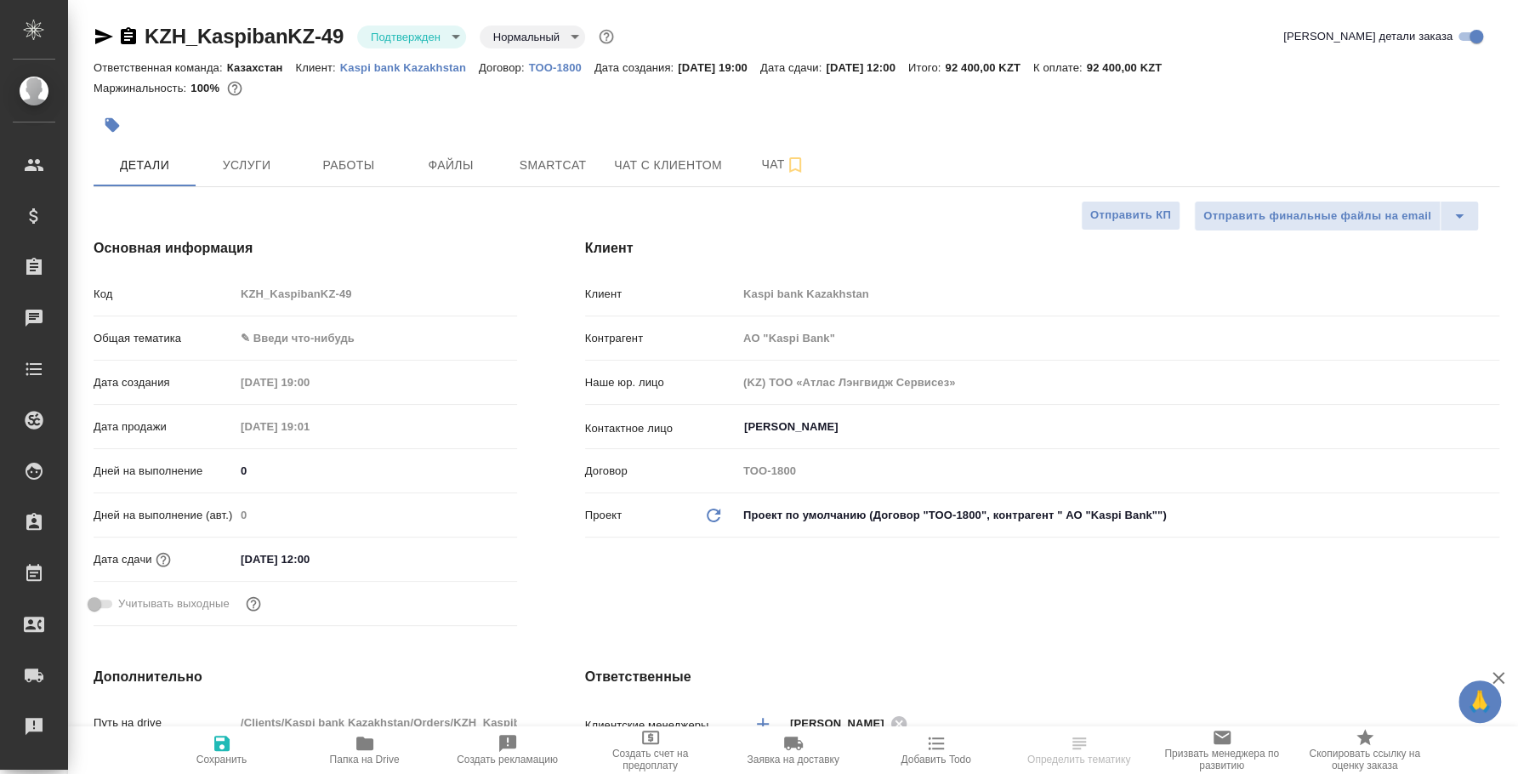
select select "RU"
type textarea "x"
type input "АО "Kaspi Bank""
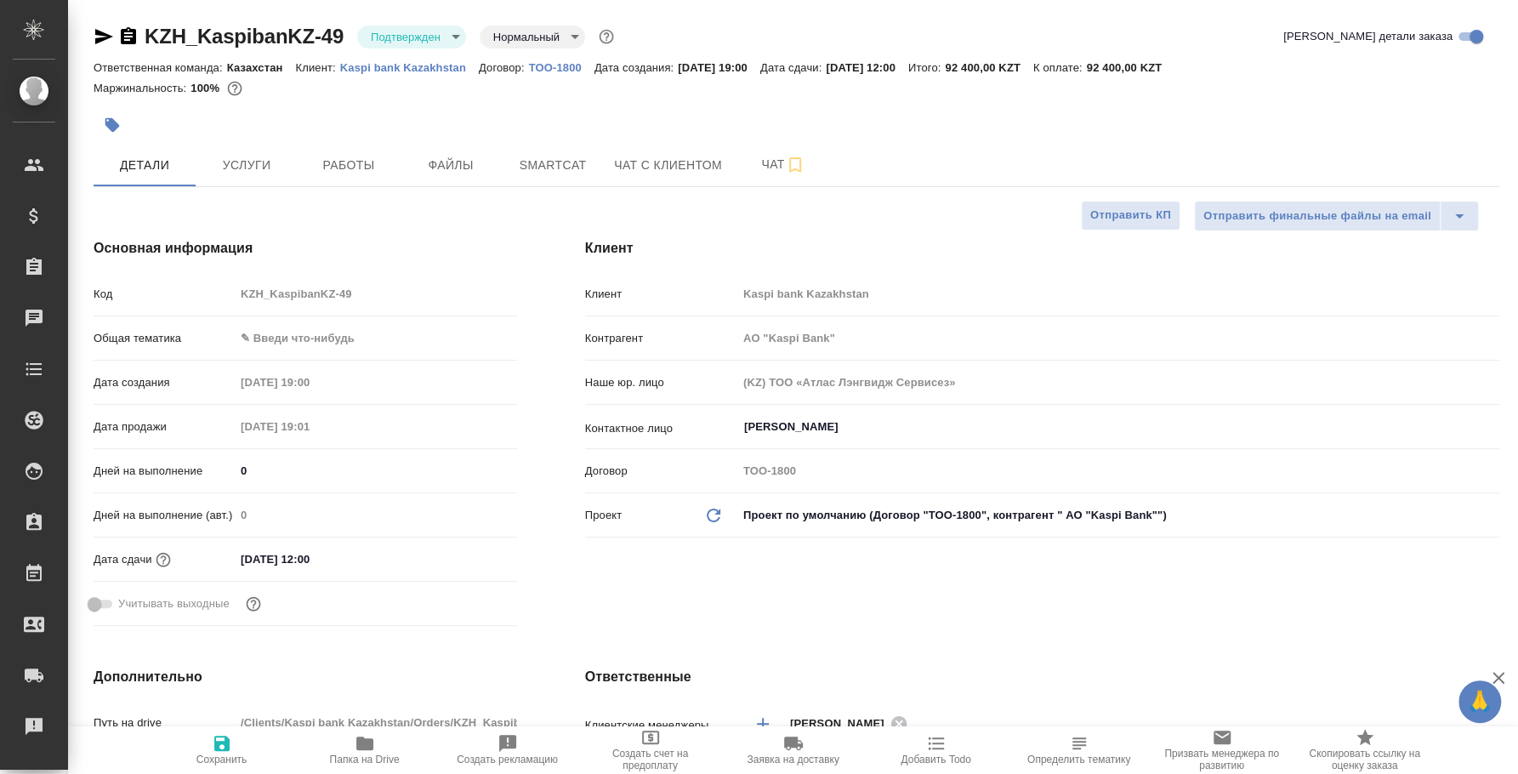
type textarea "x"
click at [419, 42] on body "🙏 .cls-1 fill:#fff; AWATERA Fedotova Irina Клиенты Спецификации Заказы 0 Чаты T…" at bounding box center [759, 387] width 1518 height 774
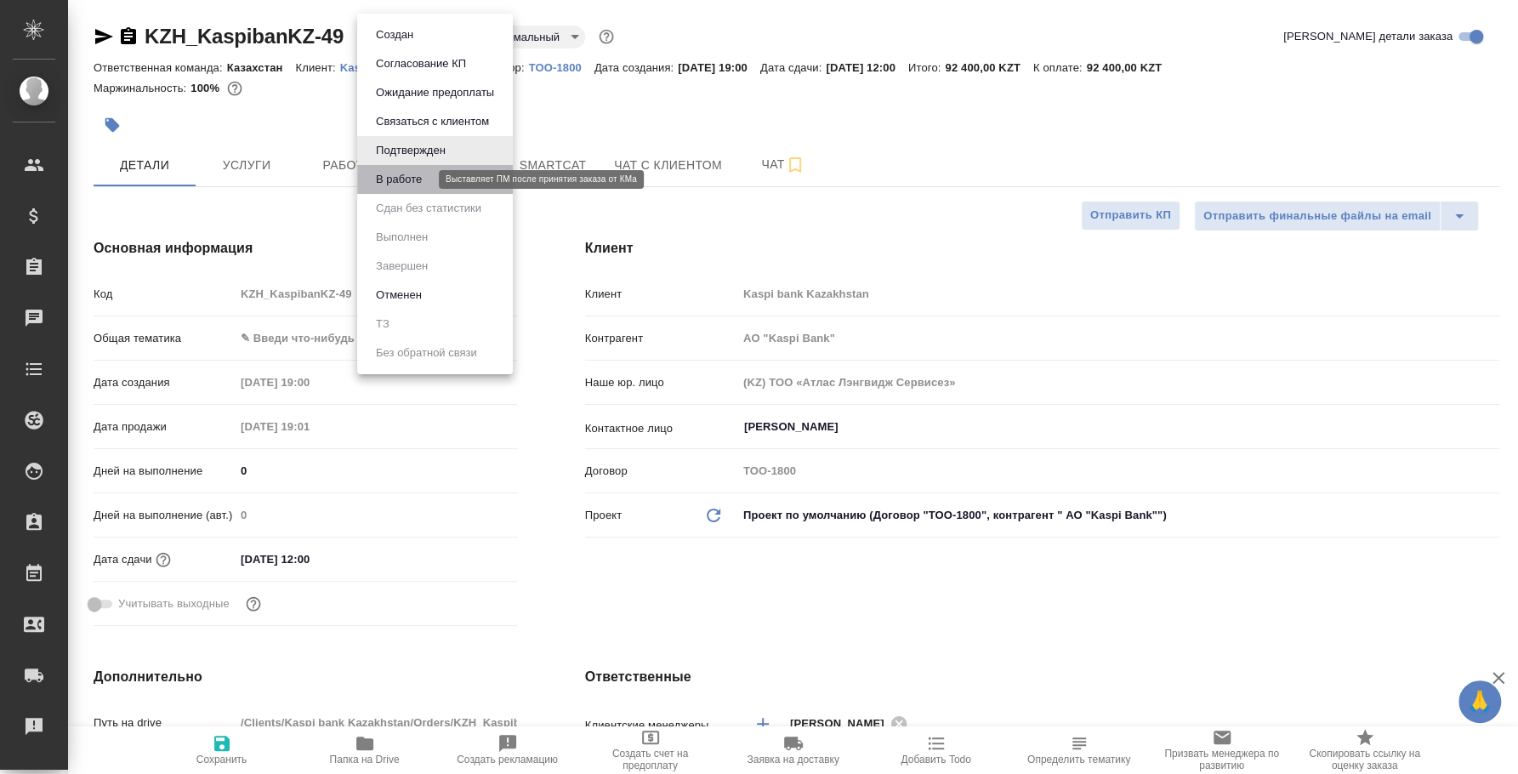
click at [414, 183] on button "В работе" at bounding box center [399, 179] width 56 height 19
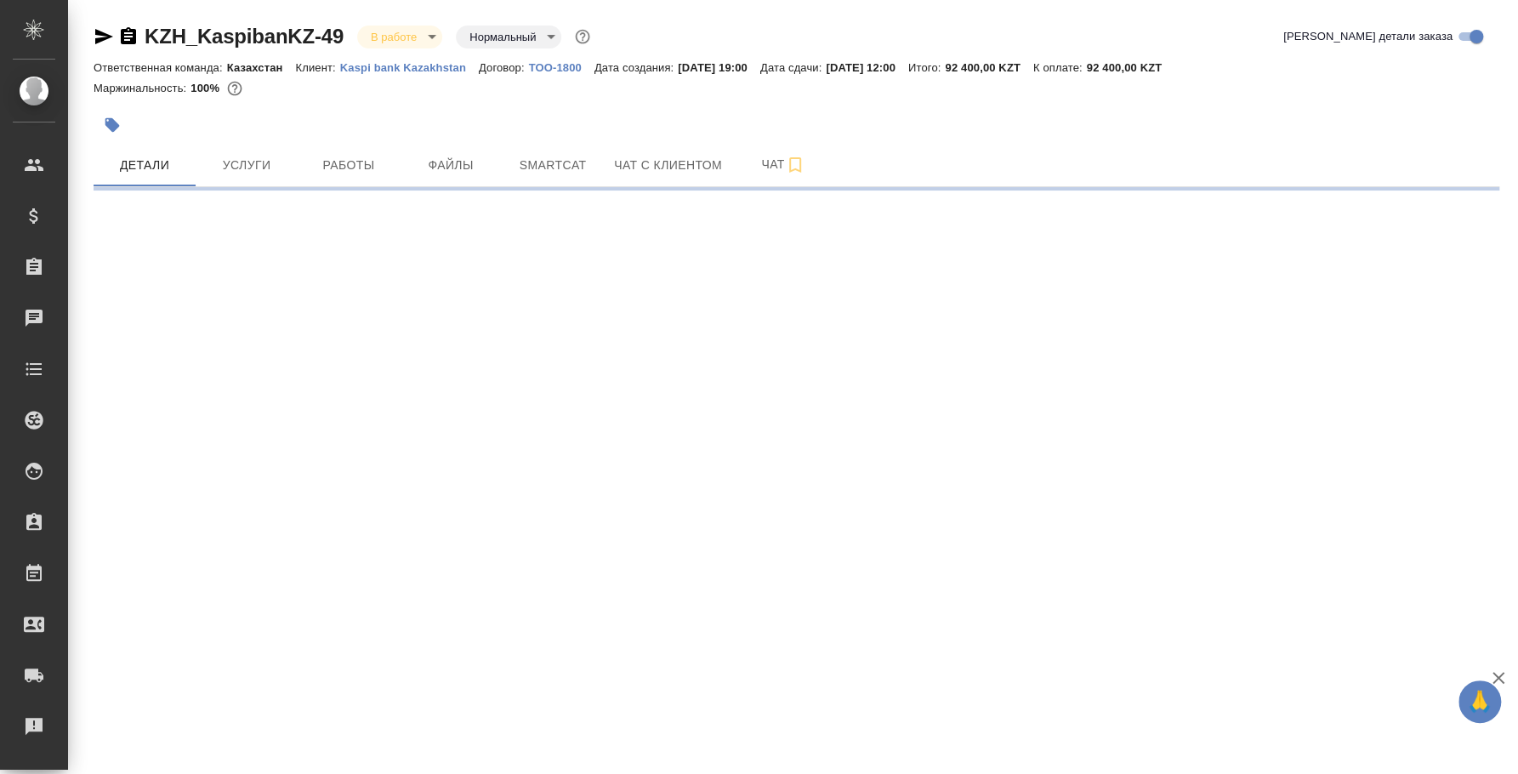
select select "RU"
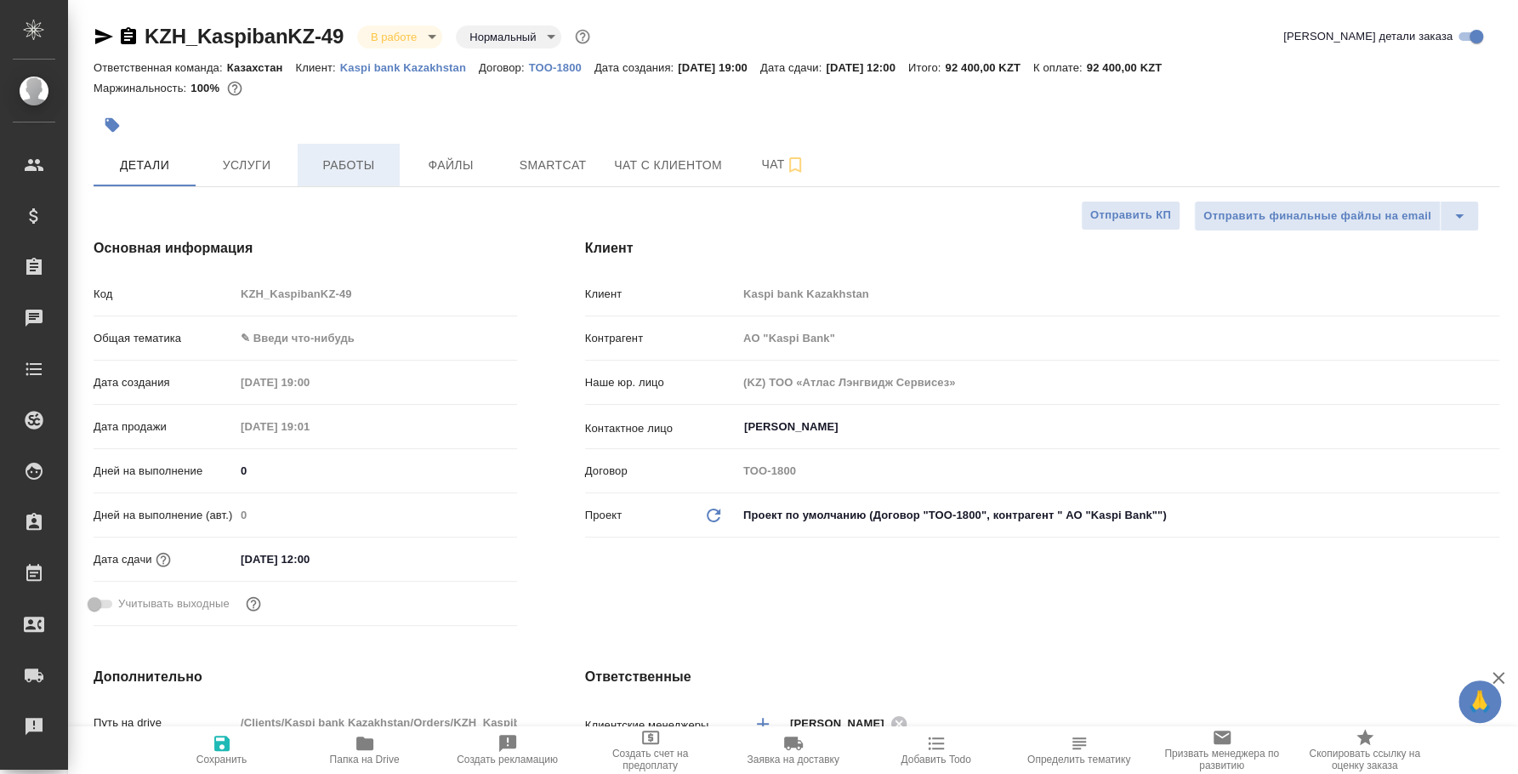
type textarea "x"
click at [394, 159] on button "Работы" at bounding box center [349, 165] width 102 height 43
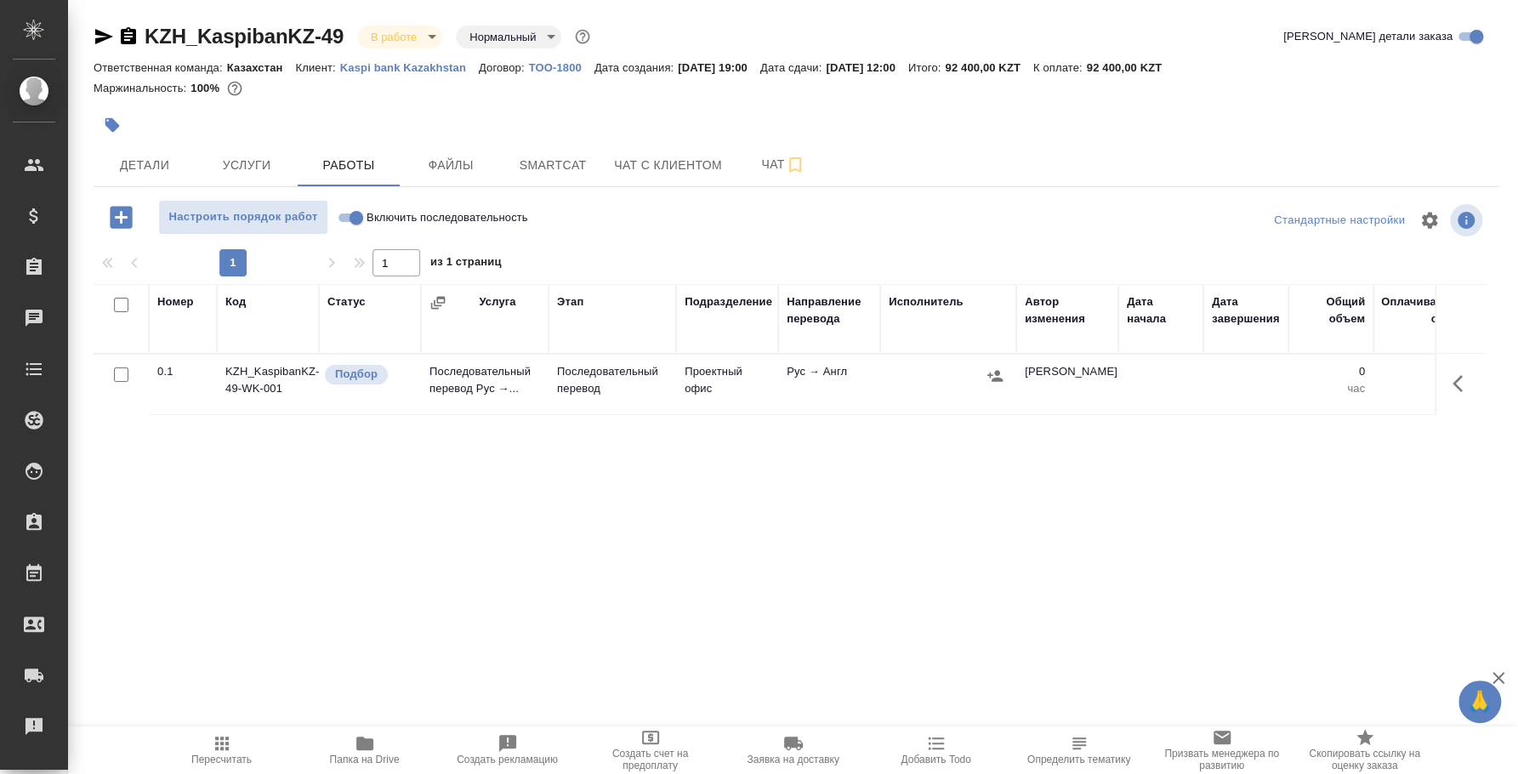
click at [342, 219] on input "Включить последовательность" at bounding box center [356, 217] width 61 height 20
checkbox input "true"
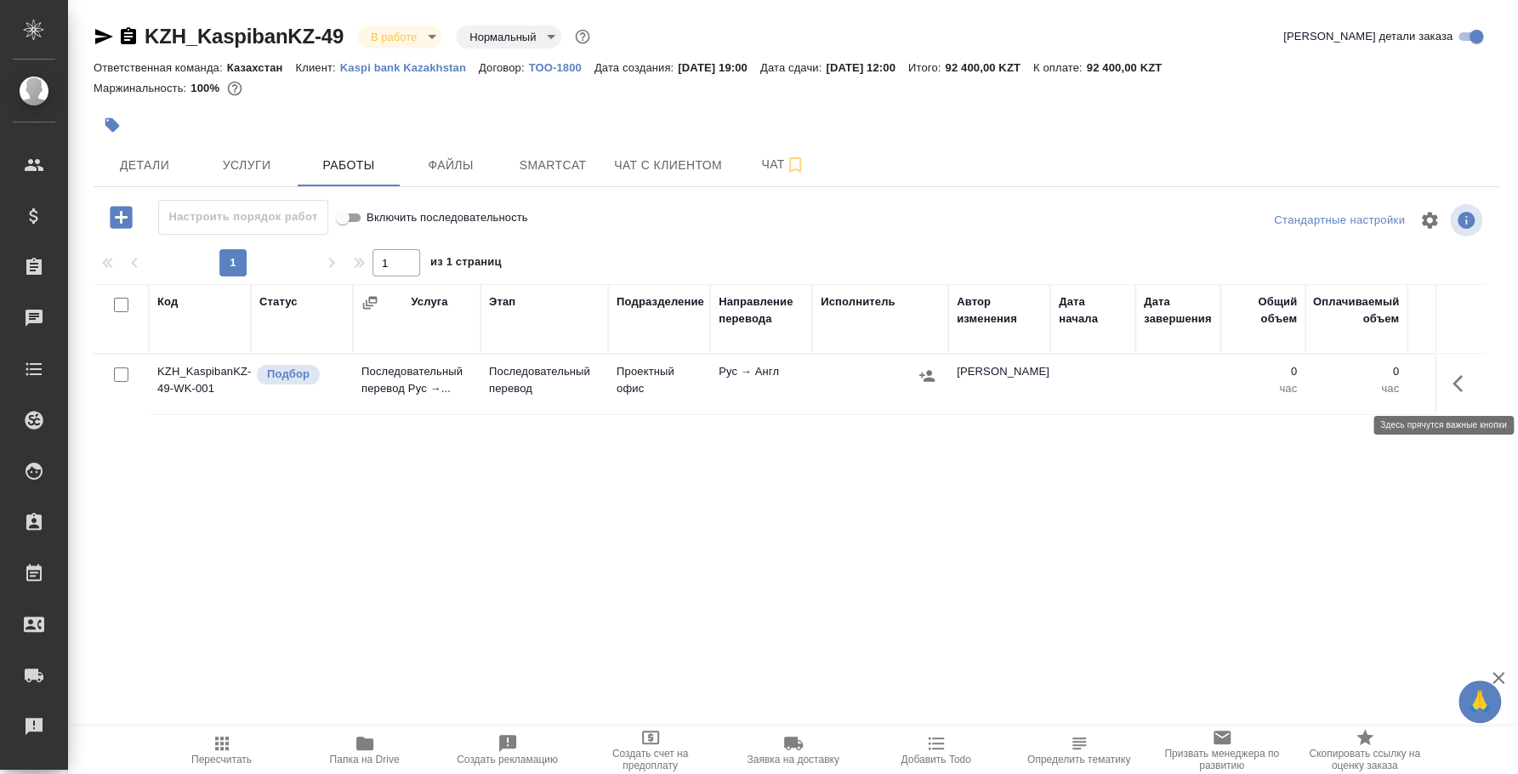
click at [1448, 376] on button "button" at bounding box center [1462, 383] width 41 height 41
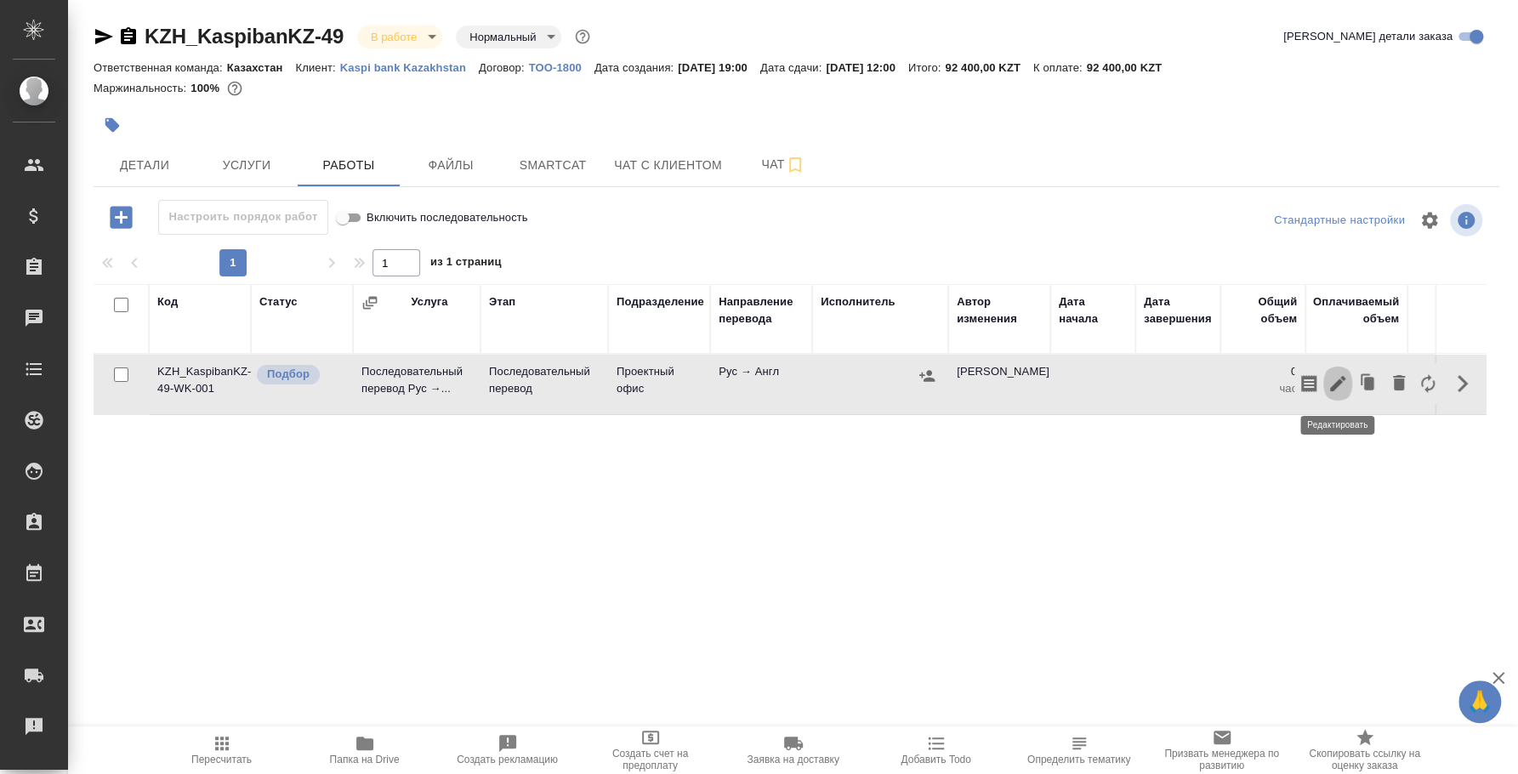
click at [1346, 383] on icon "button" at bounding box center [1337, 383] width 20 height 20
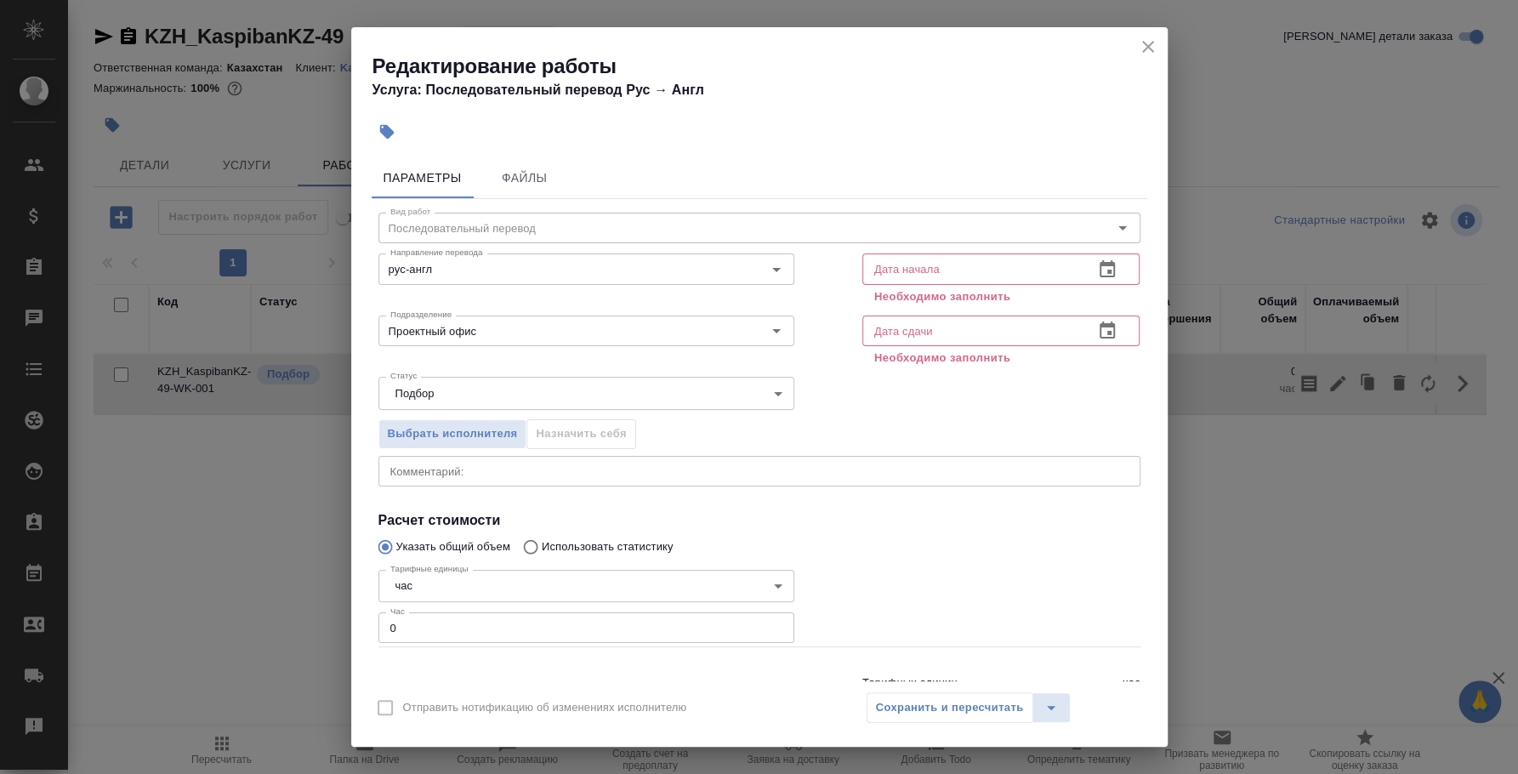
click at [1097, 265] on icon "button" at bounding box center [1107, 269] width 20 height 20
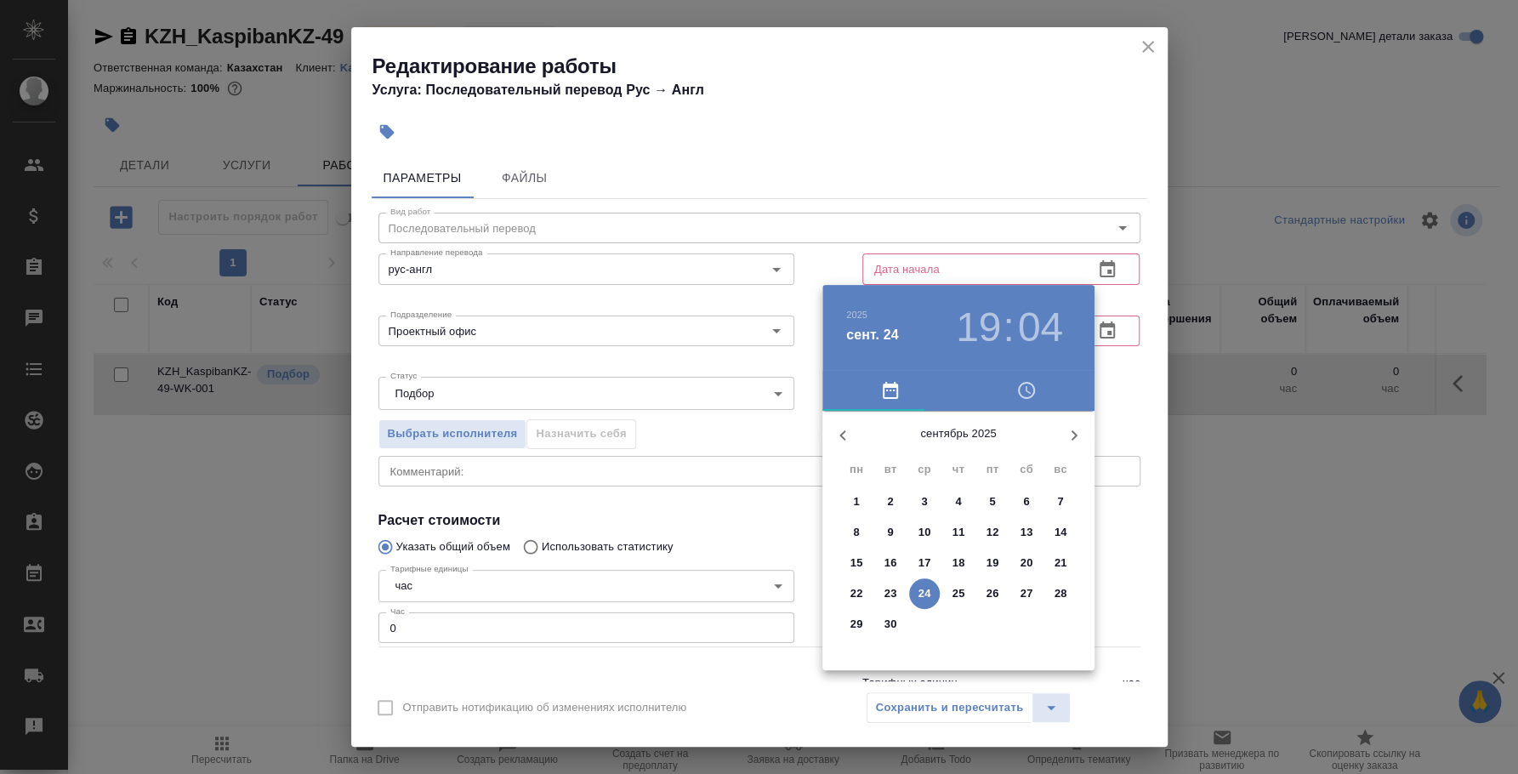
click at [930, 585] on span "24" at bounding box center [924, 593] width 31 height 17
type input "24.09.2025 19:04"
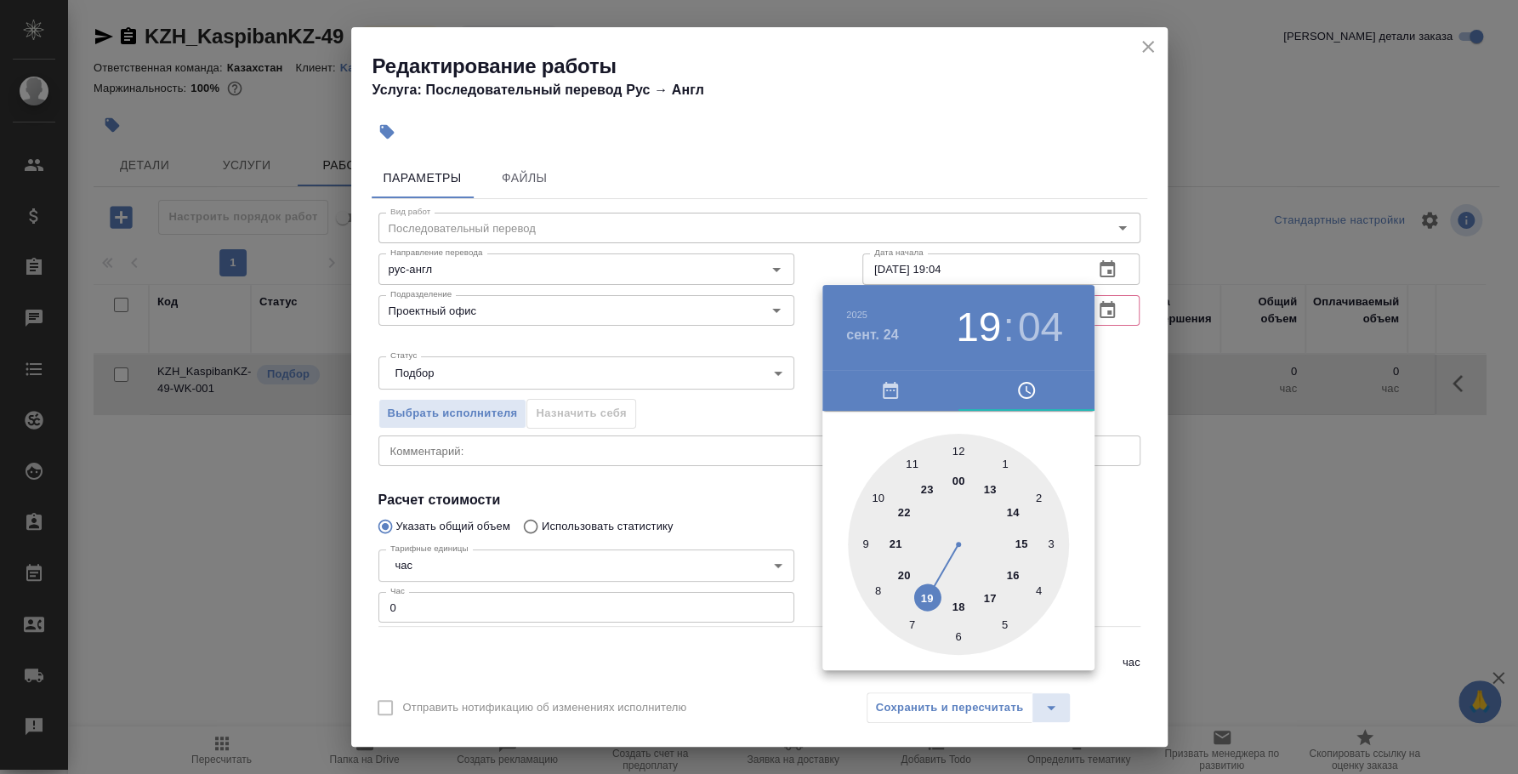
click at [1139, 373] on div at bounding box center [759, 387] width 1518 height 774
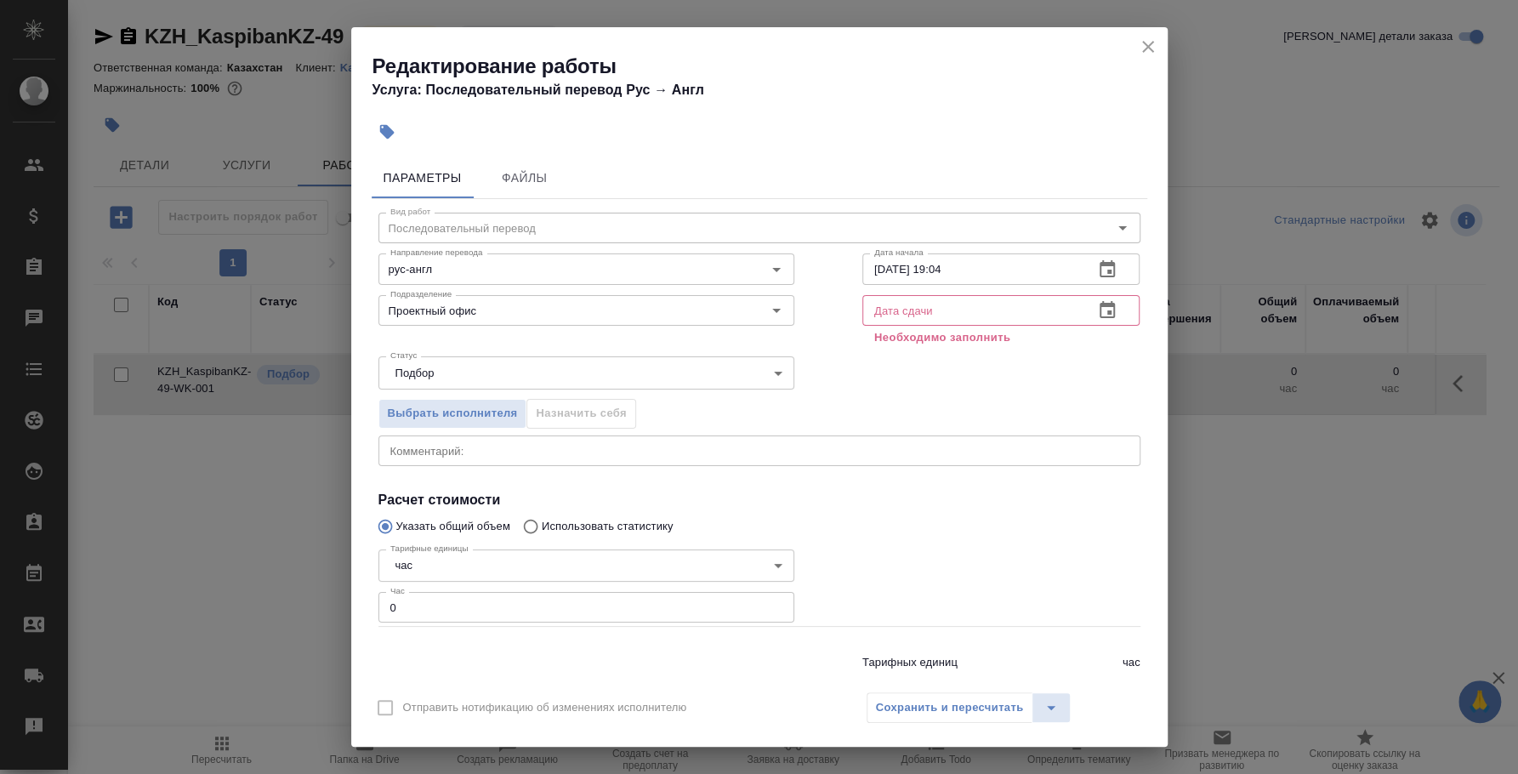
click at [1099, 309] on icon "button" at bounding box center [1106, 309] width 15 height 17
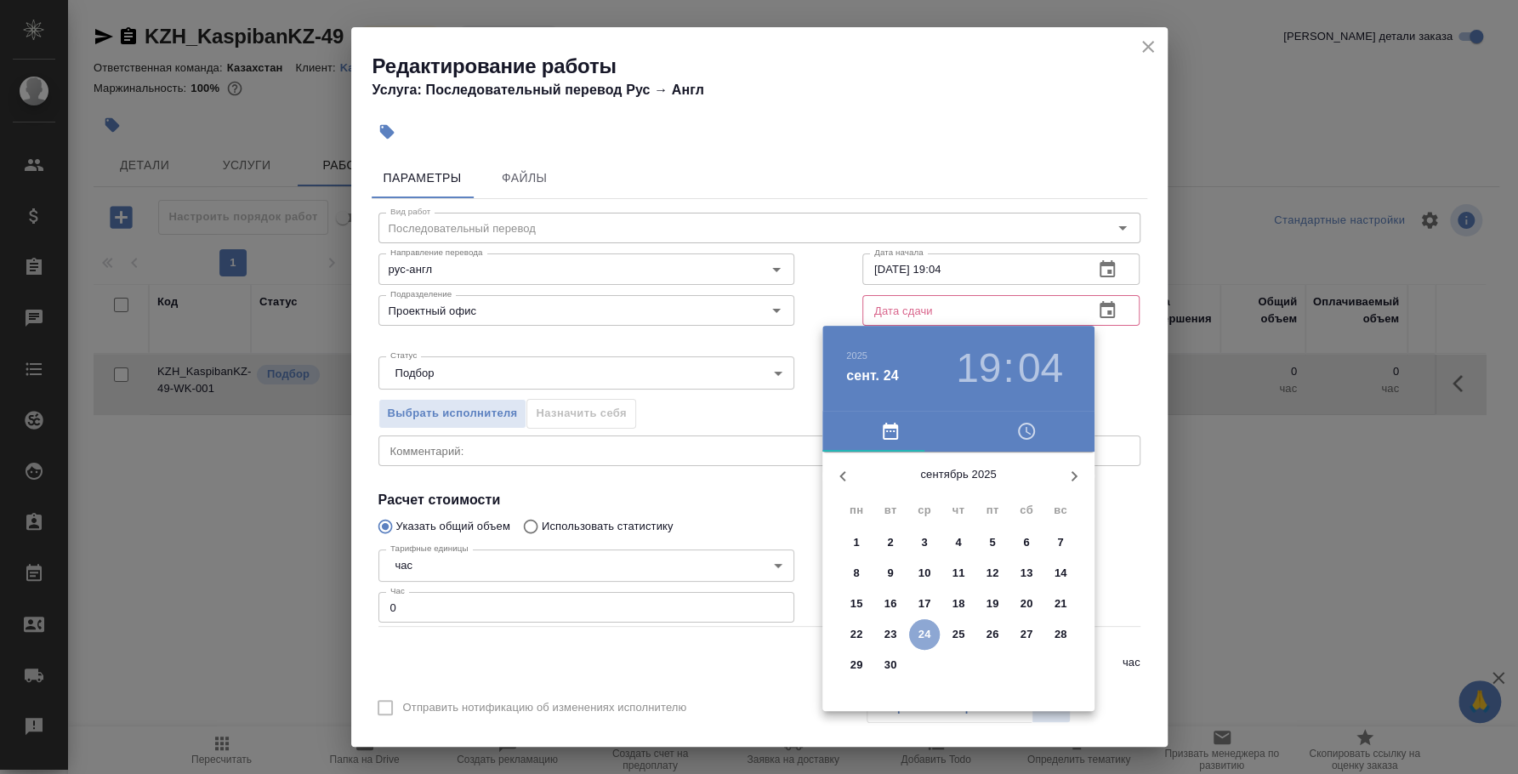
click at [932, 628] on span "24" at bounding box center [924, 634] width 31 height 17
type input "24.09.2025 19:04"
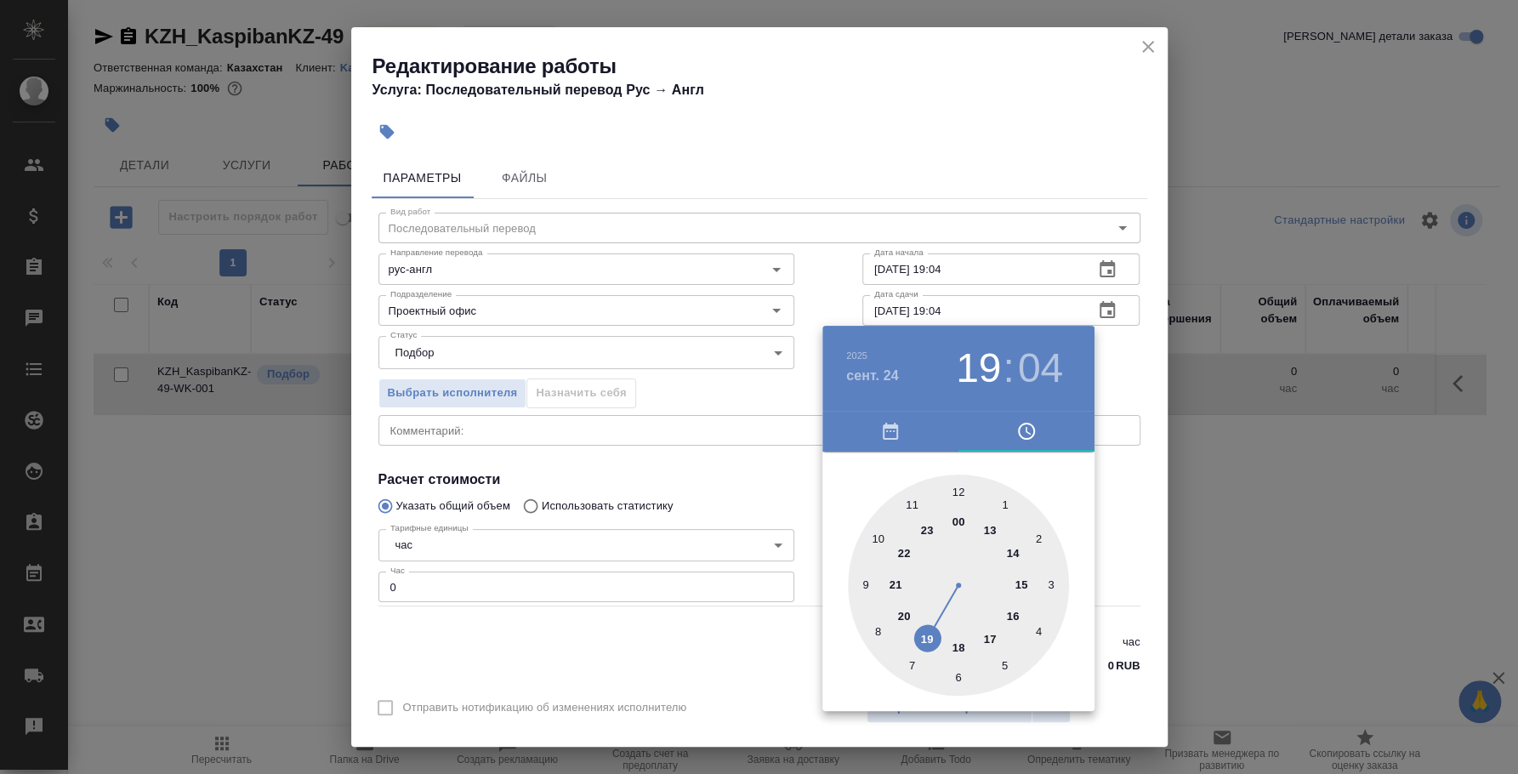
click at [1138, 354] on div at bounding box center [759, 387] width 1518 height 774
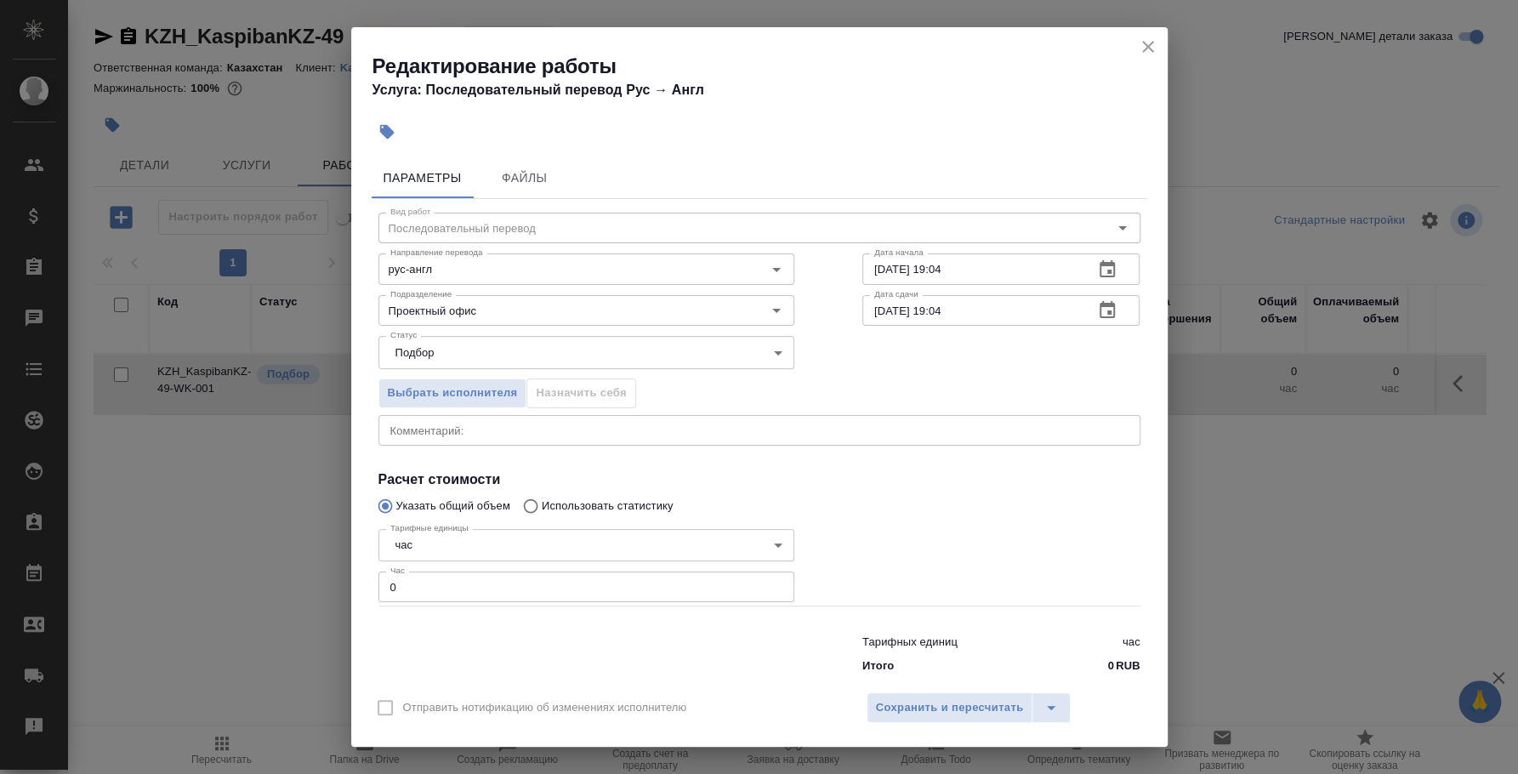
drag, startPoint x: 438, startPoint y: 568, endPoint x: 320, endPoint y: 569, distance: 118.2
click at [320, 569] on div "Редактирование работы Услуга: Последовательный перевод Рус → Англ Параметры Фай…" at bounding box center [759, 387] width 1518 height 774
click at [389, 589] on input "0" at bounding box center [586, 586] width 416 height 31
type input "3"
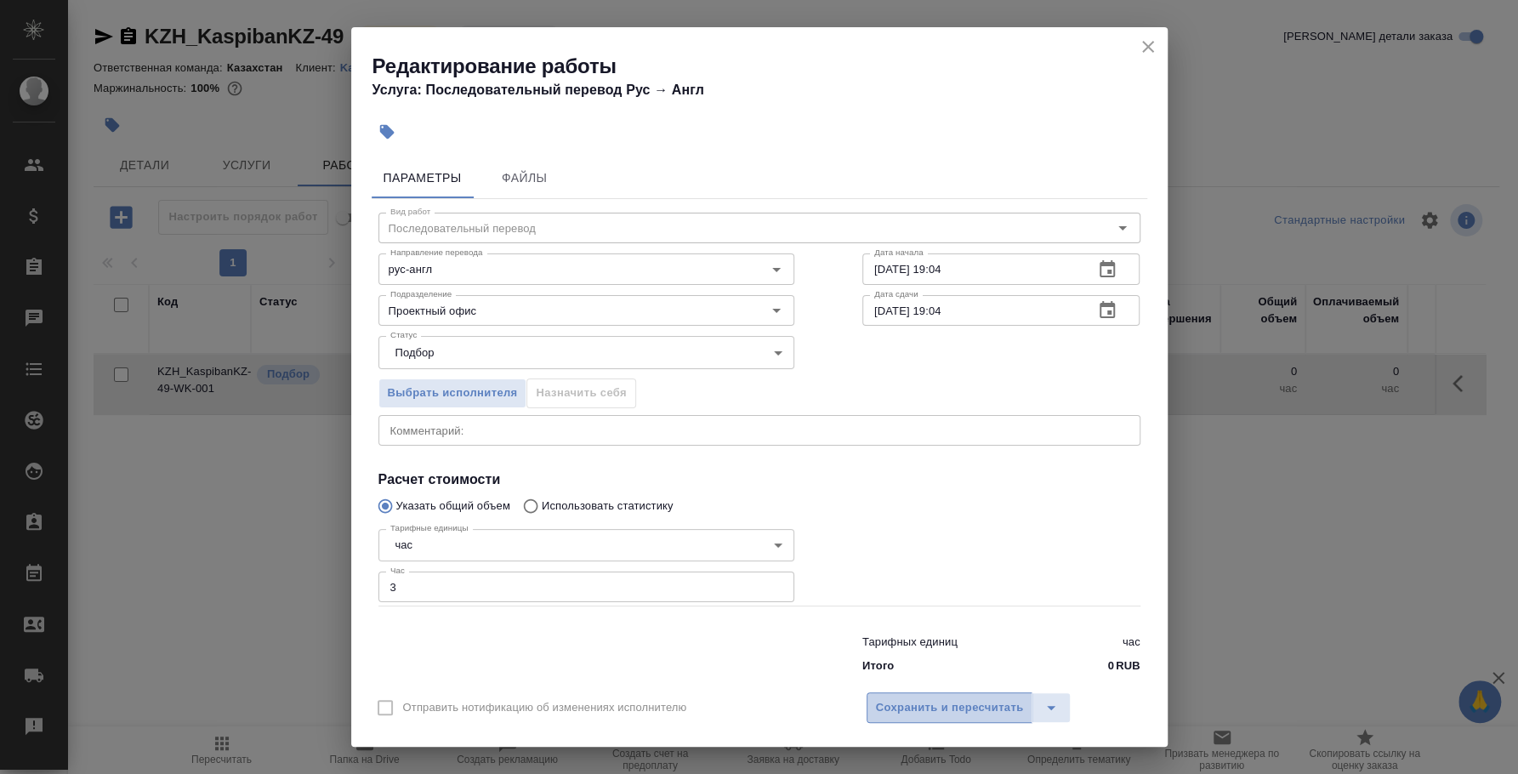
click at [950, 701] on span "Сохранить и пересчитать" at bounding box center [950, 708] width 148 height 20
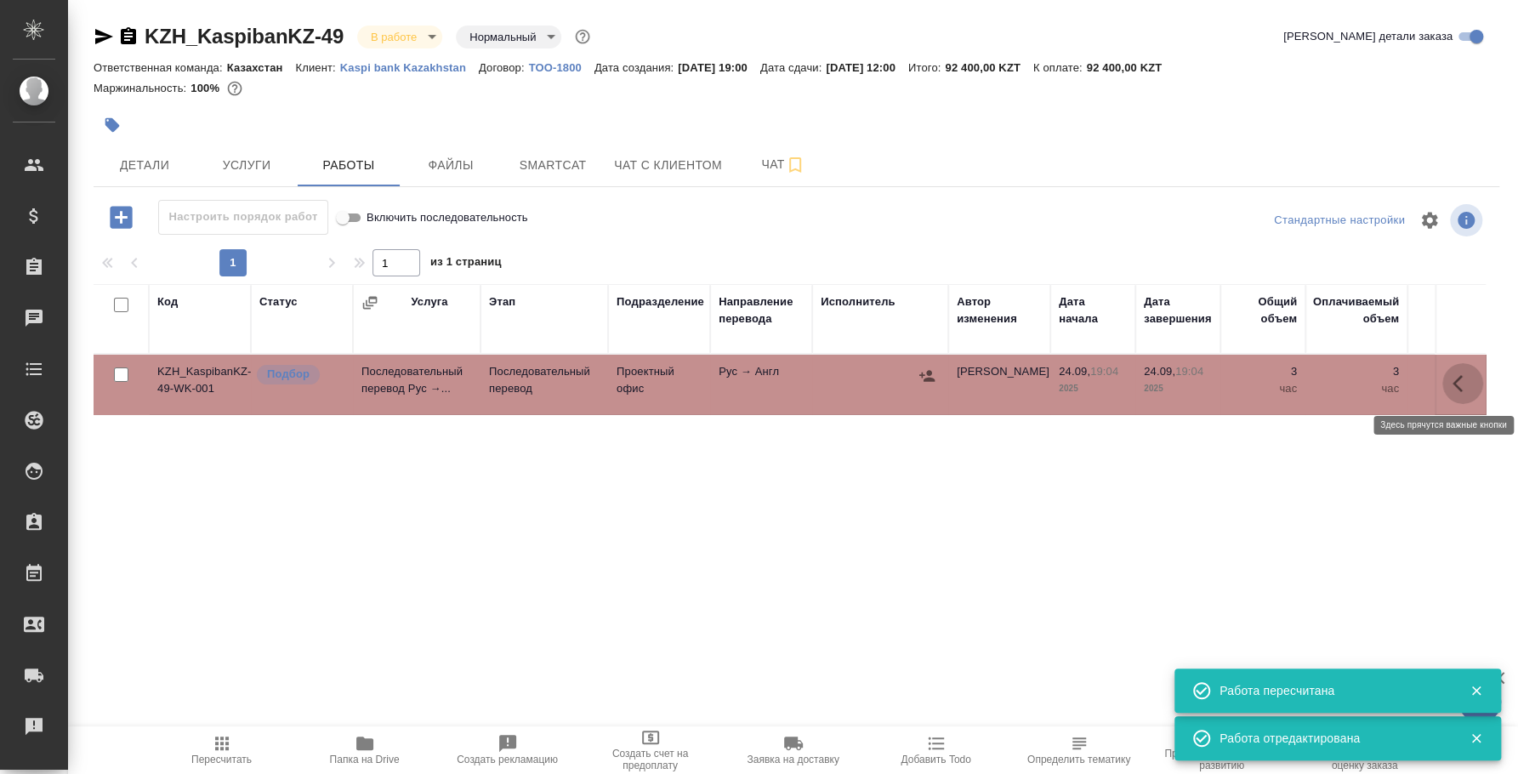
click at [1458, 373] on icon "button" at bounding box center [1462, 383] width 20 height 20
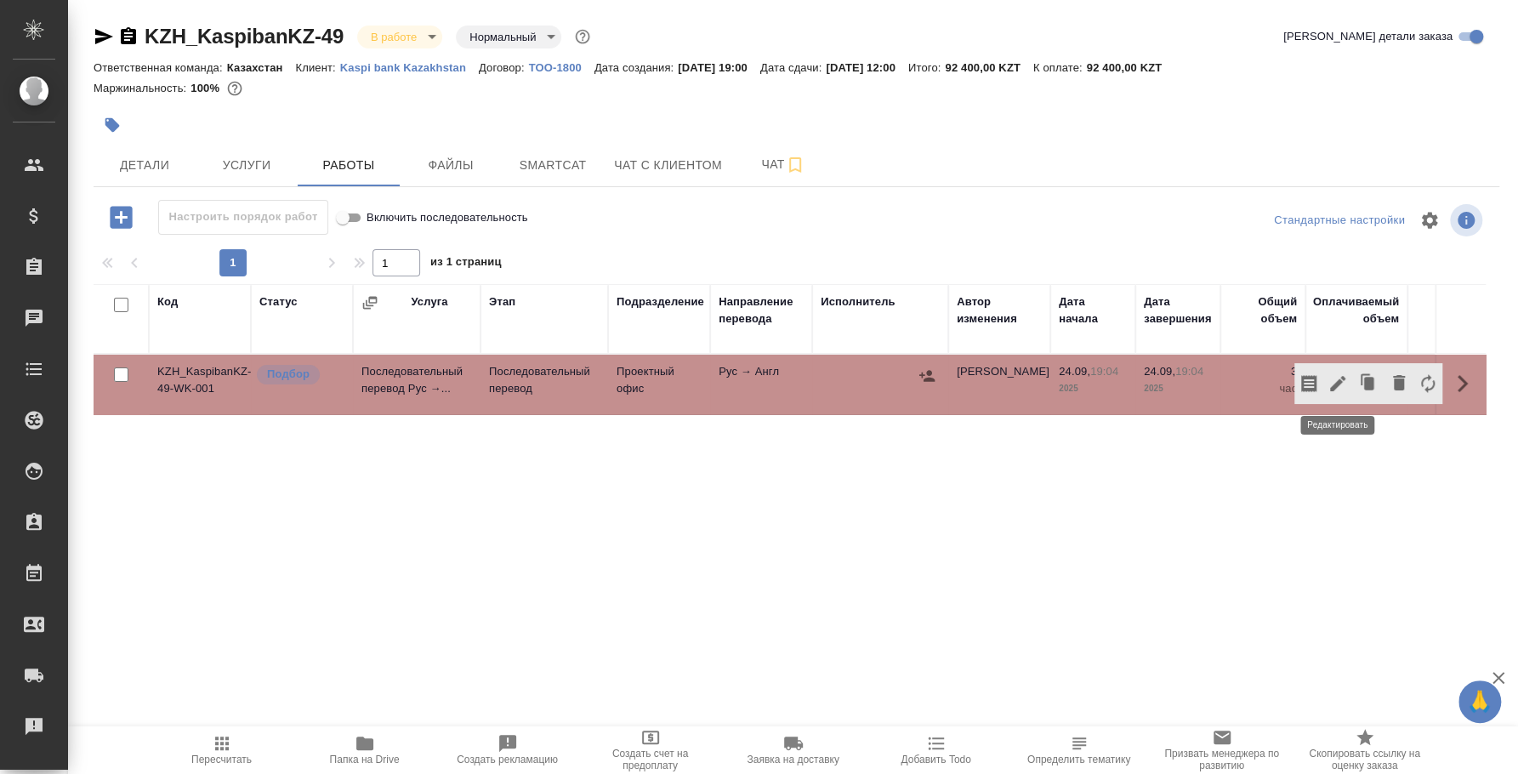
click at [1336, 381] on icon "button" at bounding box center [1337, 383] width 20 height 20
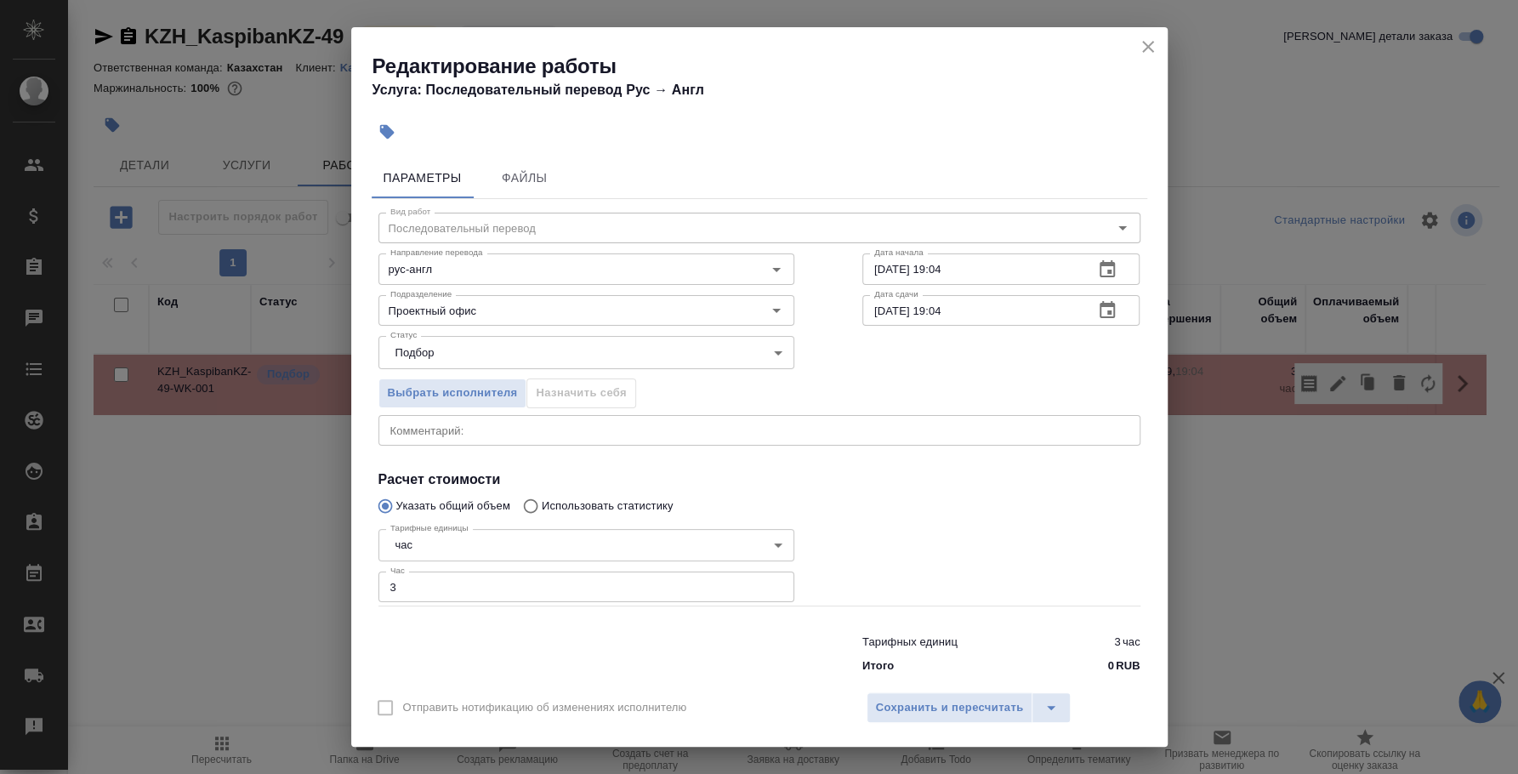
click at [1145, 46] on icon "close" at bounding box center [1148, 47] width 20 height 20
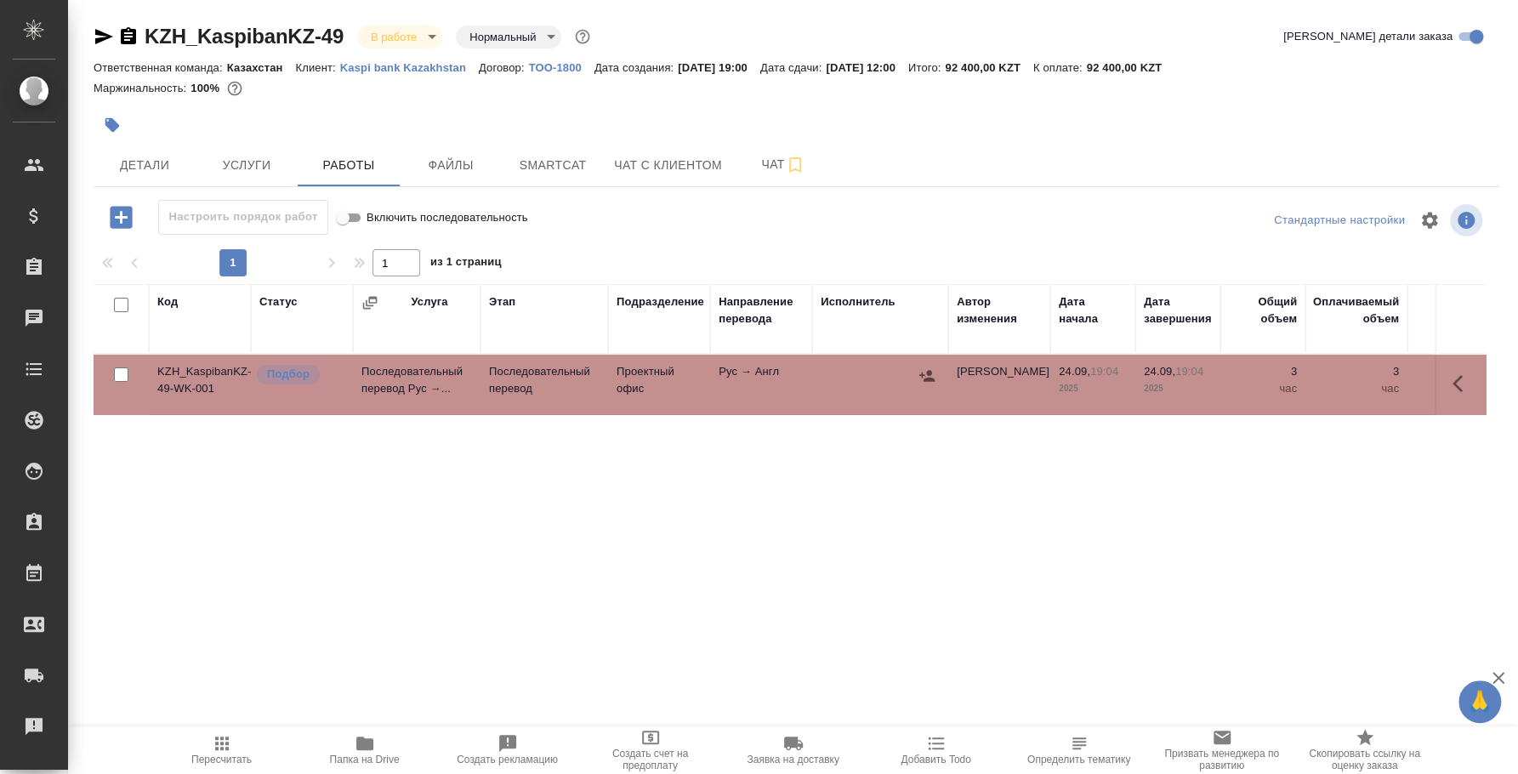
click at [939, 371] on div at bounding box center [927, 376] width 26 height 26
click at [927, 378] on icon "button" at bounding box center [926, 375] width 15 height 11
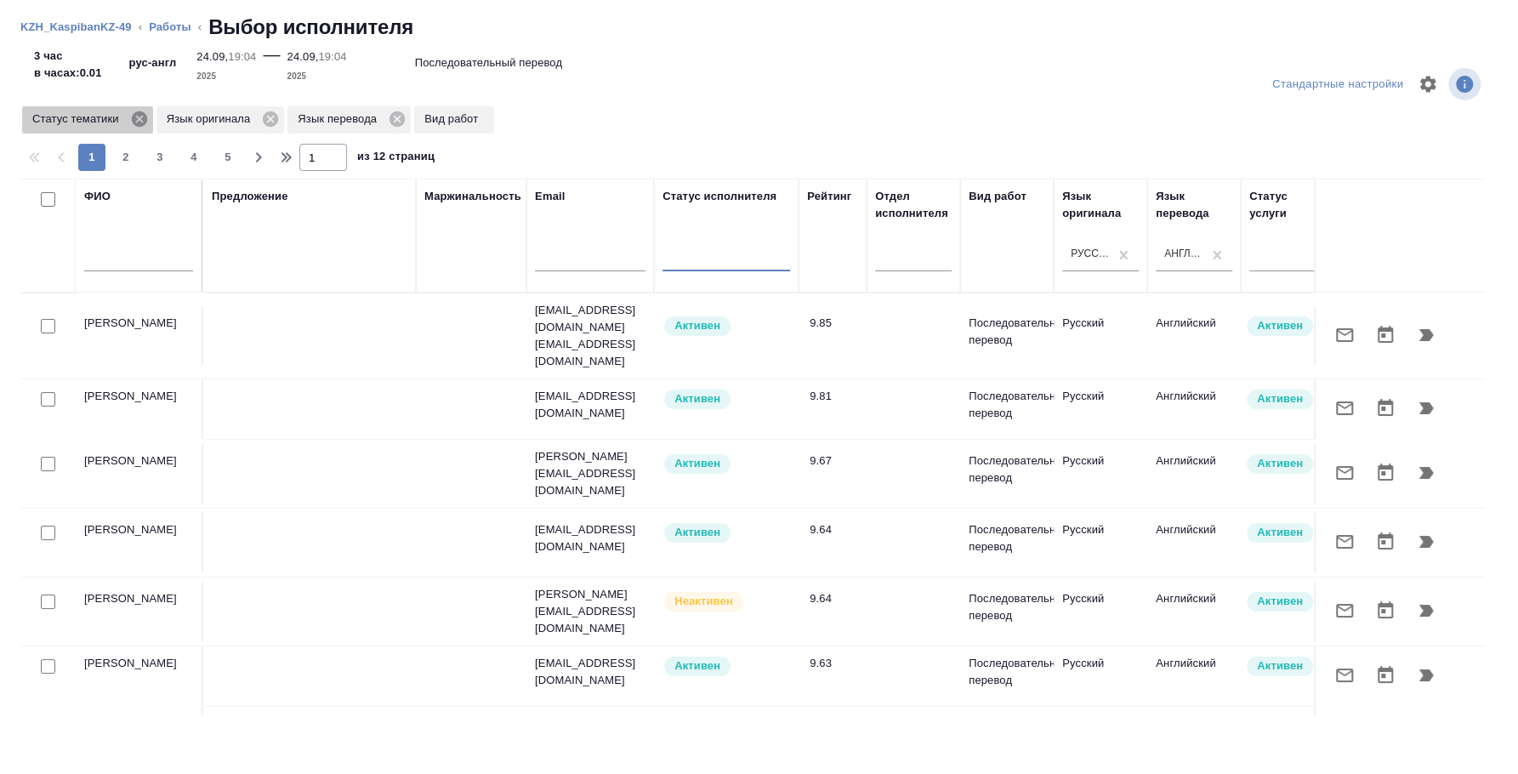
click at [132, 121] on icon at bounding box center [138, 118] width 15 height 15
click at [140, 121] on icon at bounding box center [135, 118] width 15 height 15
click at [130, 118] on icon at bounding box center [131, 118] width 15 height 15
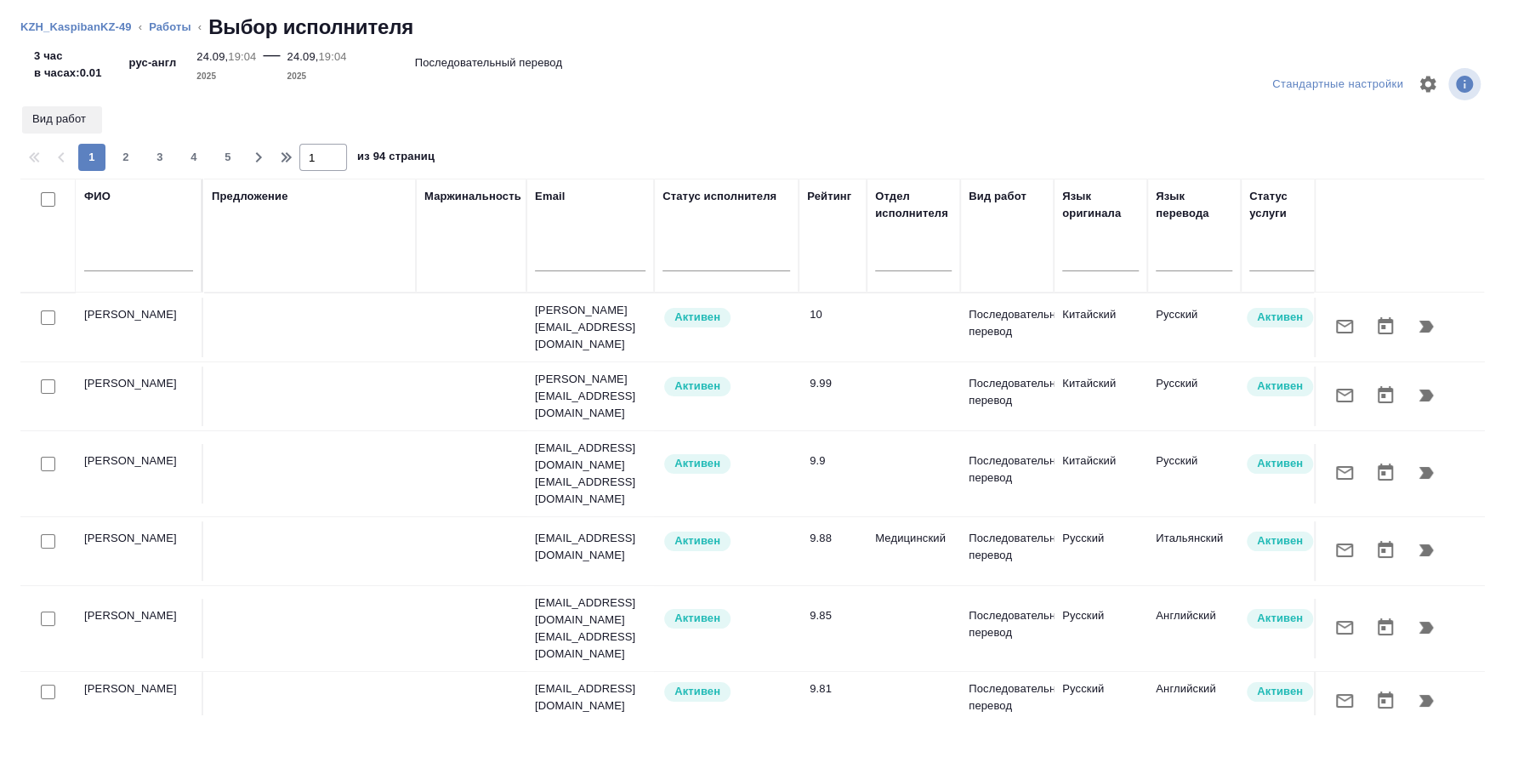
click at [103, 253] on input "text" at bounding box center [138, 260] width 109 height 21
type input "шишкина е"
